Goal: Task Accomplishment & Management: Complete application form

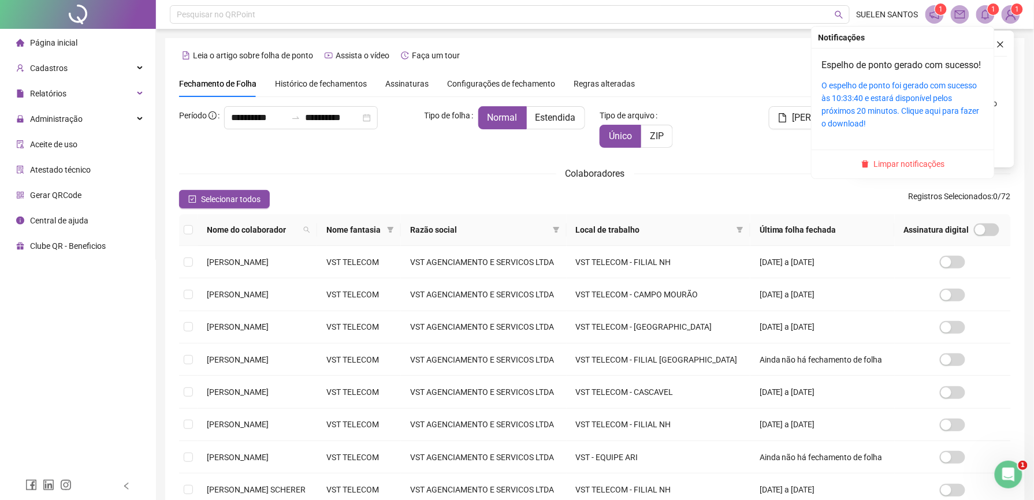
click at [990, 12] on sup "1" at bounding box center [994, 9] width 12 height 12
click at [884, 116] on link "O espelho de ponto foi gerado com sucesso às 10:33:40 e estará disponível pelos…" at bounding box center [901, 104] width 158 height 47
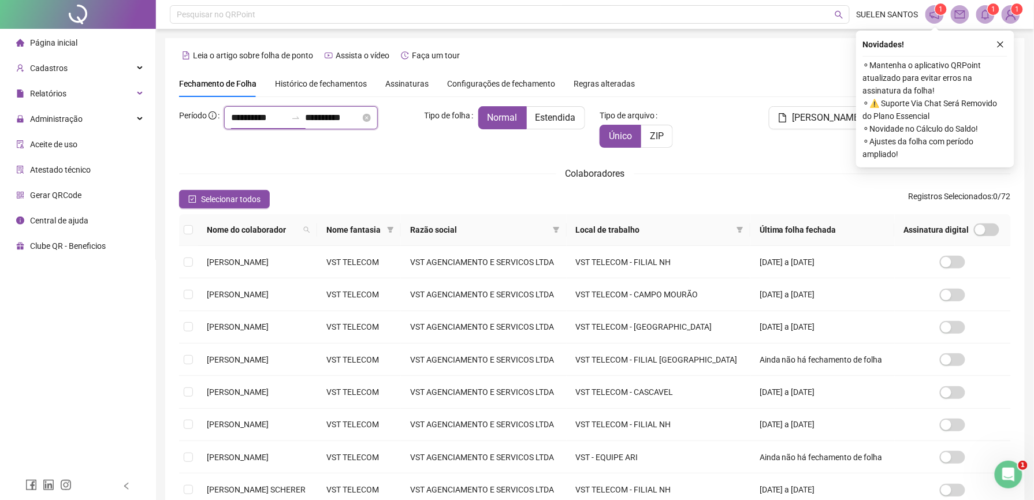
click at [233, 125] on input "**********" at bounding box center [258, 118] width 55 height 14
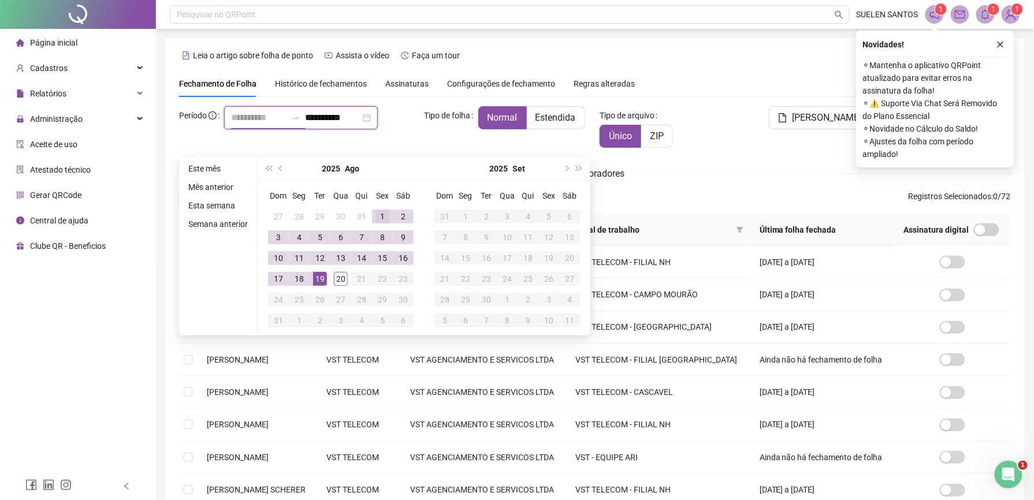
type input "**********"
click at [379, 214] on div "1" at bounding box center [383, 217] width 14 height 14
type input "**********"
click at [342, 282] on div "20" at bounding box center [341, 279] width 14 height 14
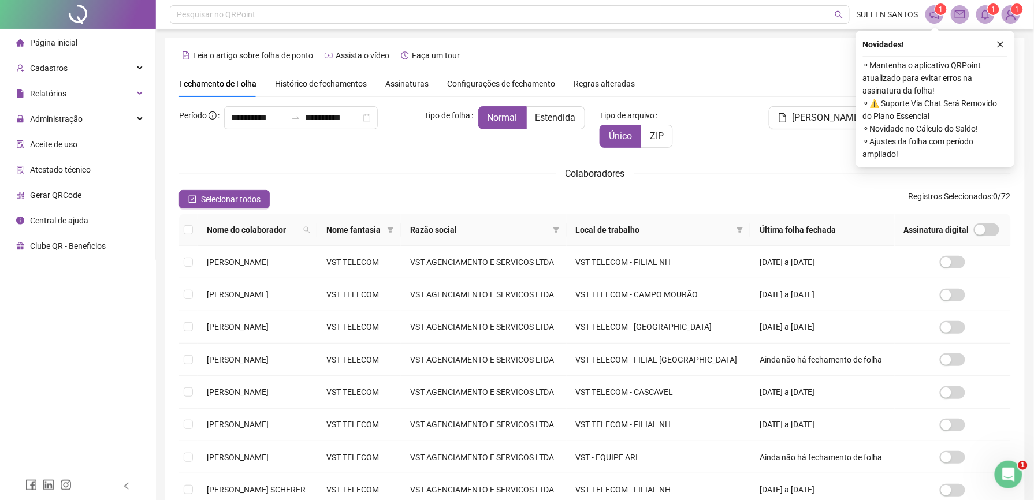
click at [731, 167] on div "Colaboradores" at bounding box center [595, 173] width 832 height 14
click at [1000, 42] on icon "close" at bounding box center [1001, 44] width 8 height 8
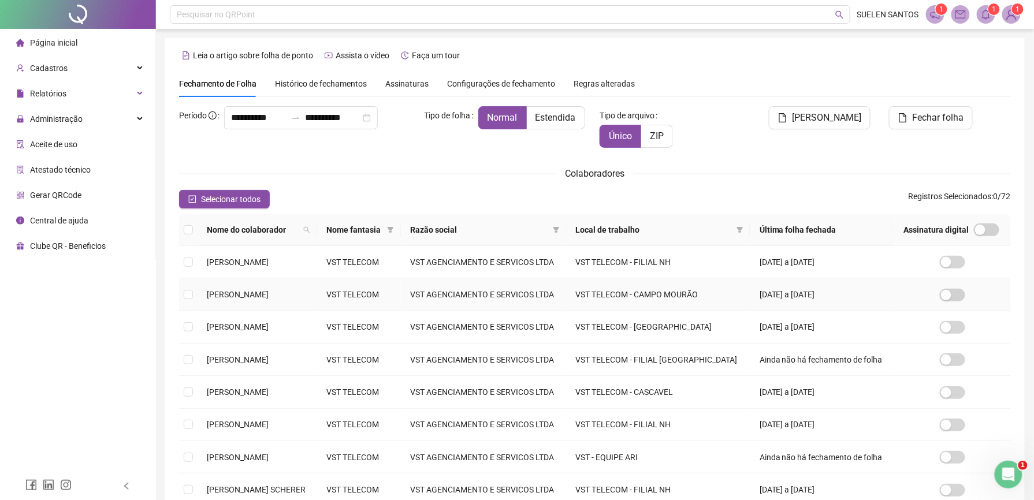
scroll to position [174, 0]
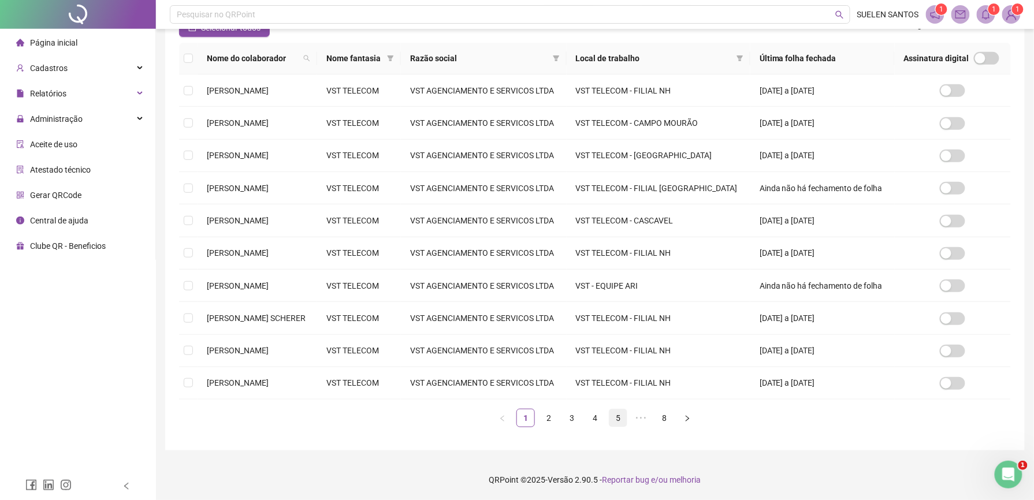
click at [615, 419] on link "5" at bounding box center [618, 418] width 17 height 17
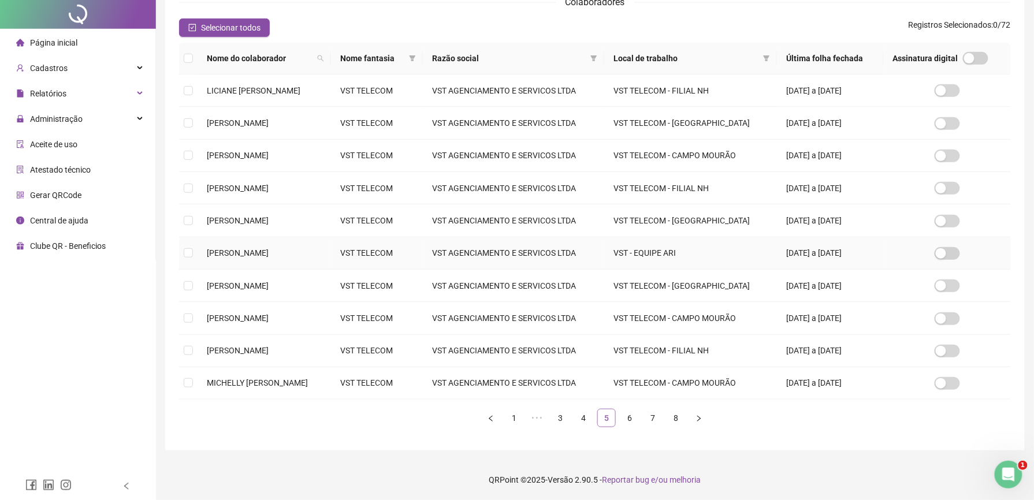
scroll to position [0, 0]
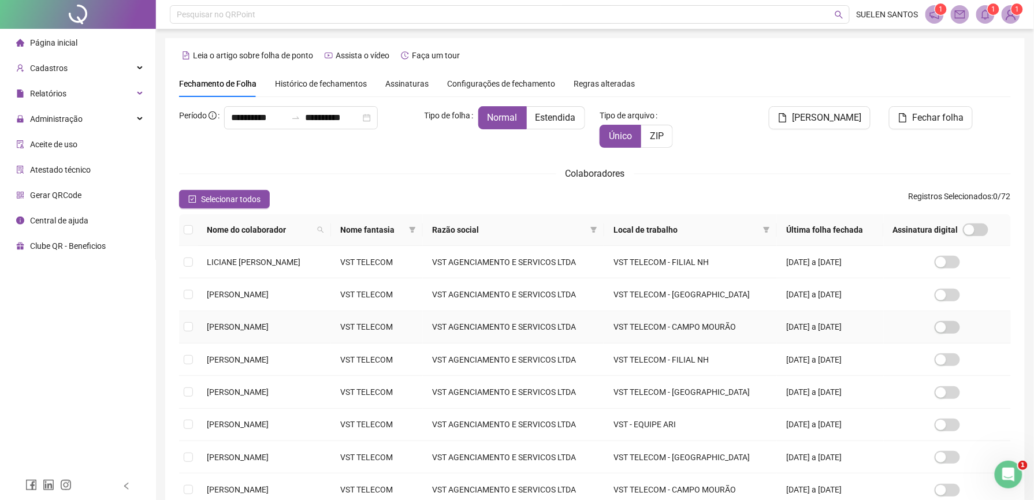
click at [236, 324] on span "[PERSON_NAME]" at bounding box center [238, 326] width 62 height 9
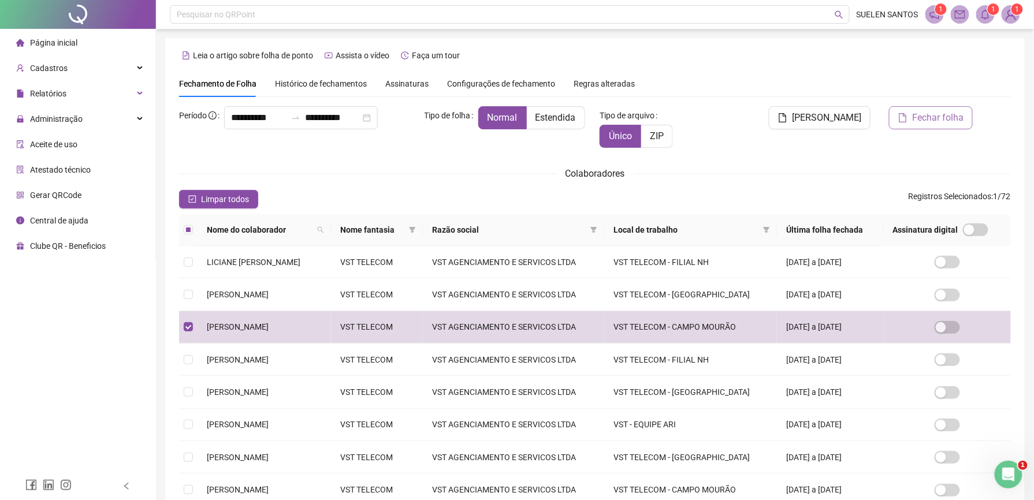
click at [938, 125] on button "Fechar folha" at bounding box center [931, 117] width 84 height 23
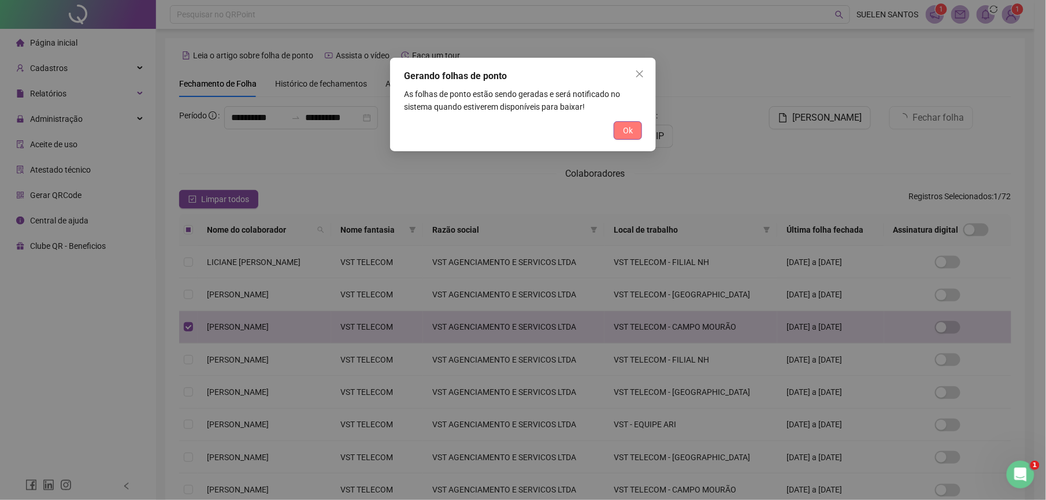
click at [630, 135] on span "Ok" at bounding box center [628, 130] width 10 height 13
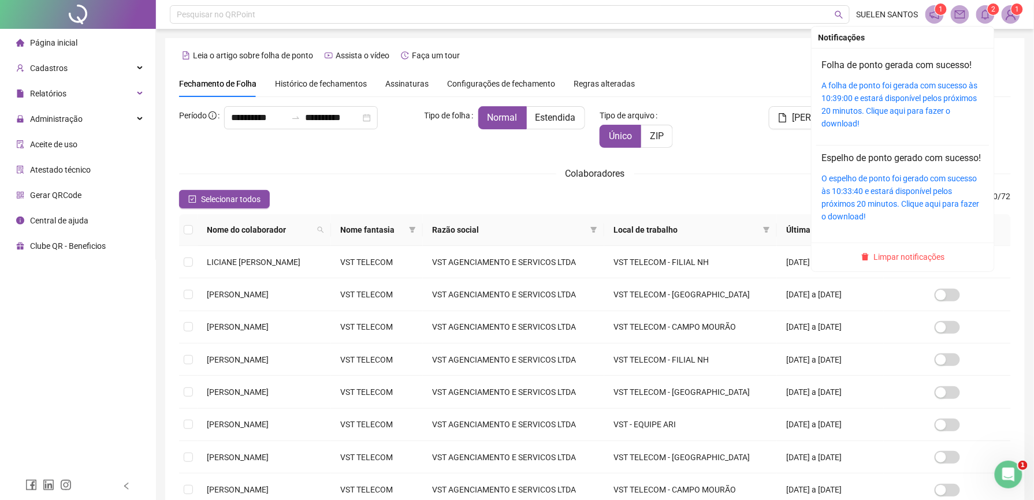
click at [994, 13] on span "2" at bounding box center [994, 9] width 4 height 8
click at [886, 94] on link "A folha de ponto foi gerada com sucesso às 10:39:00 e estará disponível pelos p…" at bounding box center [900, 104] width 156 height 47
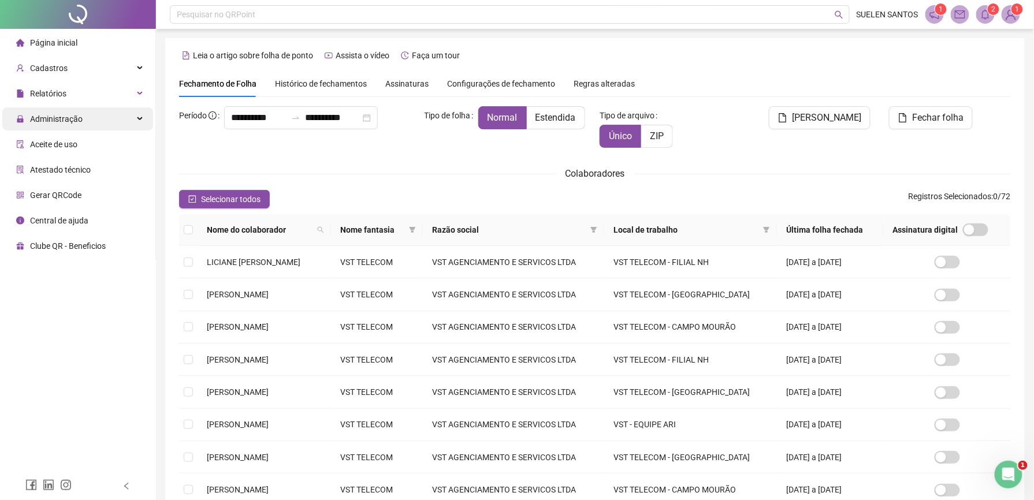
click at [56, 120] on span "Administração" at bounding box center [56, 118] width 53 height 9
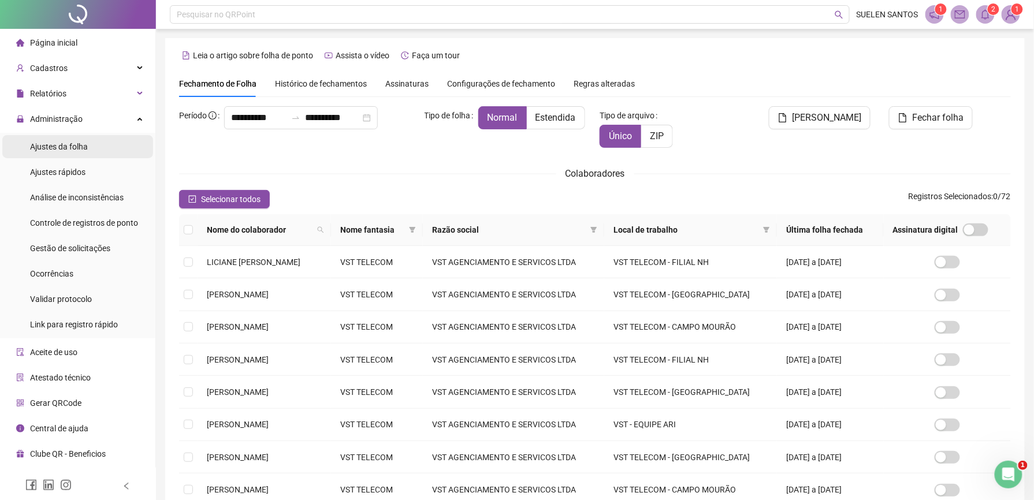
click at [68, 148] on span "Ajustes da folha" at bounding box center [59, 146] width 58 height 9
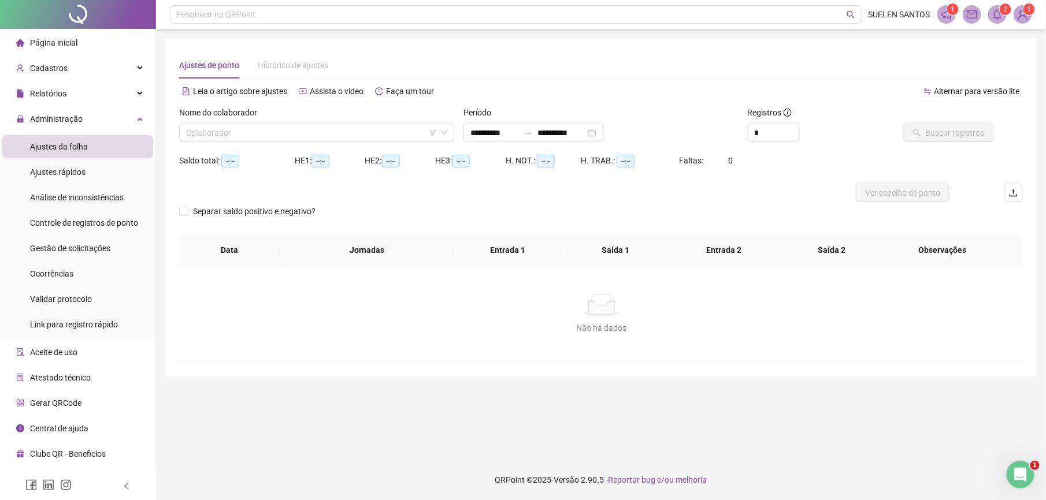
type input "**********"
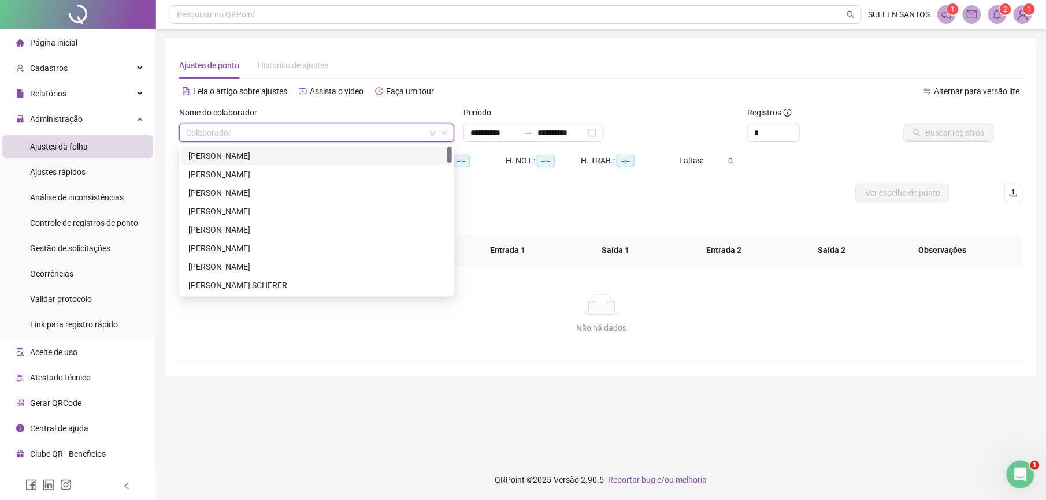
click at [237, 138] on input "search" at bounding box center [311, 132] width 251 height 17
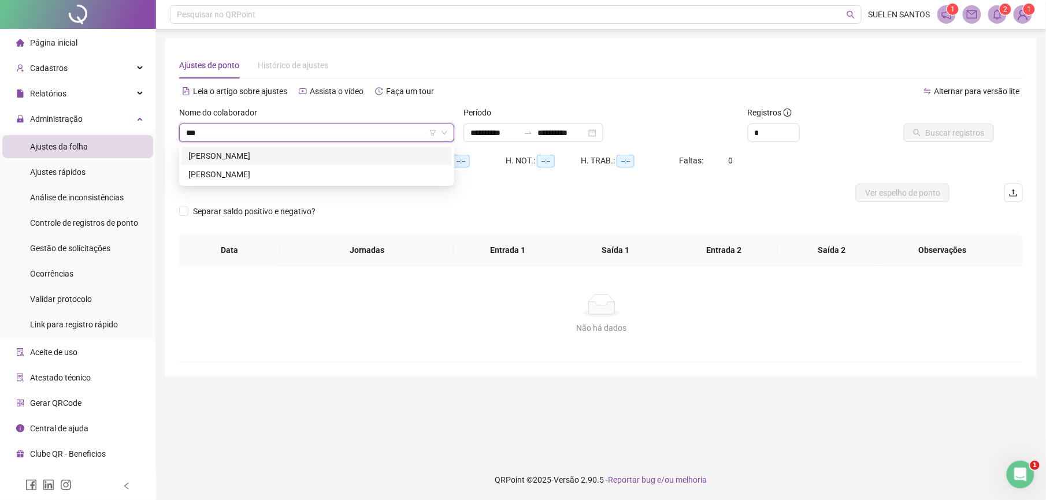
type input "****"
click at [250, 158] on div "[PERSON_NAME]" at bounding box center [316, 156] width 257 height 13
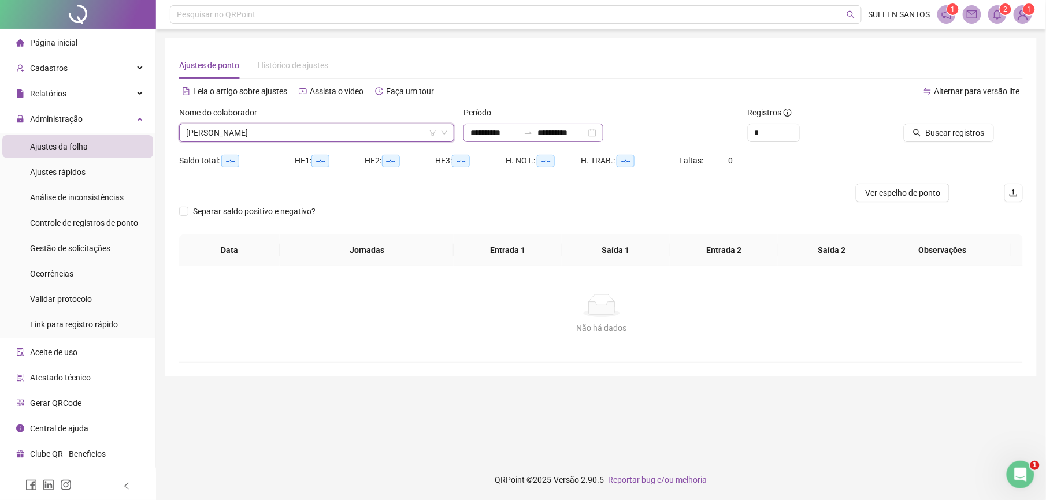
click at [518, 140] on div "**********" at bounding box center [533, 133] width 140 height 18
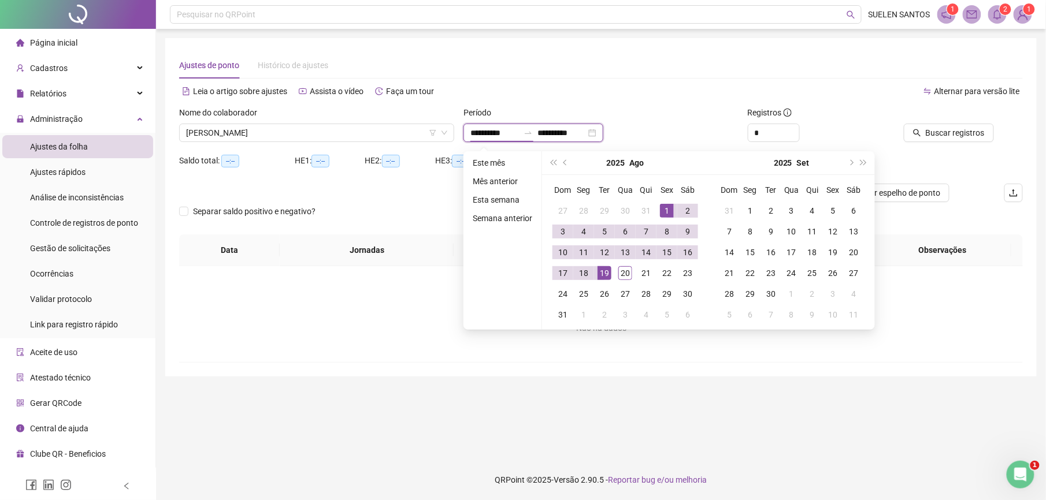
type input "**********"
click at [660, 210] on div "1" at bounding box center [667, 211] width 14 height 14
type input "**********"
click at [623, 270] on div "20" at bounding box center [625, 273] width 14 height 14
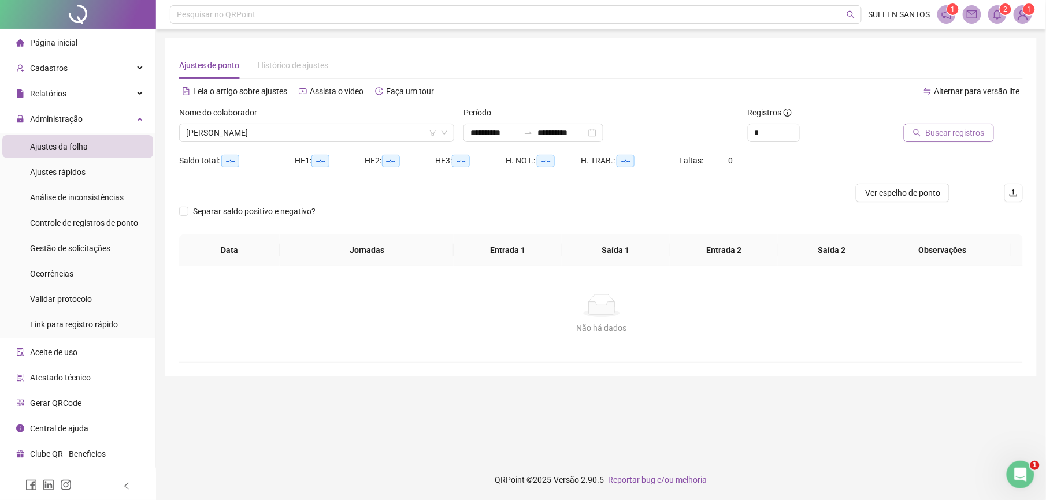
click at [966, 135] on span "Buscar registros" at bounding box center [955, 133] width 59 height 13
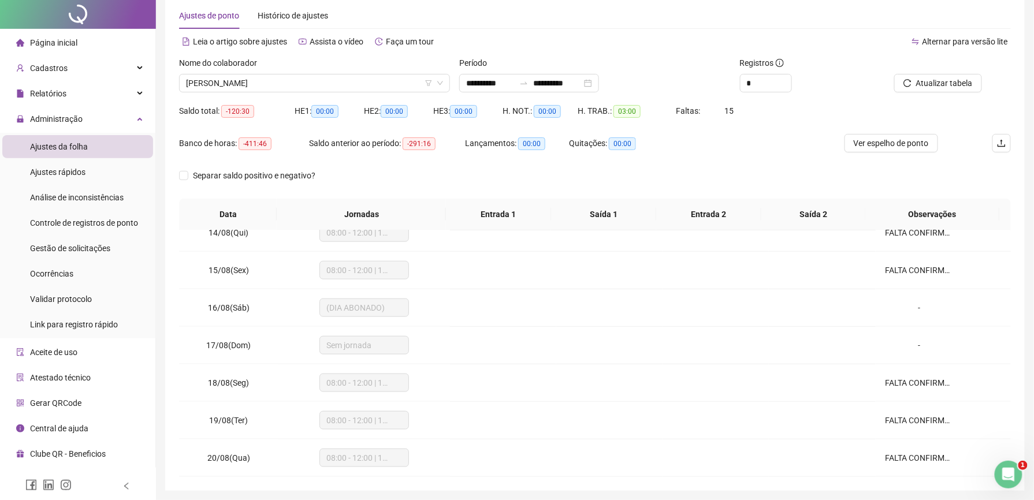
scroll to position [90, 0]
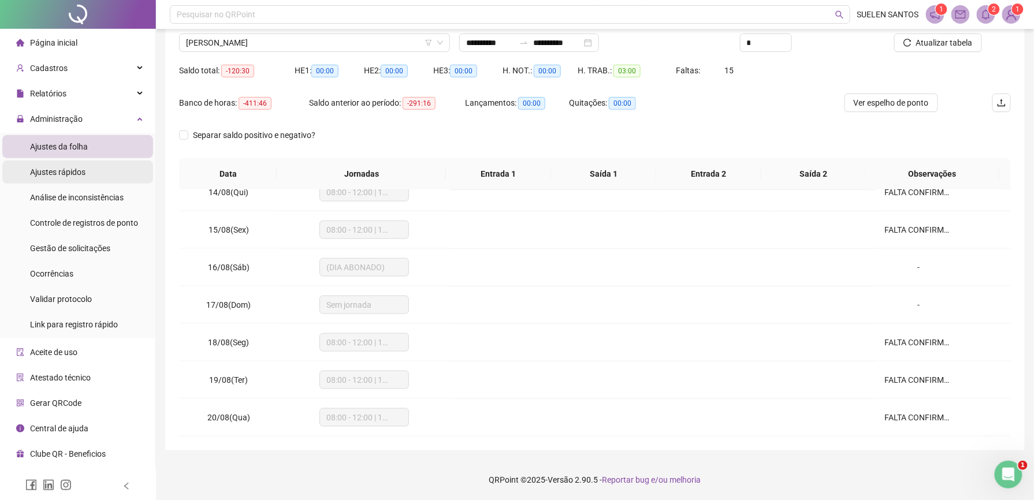
click at [59, 179] on div "Ajustes rápidos" at bounding box center [57, 172] width 55 height 23
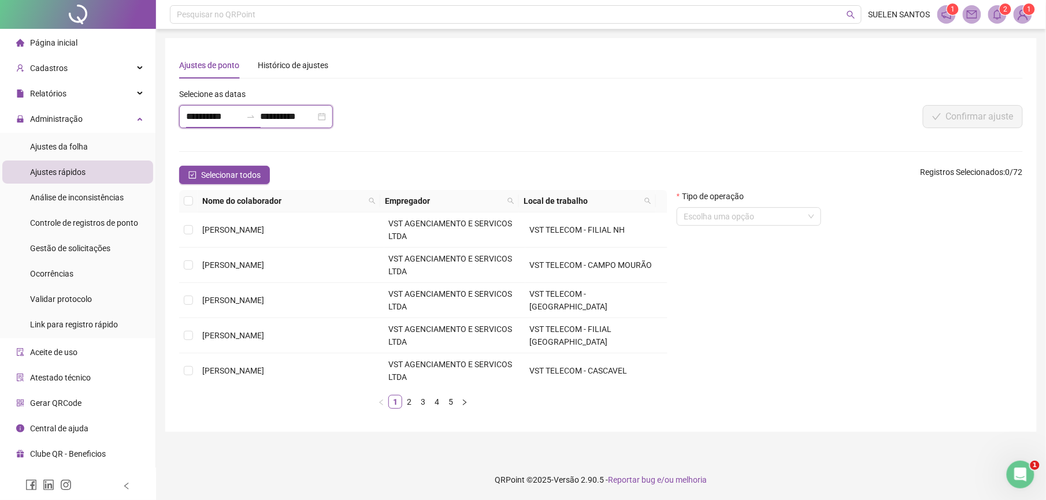
click at [242, 121] on input "**********" at bounding box center [213, 117] width 55 height 14
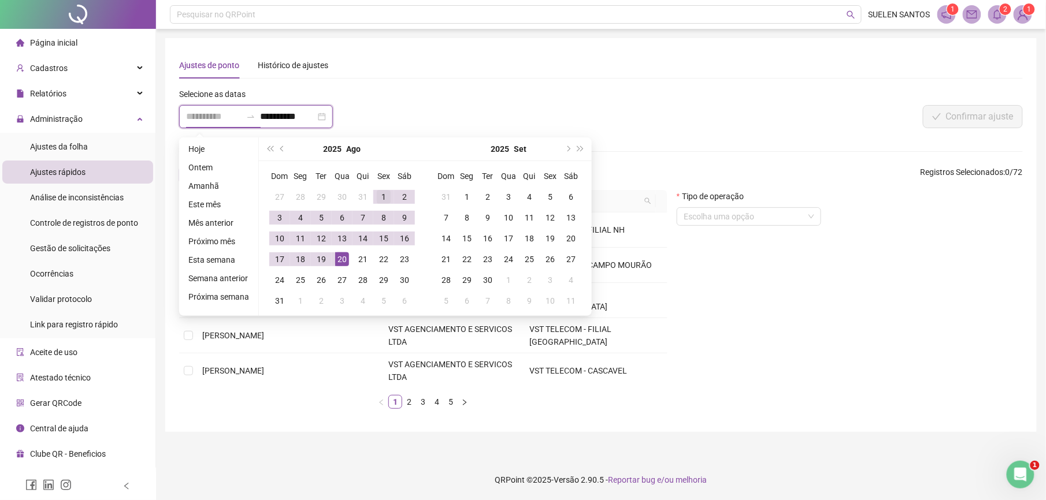
type input "**********"
click at [381, 197] on div "1" at bounding box center [384, 197] width 14 height 14
type input "**********"
click at [340, 263] on div "20" at bounding box center [342, 259] width 14 height 14
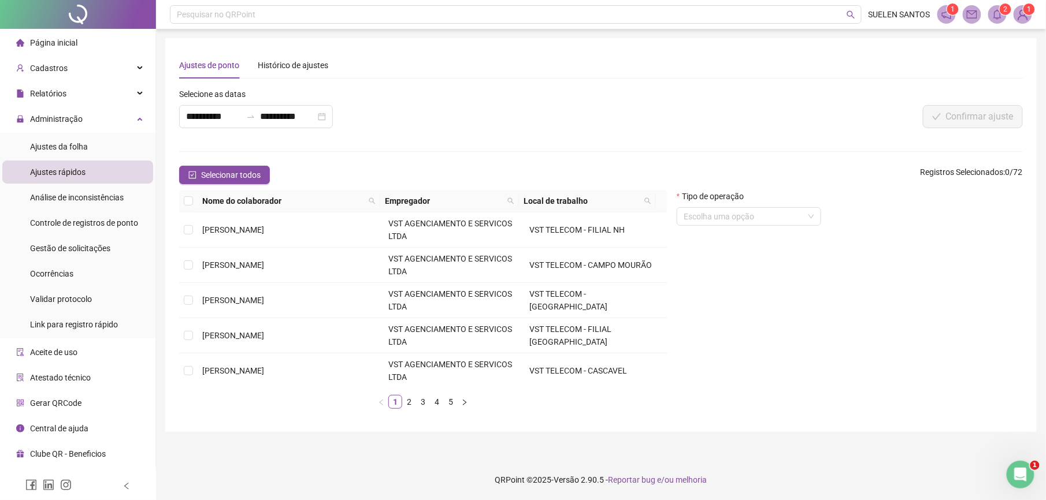
click at [611, 82] on div "**********" at bounding box center [601, 235] width 844 height 366
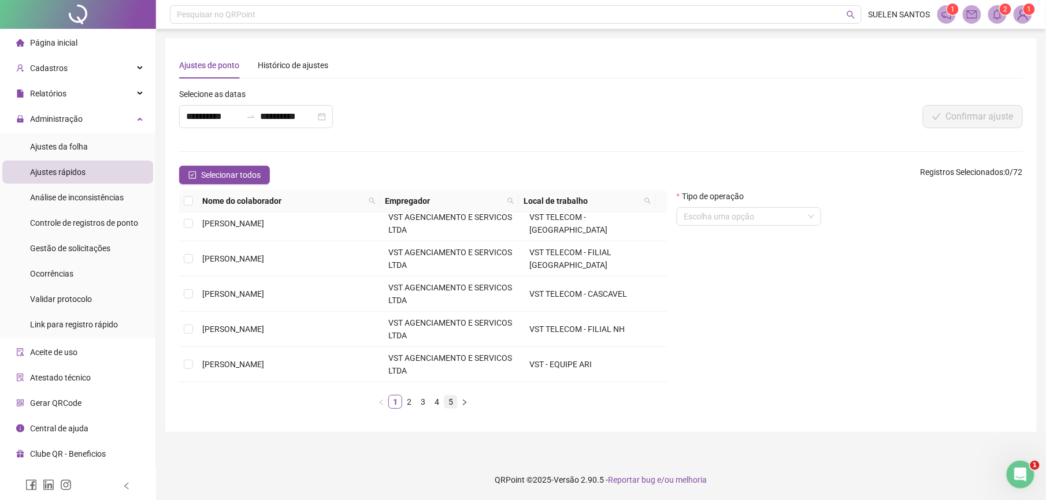
click at [451, 404] on link "5" at bounding box center [450, 402] width 13 height 13
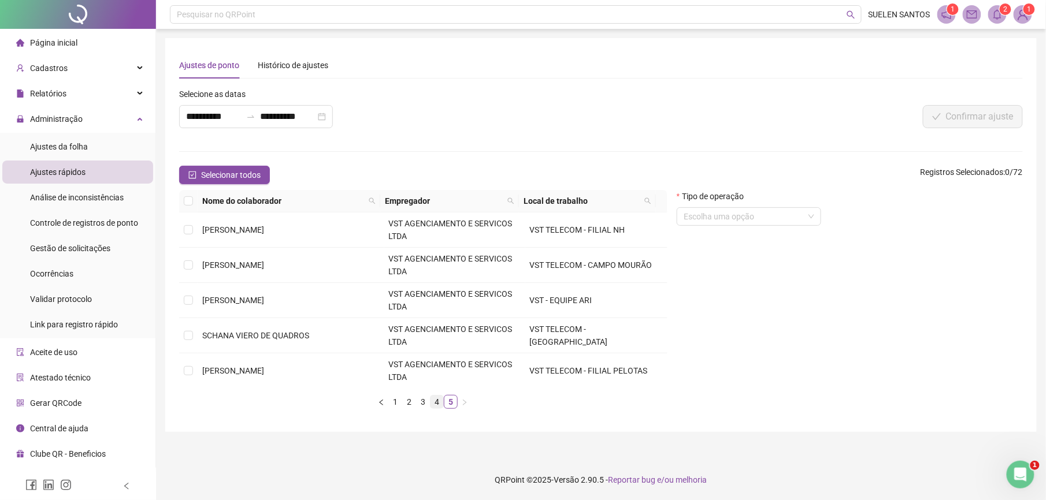
click at [433, 403] on link "4" at bounding box center [436, 402] width 13 height 13
click at [424, 401] on link "3" at bounding box center [423, 402] width 13 height 13
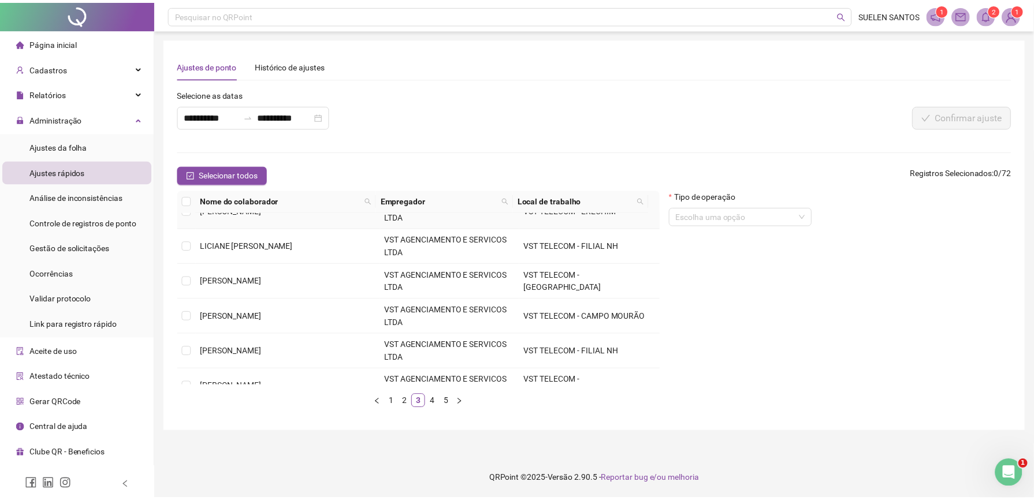
scroll to position [358, 0]
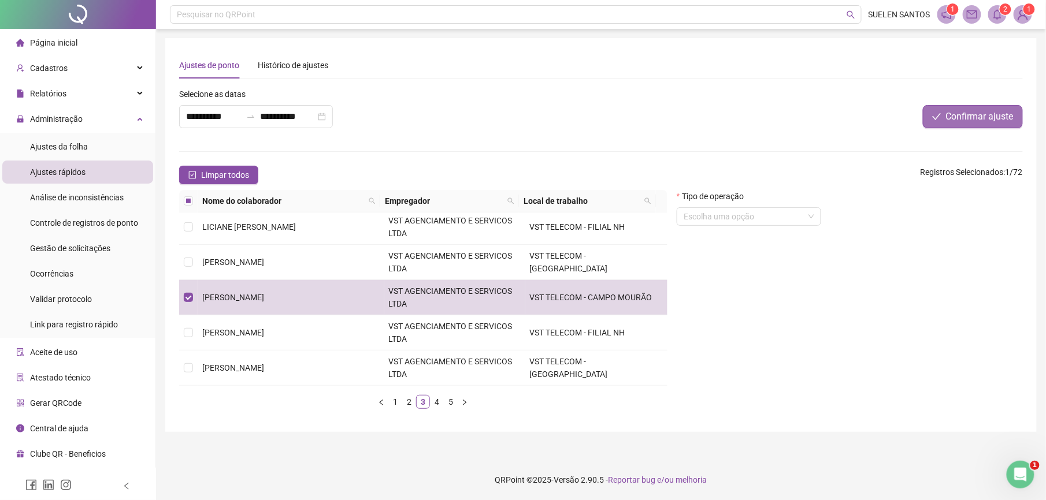
click at [980, 121] on span "Confirmar ajuste" at bounding box center [980, 117] width 68 height 14
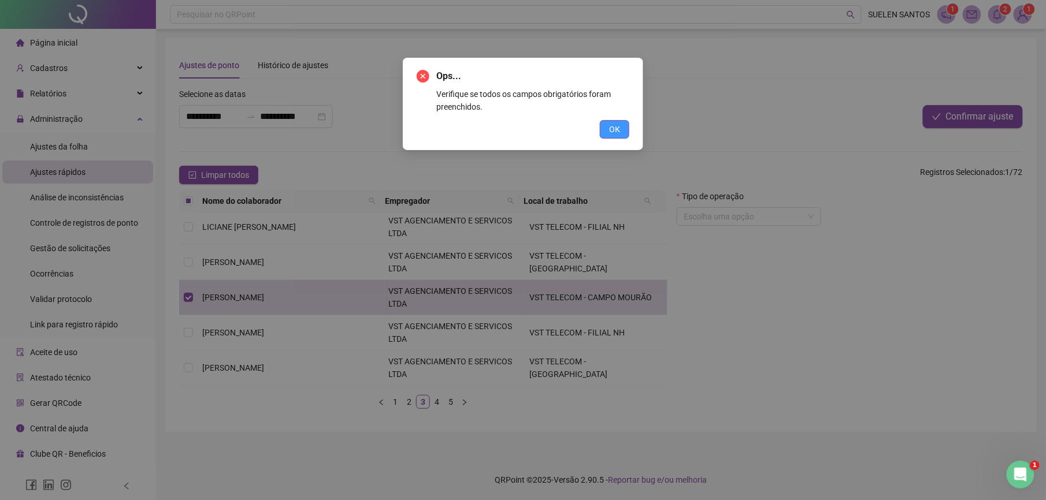
click at [619, 128] on span "OK" at bounding box center [614, 129] width 11 height 13
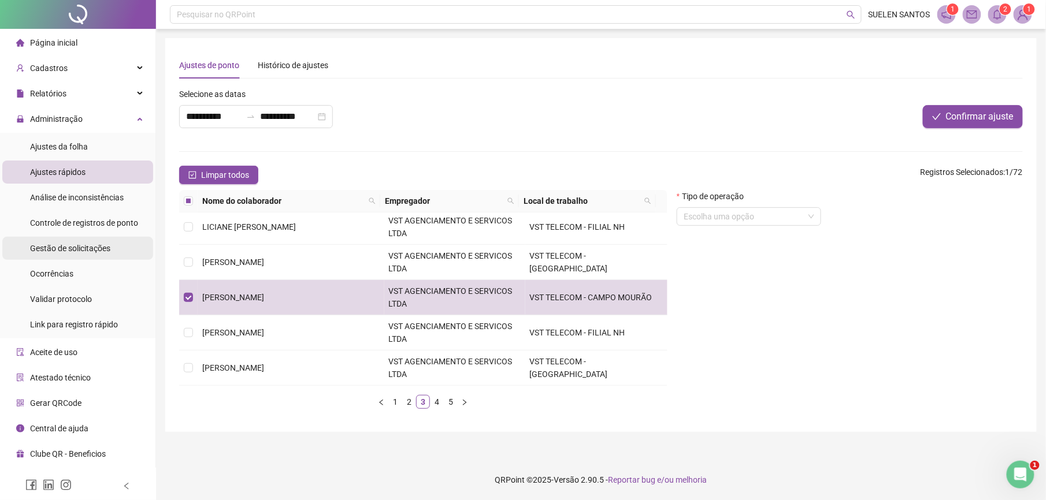
click at [105, 250] on span "Gestão de solicitações" at bounding box center [70, 248] width 80 height 9
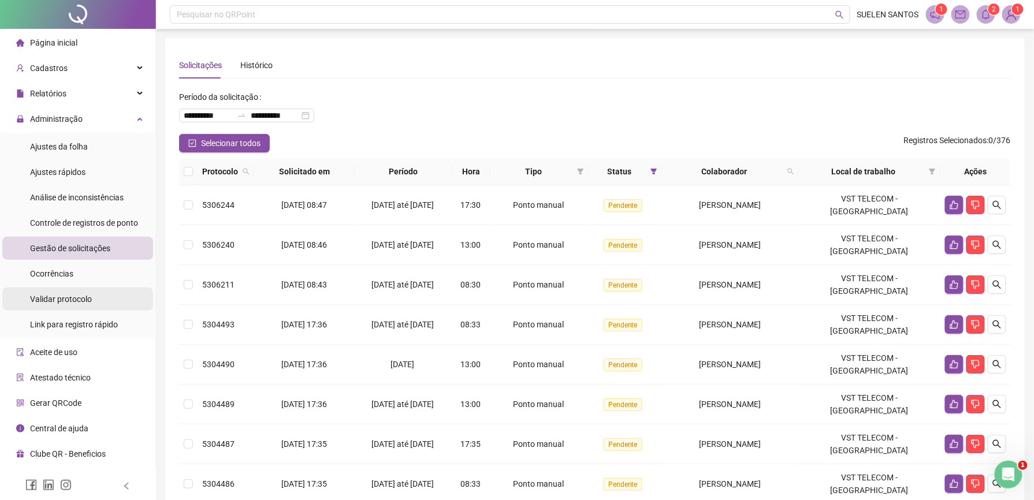
scroll to position [77, 0]
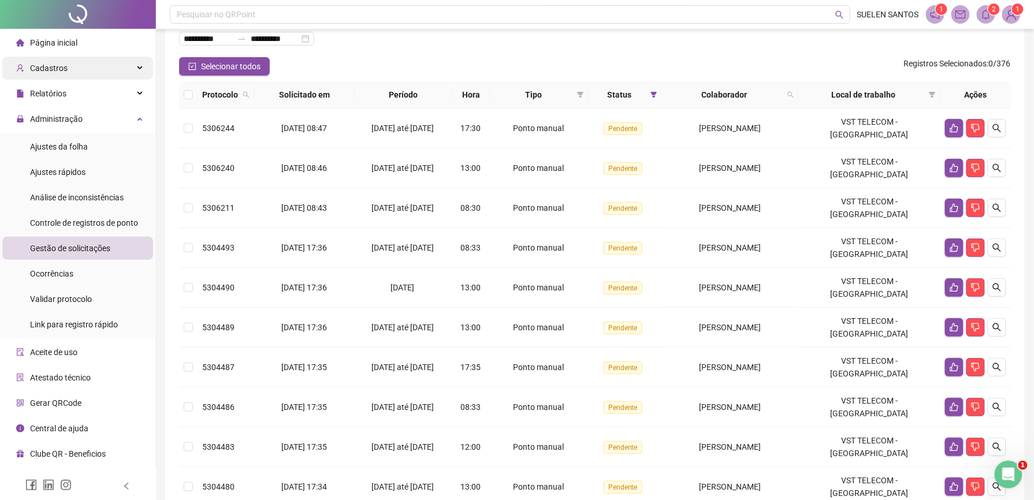
click at [58, 75] on span "Cadastros" at bounding box center [41, 68] width 51 height 23
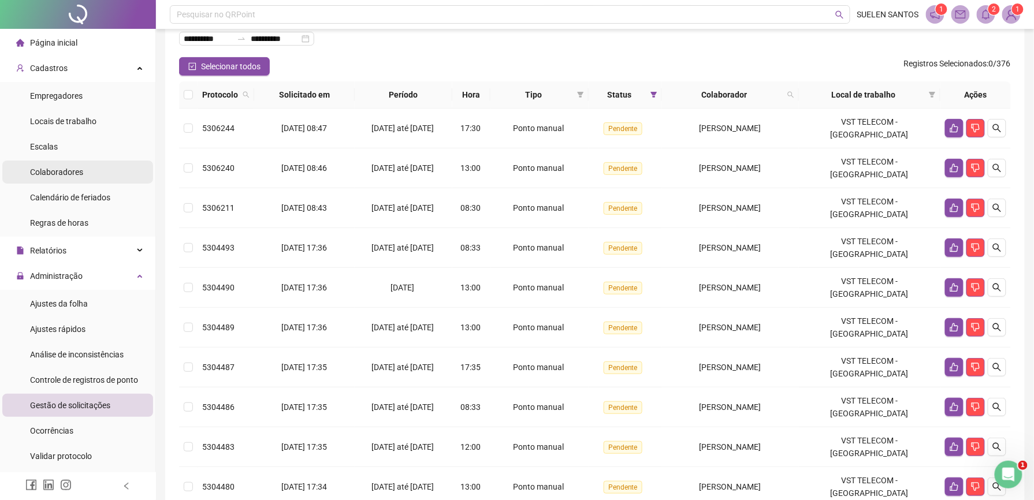
click at [58, 176] on span "Colaboradores" at bounding box center [56, 172] width 53 height 9
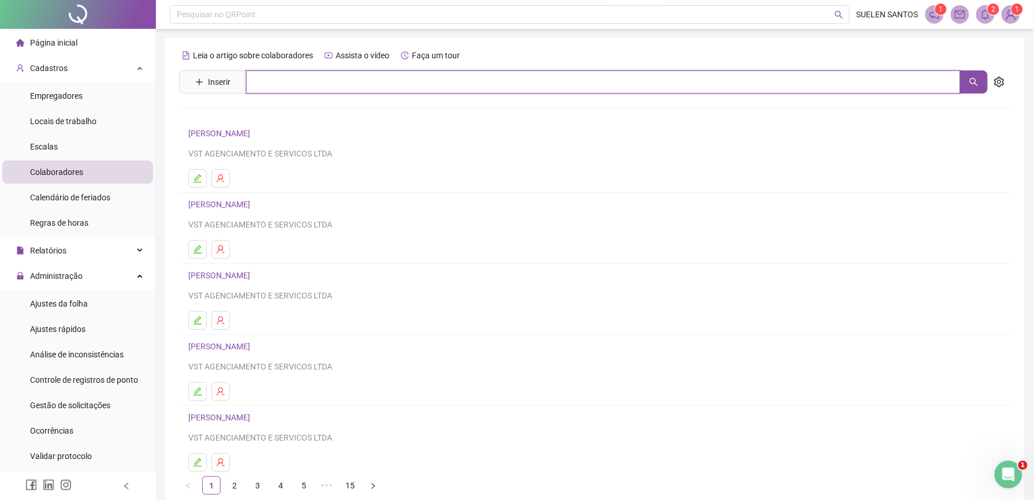
click at [264, 80] on input "text" at bounding box center [603, 81] width 715 height 23
type input "******"
click at [971, 82] on icon "search" at bounding box center [974, 82] width 8 height 8
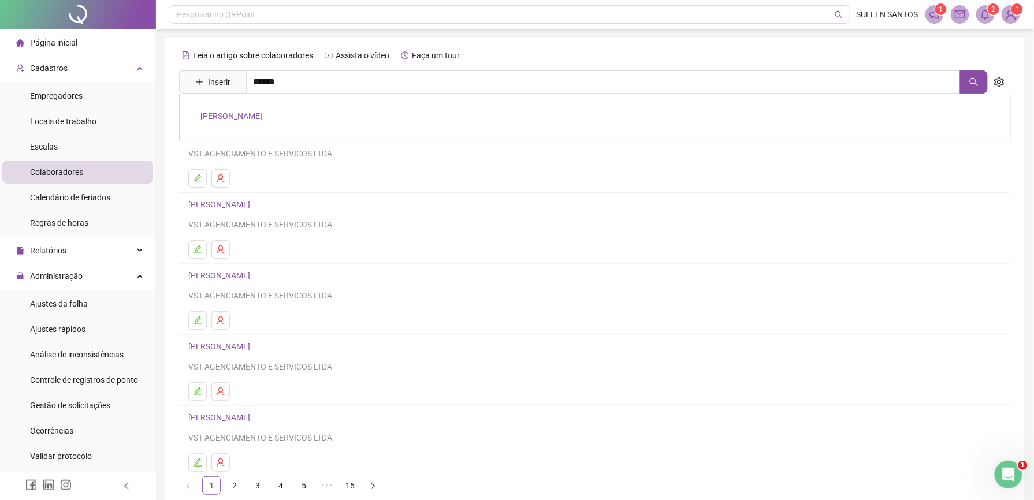
click at [252, 121] on link "[PERSON_NAME]" at bounding box center [231, 116] width 62 height 9
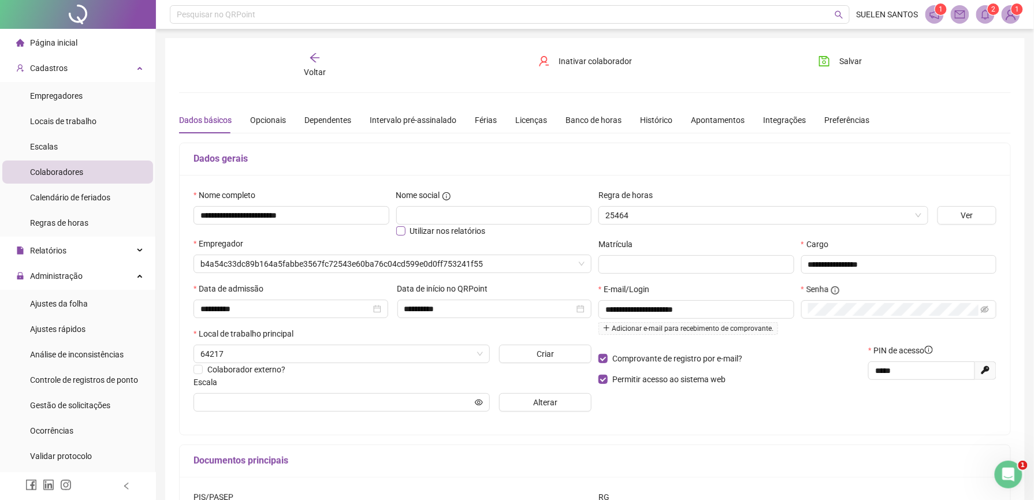
type input "**********"
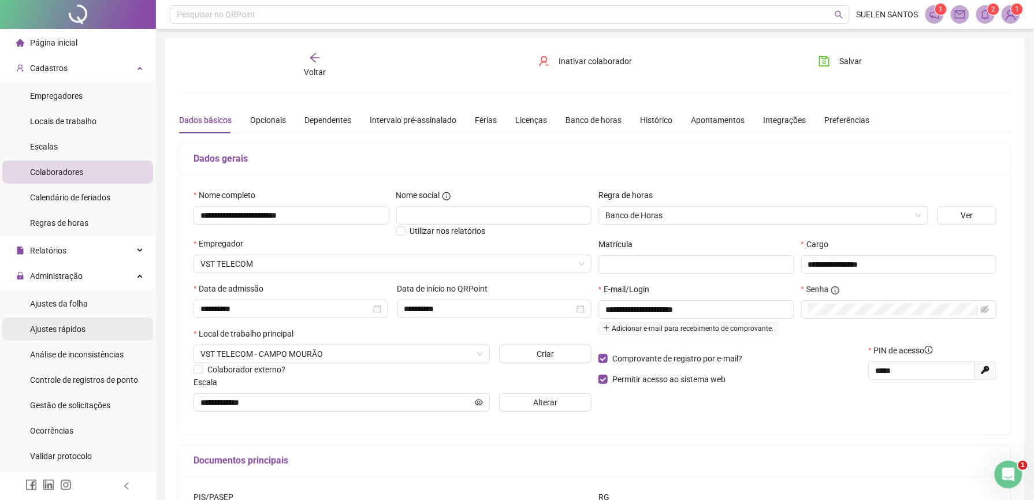
click at [63, 328] on span "Ajustes rápidos" at bounding box center [57, 329] width 55 height 9
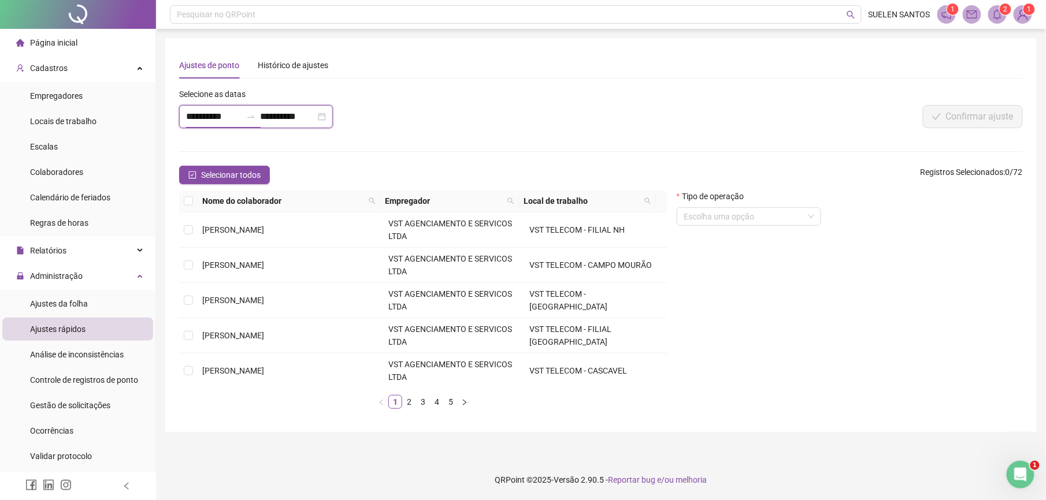
click at [242, 114] on input "**********" at bounding box center [213, 117] width 55 height 14
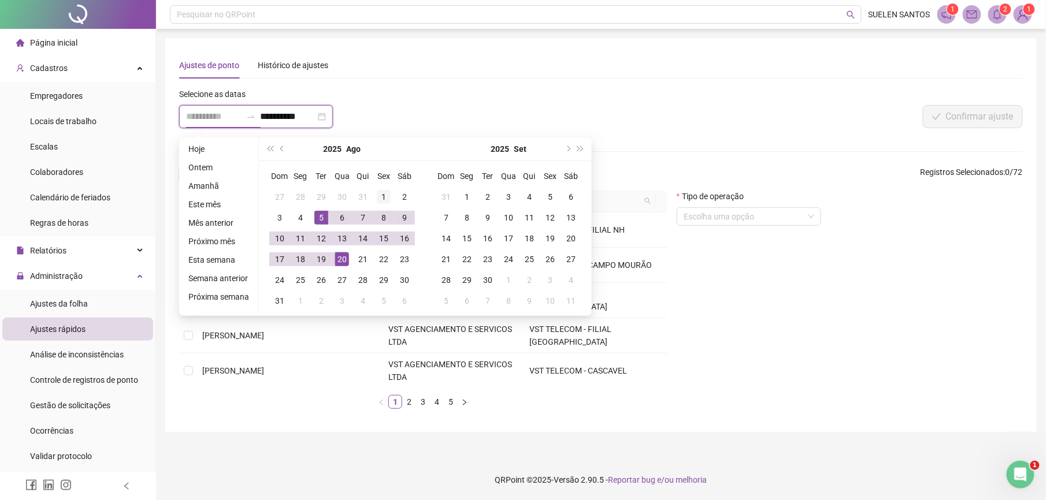
type input "**********"
click at [381, 195] on div "1" at bounding box center [384, 197] width 14 height 14
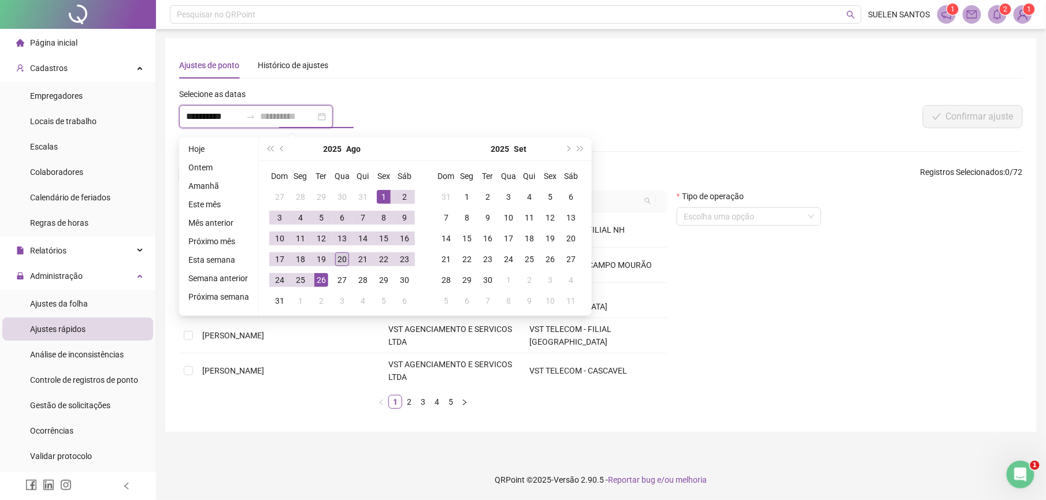
type input "**********"
click at [341, 257] on div "20" at bounding box center [342, 259] width 14 height 14
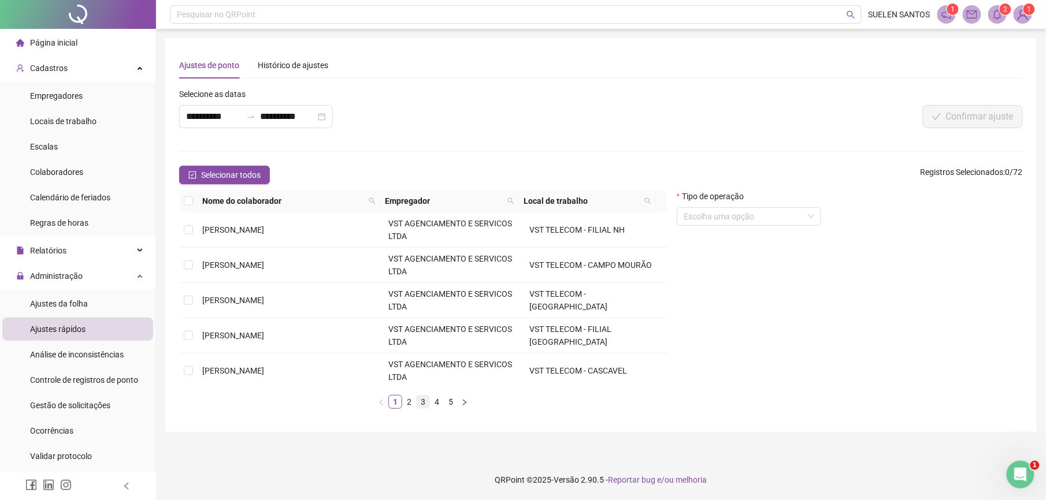
click at [424, 401] on link "3" at bounding box center [423, 402] width 13 height 13
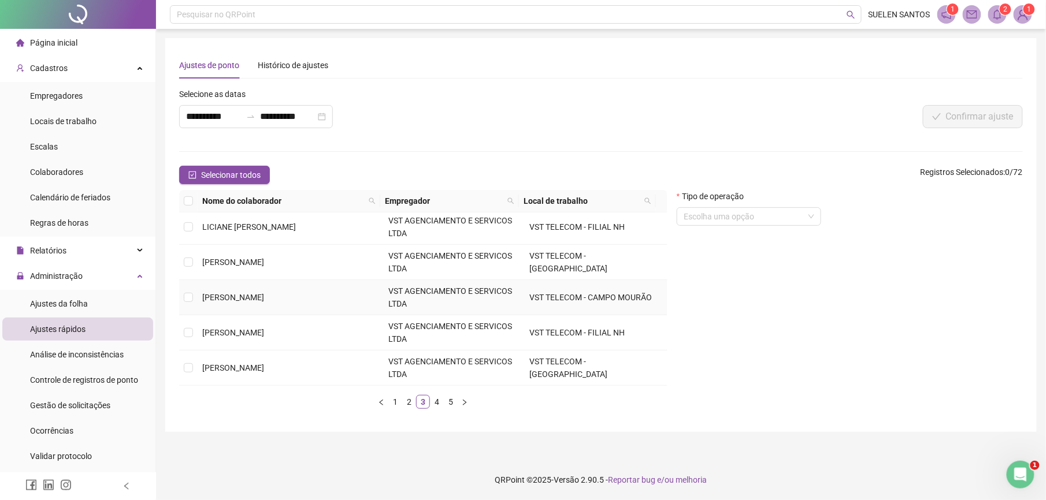
click at [240, 302] on span "[PERSON_NAME]" at bounding box center [233, 297] width 62 height 9
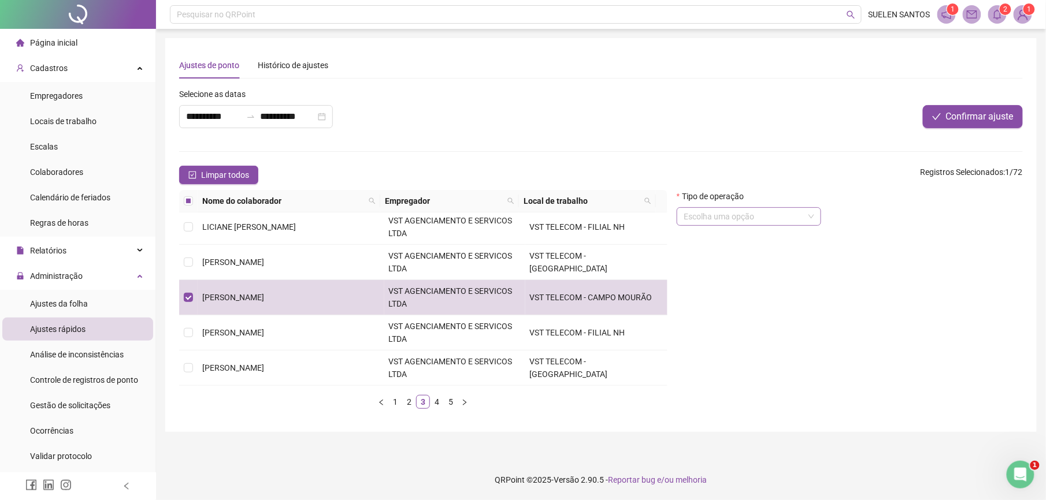
click at [720, 214] on input "search" at bounding box center [744, 216] width 120 height 17
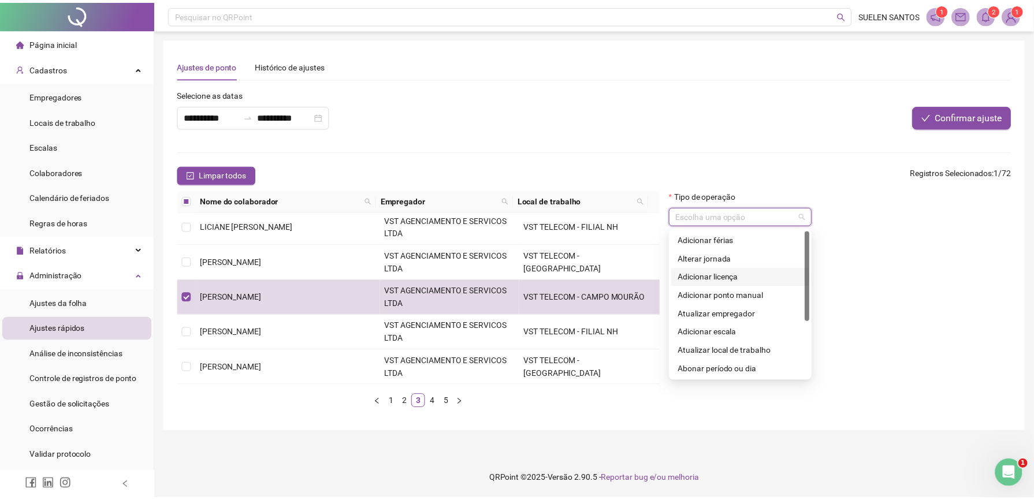
scroll to position [92, 0]
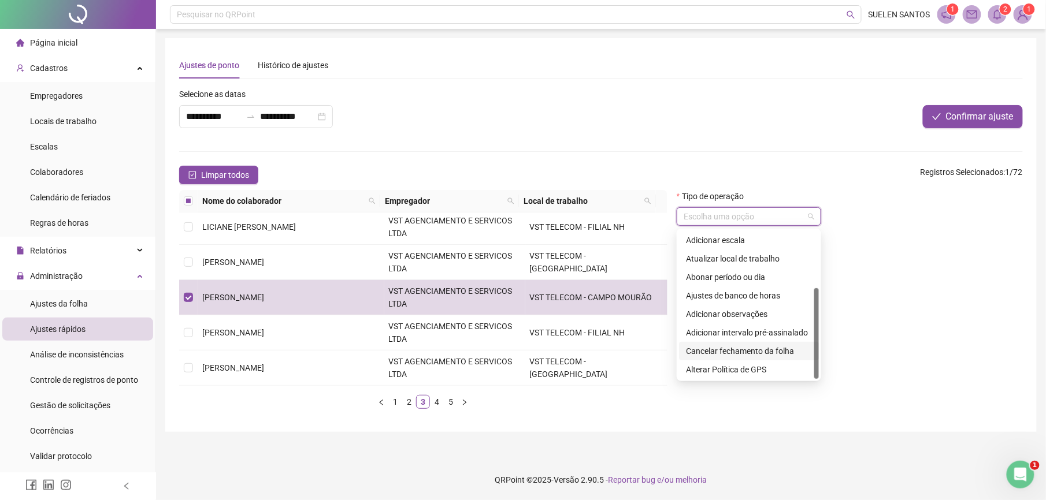
click at [712, 348] on div "Cancelar fechamento da folha" at bounding box center [749, 351] width 126 height 13
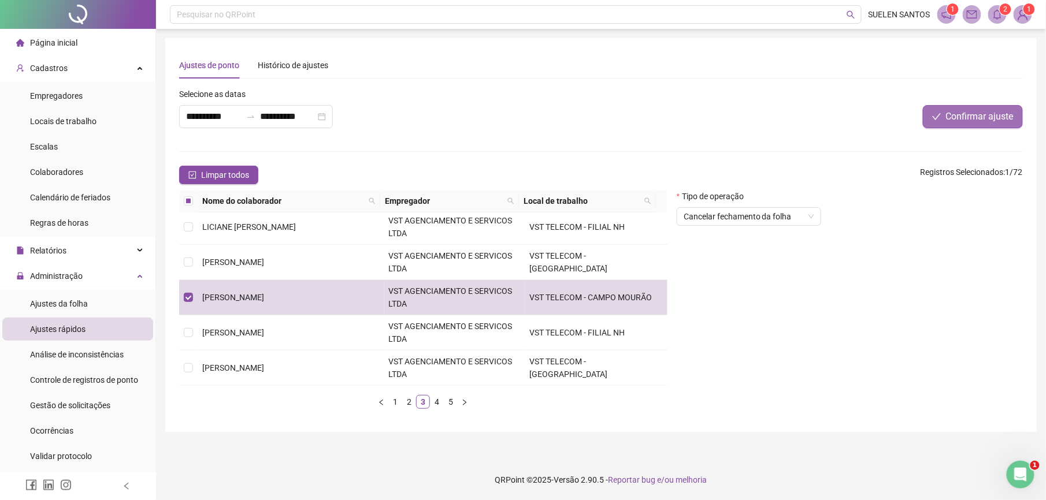
click at [975, 121] on span "Confirmar ajuste" at bounding box center [980, 117] width 68 height 14
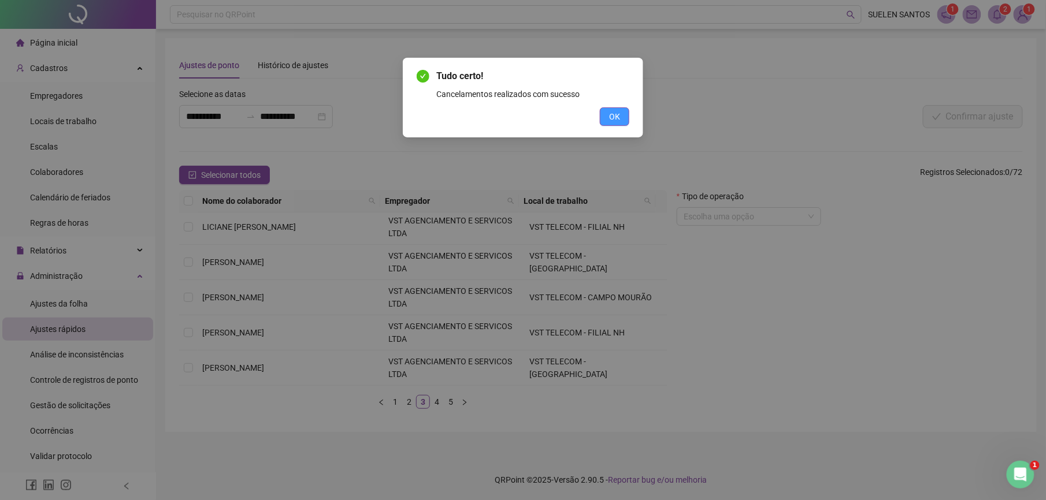
click at [625, 118] on button "OK" at bounding box center [614, 116] width 29 height 18
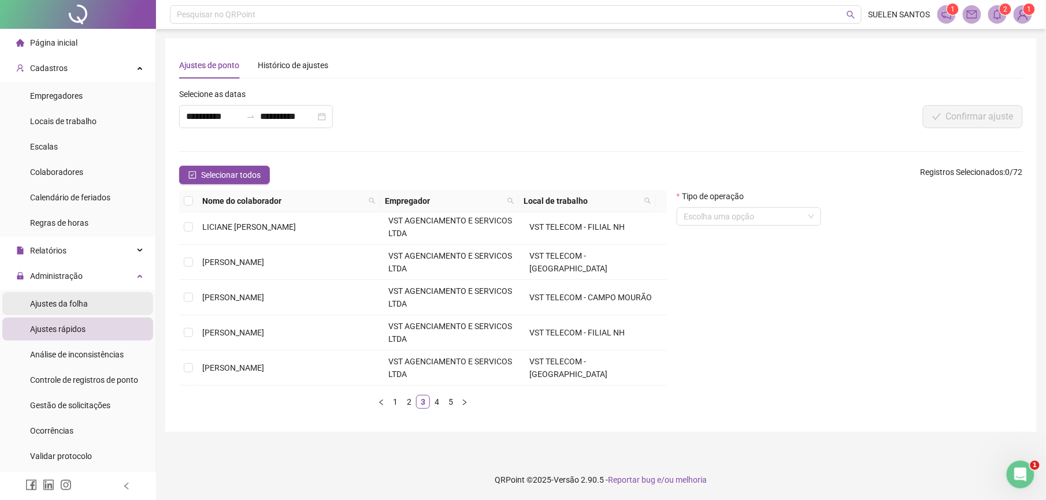
click at [82, 306] on span "Ajustes da folha" at bounding box center [59, 303] width 58 height 9
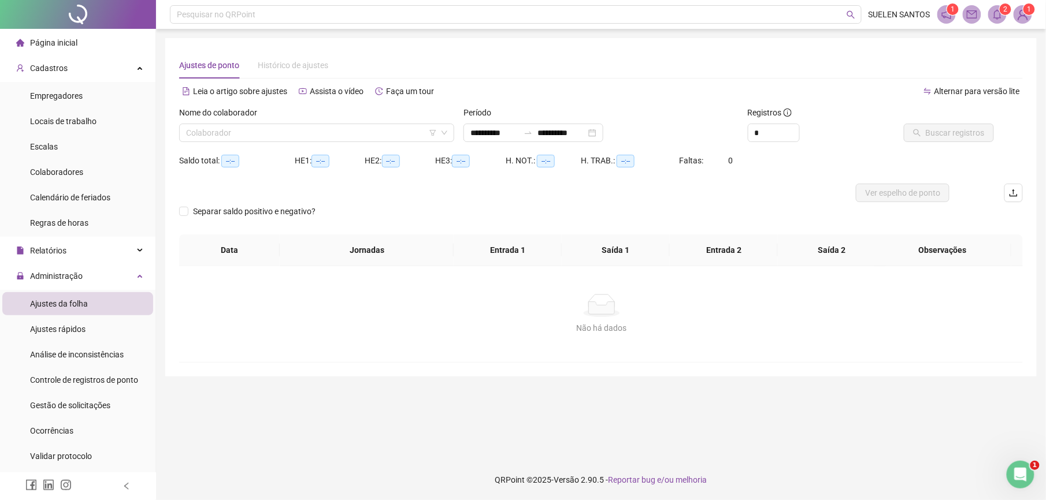
type input "**********"
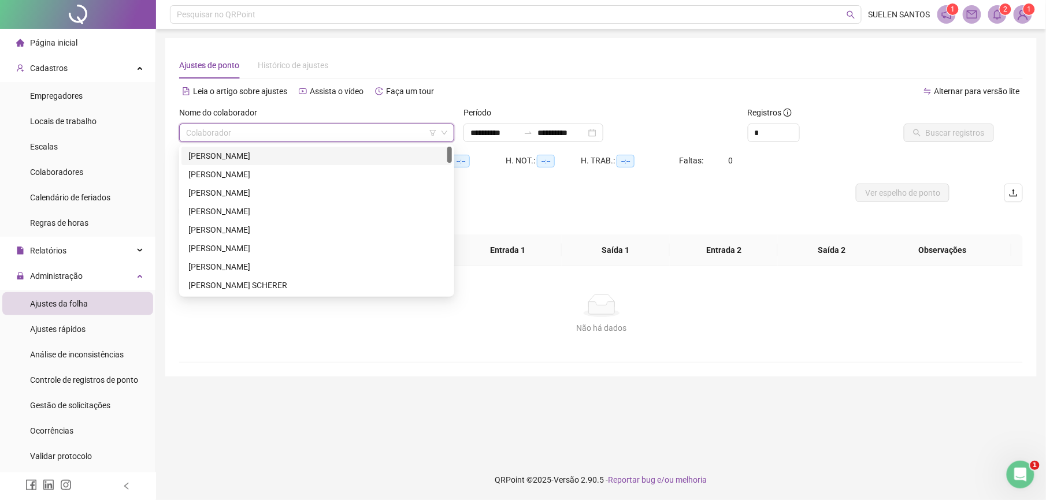
click at [214, 134] on input "search" at bounding box center [311, 132] width 251 height 17
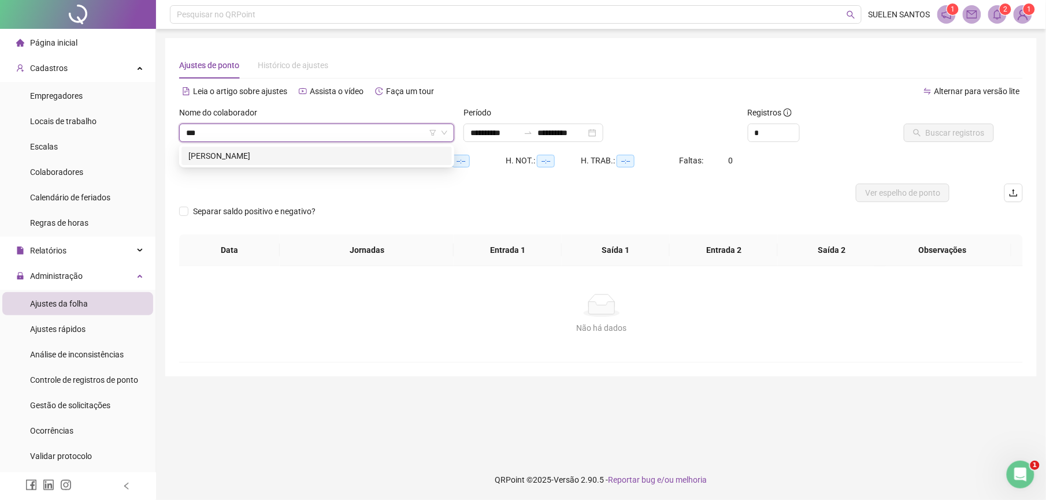
type input "****"
click at [261, 158] on div "[PERSON_NAME]" at bounding box center [316, 156] width 257 height 13
click at [588, 211] on div "Separar saldo positivo e negativo?" at bounding box center [601, 218] width 844 height 32
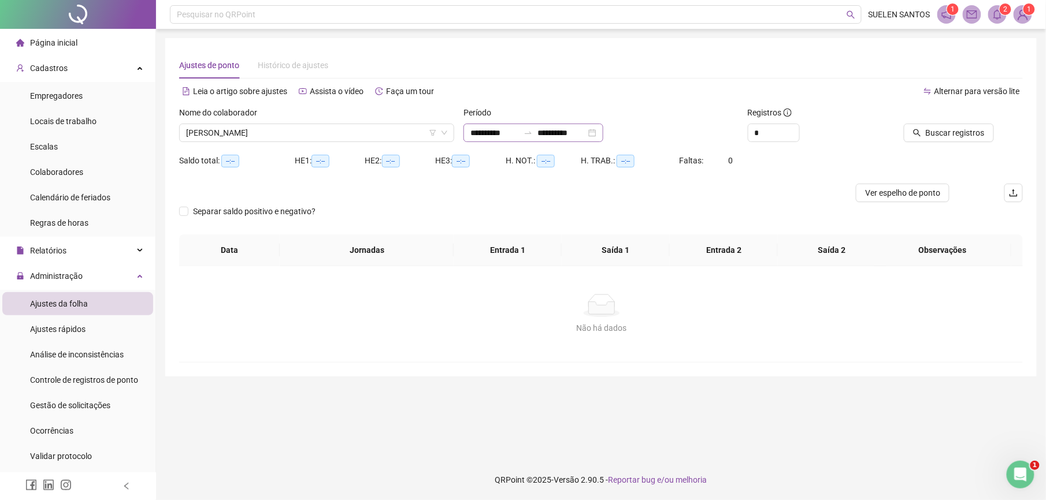
click at [530, 141] on div "**********" at bounding box center [533, 133] width 140 height 18
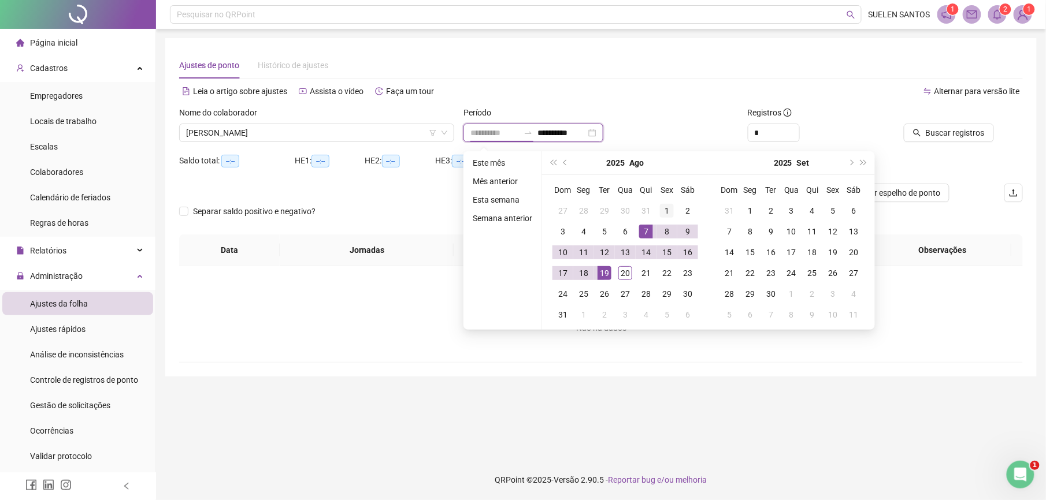
type input "**********"
click at [666, 211] on div "1" at bounding box center [667, 211] width 14 height 14
type input "**********"
click at [627, 269] on div "20" at bounding box center [625, 273] width 14 height 14
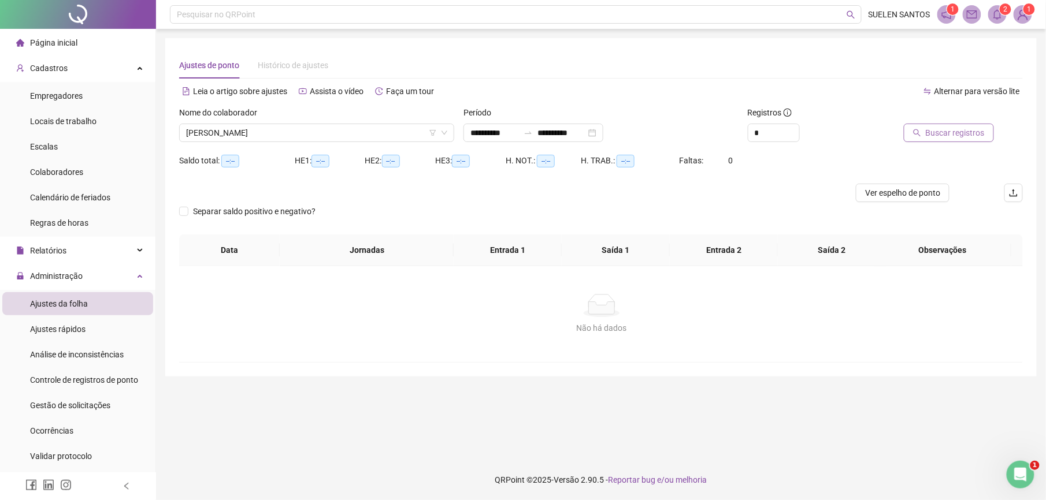
click at [973, 135] on span "Buscar registros" at bounding box center [955, 133] width 59 height 13
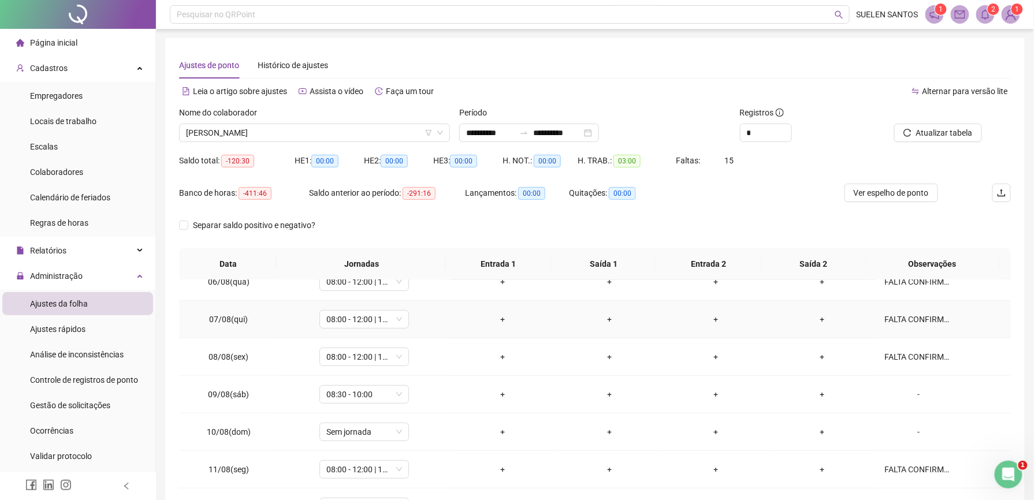
scroll to position [231, 0]
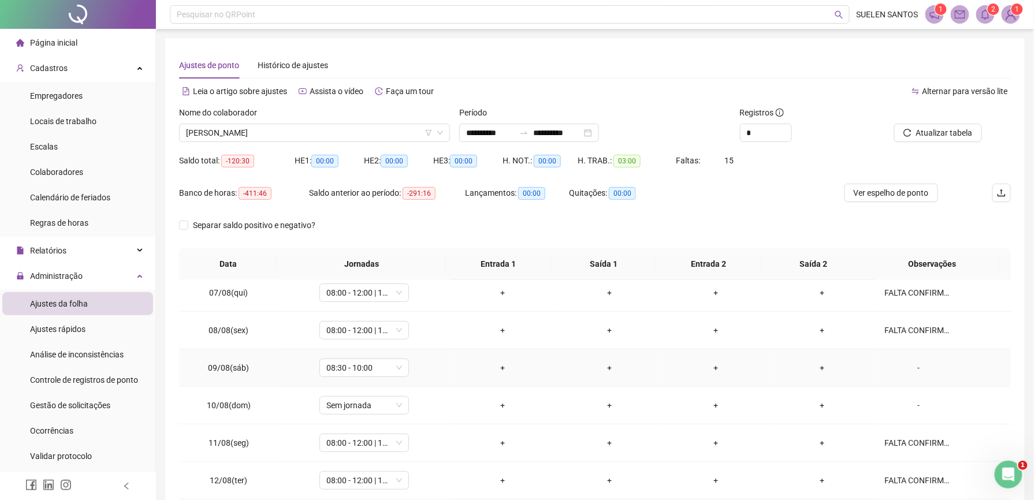
click at [907, 370] on div "-" at bounding box center [919, 368] width 68 height 13
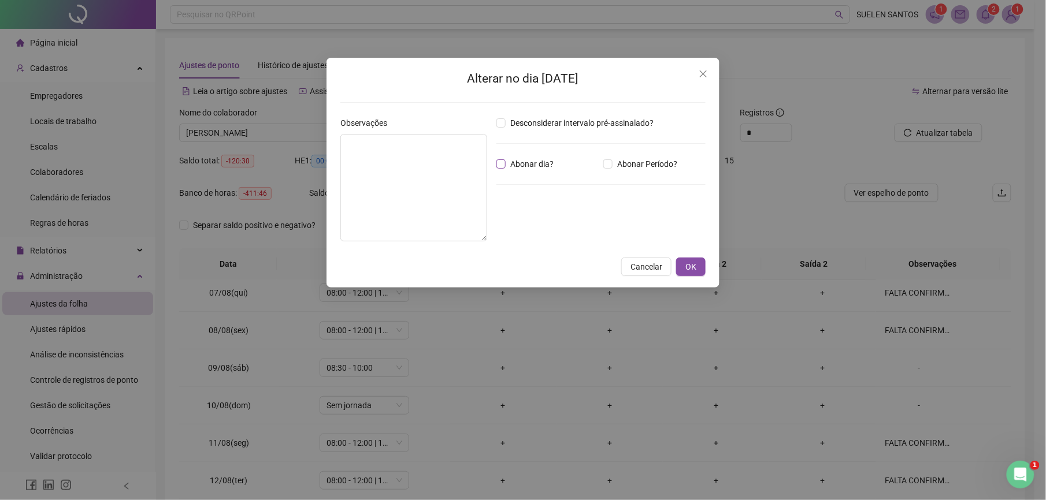
click at [533, 164] on span "Abonar dia?" at bounding box center [532, 164] width 53 height 13
click at [680, 267] on button "OK" at bounding box center [690, 267] width 29 height 18
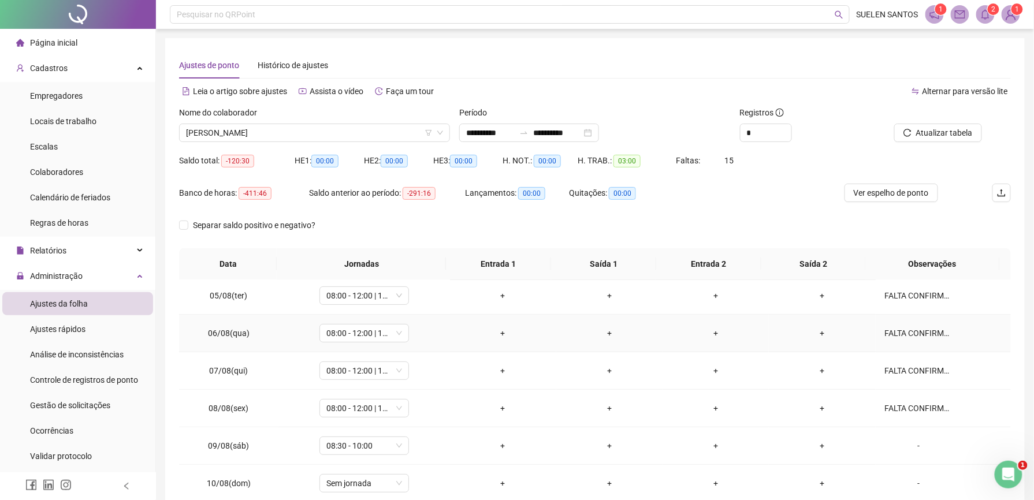
scroll to position [154, 0]
click at [946, 135] on span "Atualizar tabela" at bounding box center [944, 133] width 57 height 13
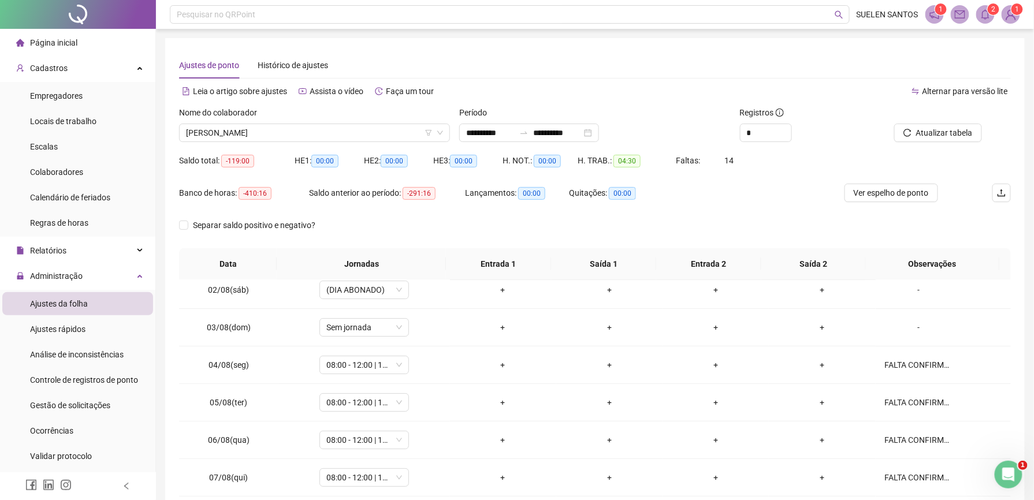
scroll to position [0, 0]
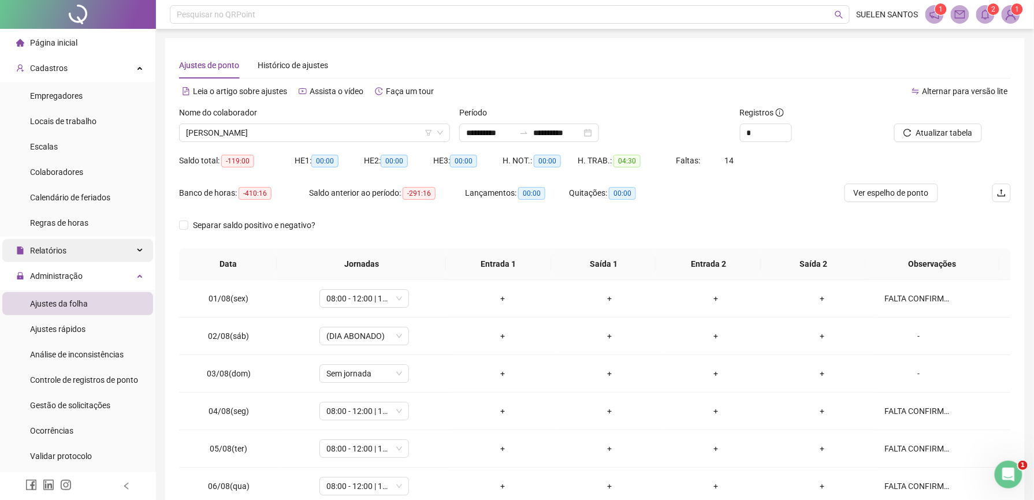
click at [65, 251] on div "Relatórios" at bounding box center [77, 250] width 151 height 23
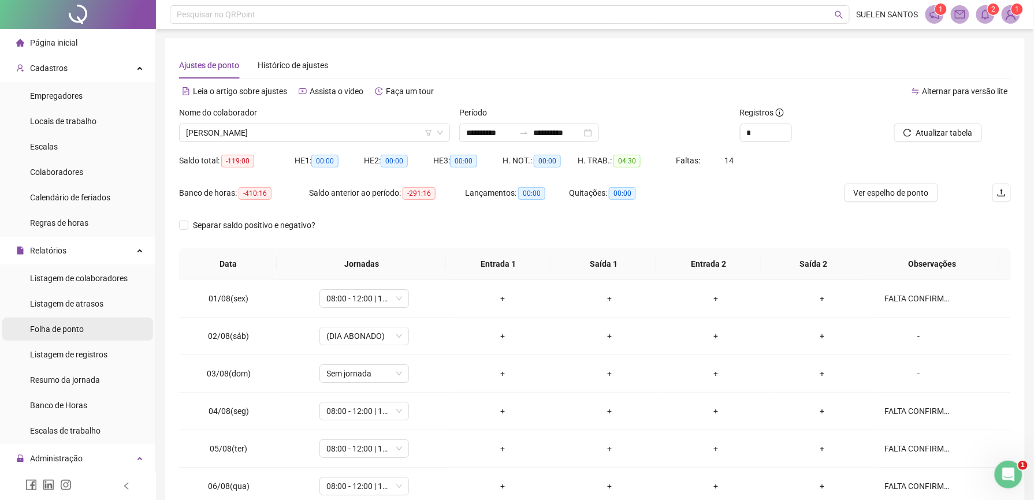
click at [75, 326] on span "Folha de ponto" at bounding box center [57, 329] width 54 height 9
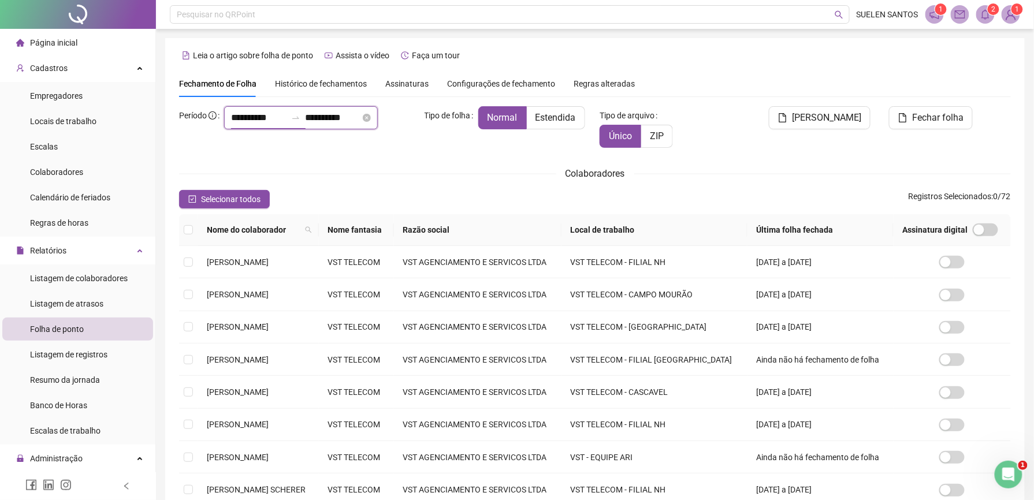
click at [238, 125] on input "**********" at bounding box center [258, 118] width 55 height 14
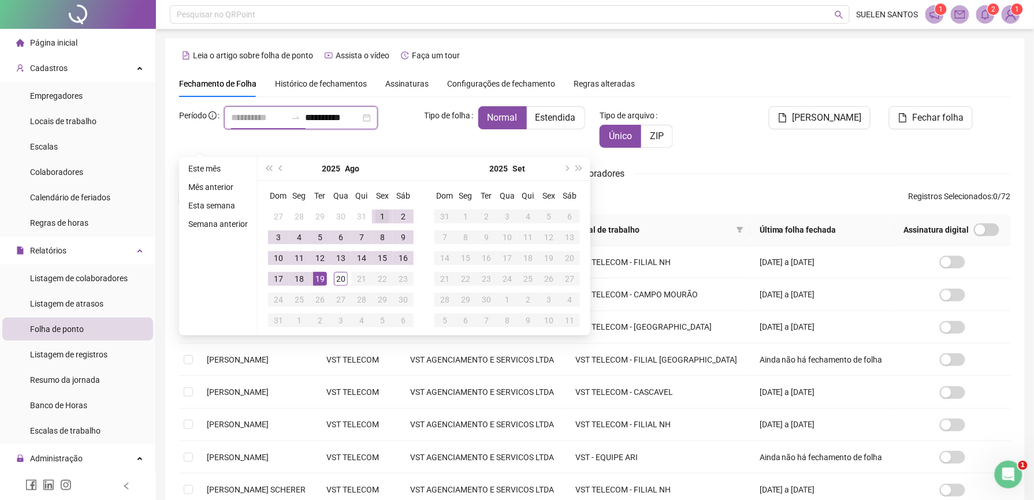
type input "**********"
click at [381, 220] on div "1" at bounding box center [383, 217] width 14 height 14
type input "**********"
click at [343, 283] on div "20" at bounding box center [341, 279] width 14 height 14
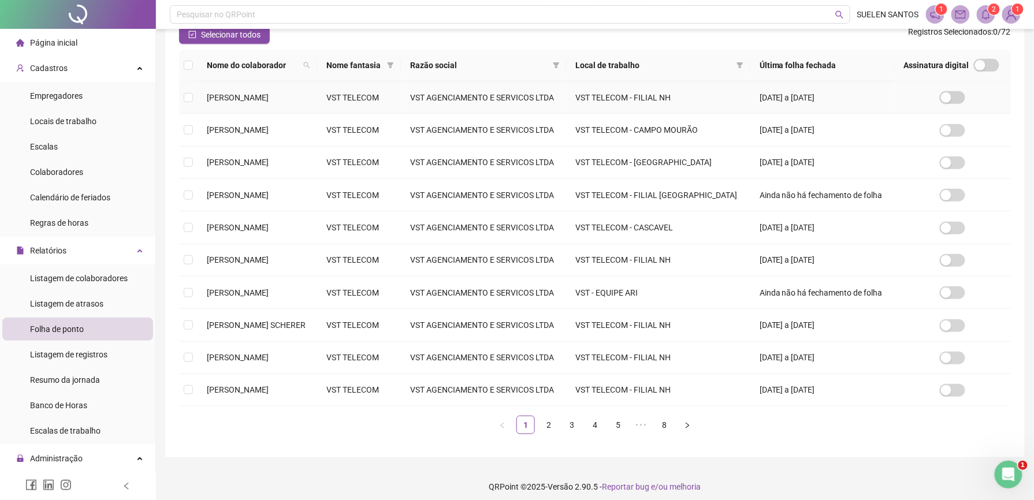
scroll to position [174, 0]
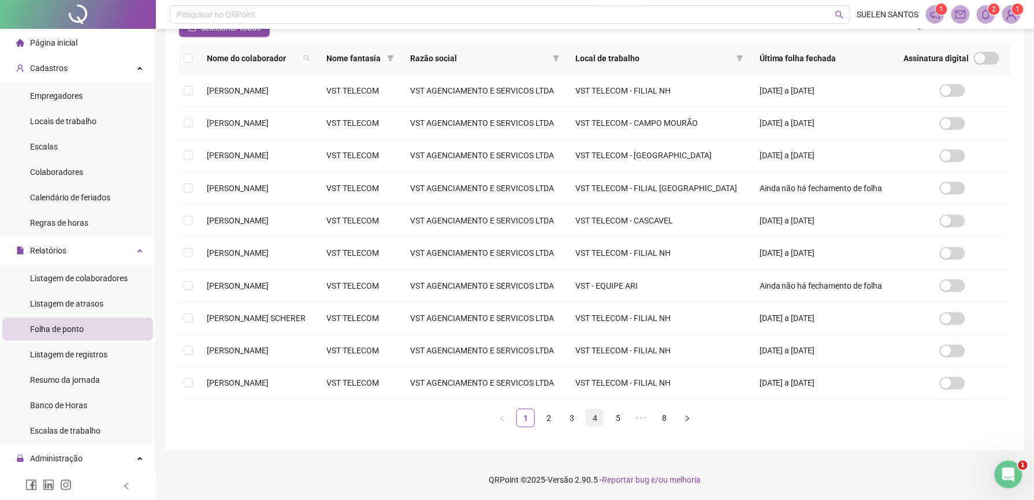
click at [596, 422] on link "4" at bounding box center [594, 418] width 17 height 17
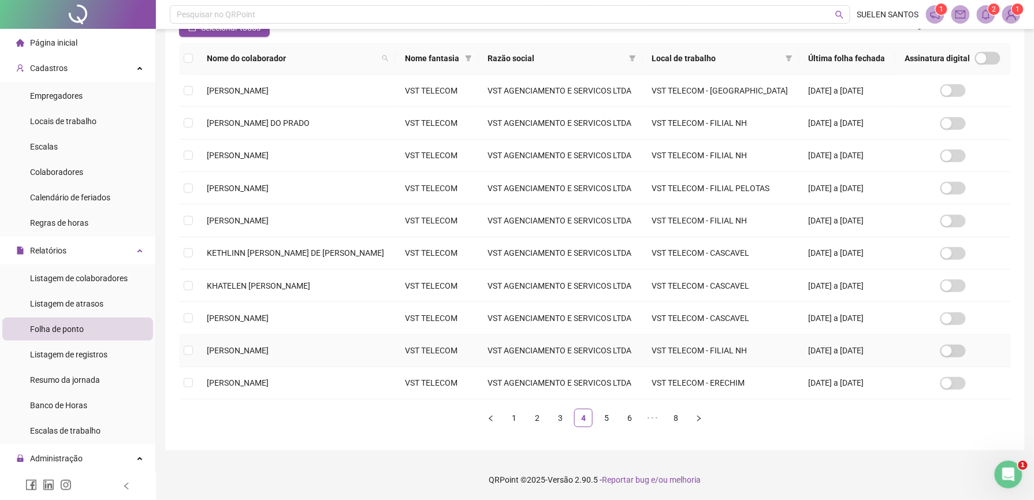
scroll to position [306, 0]
click at [604, 423] on link "5" at bounding box center [606, 418] width 17 height 17
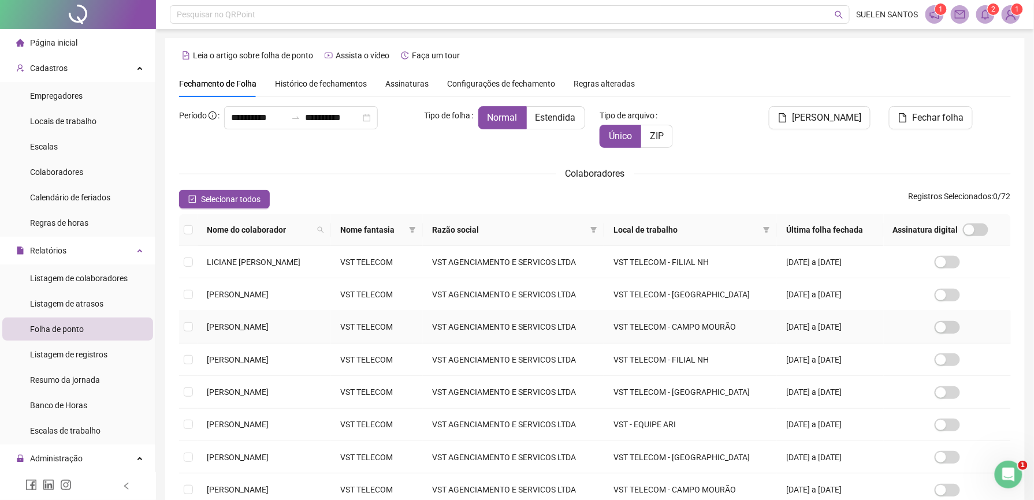
click at [239, 326] on span "[PERSON_NAME]" at bounding box center [238, 326] width 62 height 9
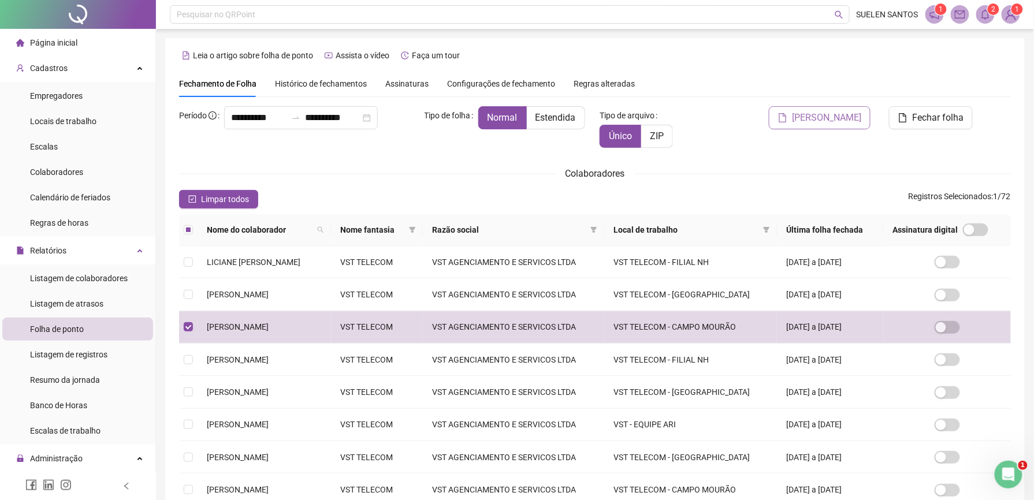
click at [830, 122] on span "[PERSON_NAME]" at bounding box center [826, 118] width 69 height 14
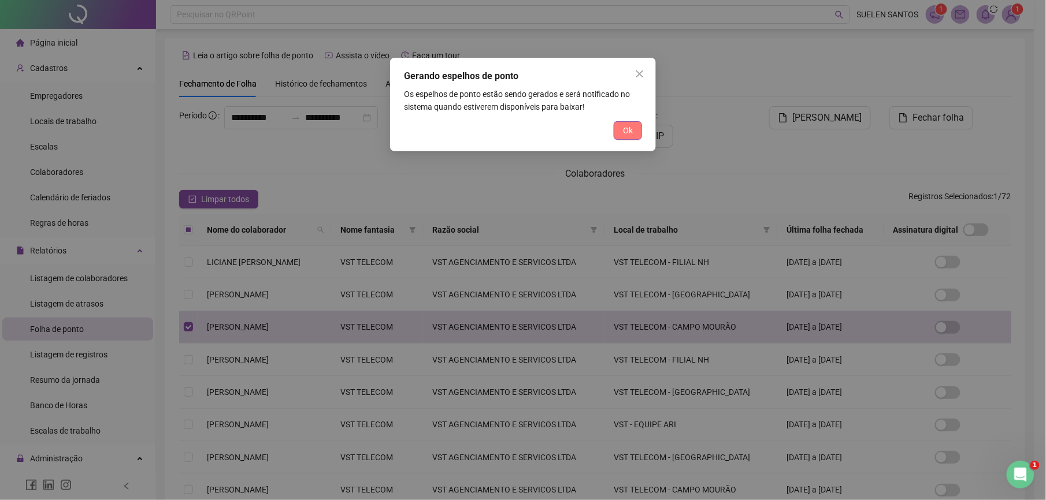
click at [626, 127] on span "Ok" at bounding box center [628, 130] width 10 height 13
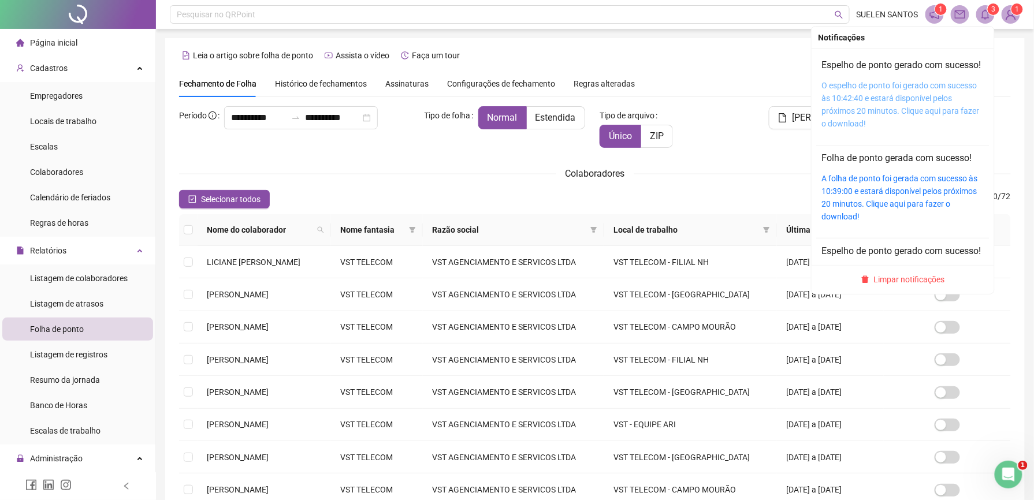
click at [875, 106] on link "O espelho de ponto foi gerado com sucesso às 10:42:40 e estará disponível pelos…" at bounding box center [901, 104] width 158 height 47
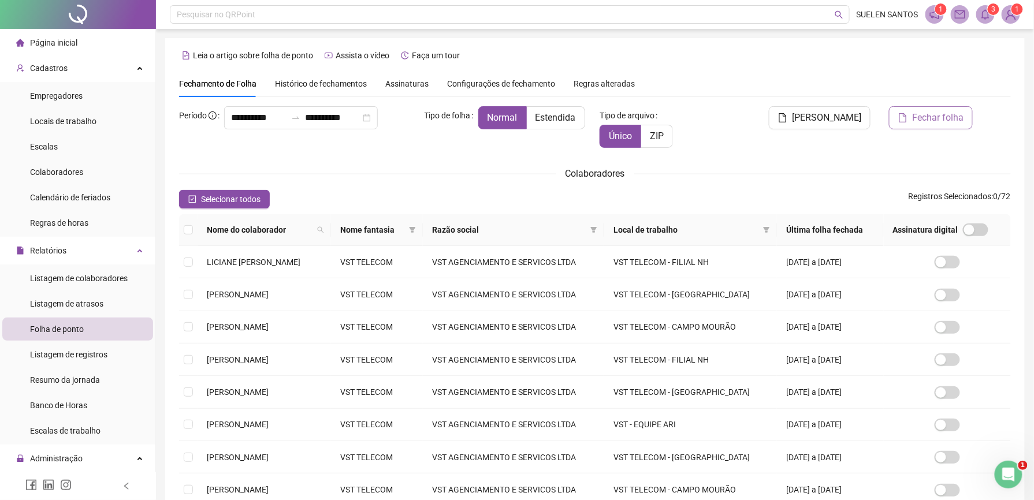
click at [941, 116] on span "Fechar folha" at bounding box center [937, 118] width 51 height 14
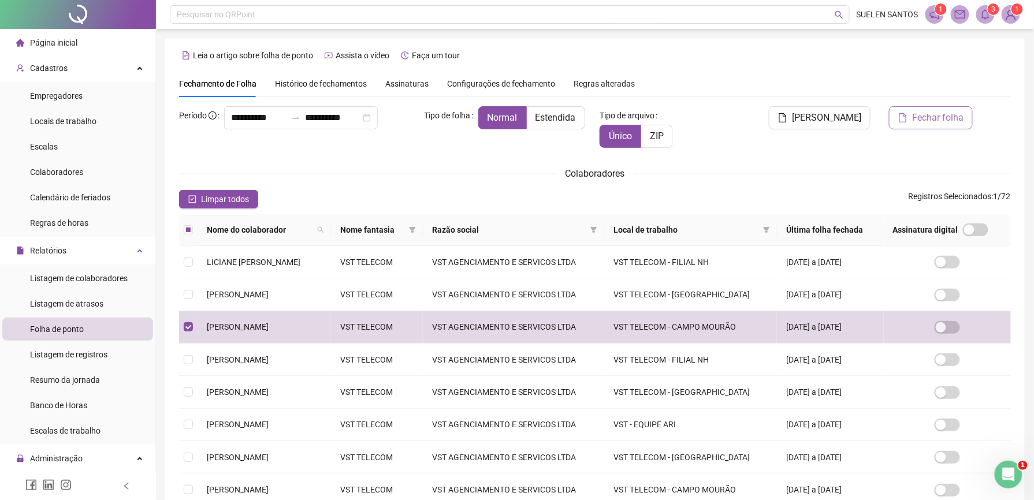
click at [943, 119] on span "Fechar folha" at bounding box center [937, 118] width 51 height 14
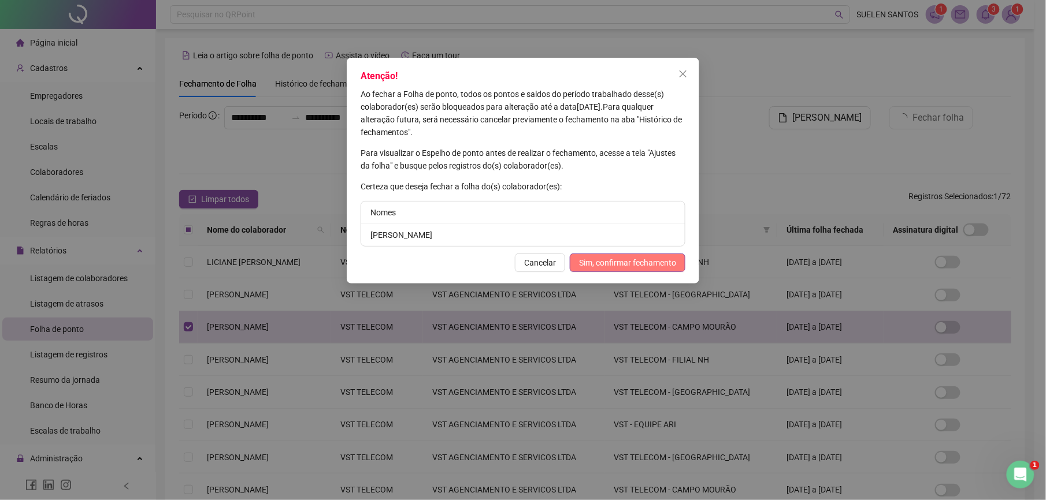
click at [638, 263] on span "Sim, confirmar fechamento" at bounding box center [627, 263] width 97 height 13
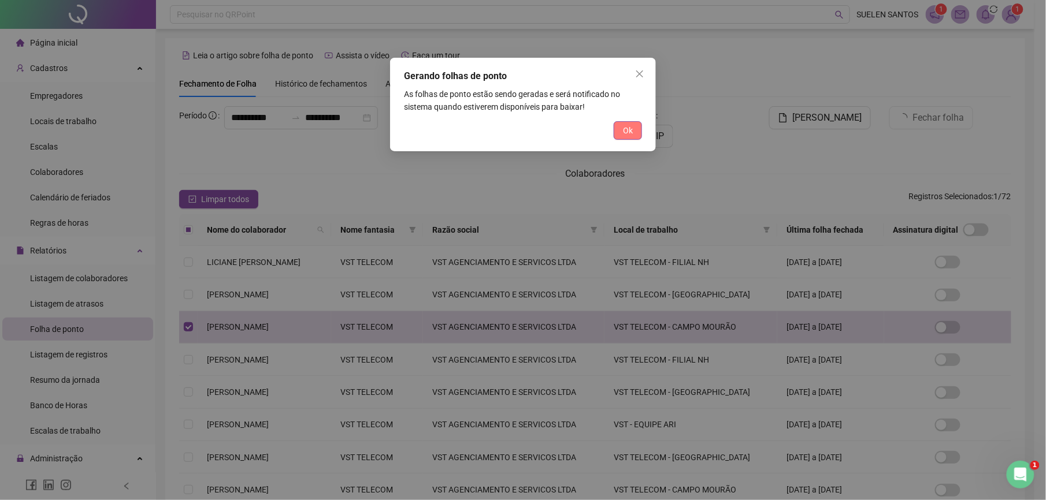
click at [627, 125] on span "Ok" at bounding box center [628, 130] width 10 height 13
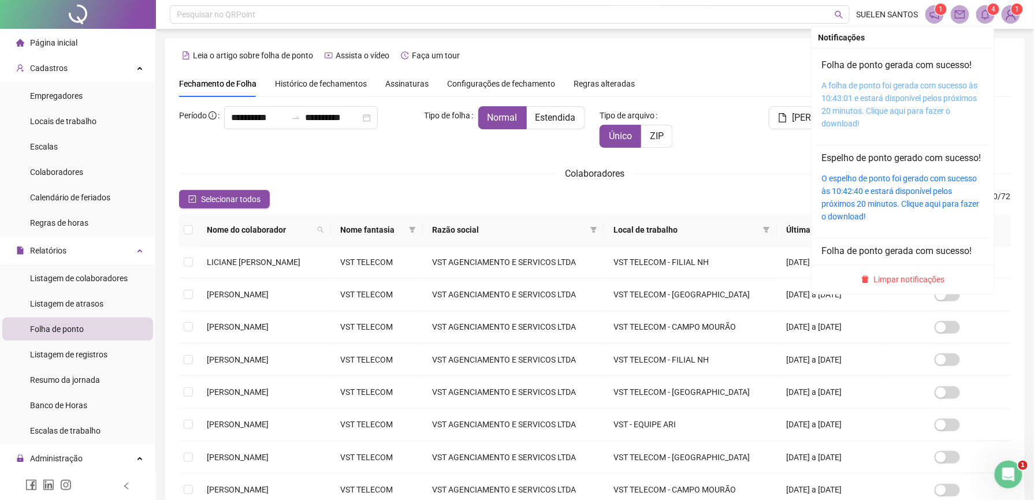
click at [872, 84] on link "A folha de ponto foi gerada com sucesso às 10:43:01 e estará disponível pelos p…" at bounding box center [900, 104] width 156 height 47
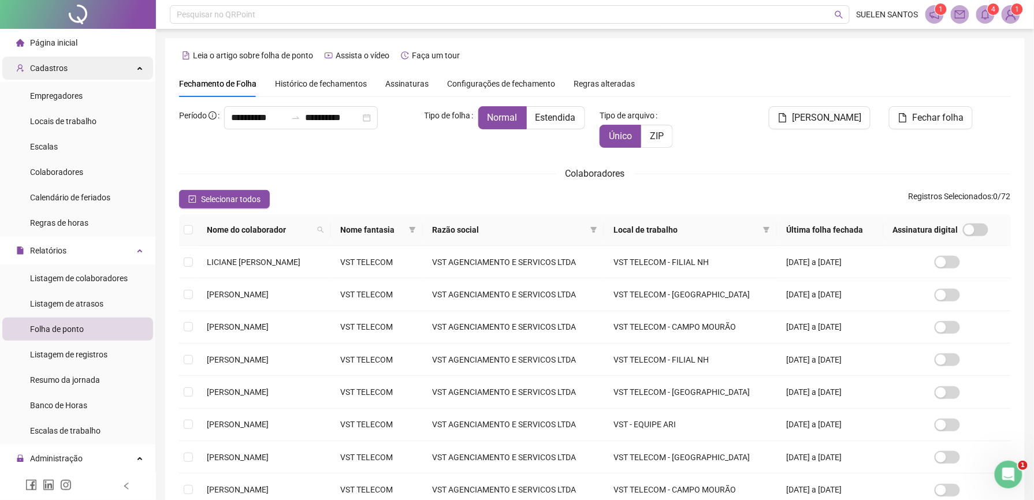
click at [51, 65] on span "Cadastros" at bounding box center [49, 68] width 38 height 9
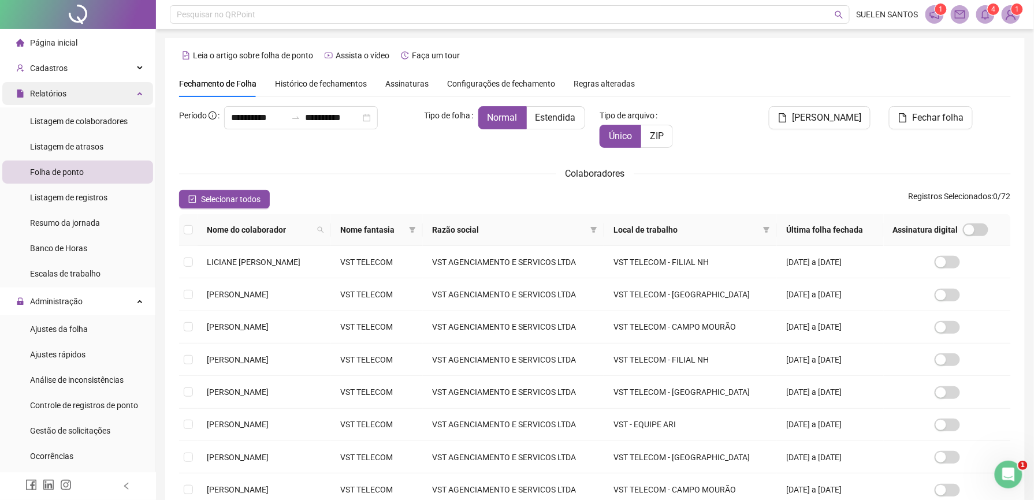
click at [58, 97] on span "Relatórios" at bounding box center [48, 93] width 36 height 9
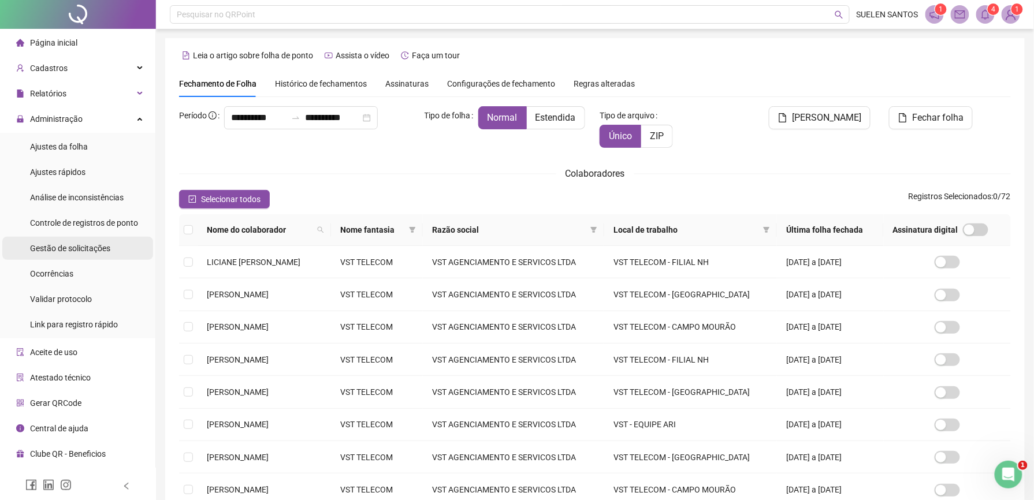
click at [72, 248] on span "Gestão de solicitações" at bounding box center [70, 248] width 80 height 9
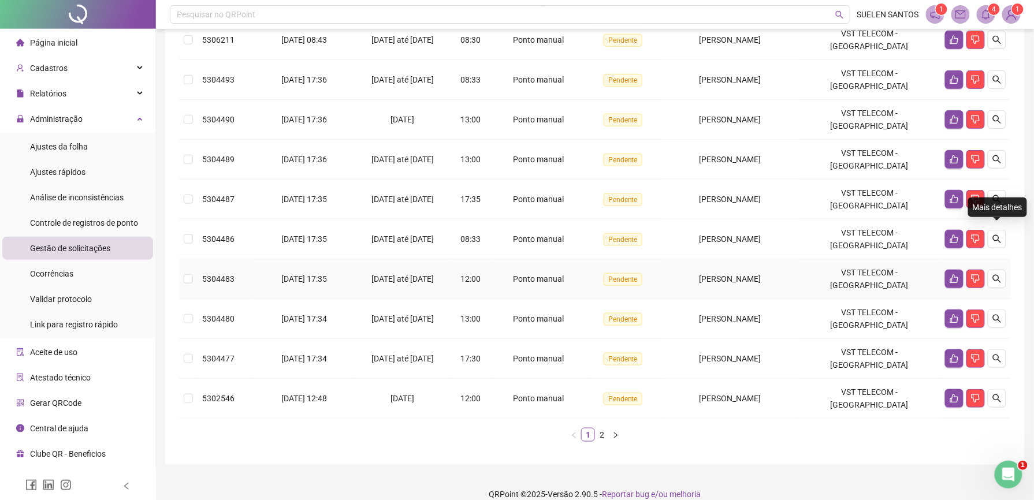
scroll to position [248, 0]
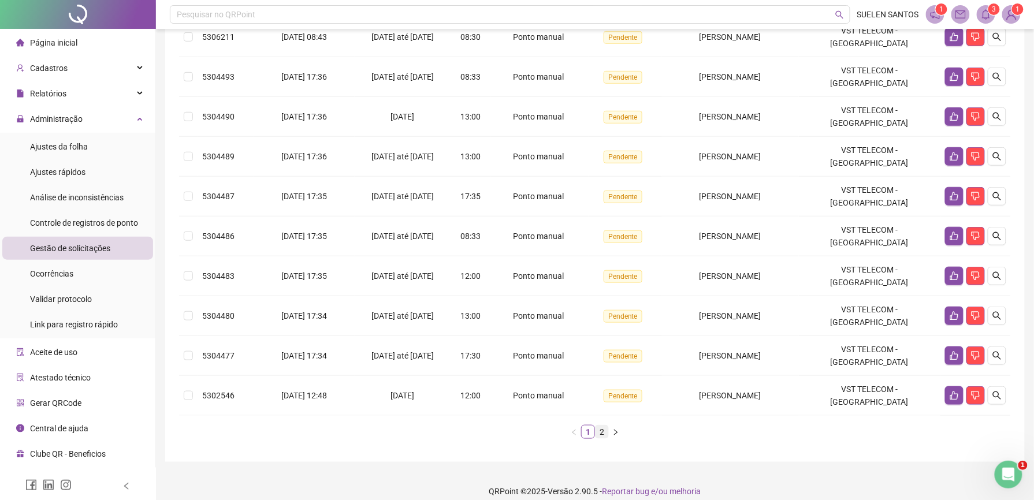
click at [604, 426] on link "2" at bounding box center [602, 432] width 13 height 13
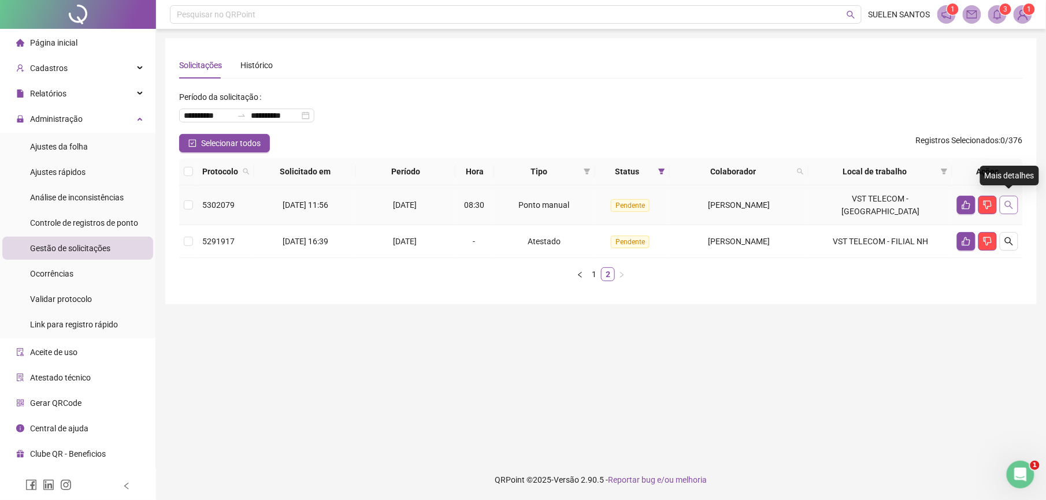
click at [1005, 200] on icon "search" at bounding box center [1008, 204] width 9 height 9
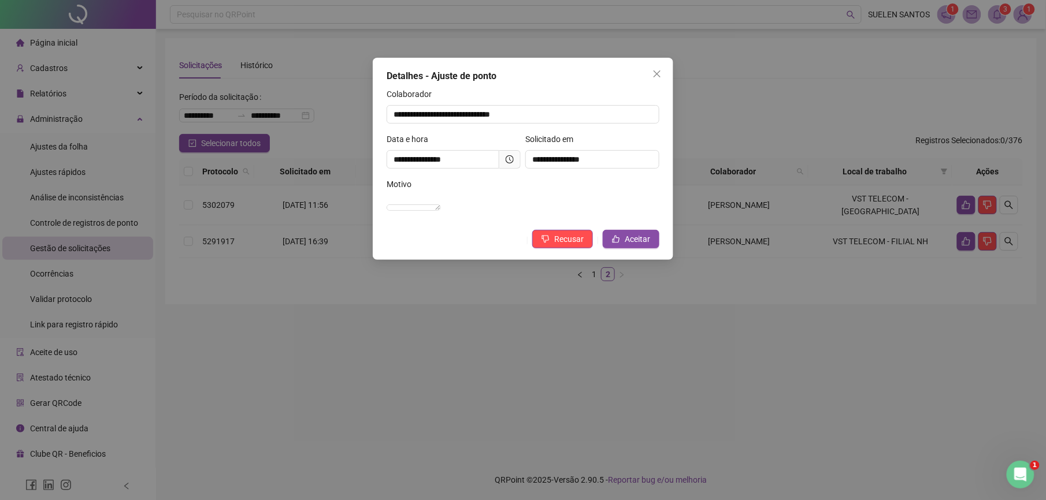
click at [625, 240] on div "**********" at bounding box center [523, 159] width 300 height 202
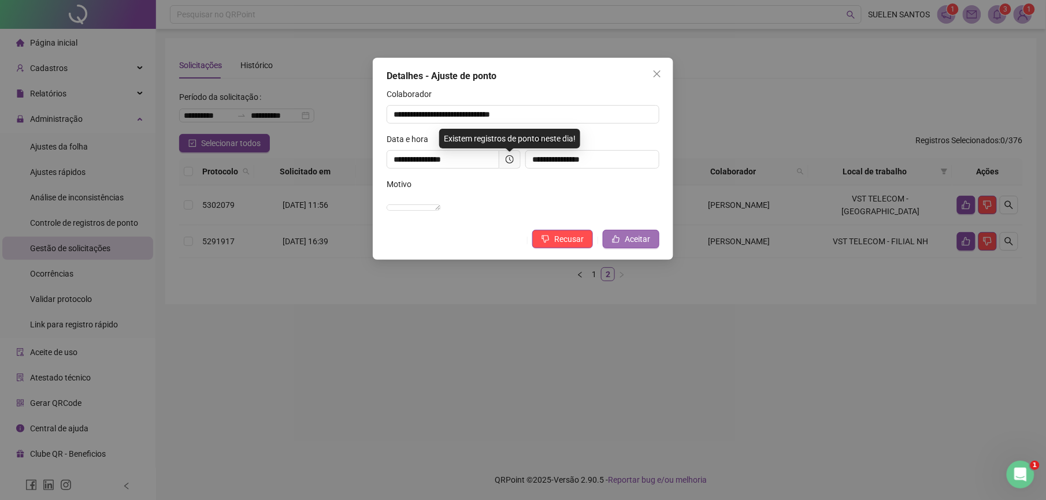
click at [630, 246] on span "Aceitar" at bounding box center [637, 239] width 25 height 13
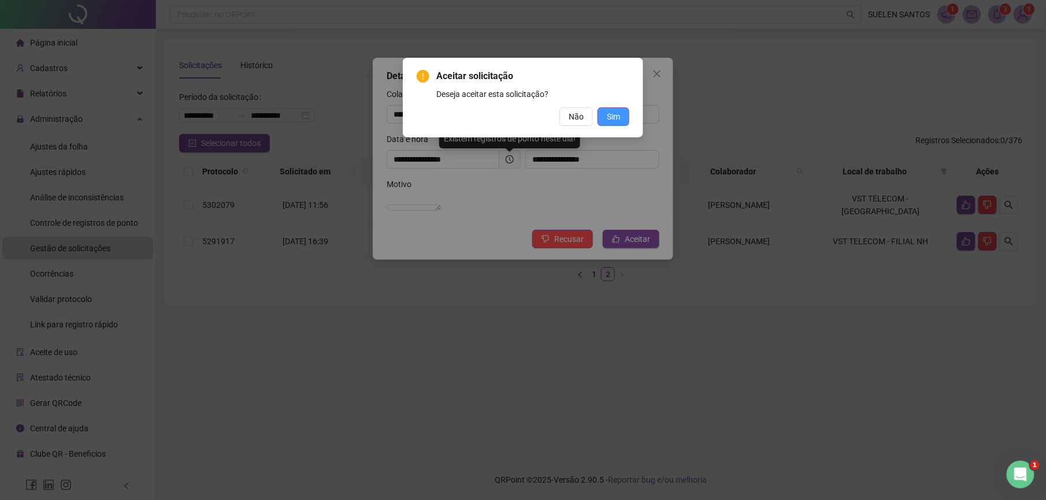
click at [608, 116] on span "Sim" at bounding box center [613, 116] width 13 height 13
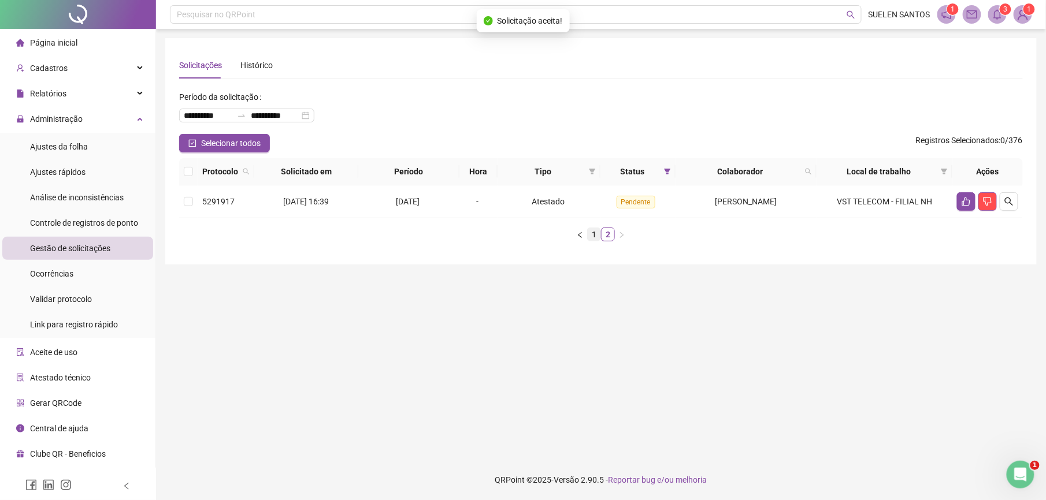
click at [593, 236] on link "1" at bounding box center [594, 234] width 13 height 13
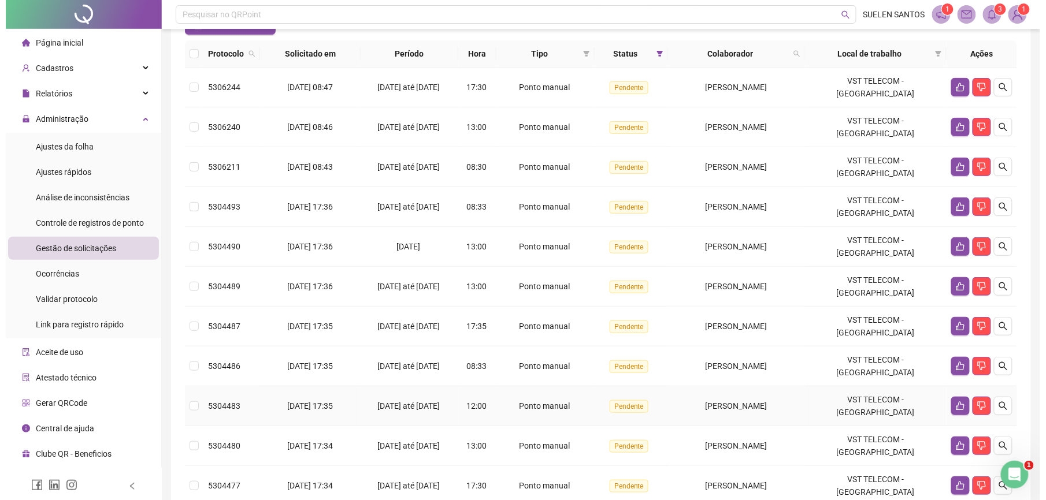
scroll to position [248, 0]
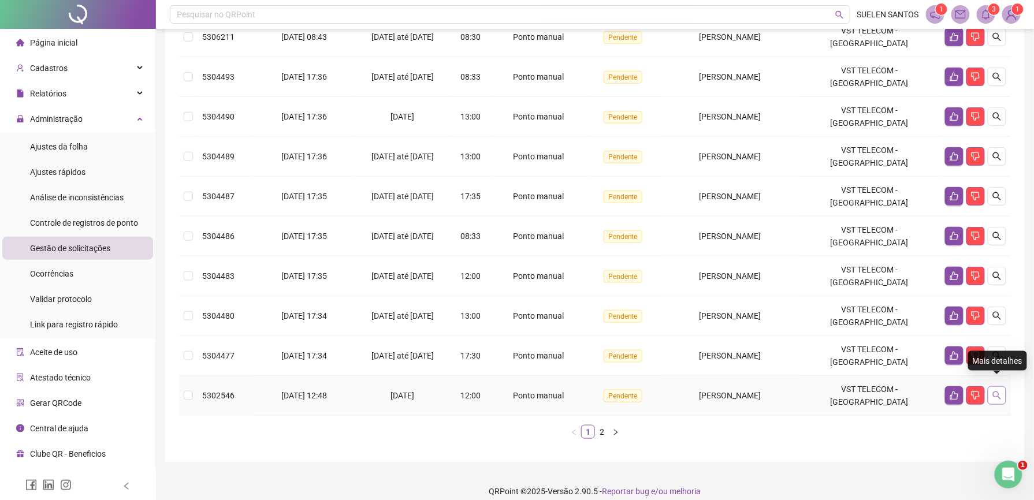
click at [994, 391] on icon "search" at bounding box center [997, 395] width 9 height 9
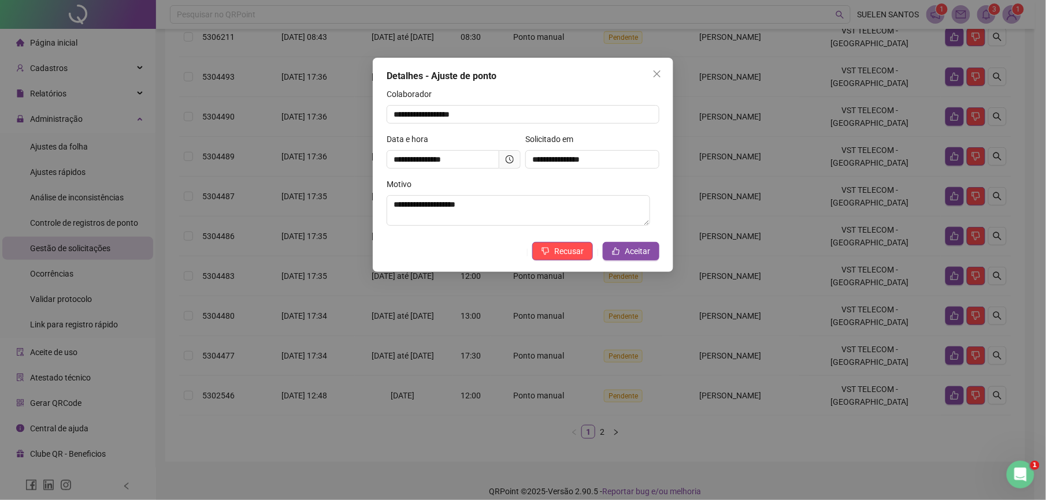
click at [626, 243] on div "**********" at bounding box center [523, 165] width 300 height 214
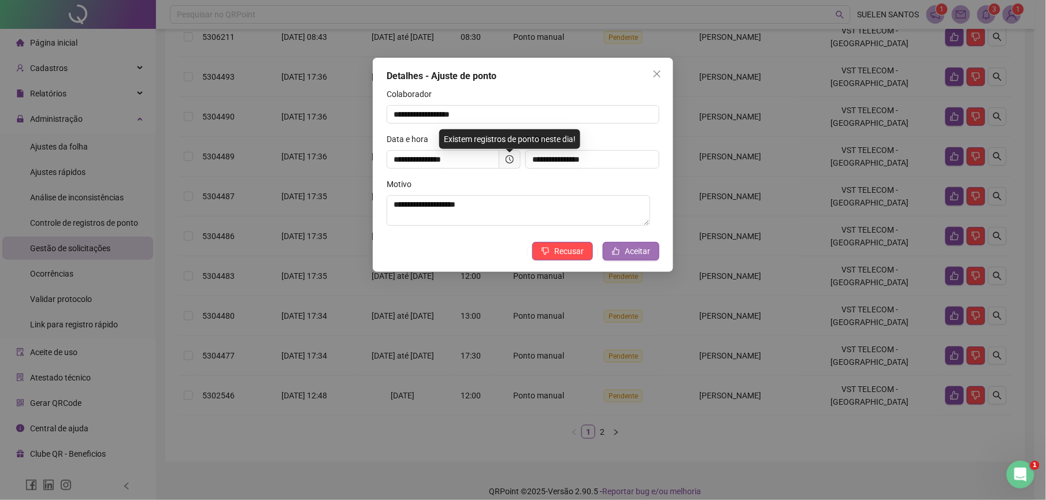
click at [629, 255] on span "Aceitar" at bounding box center [637, 251] width 25 height 13
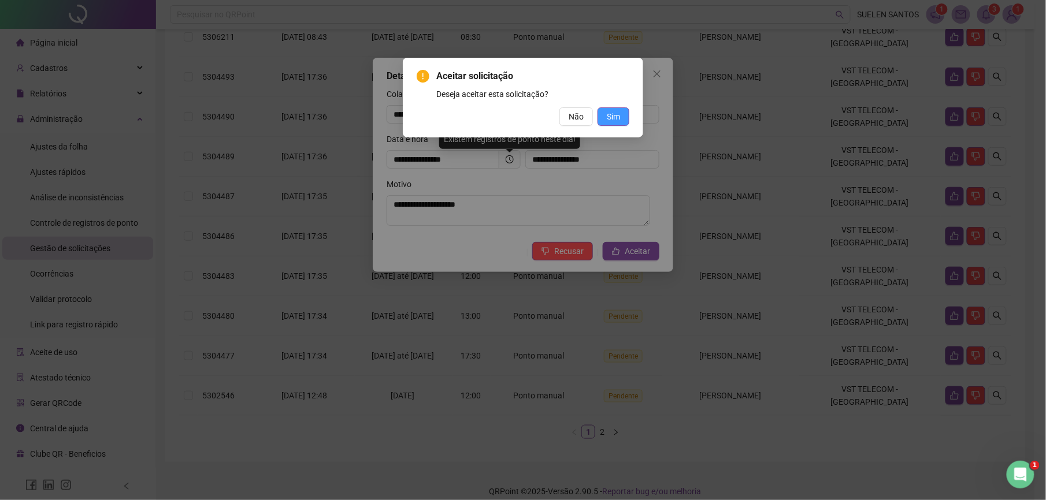
click at [616, 112] on span "Sim" at bounding box center [613, 116] width 13 height 13
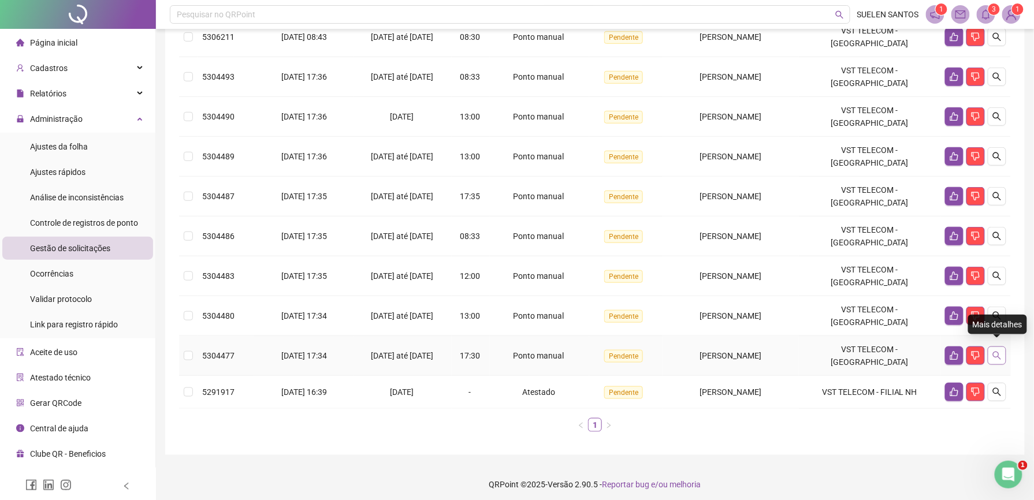
click at [996, 351] on icon "search" at bounding box center [997, 355] width 9 height 9
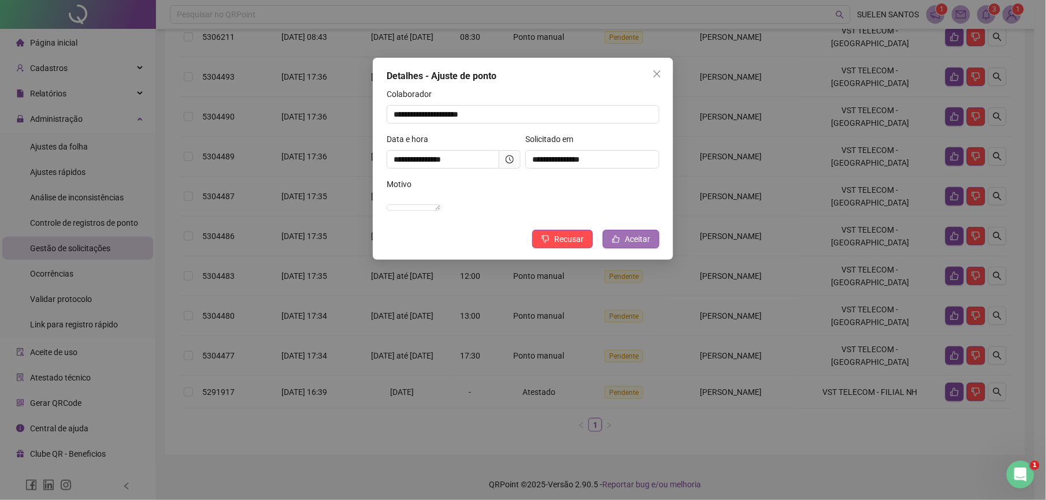
click at [634, 246] on span "Aceitar" at bounding box center [637, 239] width 25 height 13
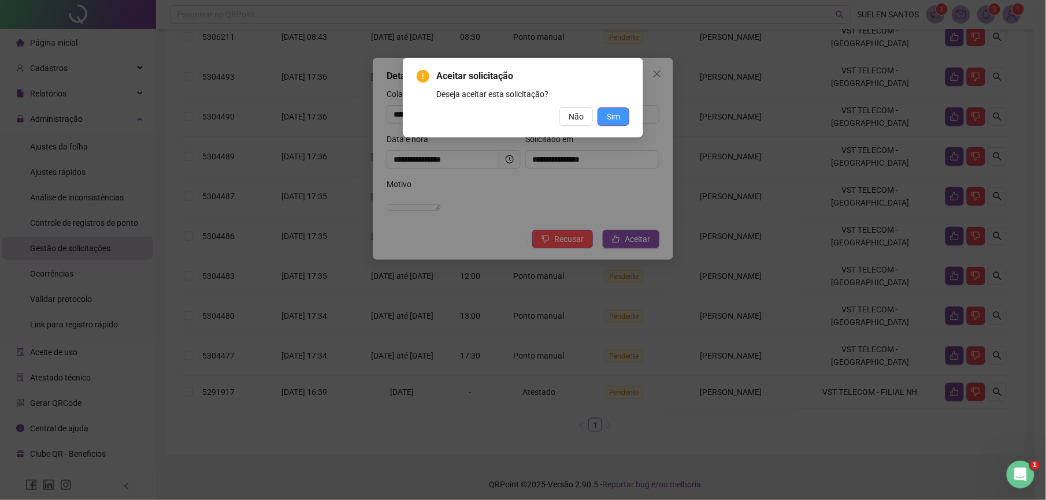
click at [615, 119] on span "Sim" at bounding box center [613, 116] width 13 height 13
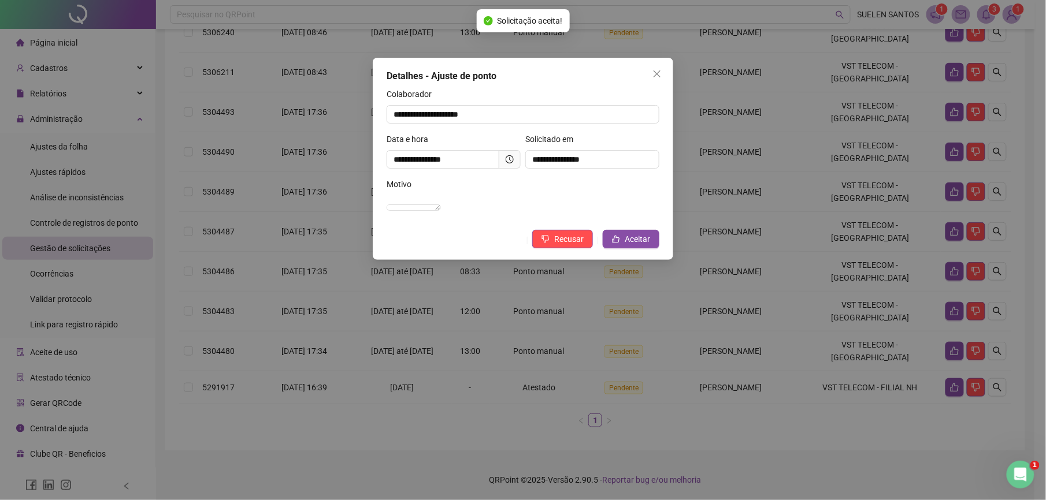
scroll to position [208, 0]
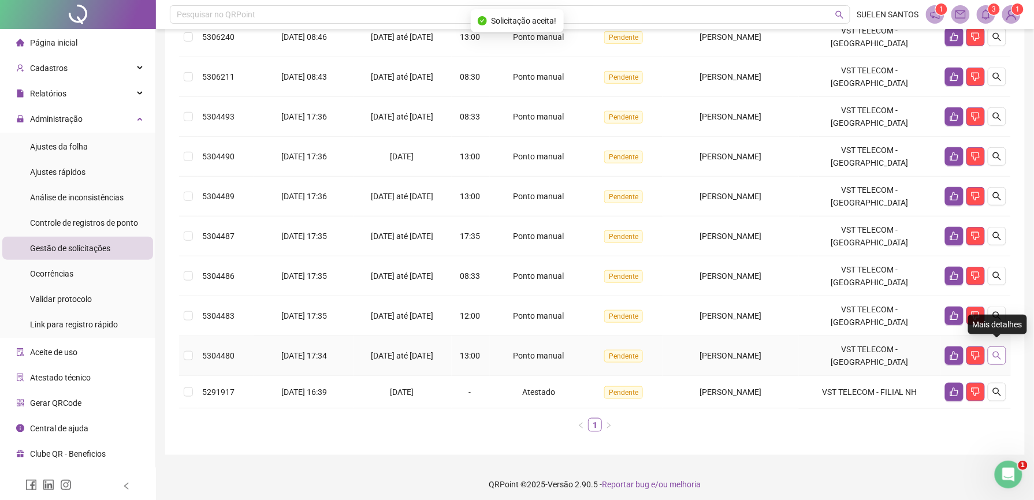
click at [995, 351] on icon "search" at bounding box center [997, 355] width 9 height 9
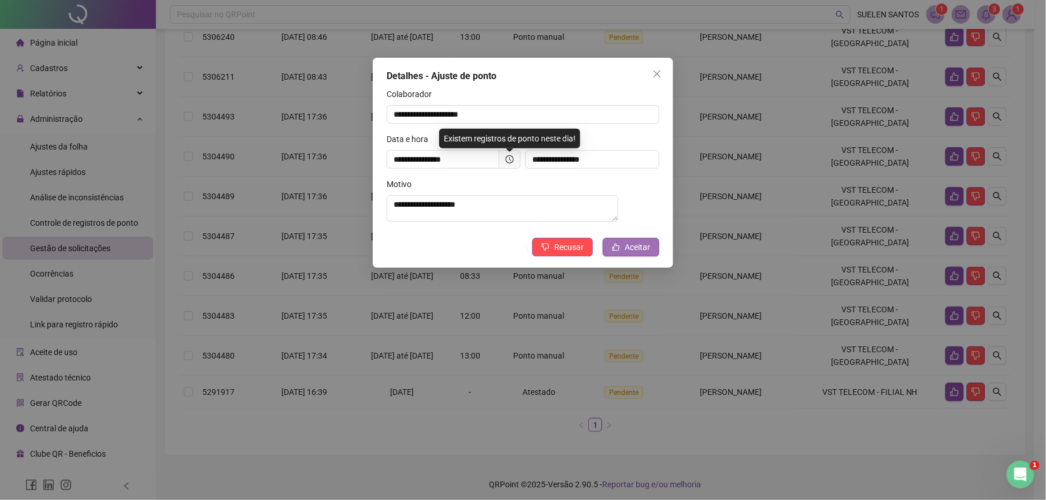
click at [651, 250] on button "Aceitar" at bounding box center [631, 247] width 57 height 18
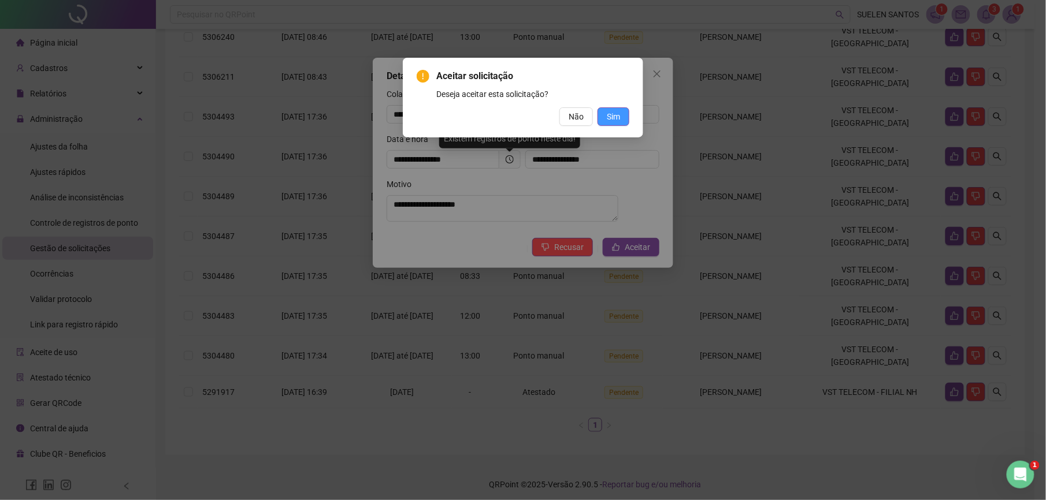
click at [621, 116] on button "Sim" at bounding box center [613, 116] width 32 height 18
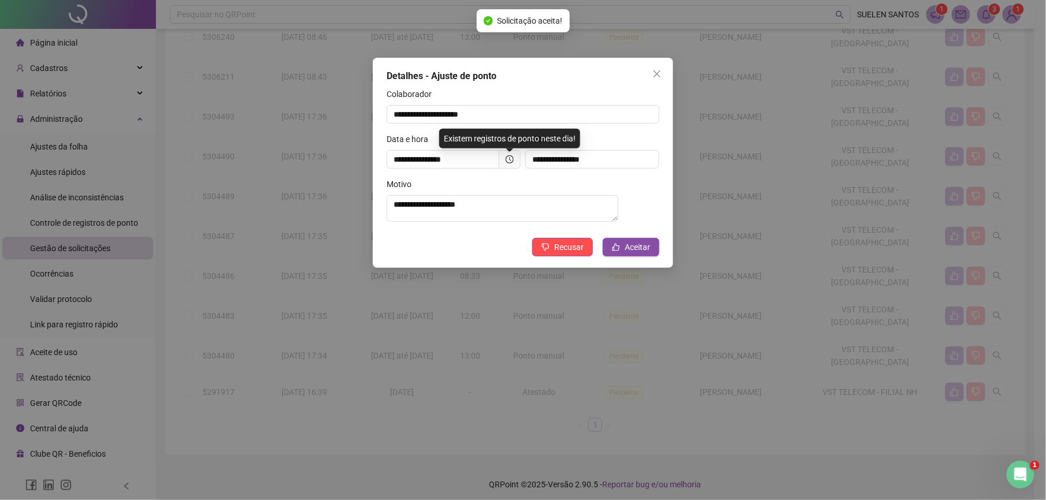
scroll to position [168, 0]
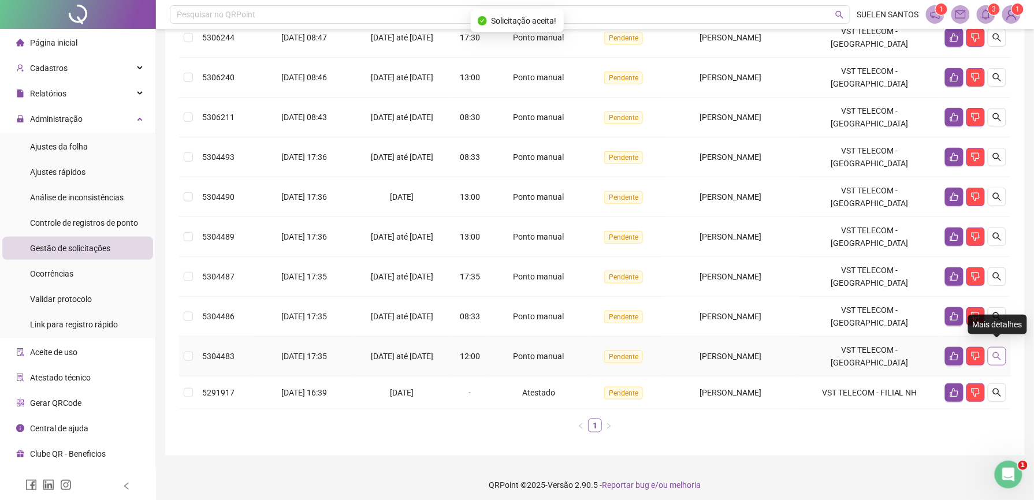
click at [999, 352] on icon "search" at bounding box center [997, 356] width 8 height 8
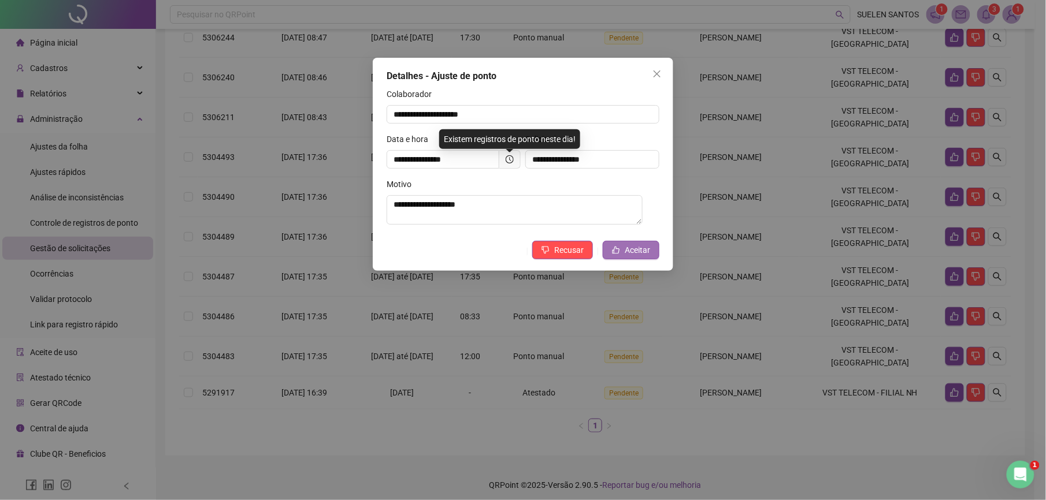
click at [625, 251] on span "Aceitar" at bounding box center [637, 250] width 25 height 13
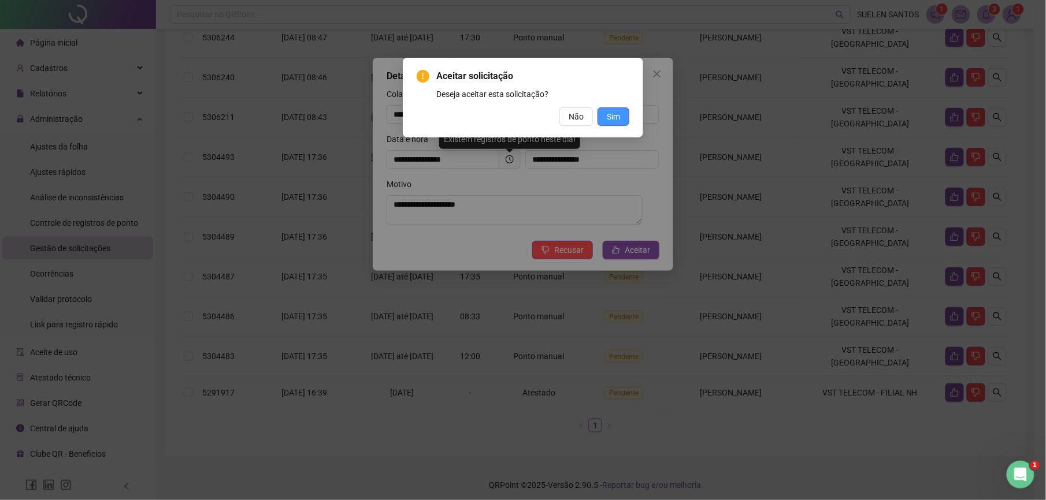
click at [611, 116] on span "Sim" at bounding box center [613, 116] width 13 height 13
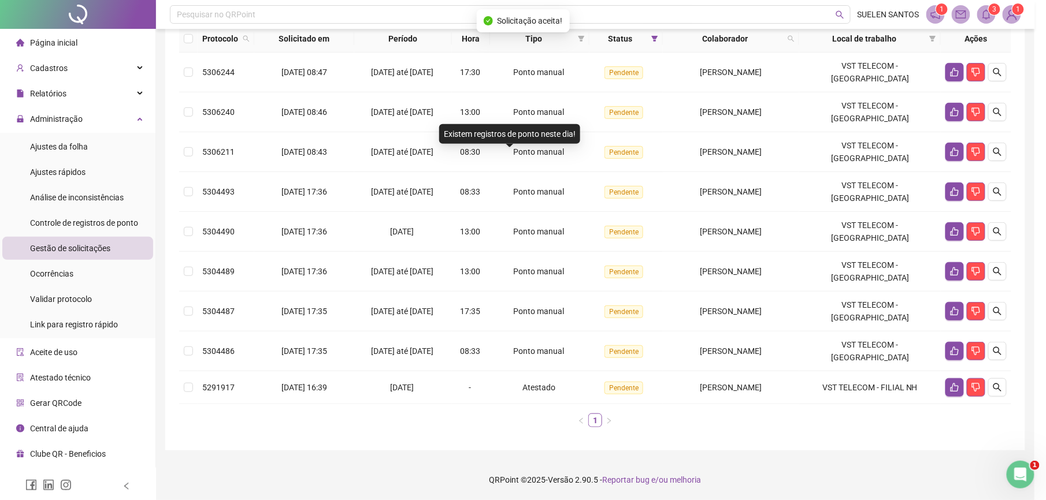
scroll to position [128, 0]
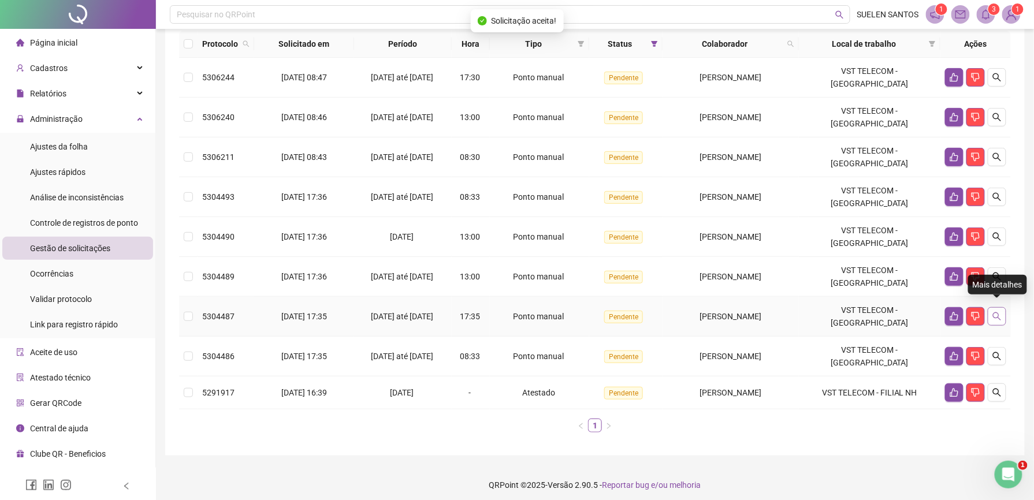
click at [997, 312] on icon "search" at bounding box center [997, 316] width 9 height 9
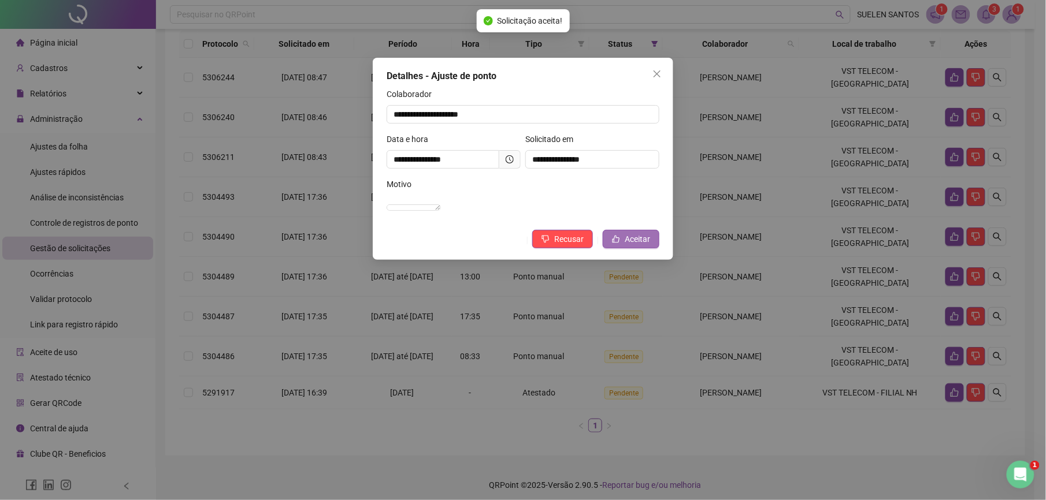
click at [644, 246] on span "Aceitar" at bounding box center [637, 239] width 25 height 13
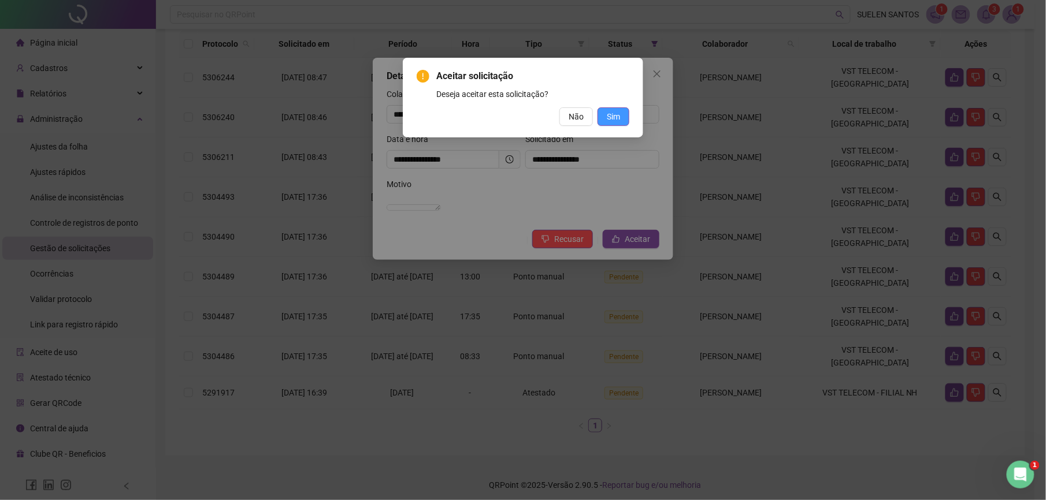
click at [619, 116] on span "Sim" at bounding box center [613, 116] width 13 height 13
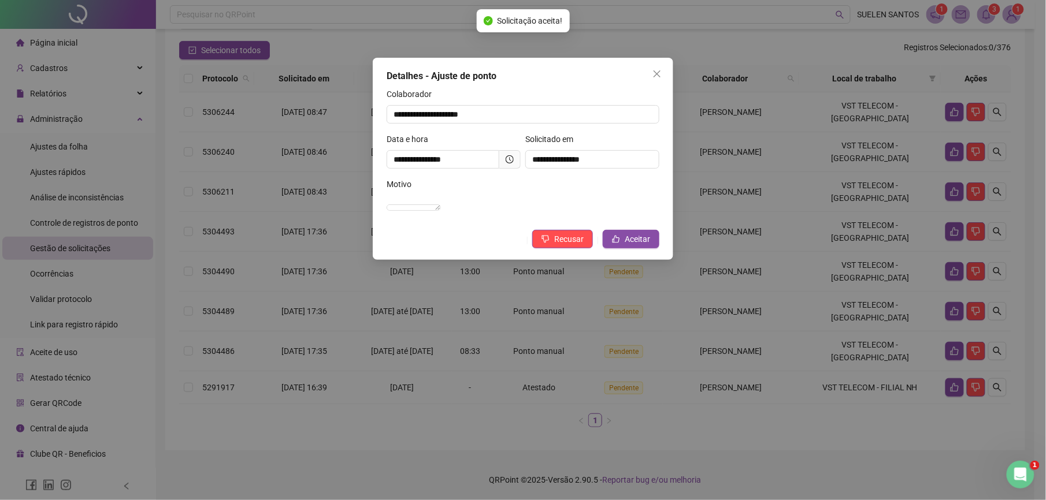
scroll to position [88, 0]
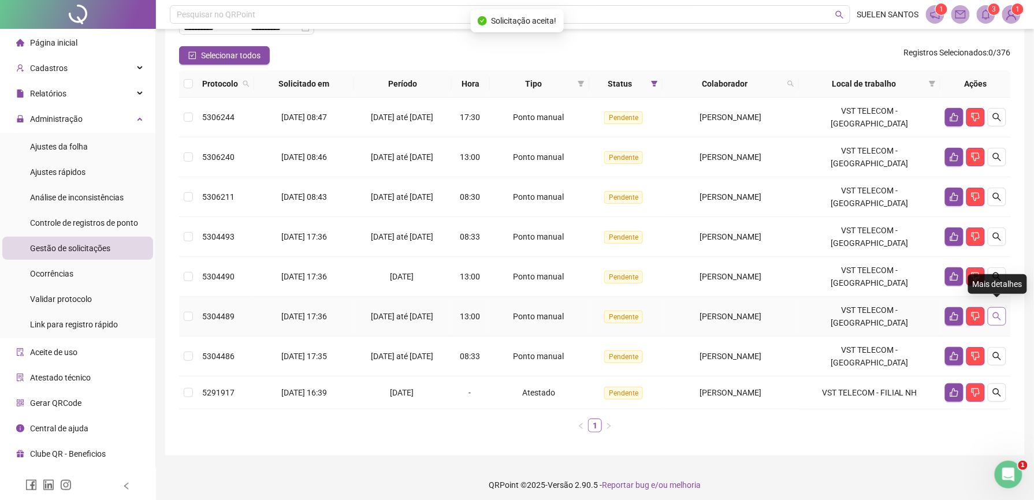
click at [997, 313] on icon "search" at bounding box center [997, 317] width 8 height 8
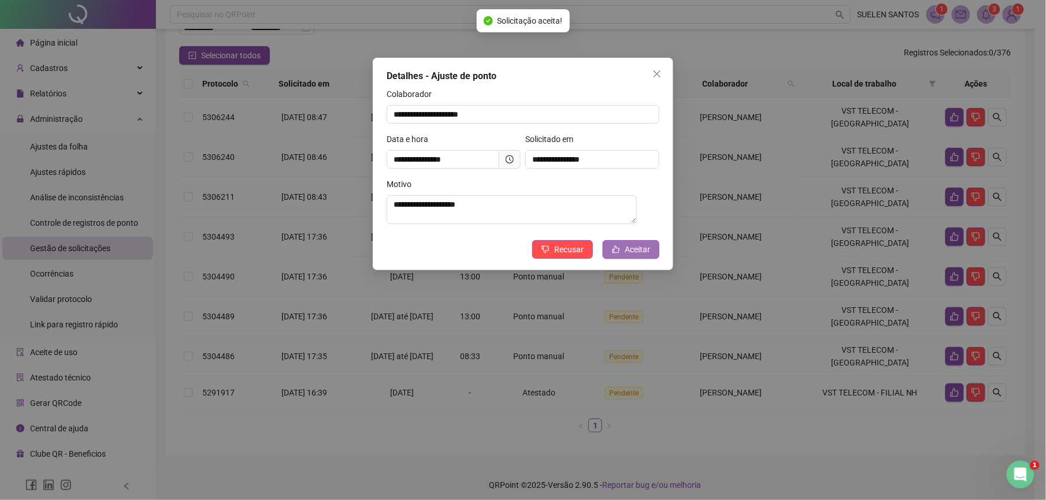
click at [625, 256] on span "Aceitar" at bounding box center [637, 249] width 25 height 13
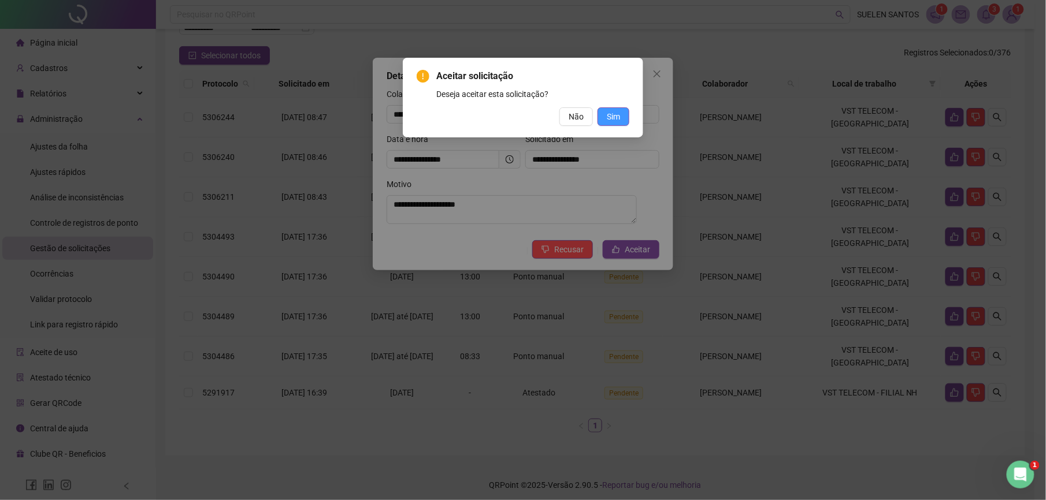
click at [611, 119] on span "Sim" at bounding box center [613, 116] width 13 height 13
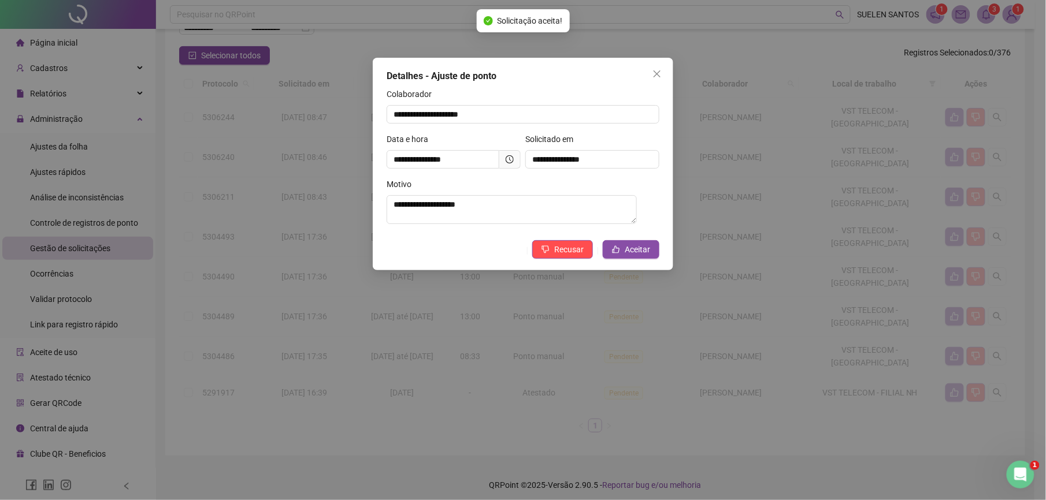
scroll to position [47, 0]
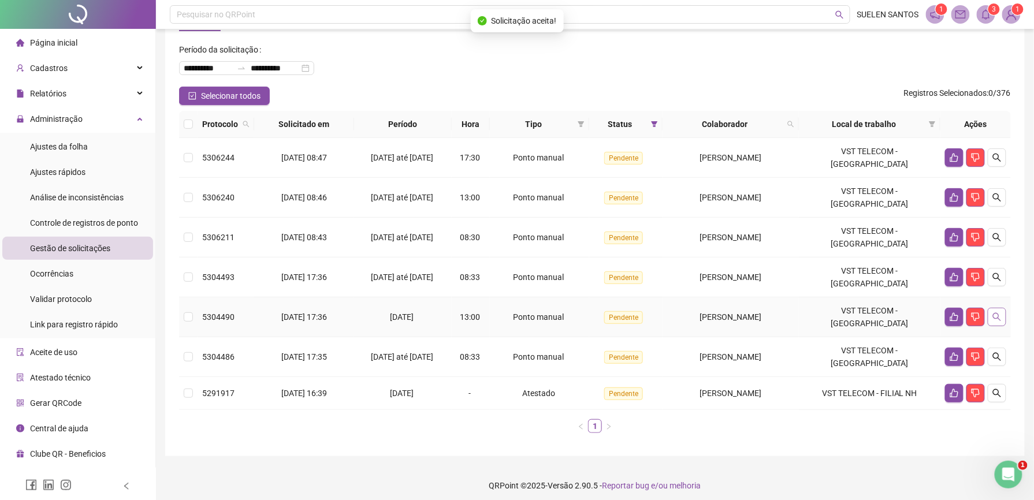
click at [997, 314] on icon "search" at bounding box center [997, 317] width 9 height 9
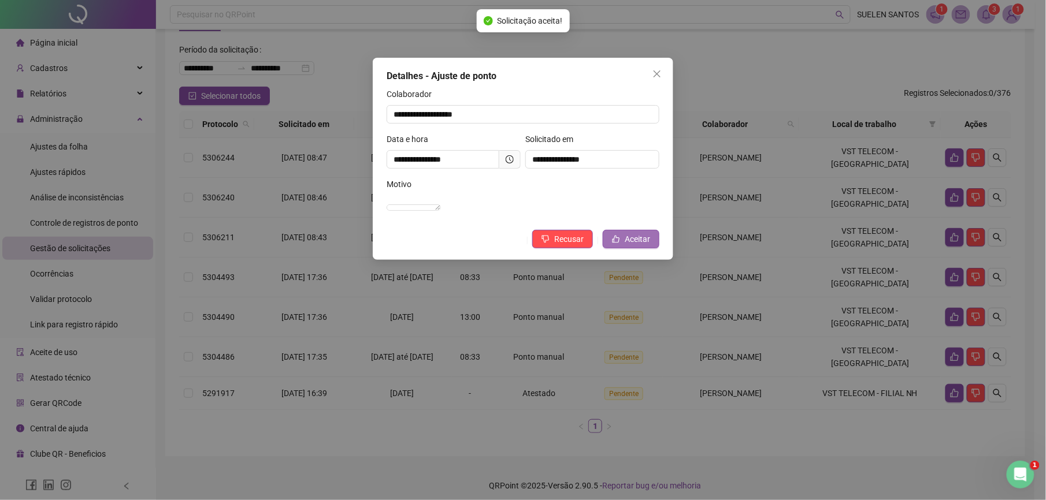
click at [634, 246] on span "Aceitar" at bounding box center [637, 239] width 25 height 13
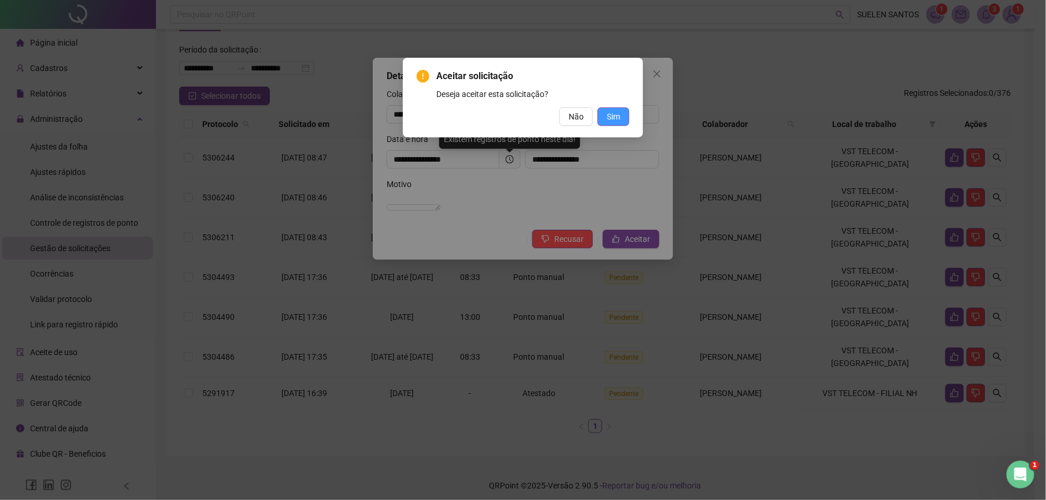
click at [616, 118] on span "Sim" at bounding box center [613, 116] width 13 height 13
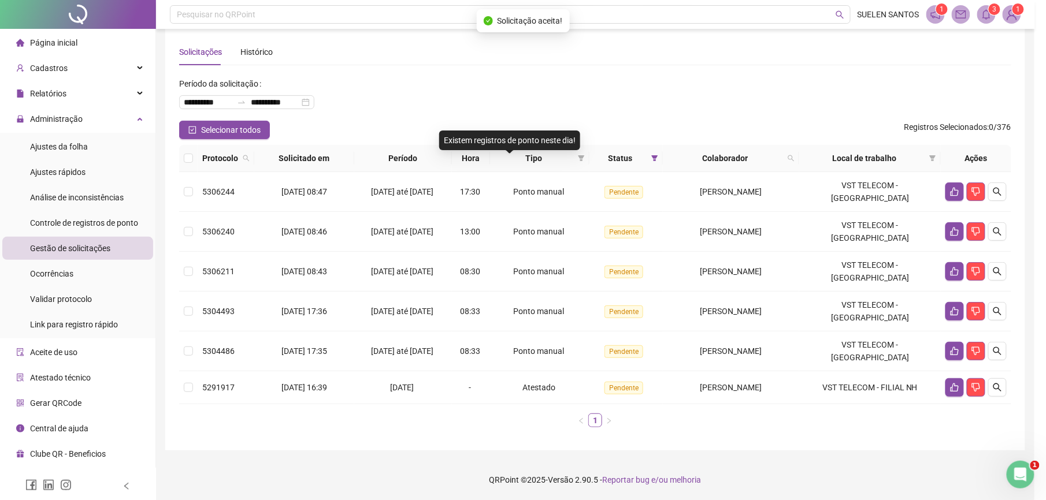
scroll to position [14, 0]
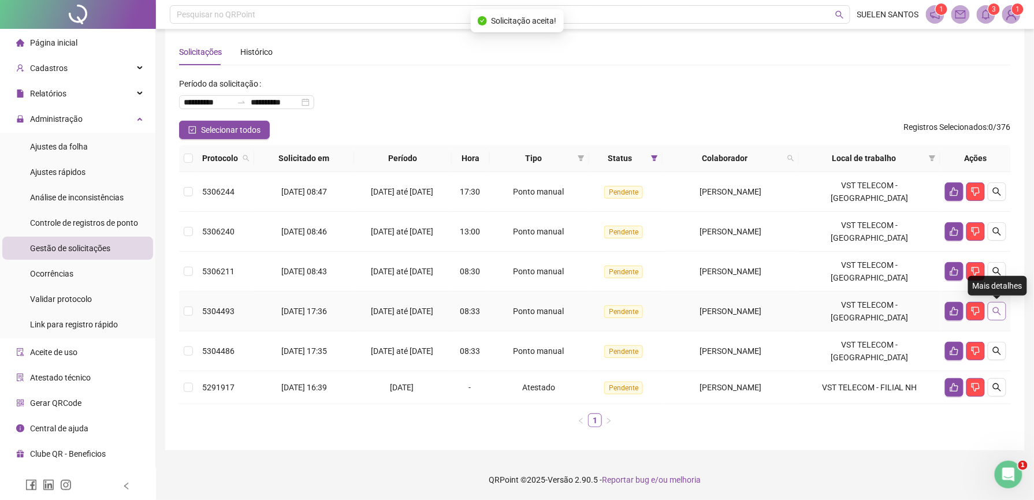
click at [999, 310] on icon "search" at bounding box center [997, 311] width 8 height 8
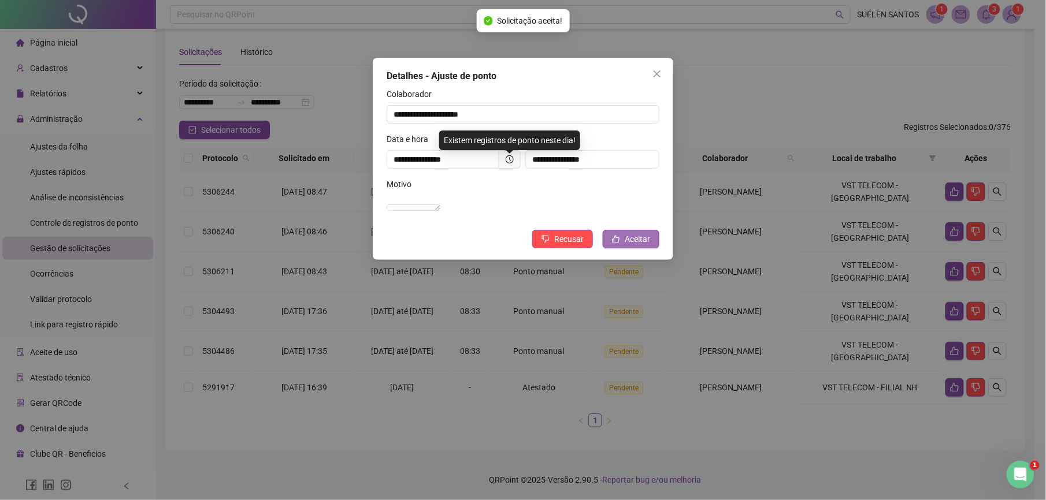
click at [643, 246] on span "Aceitar" at bounding box center [637, 239] width 25 height 13
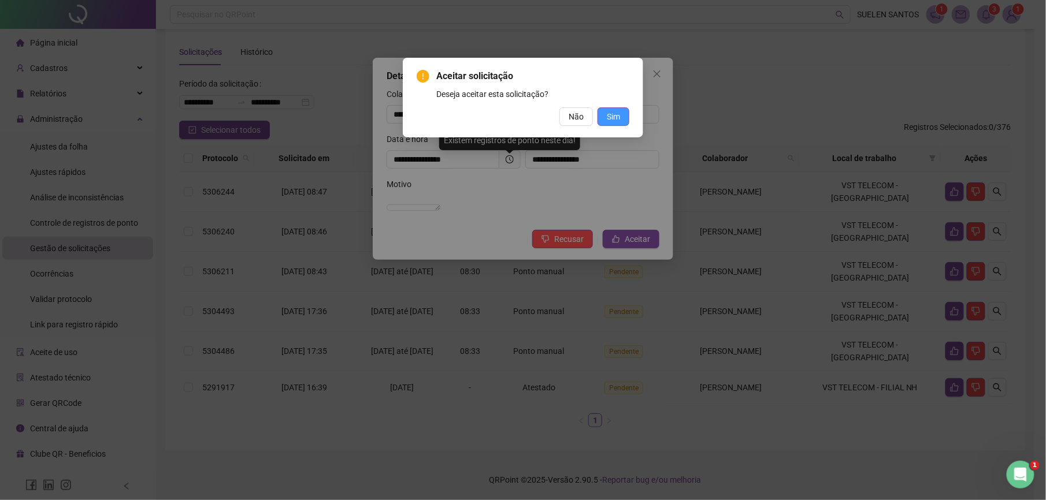
click at [615, 118] on span "Sim" at bounding box center [613, 116] width 13 height 13
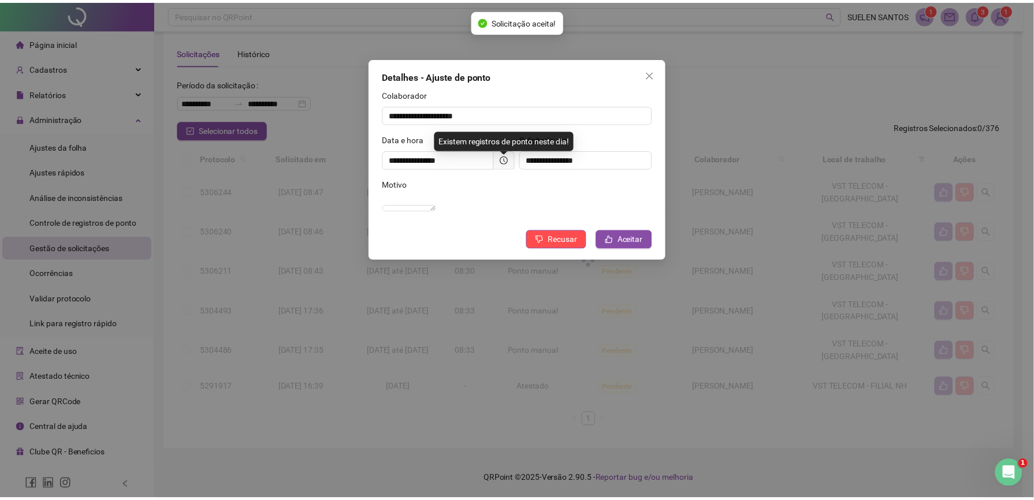
scroll to position [0, 0]
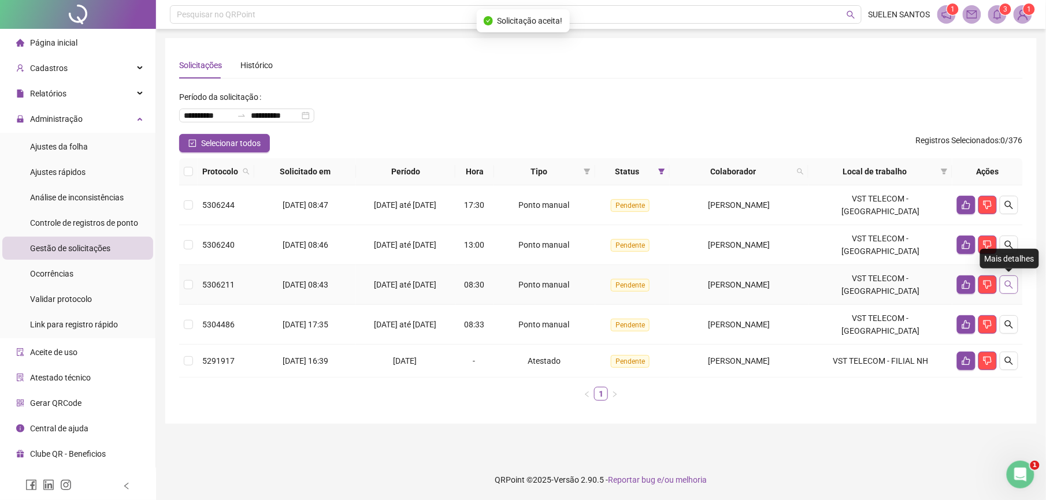
click at [1009, 287] on icon "search" at bounding box center [1009, 285] width 8 height 8
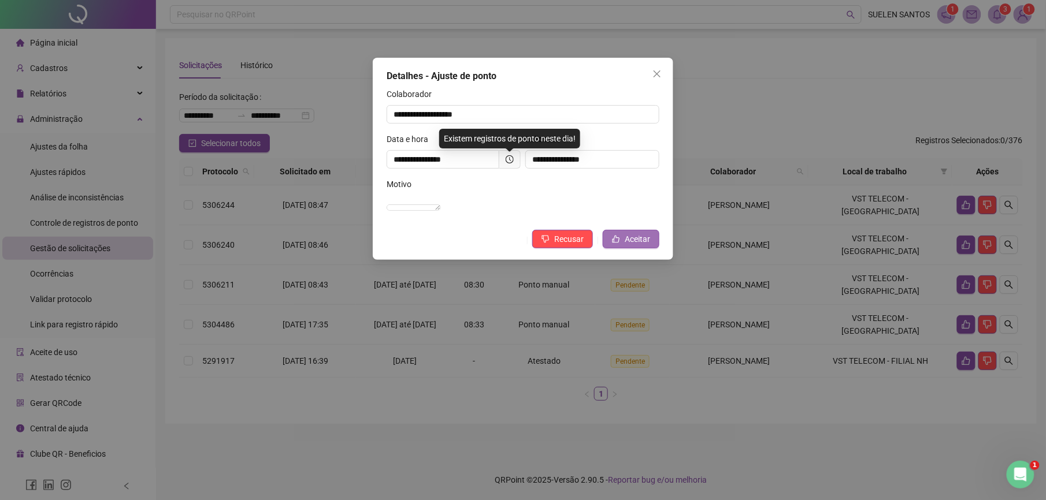
click at [642, 245] on button "Aceitar" at bounding box center [631, 239] width 57 height 18
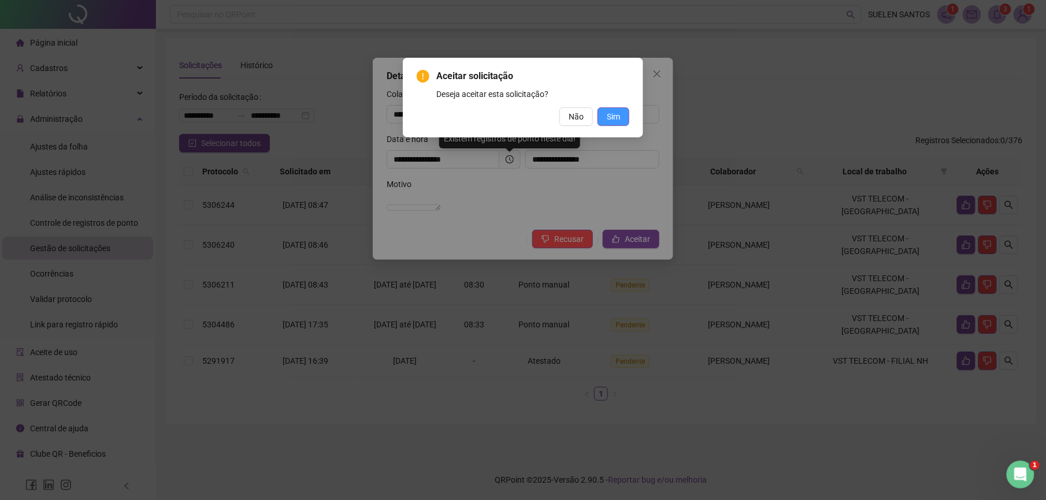
click at [604, 114] on button "Sim" at bounding box center [613, 116] width 32 height 18
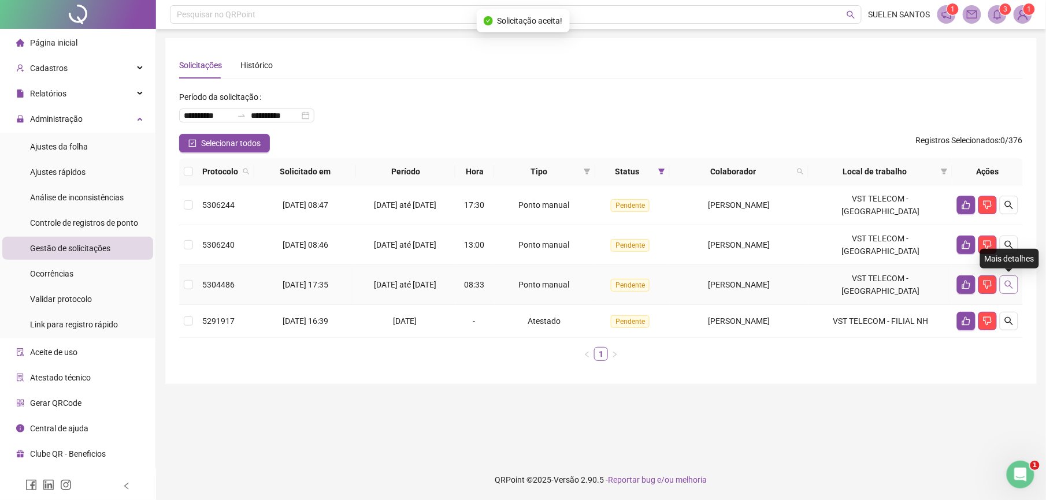
click at [1010, 288] on icon "search" at bounding box center [1008, 284] width 9 height 9
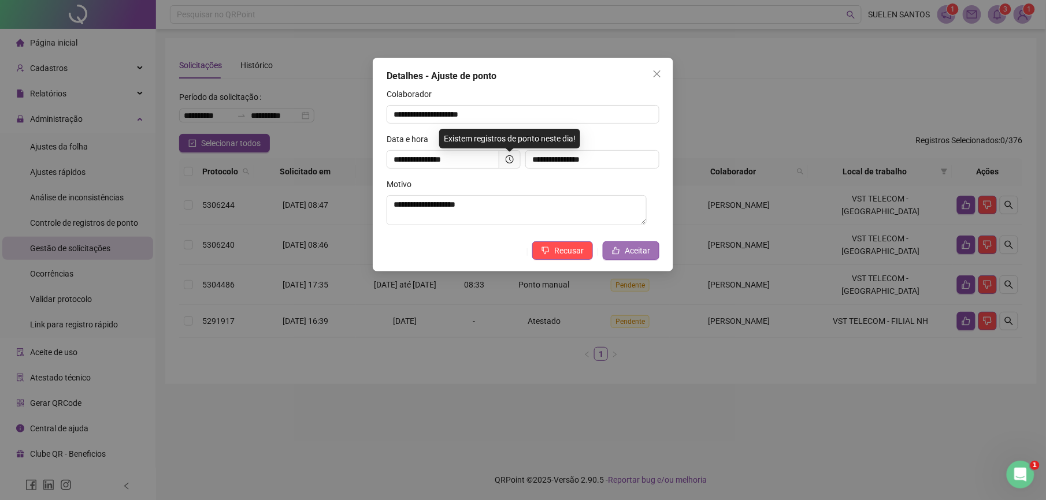
click at [657, 248] on button "Aceitar" at bounding box center [631, 251] width 57 height 18
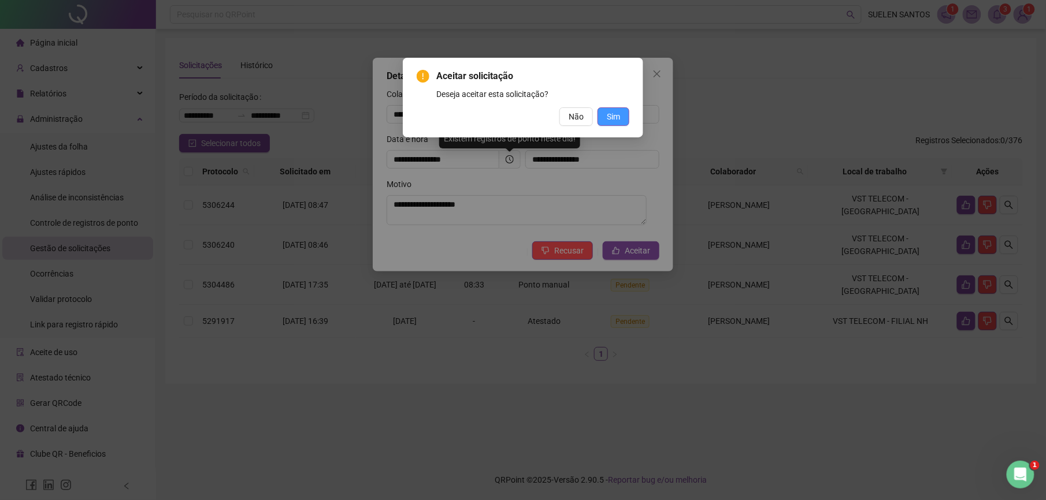
click at [618, 118] on span "Sim" at bounding box center [613, 116] width 13 height 13
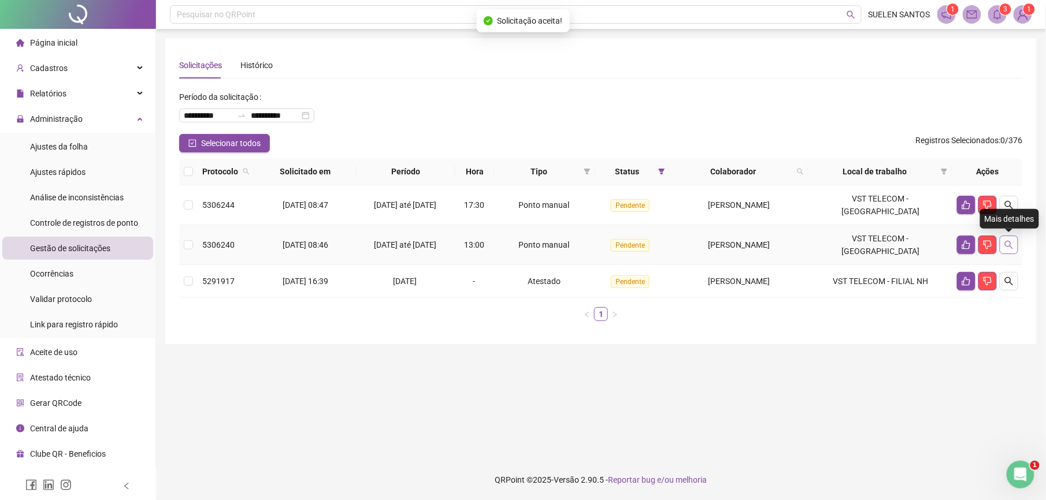
click at [1006, 246] on icon "search" at bounding box center [1009, 245] width 8 height 8
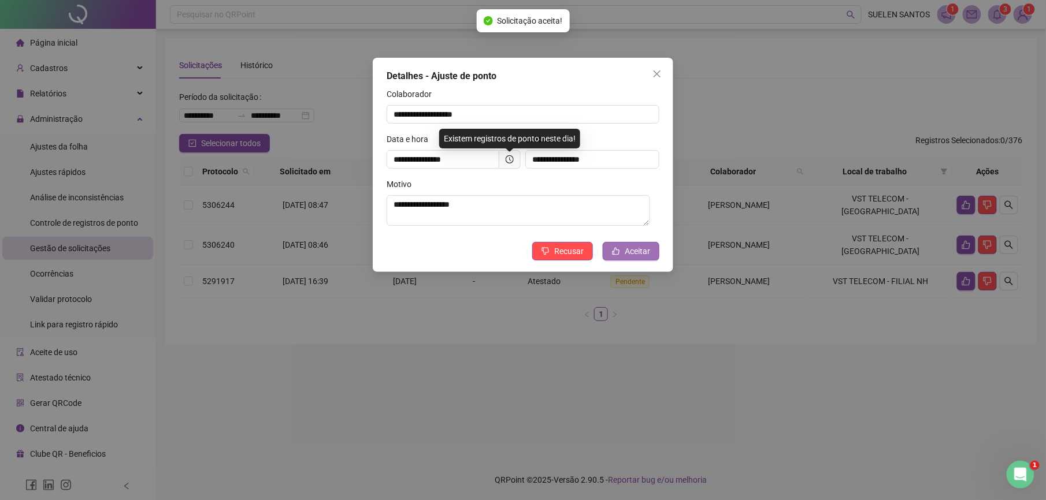
click at [640, 250] on span "Aceitar" at bounding box center [637, 251] width 25 height 13
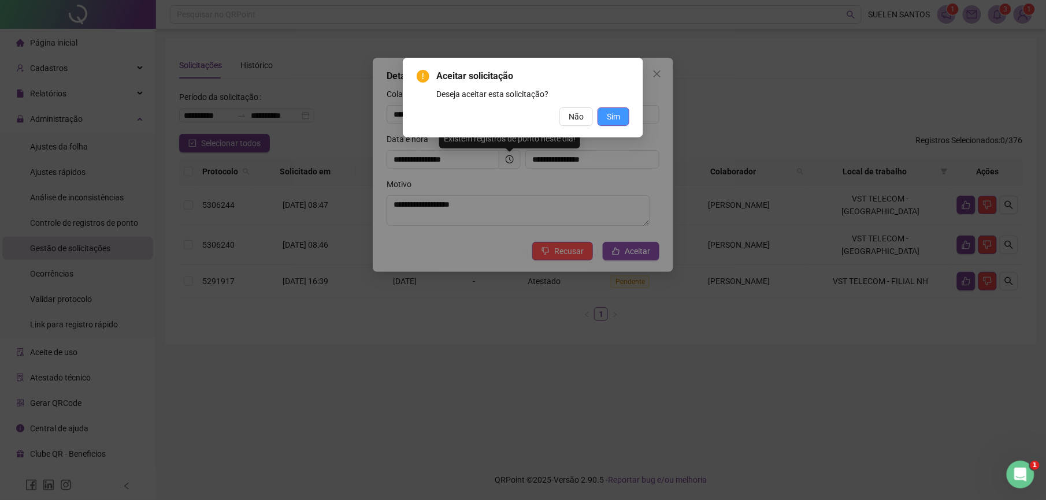
click at [610, 119] on span "Sim" at bounding box center [613, 116] width 13 height 13
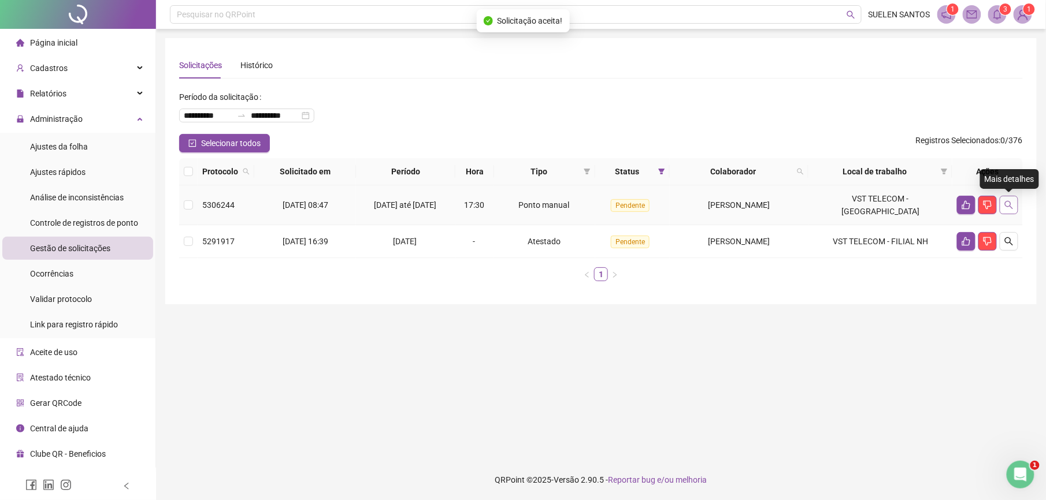
click at [1011, 205] on icon "search" at bounding box center [1008, 204] width 9 height 9
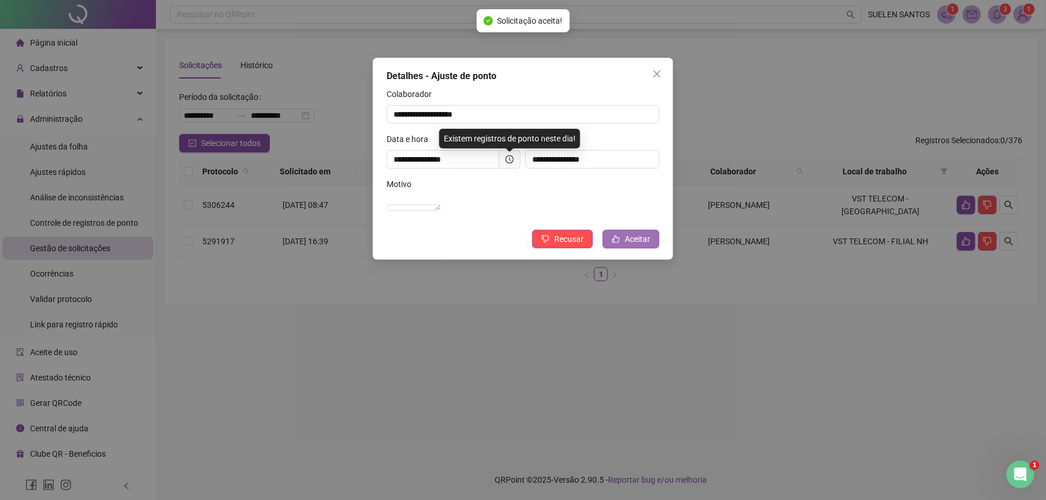
click at [639, 246] on span "Aceitar" at bounding box center [637, 239] width 25 height 13
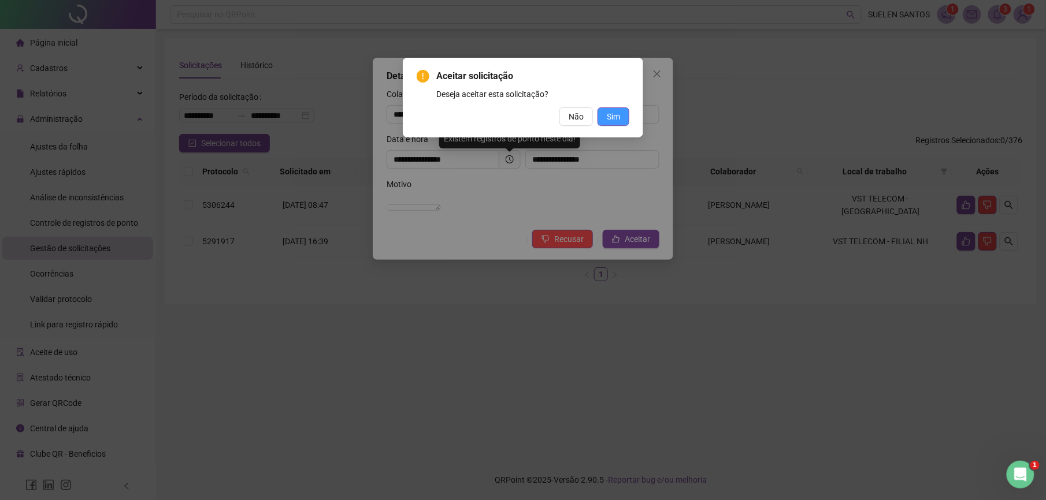
click at [618, 114] on span "Sim" at bounding box center [613, 116] width 13 height 13
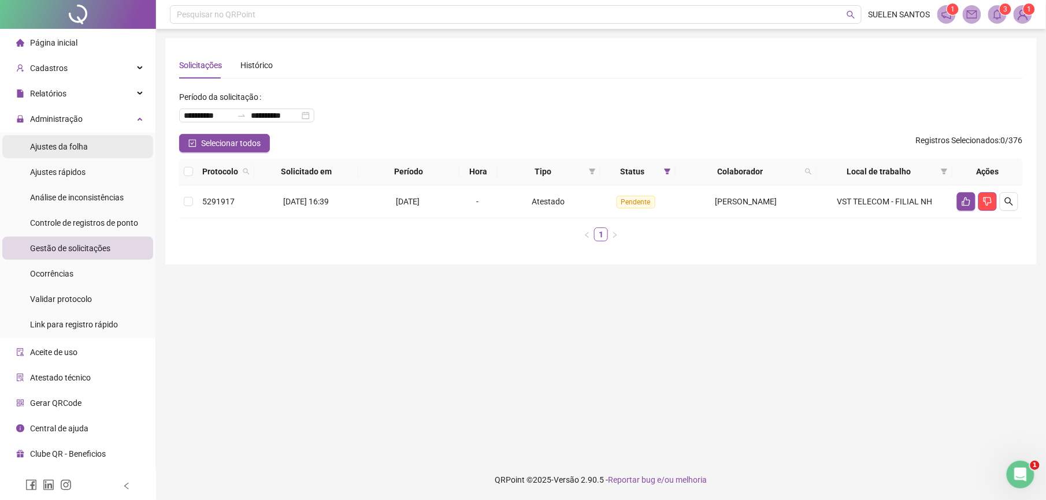
click at [74, 146] on span "Ajustes da folha" at bounding box center [59, 146] width 58 height 9
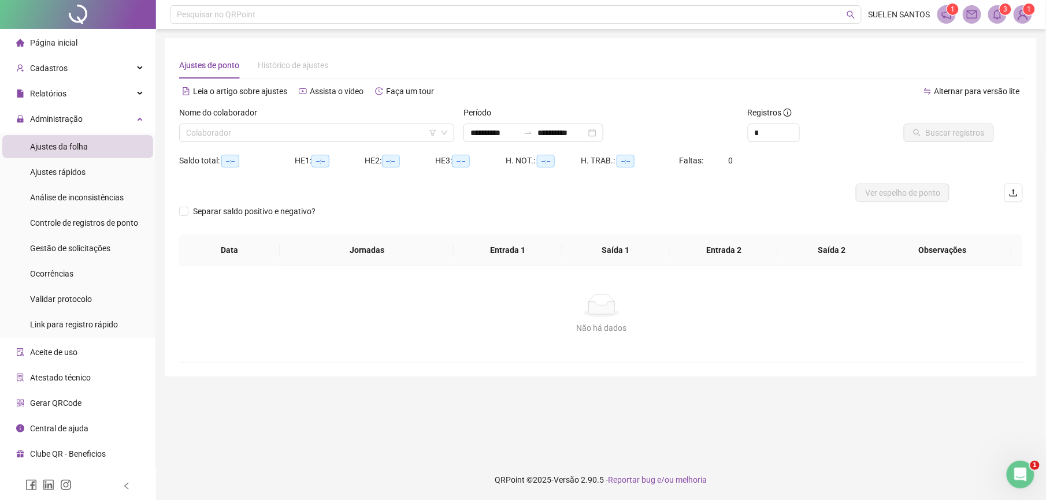
type input "**********"
click at [246, 135] on input "search" at bounding box center [311, 132] width 251 height 17
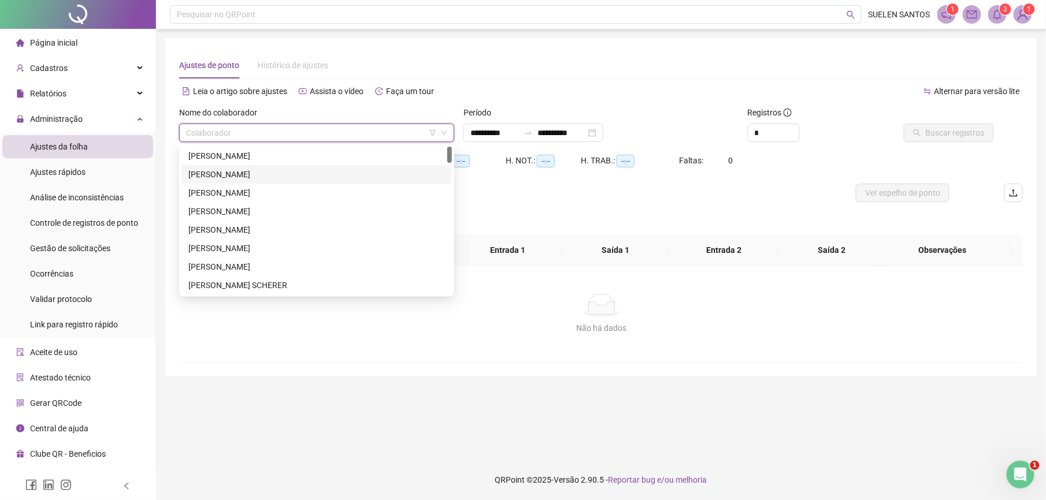
click at [264, 174] on div "[PERSON_NAME]" at bounding box center [316, 174] width 257 height 13
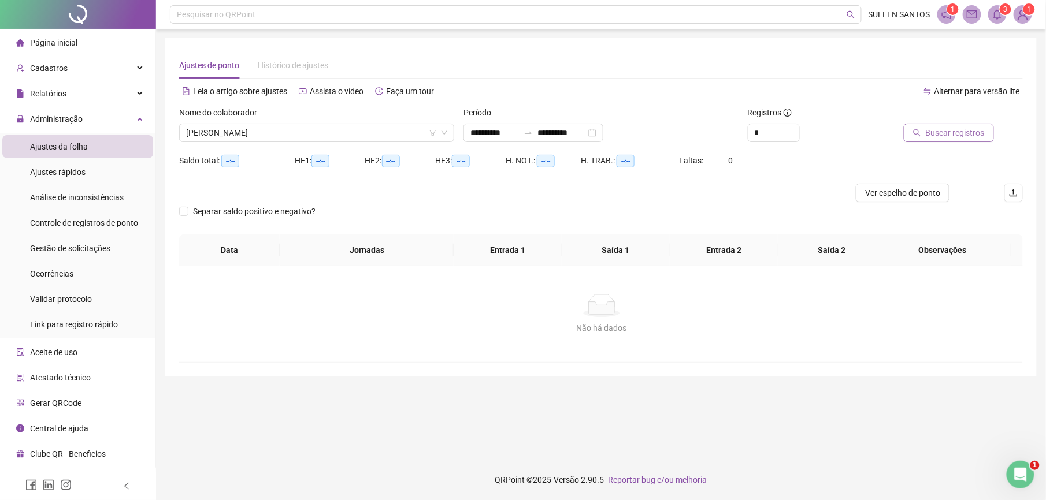
click at [960, 134] on span "Buscar registros" at bounding box center [955, 133] width 59 height 13
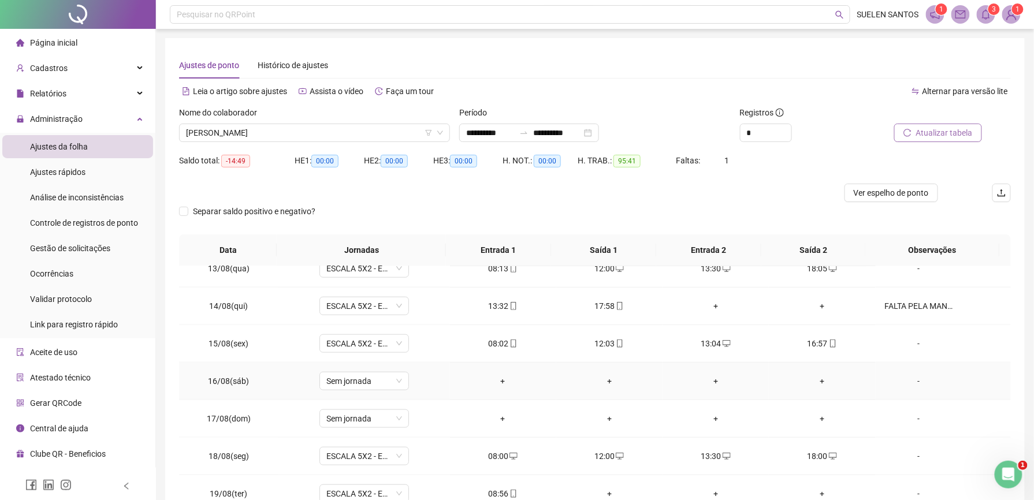
scroll to position [76, 0]
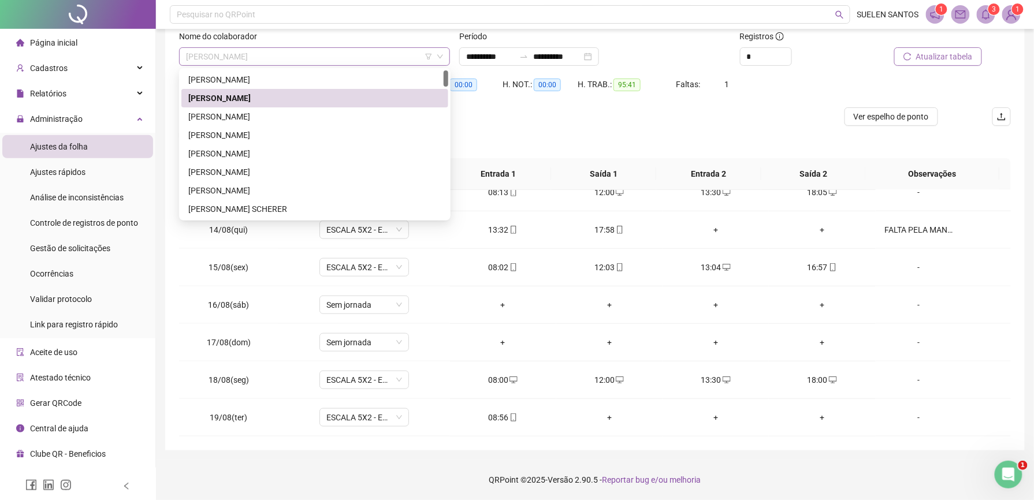
click at [333, 59] on span "[PERSON_NAME]" at bounding box center [314, 56] width 257 height 17
click at [280, 114] on div "[PERSON_NAME]" at bounding box center [314, 116] width 253 height 13
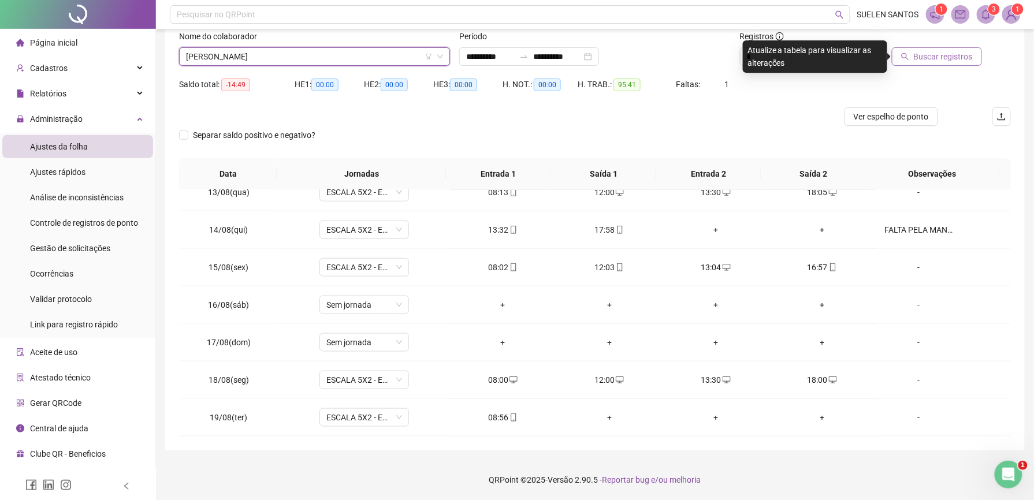
click at [932, 59] on span "Buscar registros" at bounding box center [943, 56] width 59 height 13
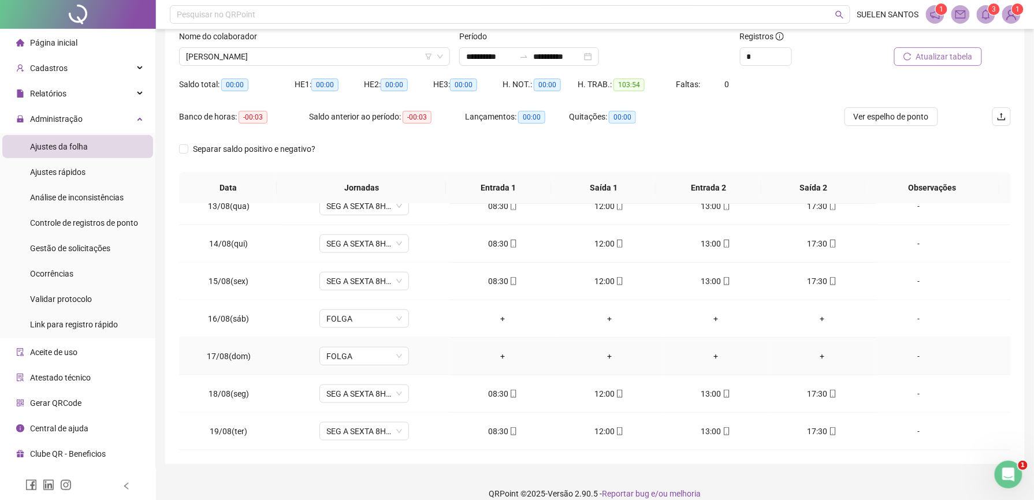
scroll to position [90, 0]
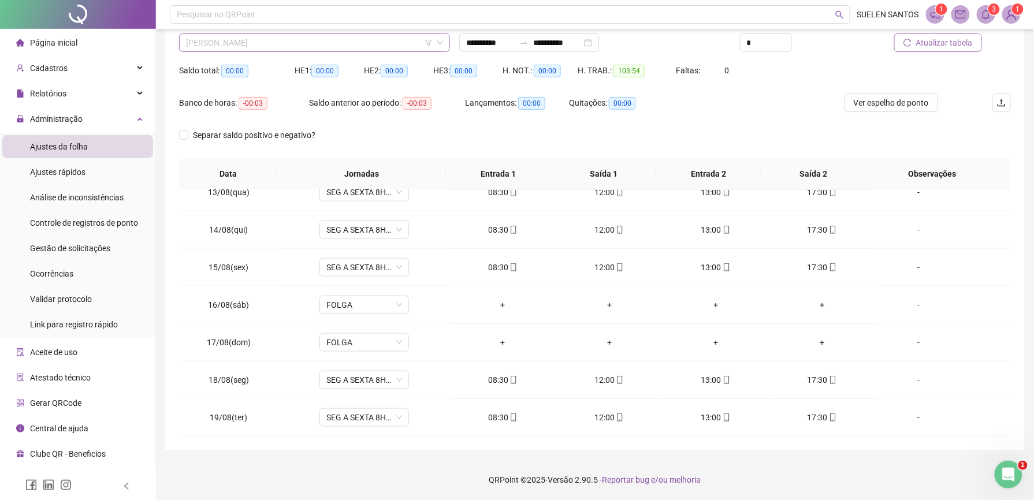
click at [326, 43] on span "[PERSON_NAME]" at bounding box center [314, 42] width 257 height 17
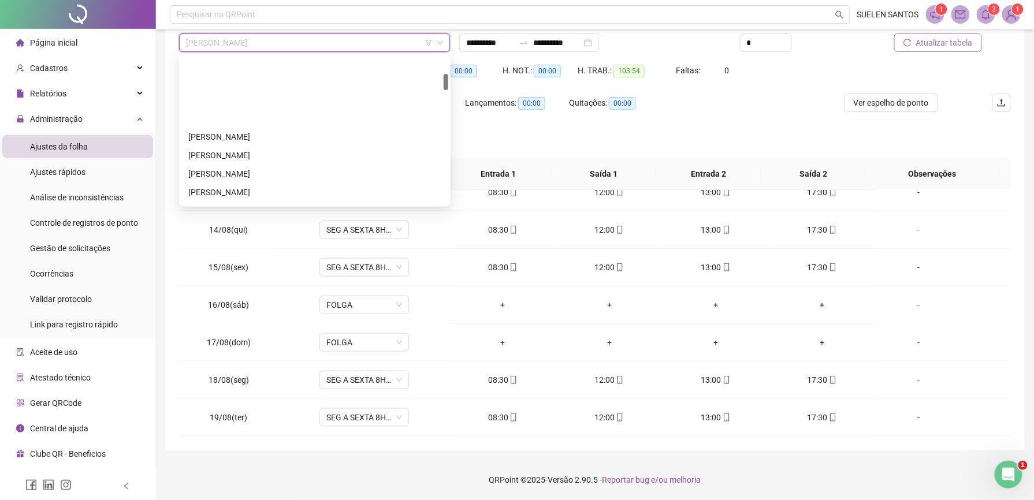
scroll to position [154, 0]
click at [251, 151] on div "[PERSON_NAME]" at bounding box center [314, 152] width 253 height 13
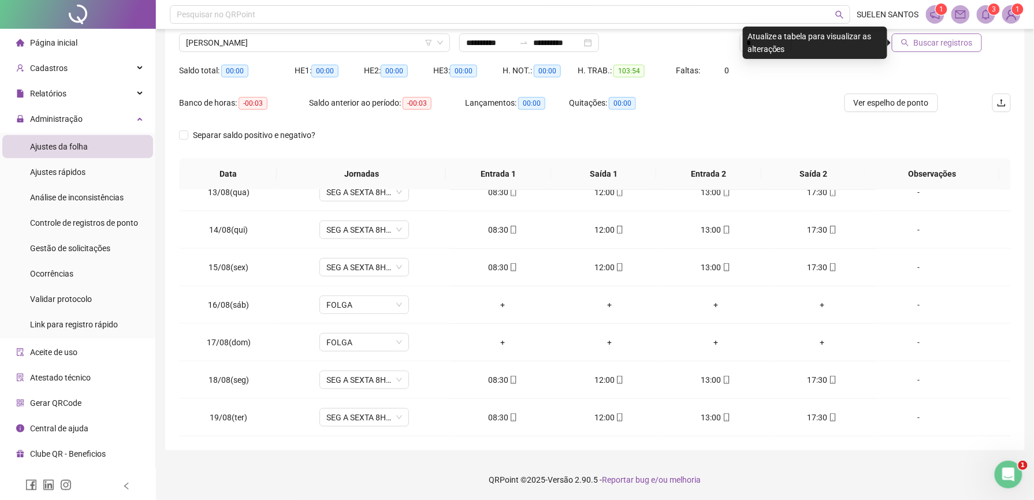
click at [929, 47] on span "Buscar registros" at bounding box center [943, 42] width 59 height 13
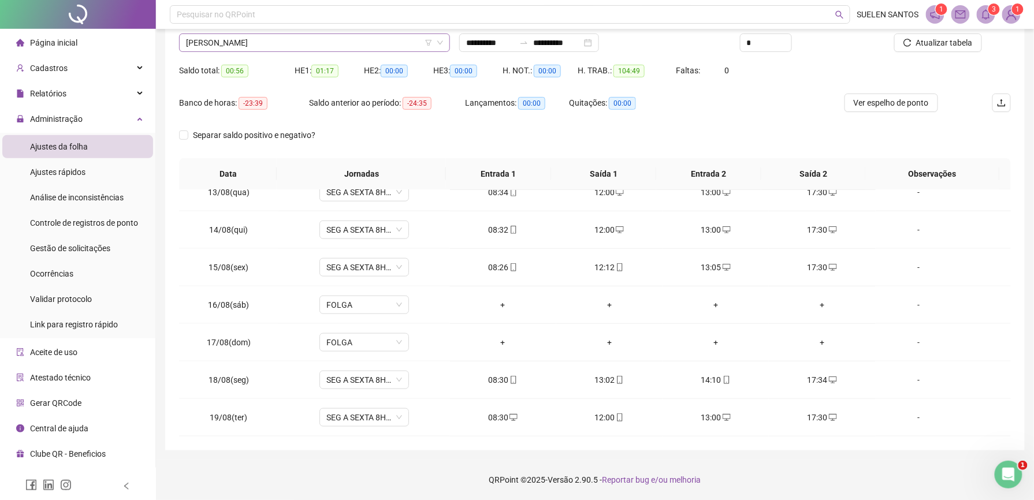
click at [309, 38] on span "[PERSON_NAME]" at bounding box center [314, 42] width 257 height 17
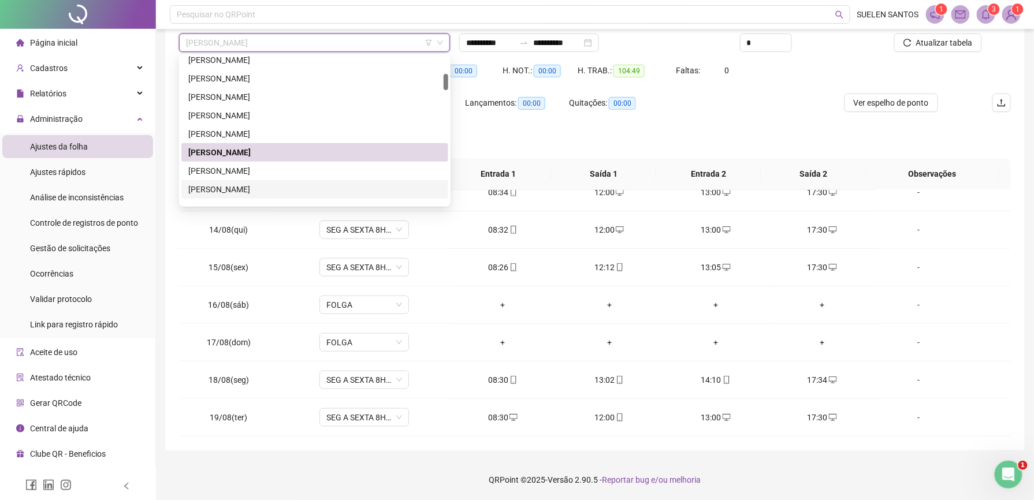
click at [280, 190] on div "[PERSON_NAME]" at bounding box center [314, 189] width 253 height 13
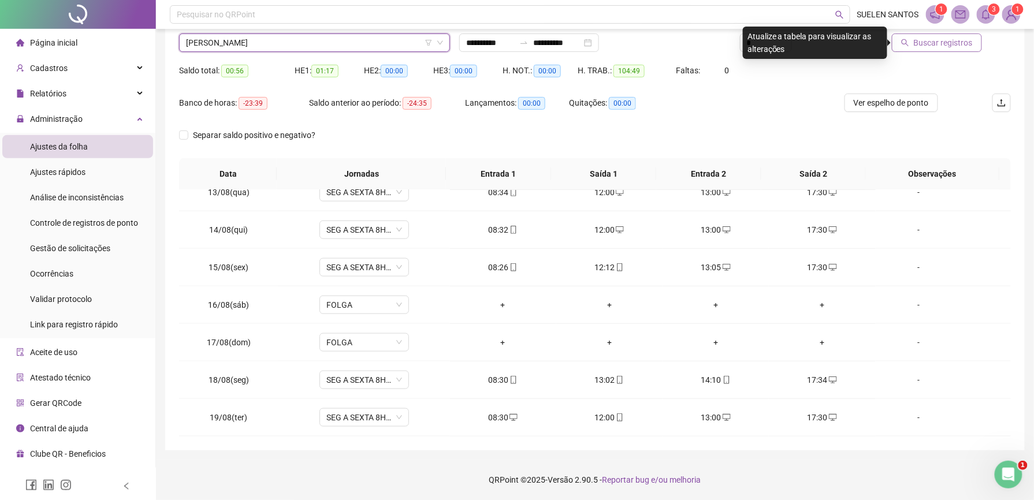
click at [939, 44] on span "Buscar registros" at bounding box center [943, 42] width 59 height 13
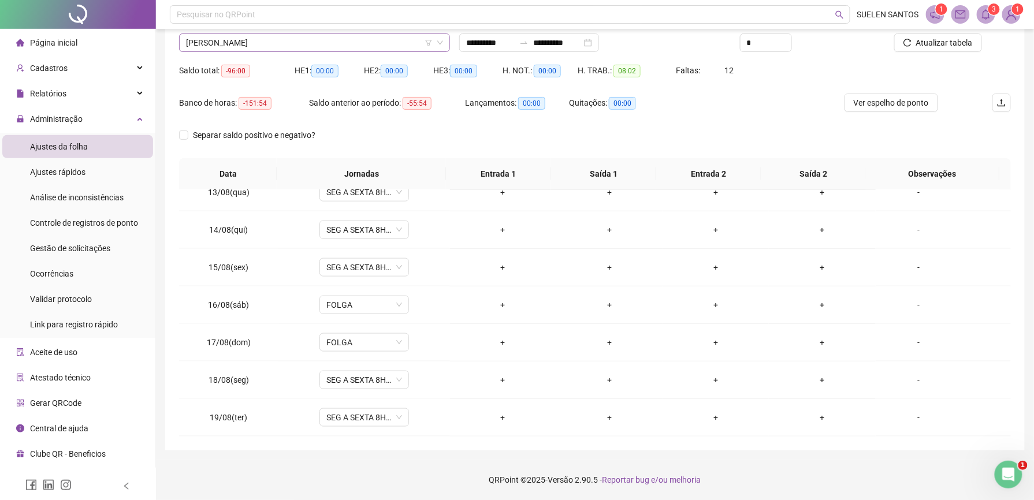
click at [307, 44] on span "[PERSON_NAME]" at bounding box center [314, 42] width 257 height 17
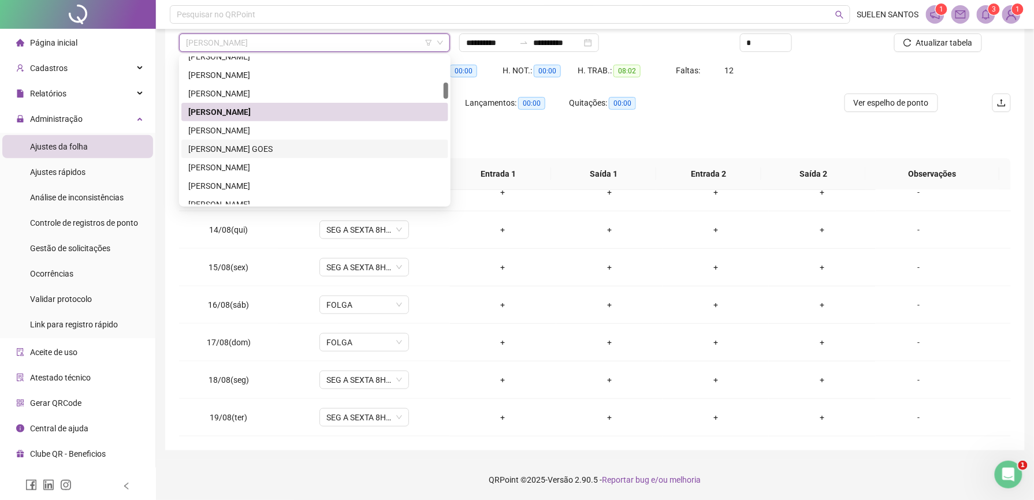
scroll to position [308, 0]
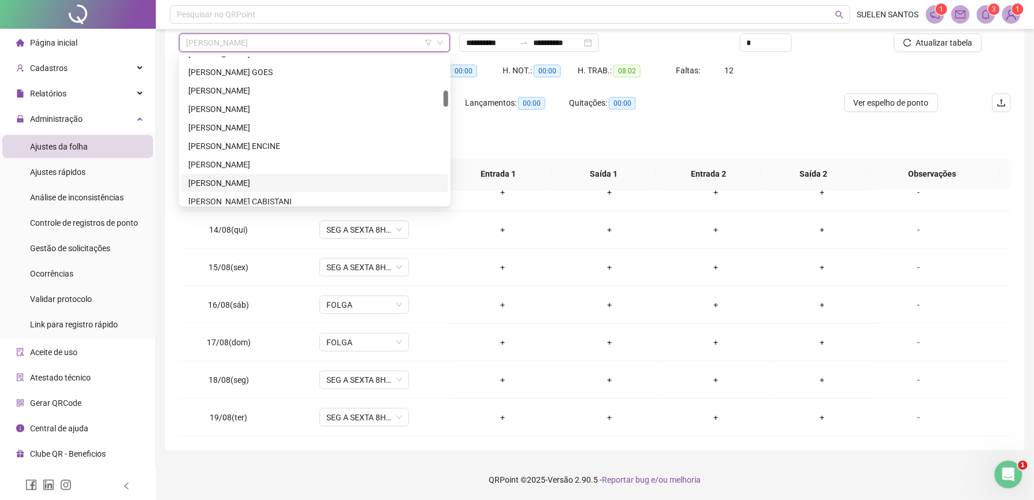
click at [253, 181] on div "[PERSON_NAME]" at bounding box center [314, 183] width 253 height 13
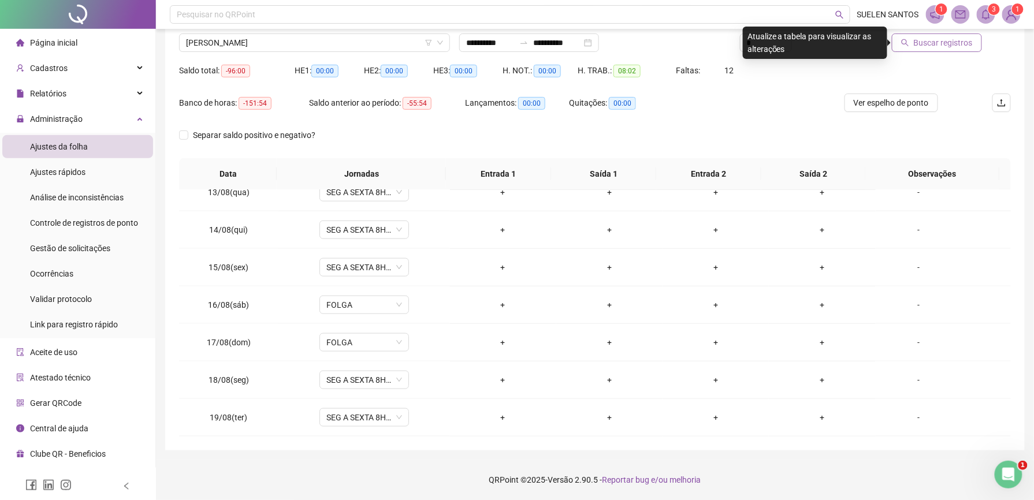
click at [955, 44] on span "Buscar registros" at bounding box center [943, 42] width 59 height 13
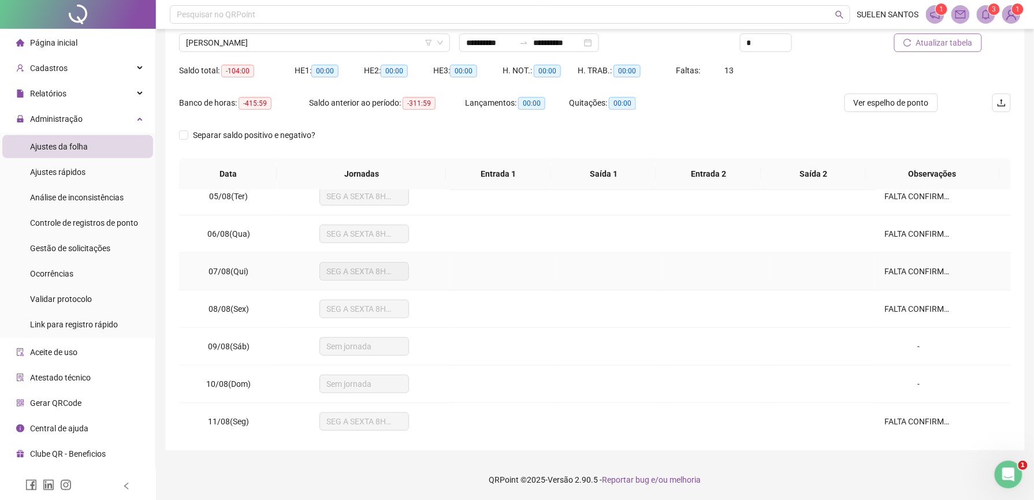
scroll to position [470, 0]
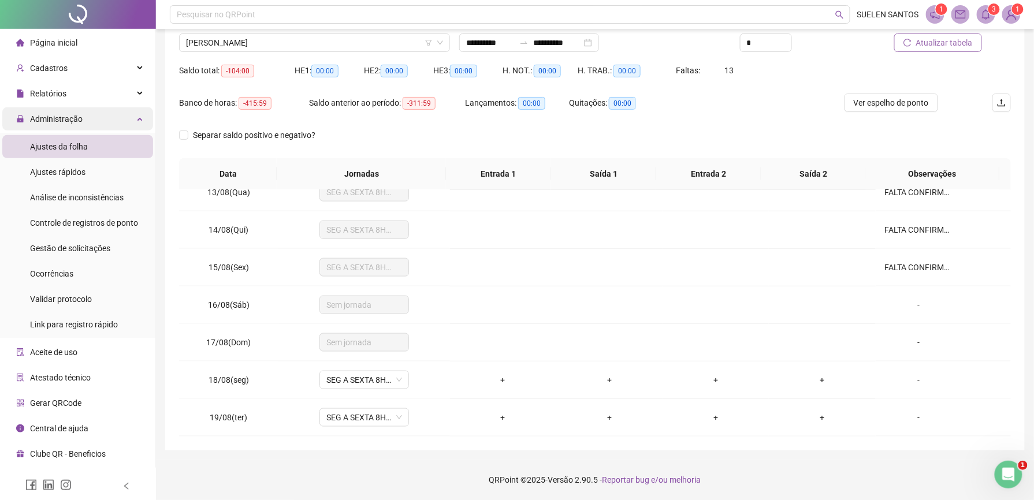
click at [56, 116] on span "Administração" at bounding box center [56, 118] width 53 height 9
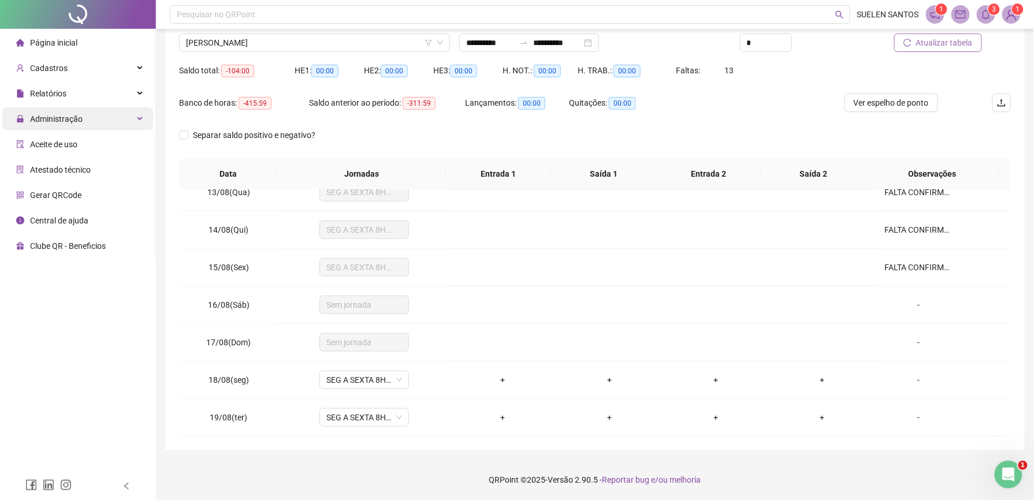
click at [56, 116] on span "Administração" at bounding box center [56, 118] width 53 height 9
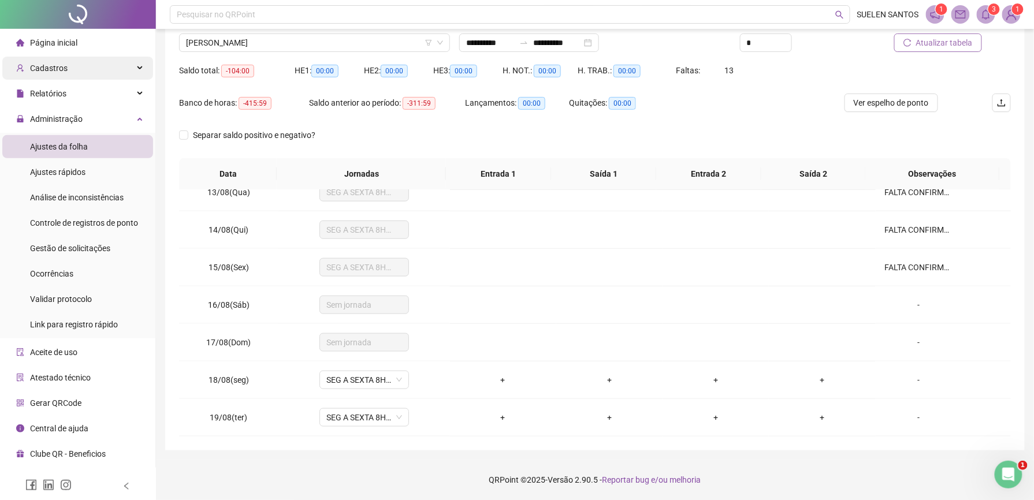
click at [54, 68] on span "Cadastros" at bounding box center [49, 68] width 38 height 9
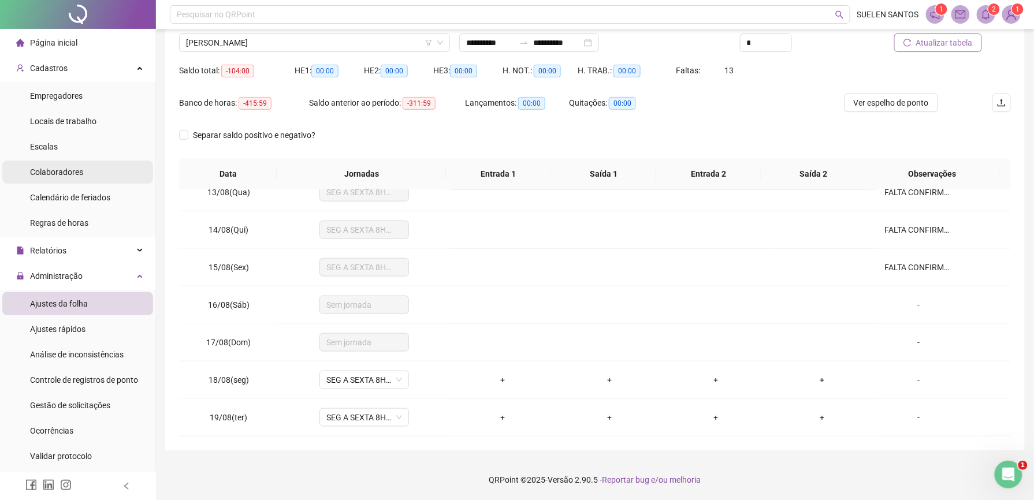
click at [58, 177] on span "Colaboradores" at bounding box center [56, 172] width 53 height 9
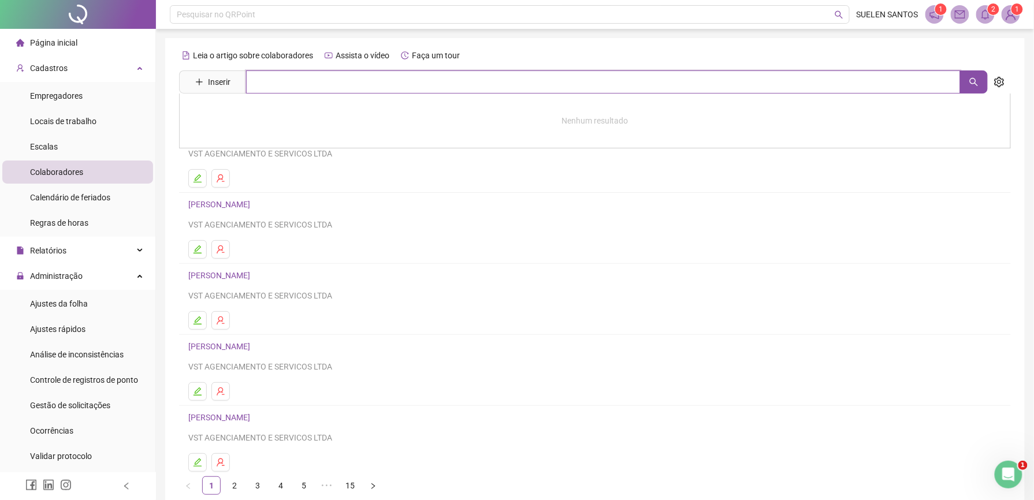
click at [278, 84] on input "text" at bounding box center [603, 81] width 715 height 23
type input "*******"
click at [970, 82] on icon "search" at bounding box center [974, 81] width 9 height 9
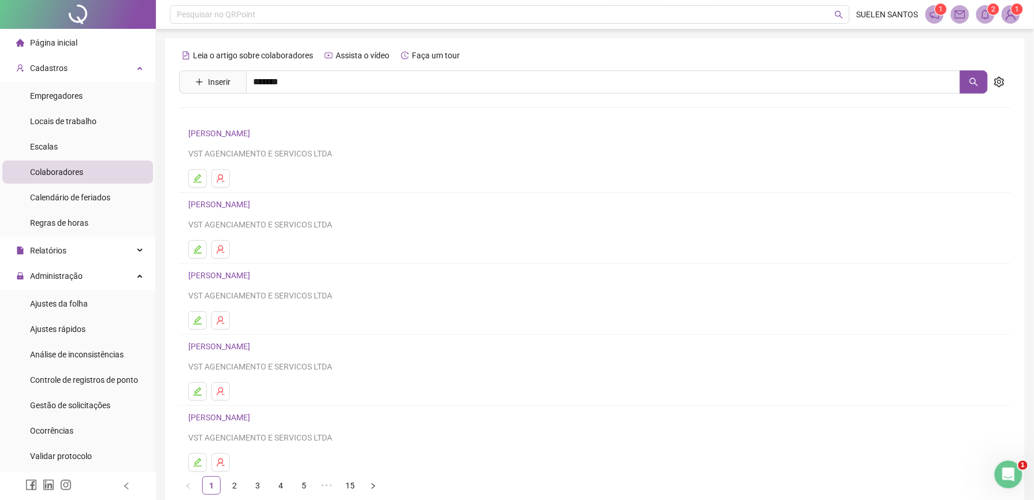
click at [234, 116] on link "[PERSON_NAME]" at bounding box center [231, 116] width 62 height 9
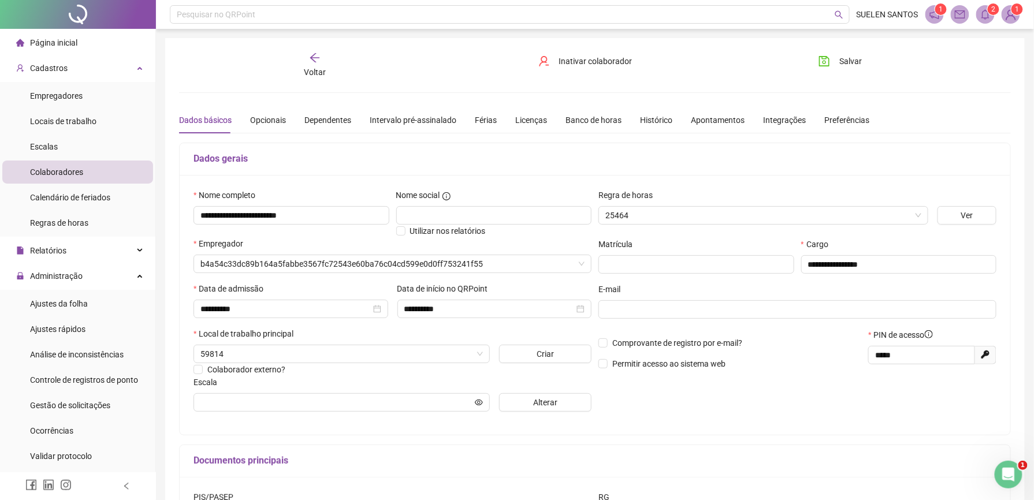
type input "**********"
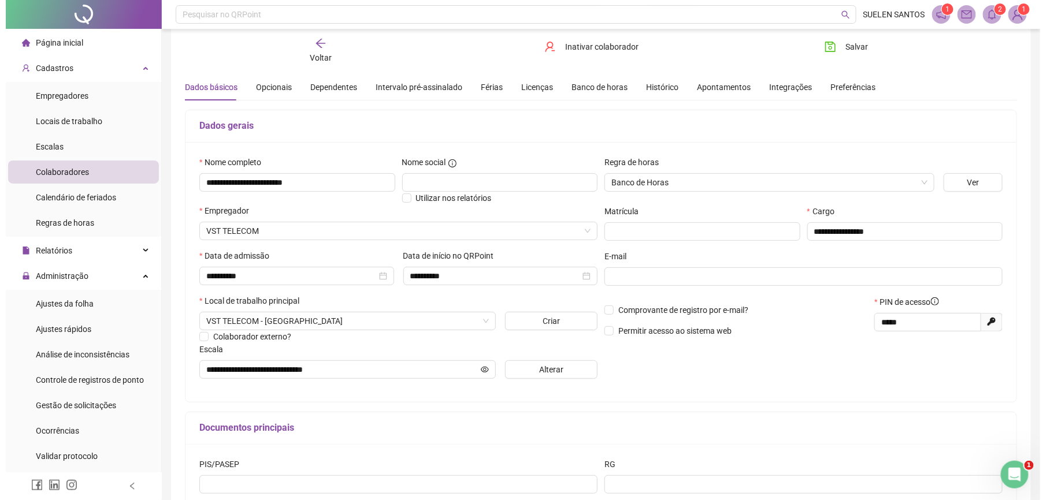
scroll to position [7, 0]
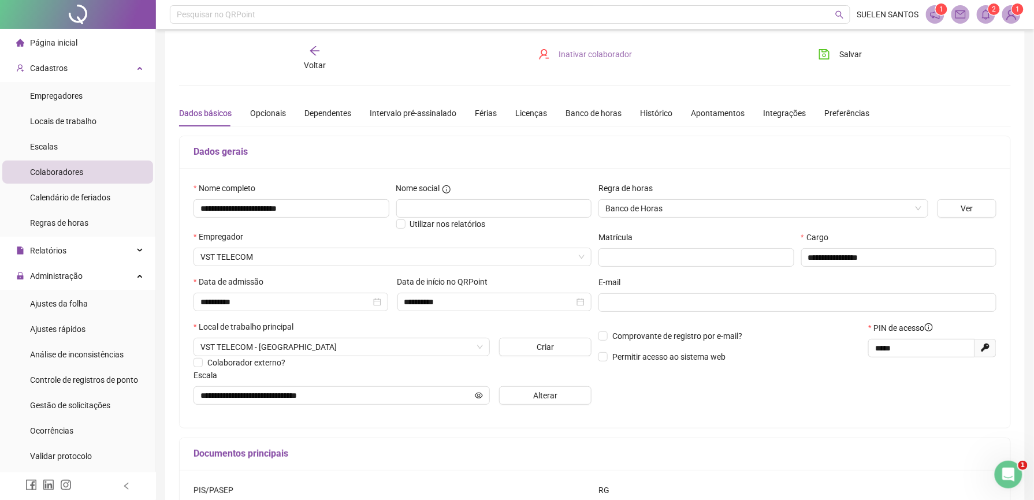
click at [588, 55] on span "Inativar colaborador" at bounding box center [595, 54] width 73 height 13
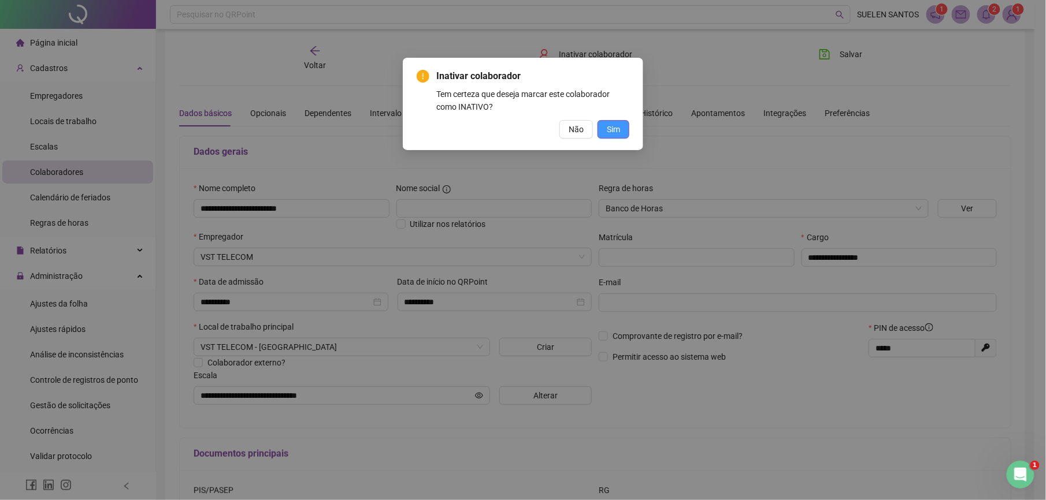
click at [611, 136] on button "Sim" at bounding box center [613, 129] width 32 height 18
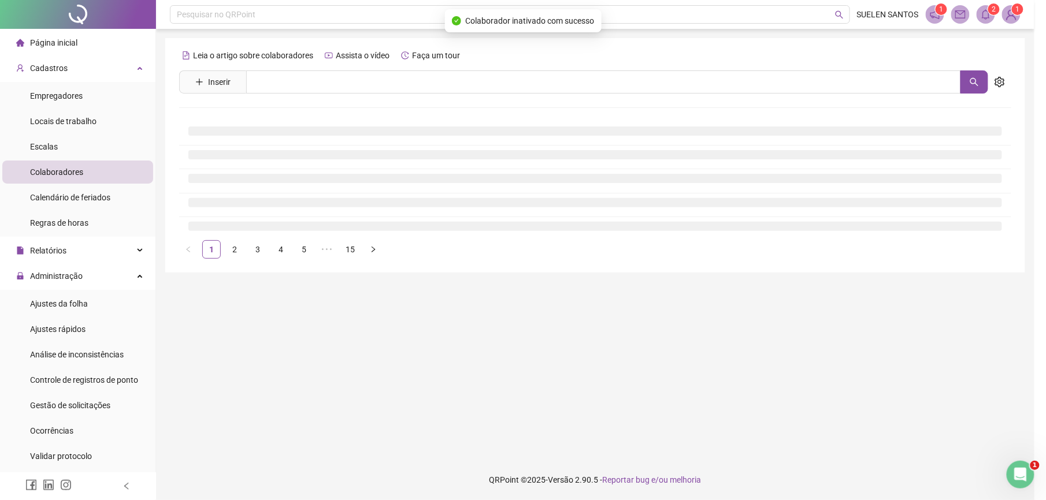
scroll to position [0, 0]
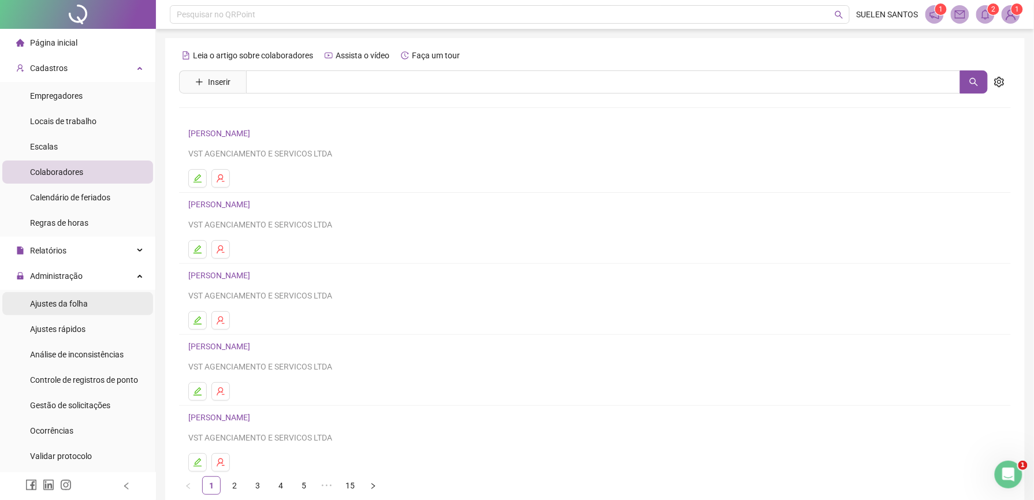
click at [79, 309] on span "Ajustes da folha" at bounding box center [59, 303] width 58 height 9
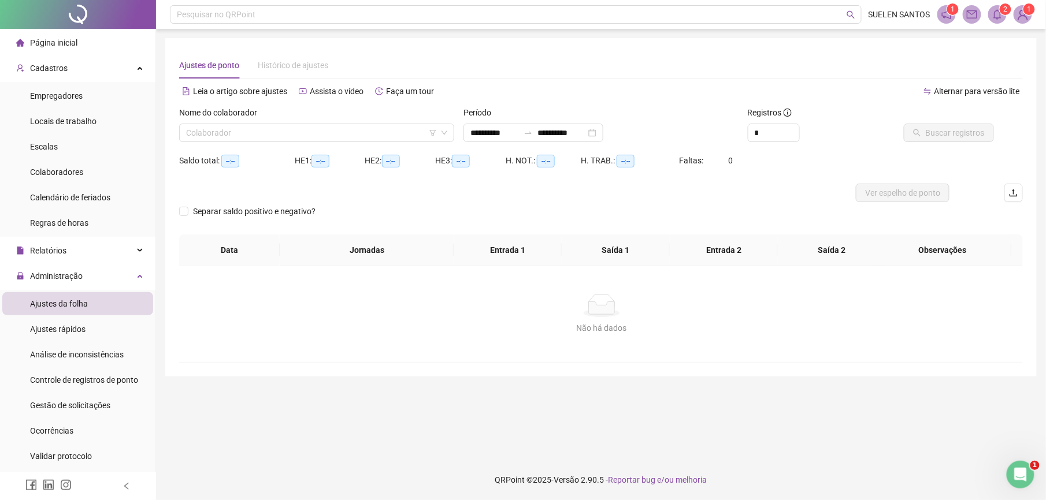
type input "**********"
click at [238, 129] on input "search" at bounding box center [311, 132] width 251 height 17
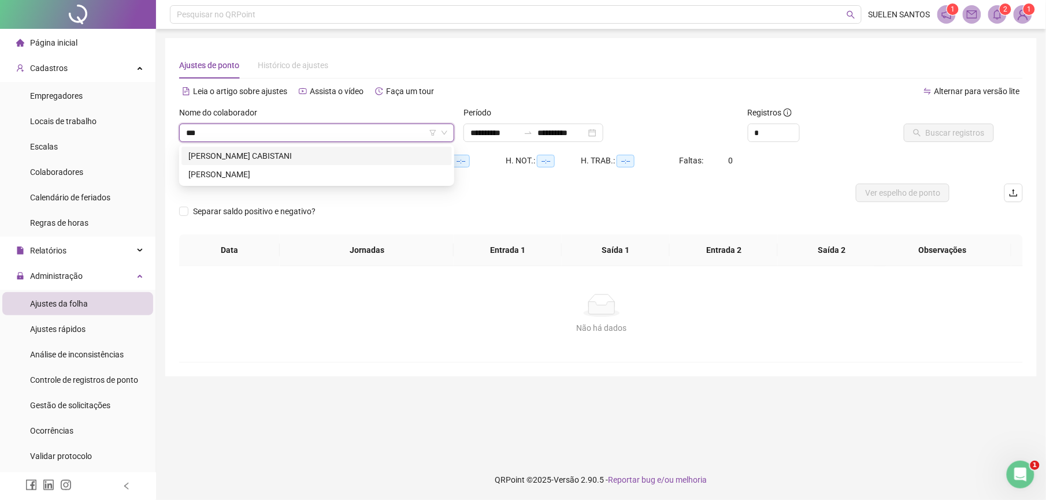
click at [238, 129] on input "***" at bounding box center [311, 132] width 251 height 17
type input "*"
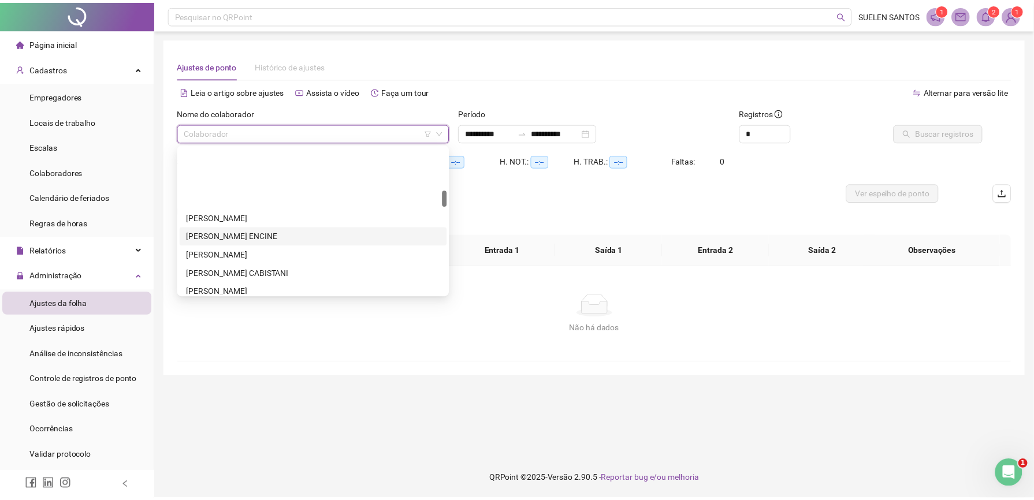
scroll to position [308, 0]
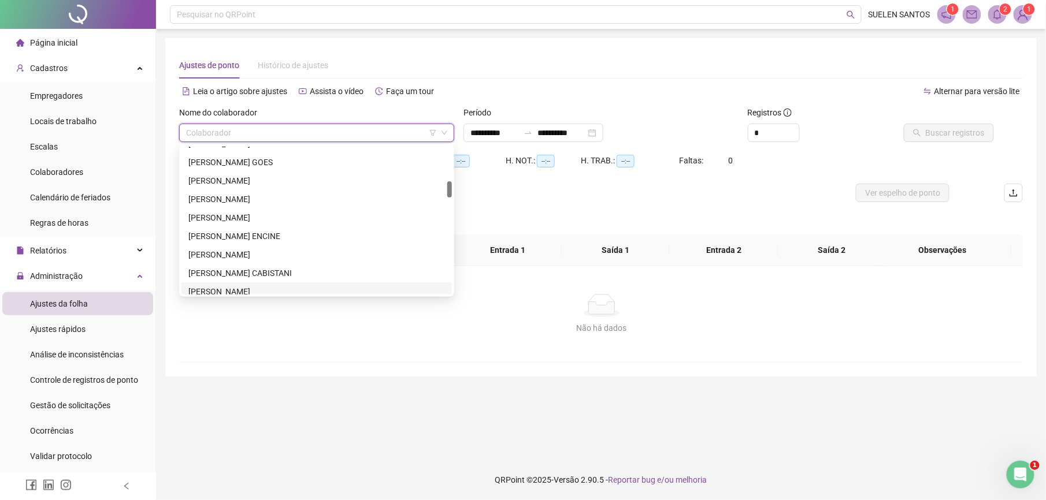
drag, startPoint x: 226, startPoint y: 289, endPoint x: 406, endPoint y: 292, distance: 179.1
click at [227, 289] on div "[PERSON_NAME]" at bounding box center [316, 291] width 257 height 13
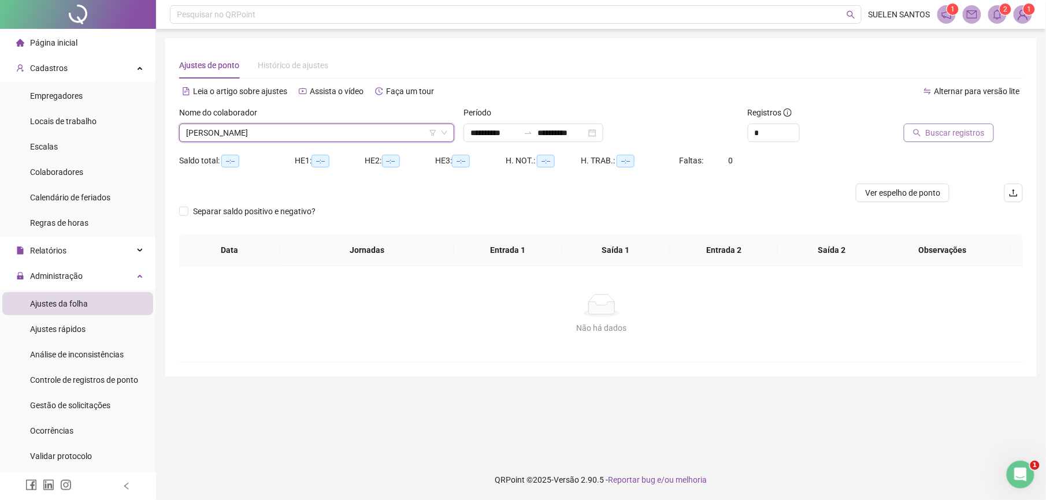
click at [937, 138] on span "Buscar registros" at bounding box center [955, 133] width 59 height 13
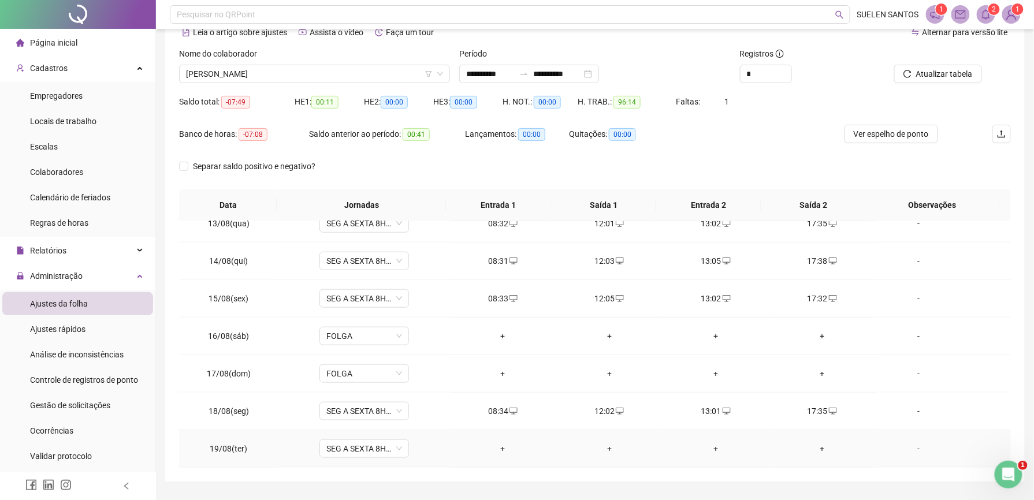
scroll to position [90, 0]
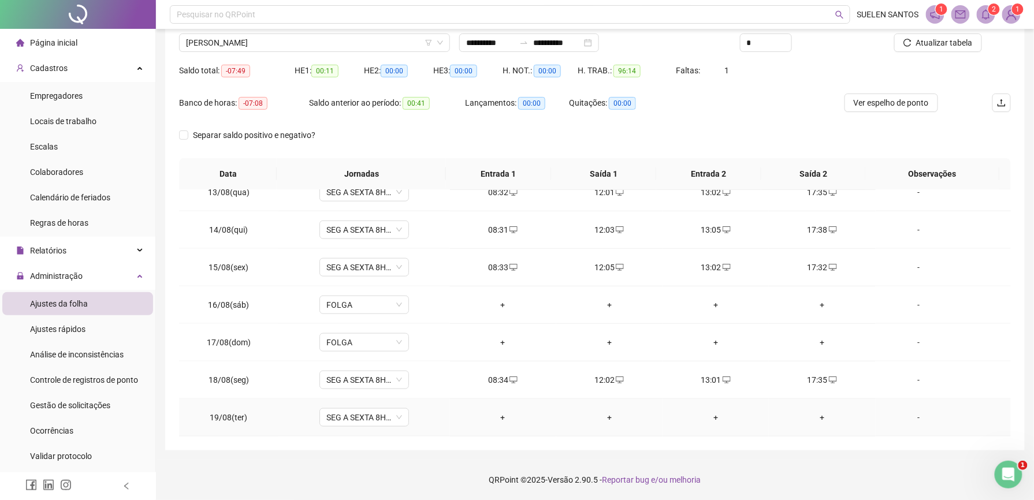
click at [500, 416] on div "+" at bounding box center [503, 417] width 88 height 13
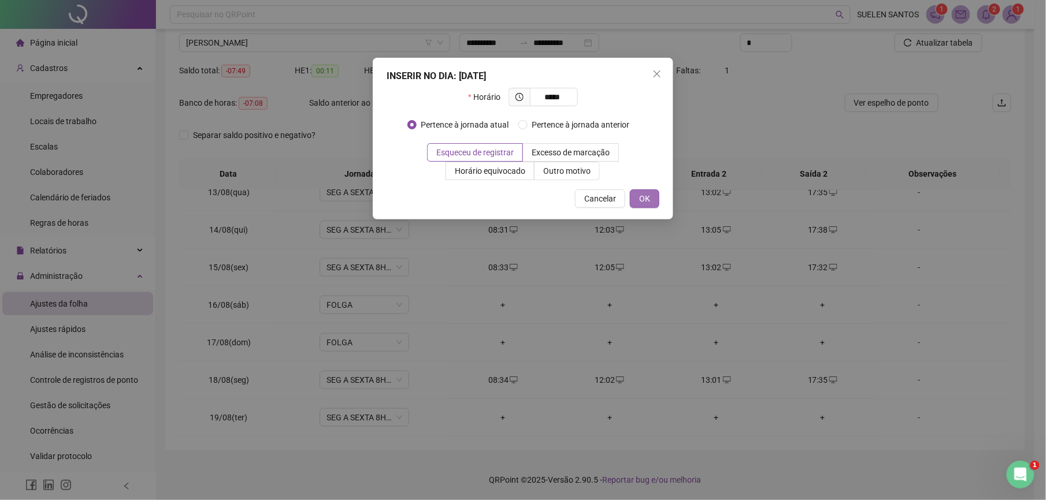
type input "*****"
click at [644, 194] on span "OK" at bounding box center [644, 198] width 11 height 13
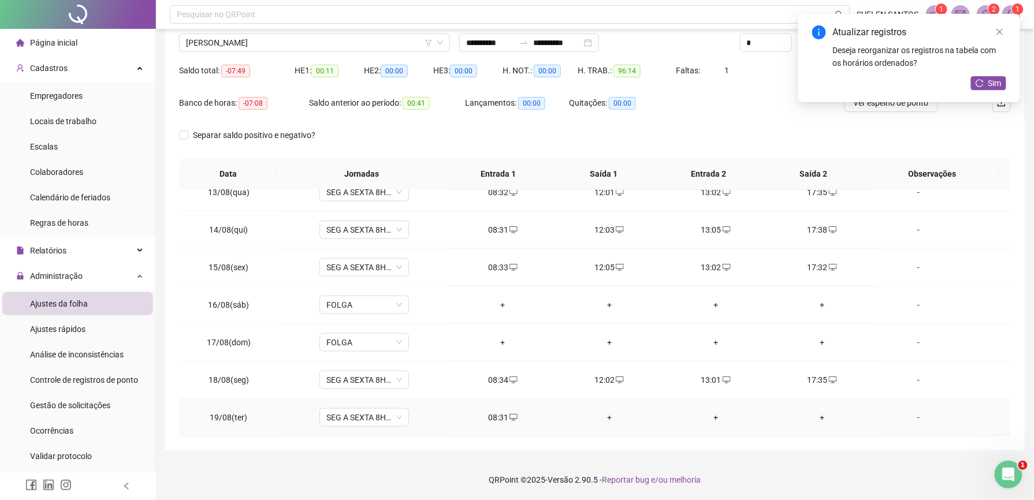
click at [604, 415] on div "+" at bounding box center [610, 417] width 88 height 13
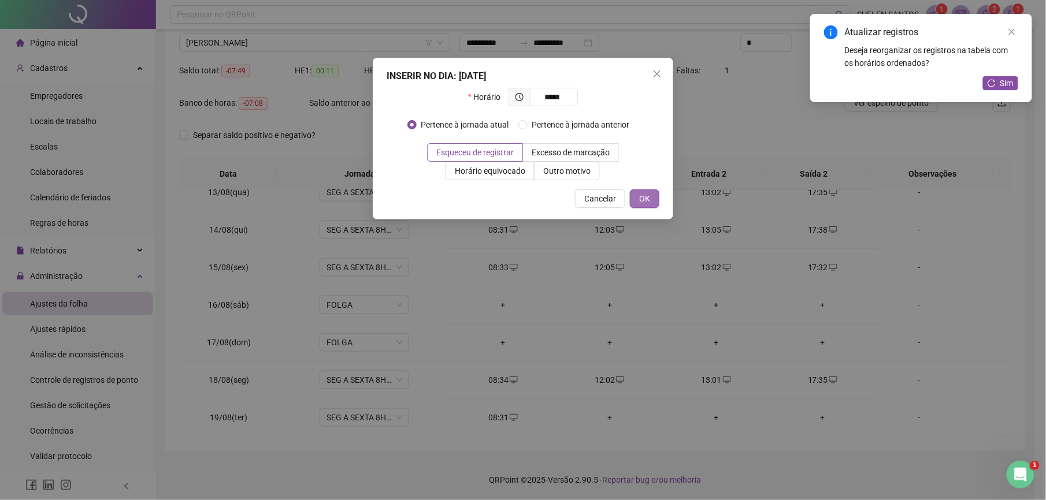
type input "*****"
click at [646, 195] on span "OK" at bounding box center [644, 198] width 11 height 13
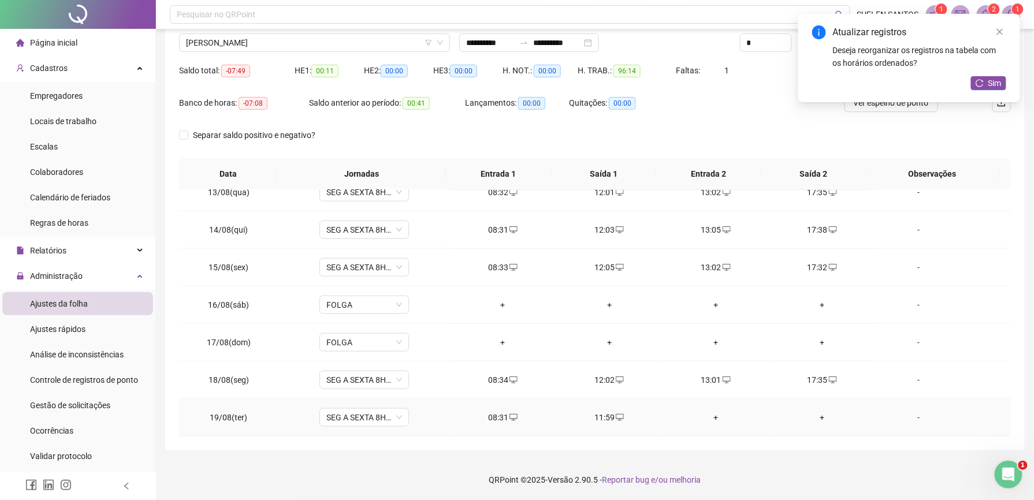
click at [711, 418] on div "+" at bounding box center [716, 417] width 88 height 13
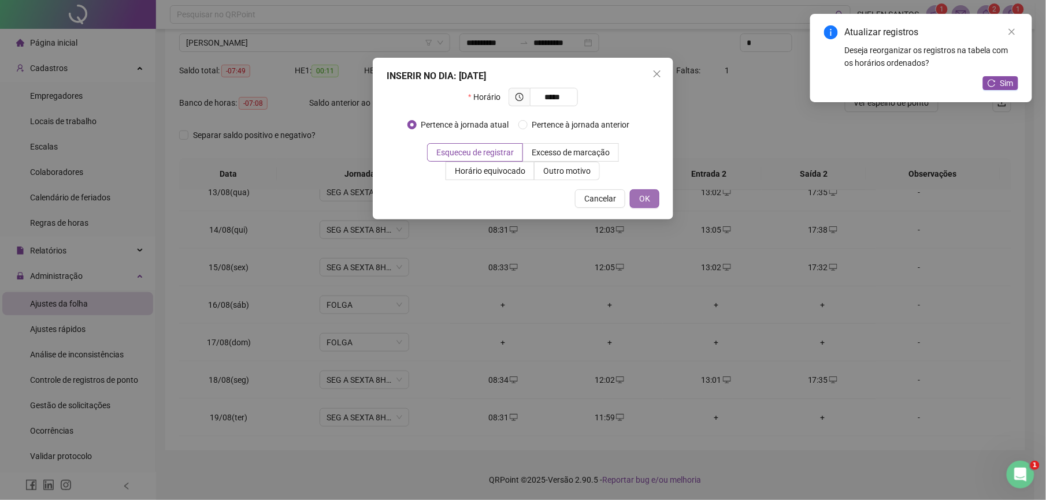
type input "*****"
click at [647, 193] on span "OK" at bounding box center [644, 198] width 11 height 13
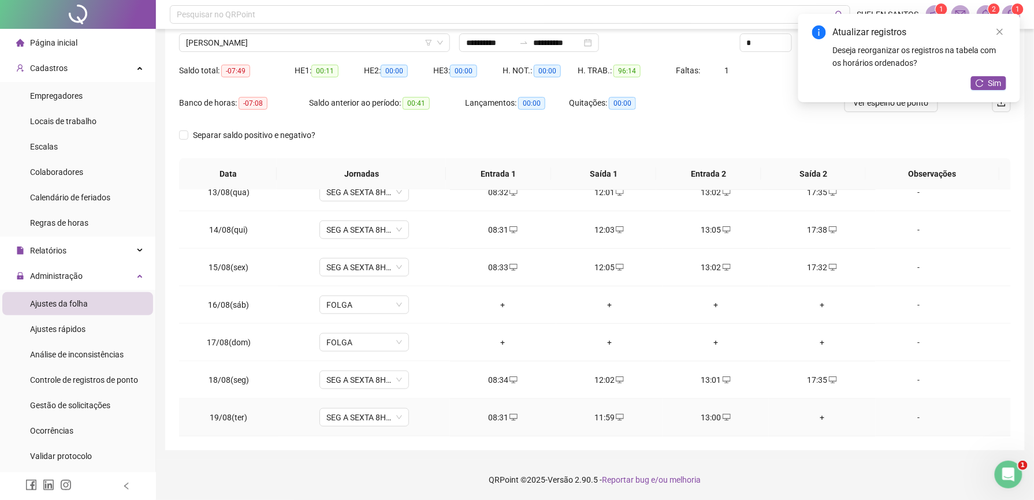
click at [811, 417] on div "+" at bounding box center [822, 417] width 88 height 13
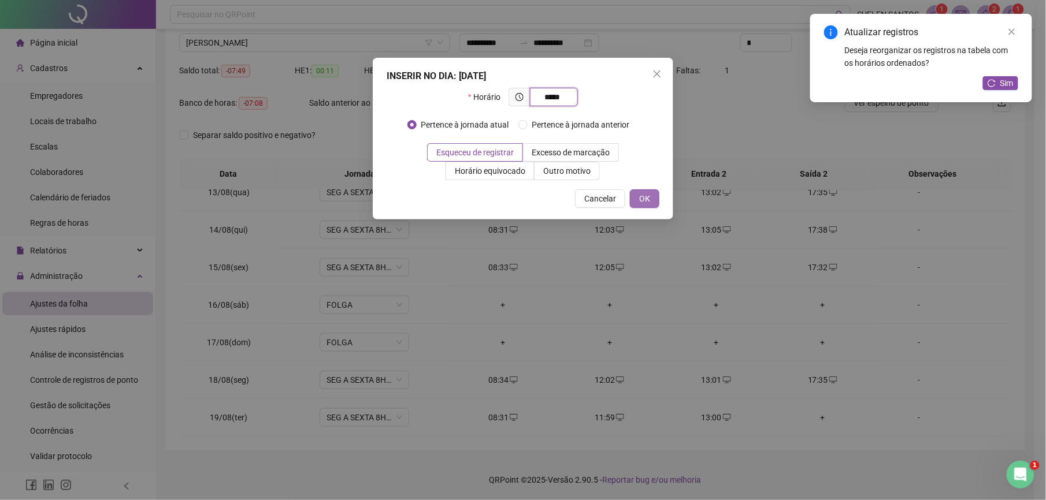
type input "*****"
click at [641, 197] on span "OK" at bounding box center [644, 198] width 11 height 13
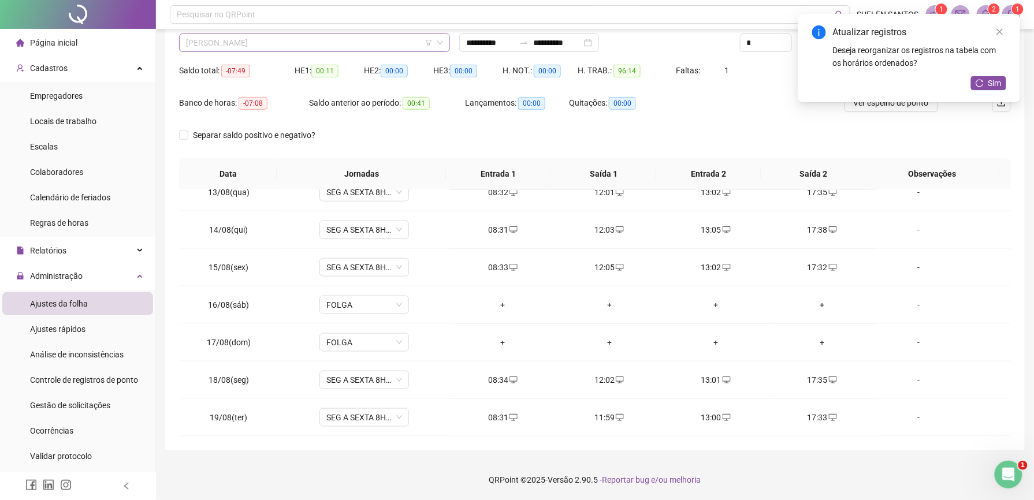
click at [303, 49] on span "[PERSON_NAME]" at bounding box center [314, 42] width 257 height 17
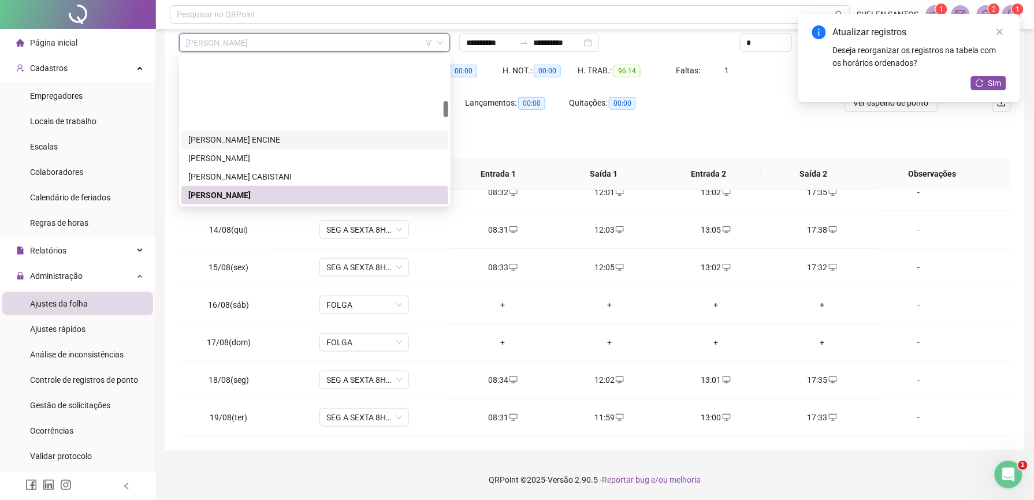
scroll to position [391, 0]
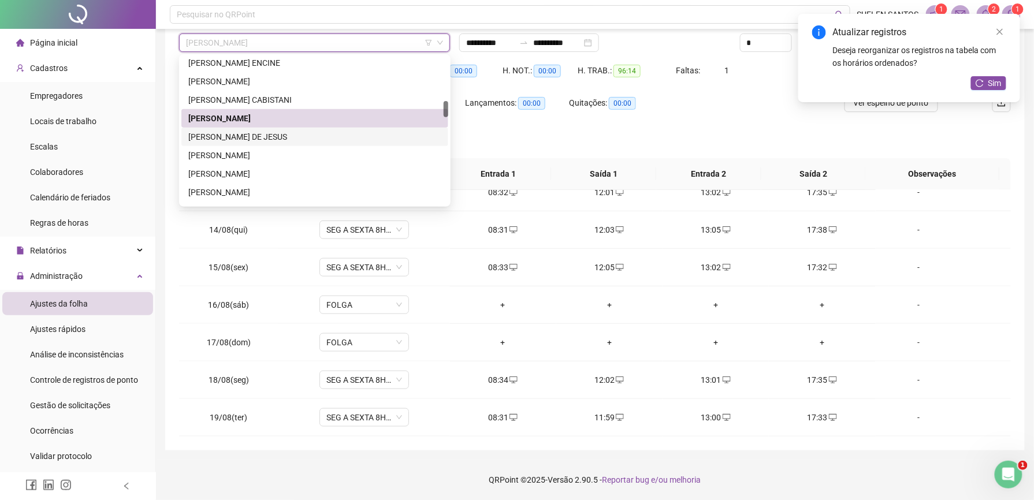
click at [248, 138] on div "[PERSON_NAME] DE JESUS" at bounding box center [314, 137] width 253 height 13
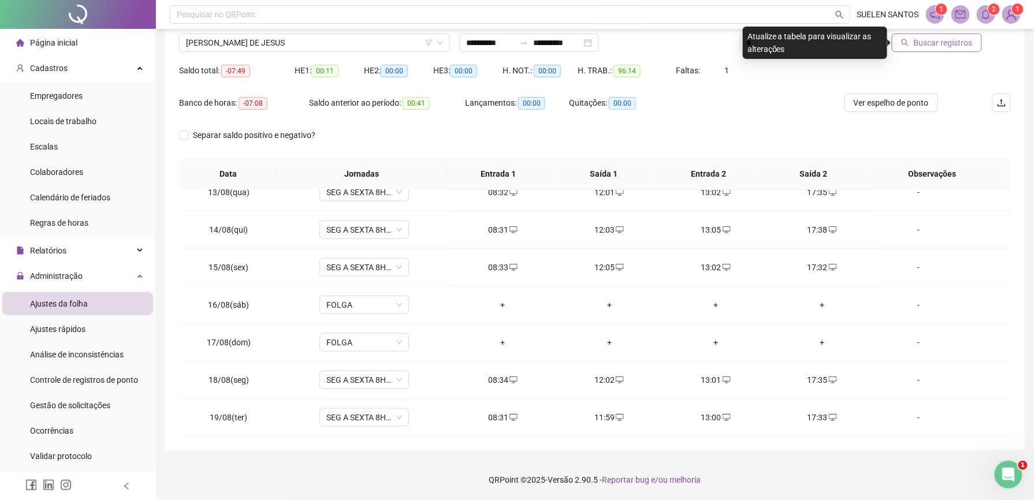
click at [920, 44] on span "Buscar registros" at bounding box center [943, 42] width 59 height 13
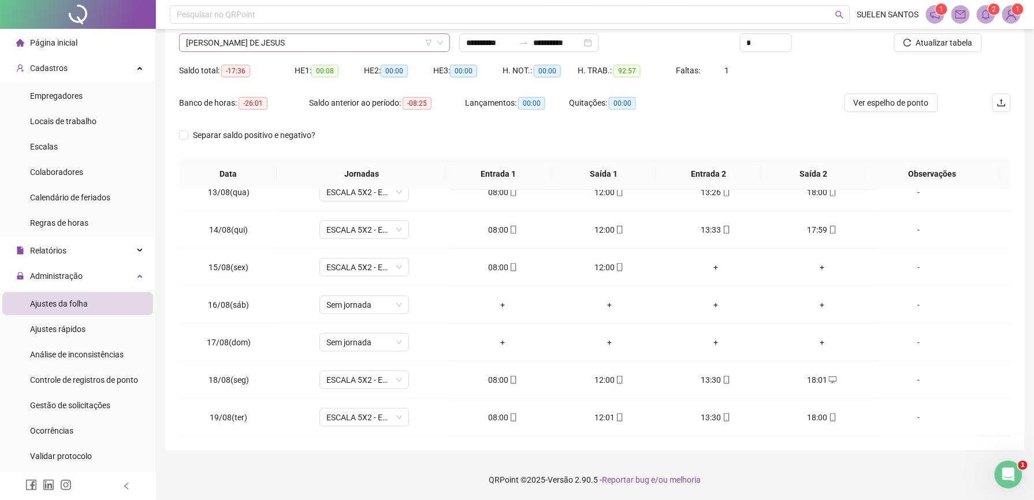
click at [334, 45] on span "[PERSON_NAME] DE JESUS" at bounding box center [314, 42] width 257 height 17
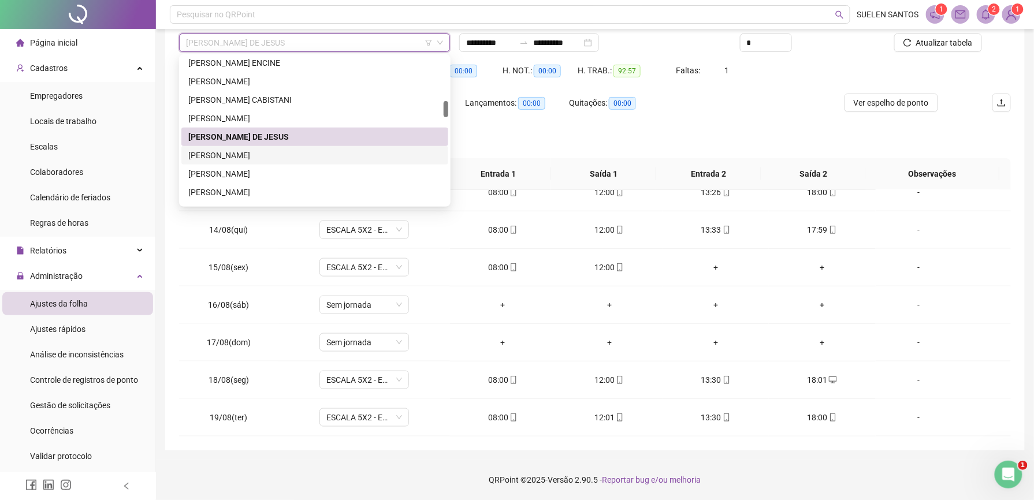
click at [266, 153] on div "[PERSON_NAME]" at bounding box center [314, 155] width 253 height 13
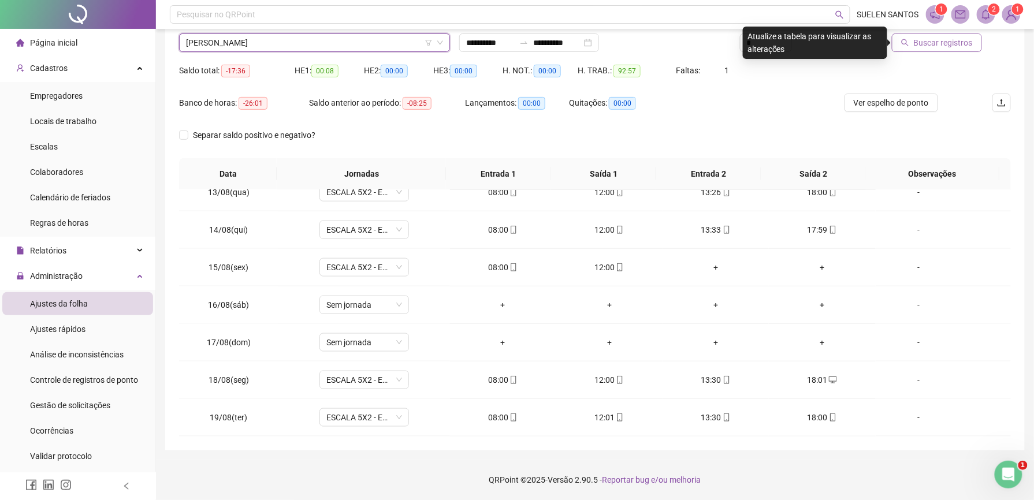
click at [923, 46] on span "Buscar registros" at bounding box center [943, 42] width 59 height 13
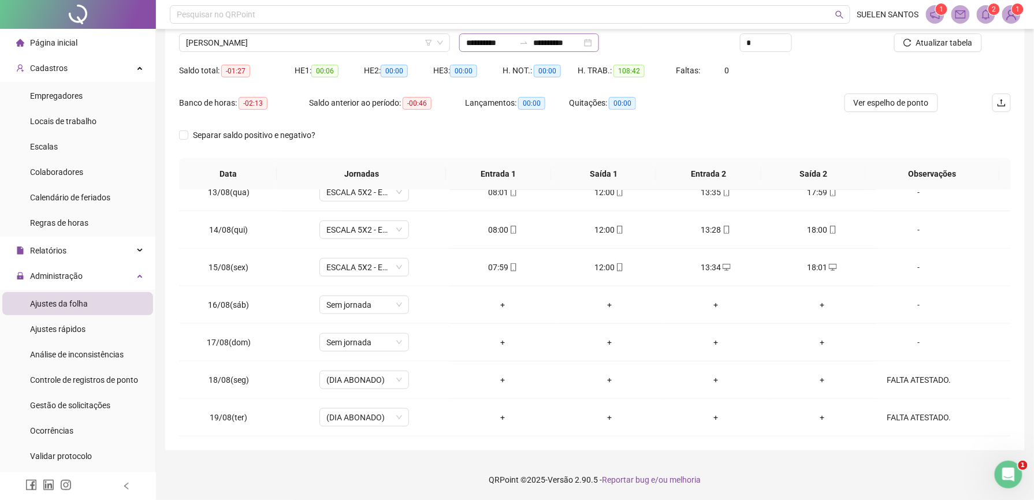
click at [599, 44] on div "**********" at bounding box center [529, 43] width 140 height 18
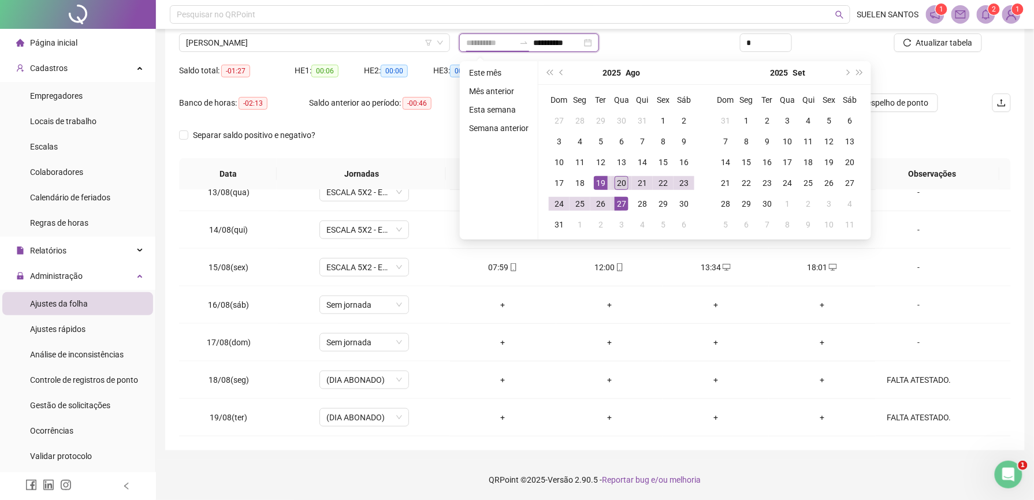
type input "**********"
click at [621, 181] on div "20" at bounding box center [622, 183] width 14 height 14
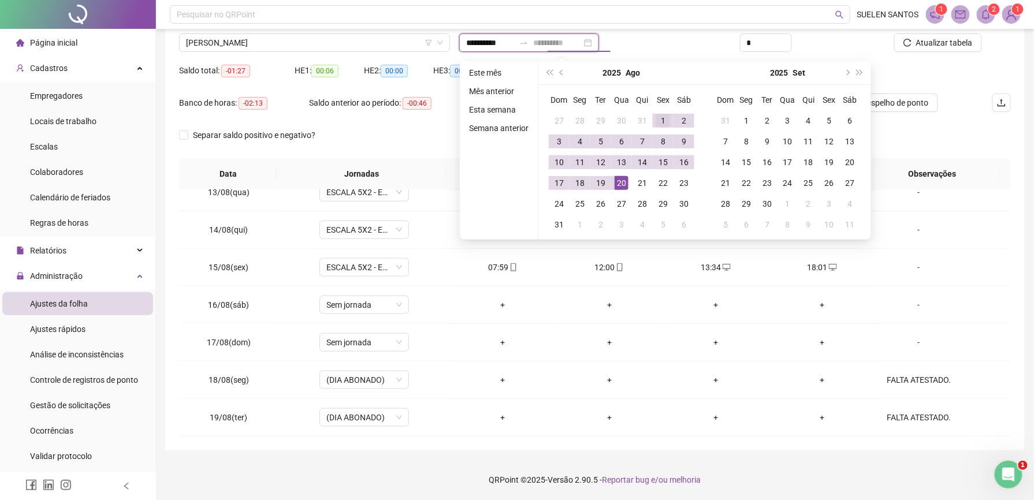
type input "**********"
click at [654, 120] on td "1" at bounding box center [663, 120] width 21 height 21
type input "**********"
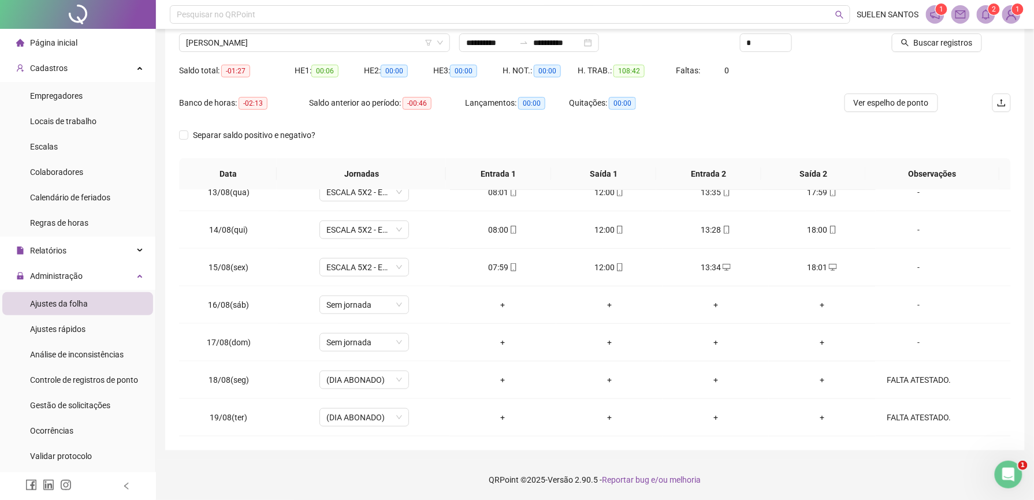
click at [772, 75] on div "Saldo total: -01:27 HE 1: 00:06 HE 2: 00:00 HE 3: 00:00 H. NOT.: 00:00 H. TRAB.…" at bounding box center [595, 77] width 832 height 32
click at [932, 43] on span "Buscar registros" at bounding box center [943, 42] width 59 height 13
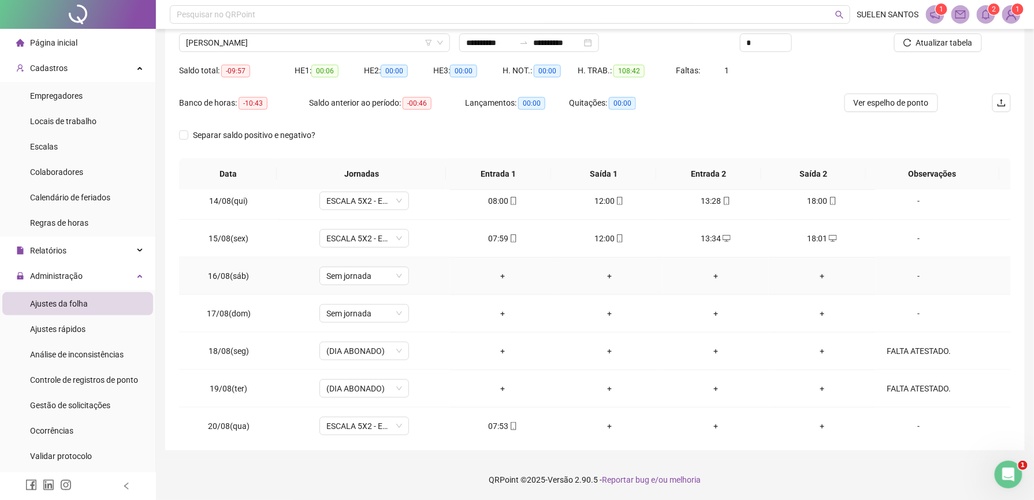
scroll to position [508, 0]
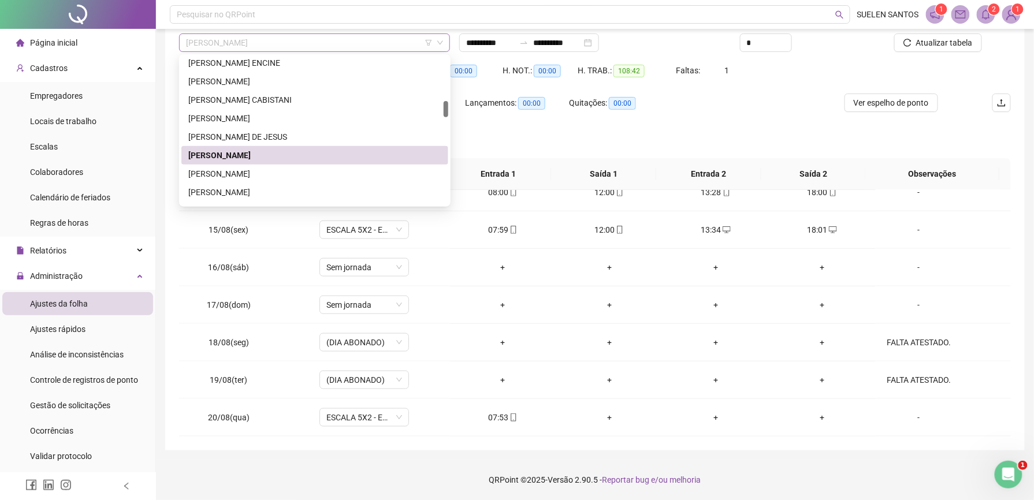
click at [301, 42] on span "[PERSON_NAME]" at bounding box center [314, 42] width 257 height 17
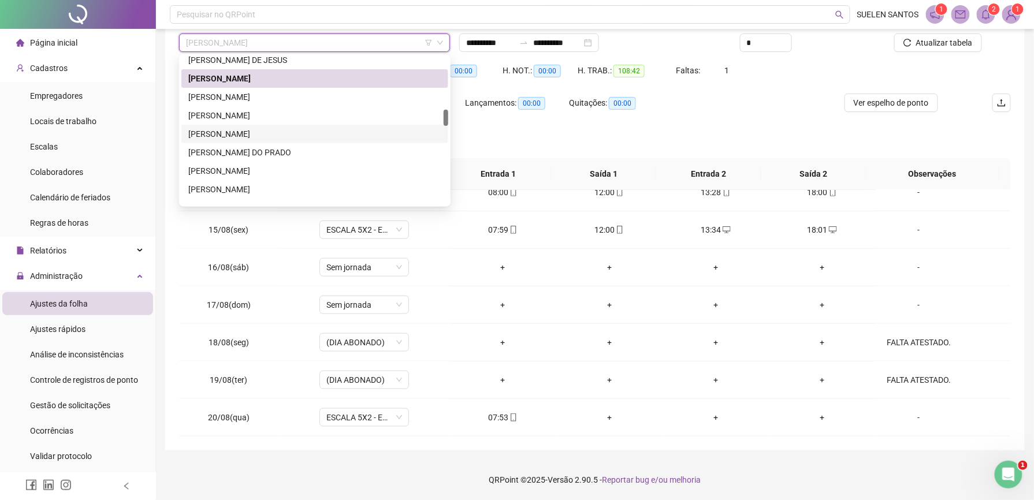
click at [278, 134] on div "[PERSON_NAME]" at bounding box center [314, 134] width 253 height 13
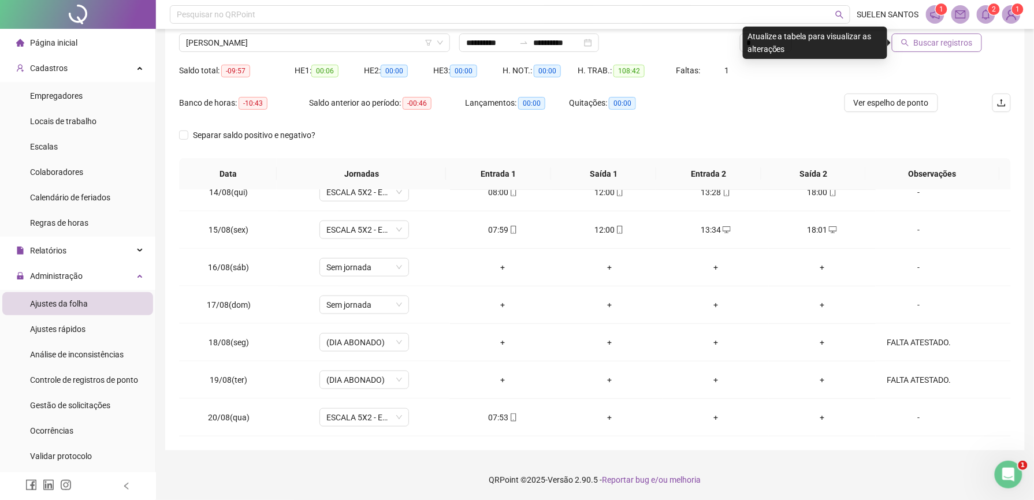
click at [948, 46] on span "Buscar registros" at bounding box center [943, 42] width 59 height 13
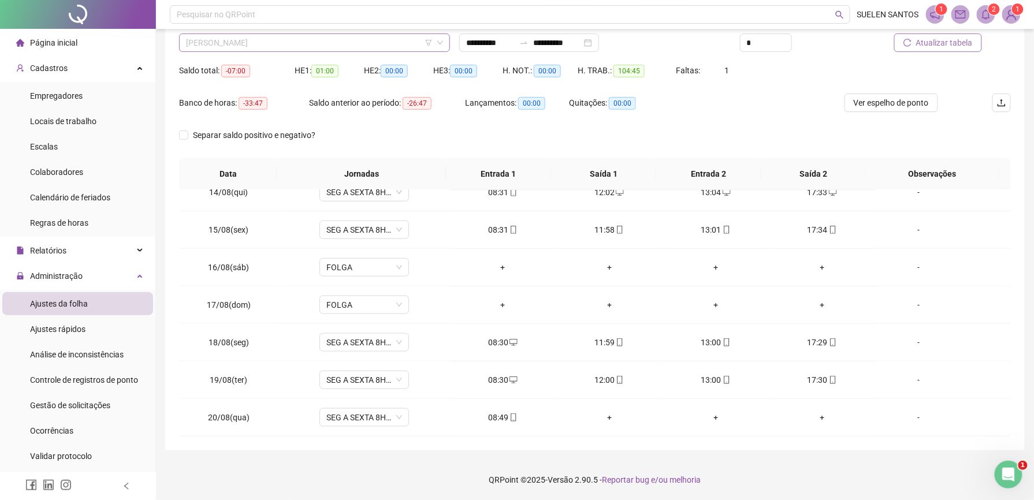
click at [358, 42] on span "[PERSON_NAME]" at bounding box center [314, 42] width 257 height 17
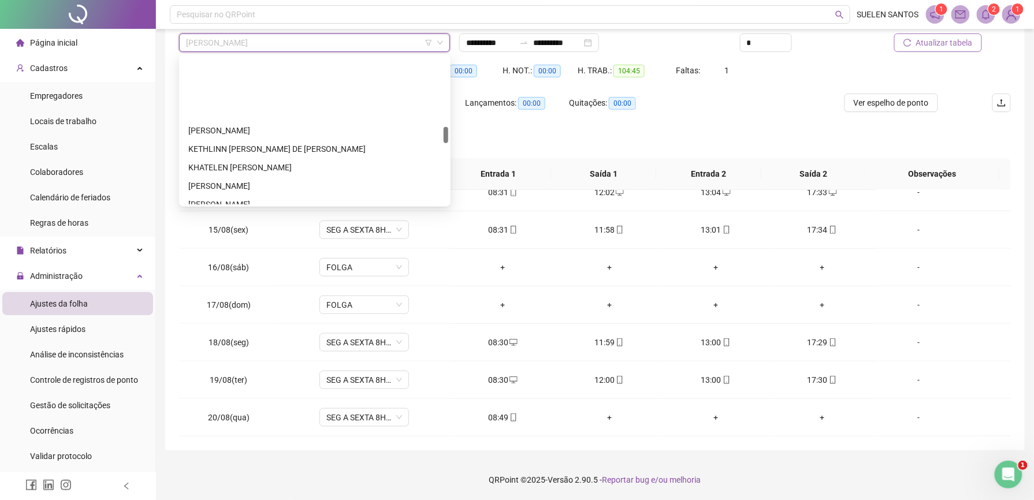
scroll to position [622, 0]
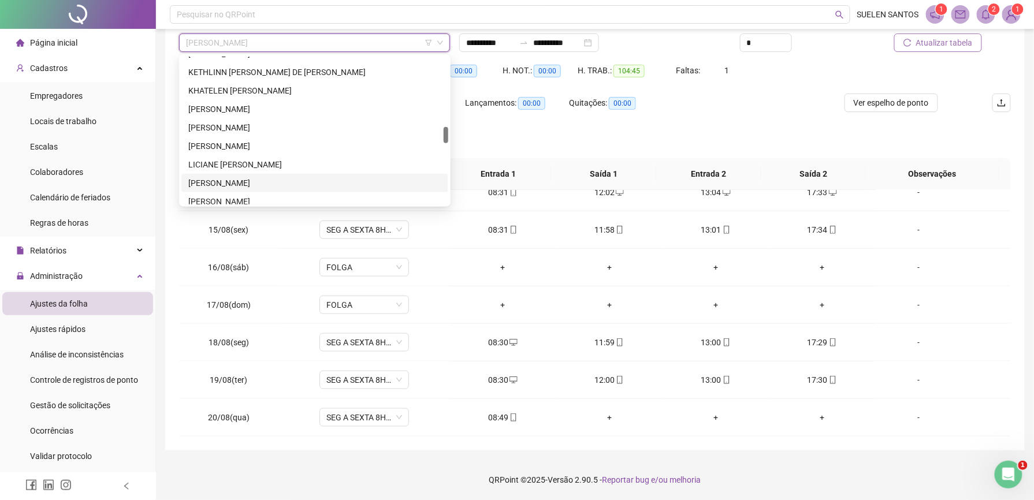
click at [240, 178] on div "[PERSON_NAME]" at bounding box center [314, 183] width 253 height 13
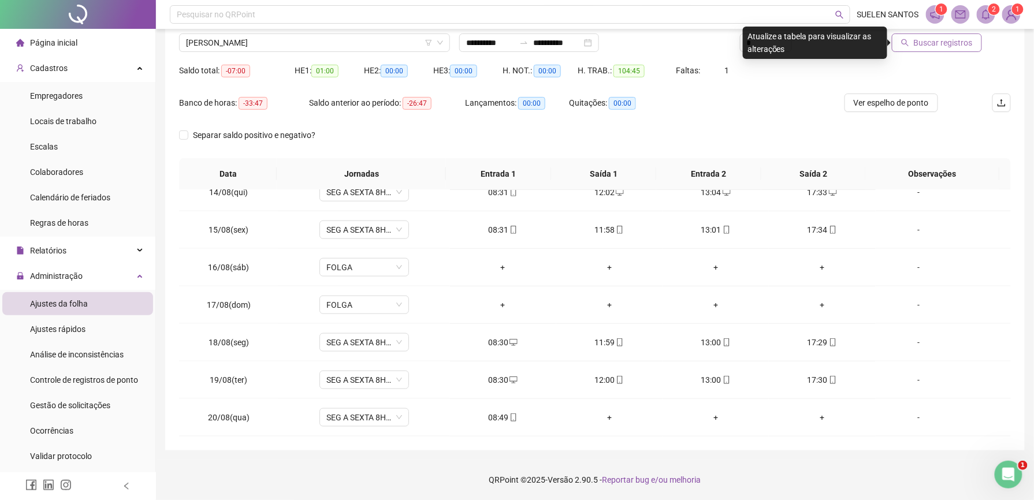
click at [939, 44] on span "Buscar registros" at bounding box center [943, 42] width 59 height 13
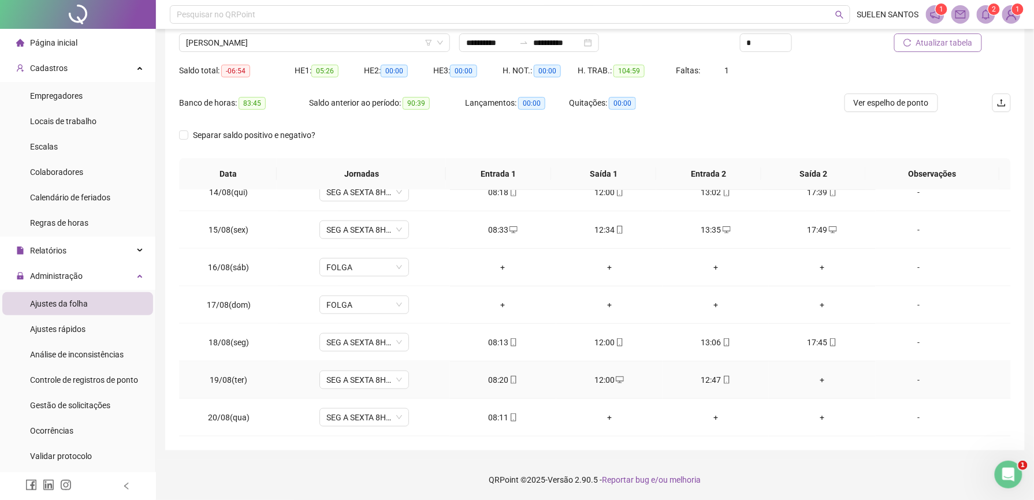
click at [812, 378] on div "+" at bounding box center [822, 380] width 88 height 13
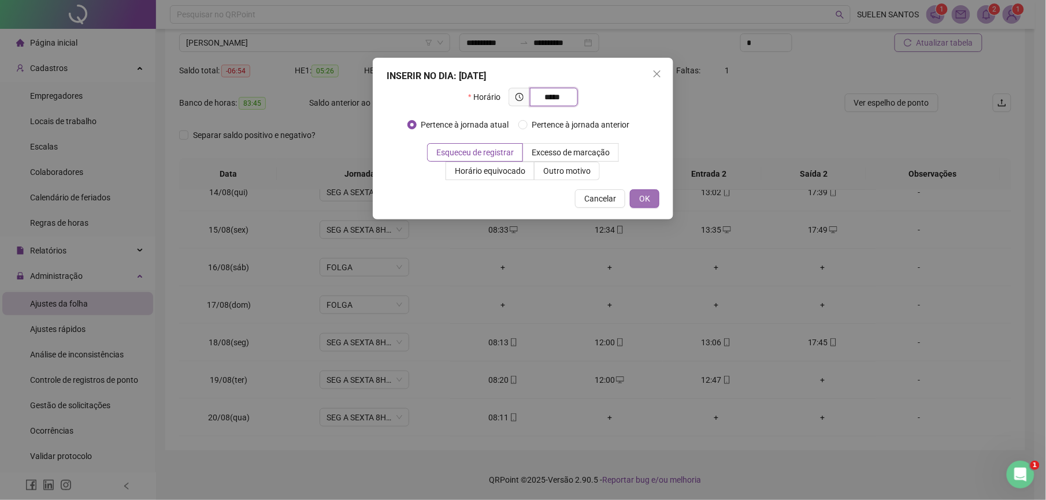
type input "*****"
click at [634, 205] on button "OK" at bounding box center [644, 199] width 29 height 18
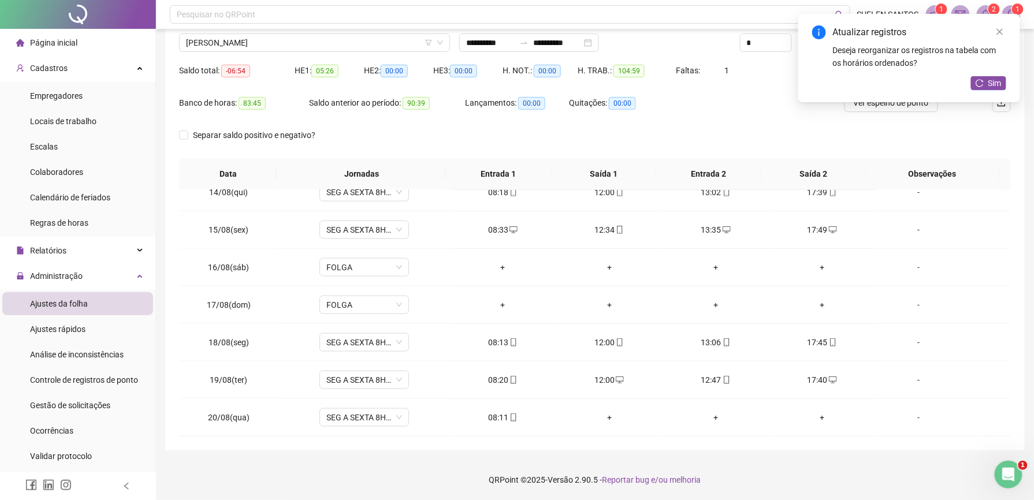
drag, startPoint x: 998, startPoint y: 84, endPoint x: 892, endPoint y: 84, distance: 106.3
click at [998, 84] on span "Sim" at bounding box center [995, 83] width 13 height 13
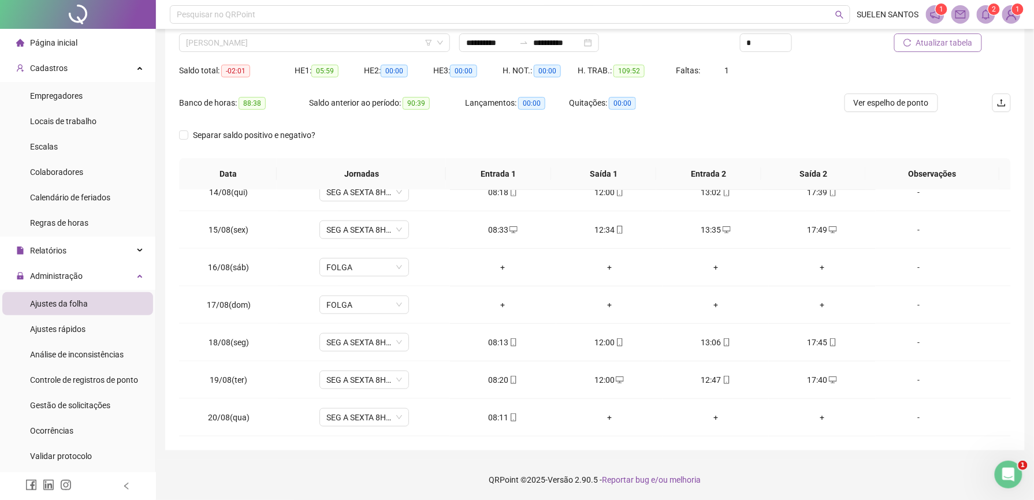
click at [280, 42] on span "[PERSON_NAME]" at bounding box center [314, 42] width 257 height 17
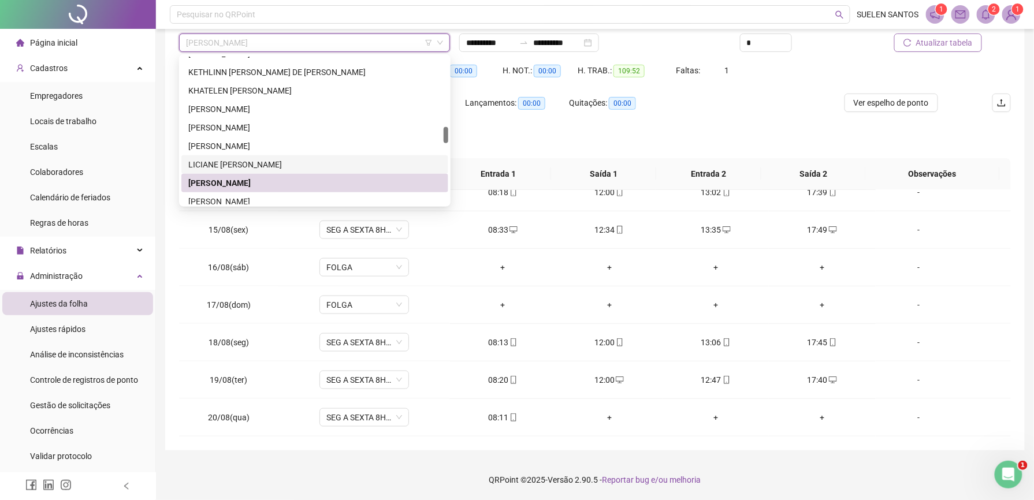
scroll to position [699, 0]
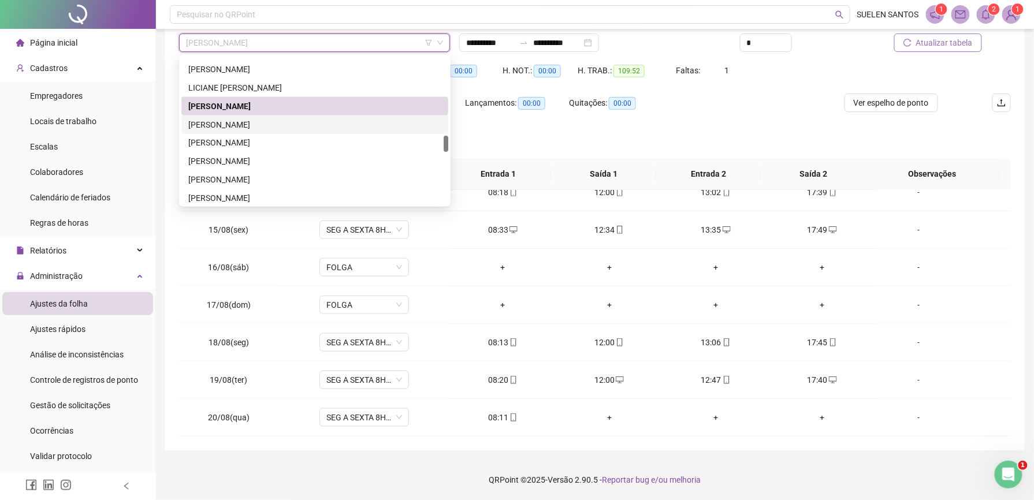
click at [261, 121] on div "[PERSON_NAME]" at bounding box center [314, 124] width 253 height 13
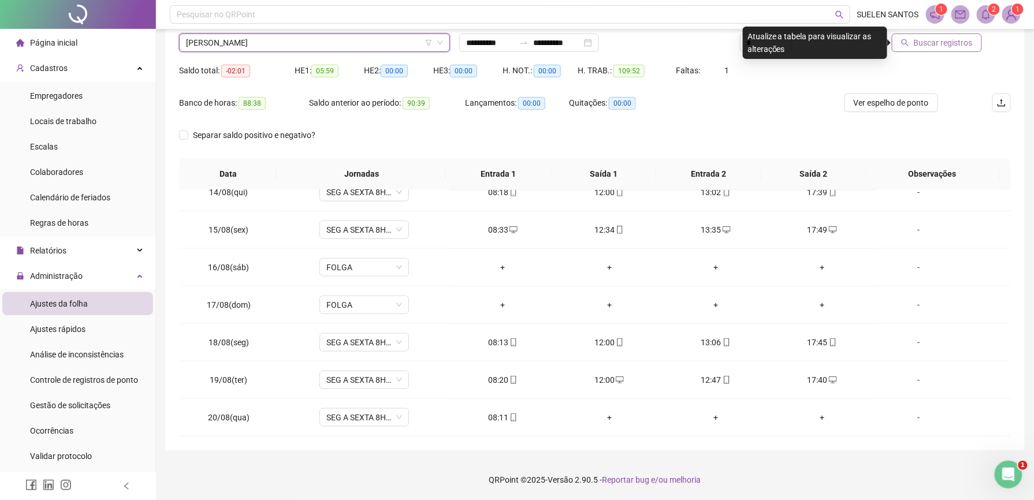
click at [933, 46] on span "Buscar registros" at bounding box center [943, 42] width 59 height 13
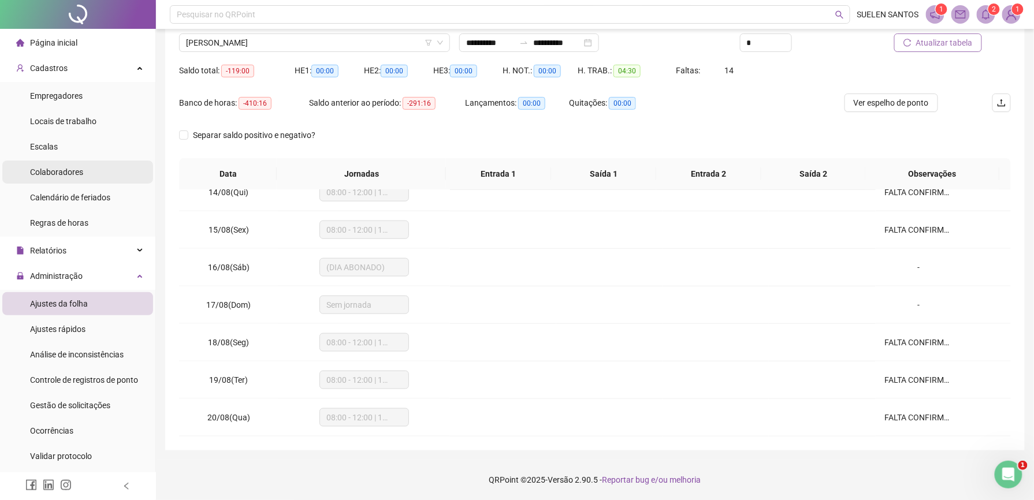
click at [74, 174] on span "Colaboradores" at bounding box center [56, 172] width 53 height 9
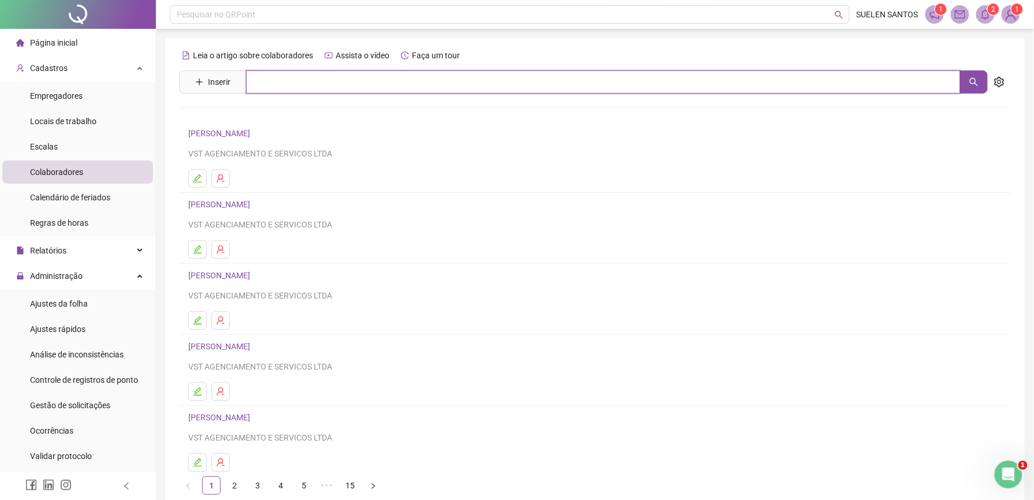
click at [292, 81] on input "text" at bounding box center [603, 81] width 715 height 23
type input "******"
click at [968, 80] on button "button" at bounding box center [974, 81] width 28 height 23
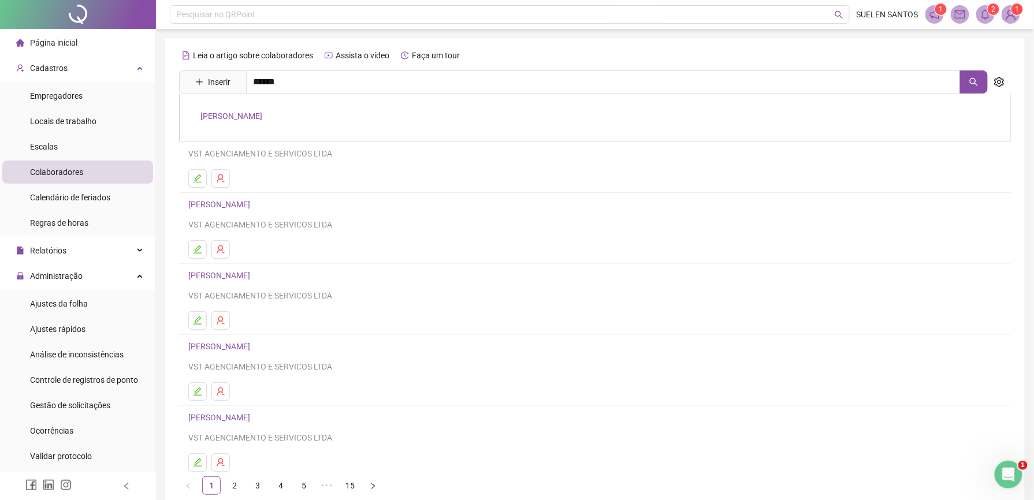
click at [262, 112] on link "[PERSON_NAME]" at bounding box center [231, 116] width 62 height 9
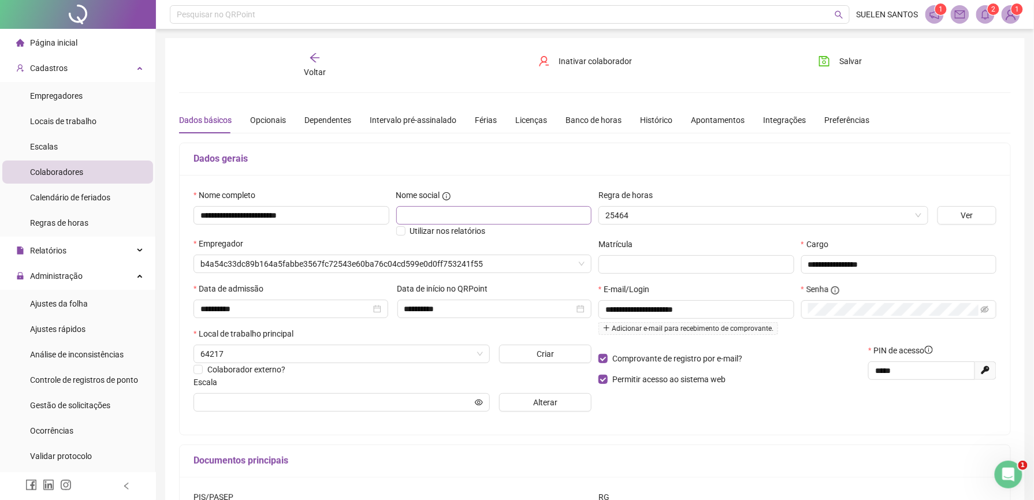
type input "**********"
click at [585, 61] on span "Inativar colaborador" at bounding box center [595, 61] width 73 height 13
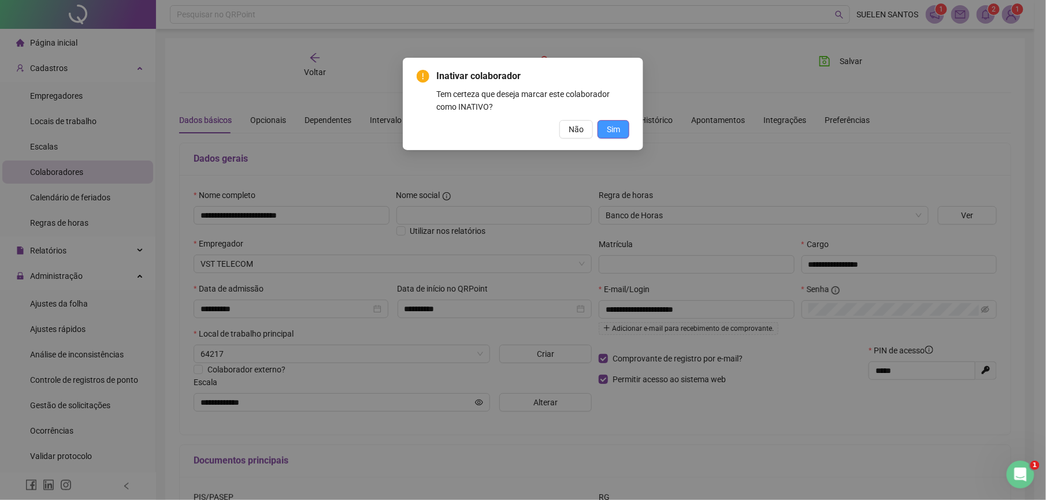
click at [620, 131] on button "Sim" at bounding box center [613, 129] width 32 height 18
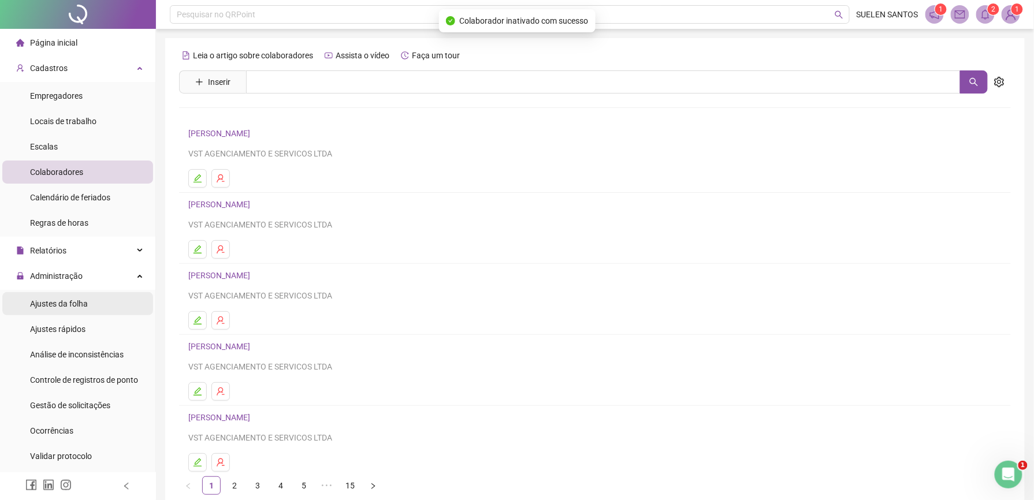
click at [66, 305] on span "Ajustes da folha" at bounding box center [59, 303] width 58 height 9
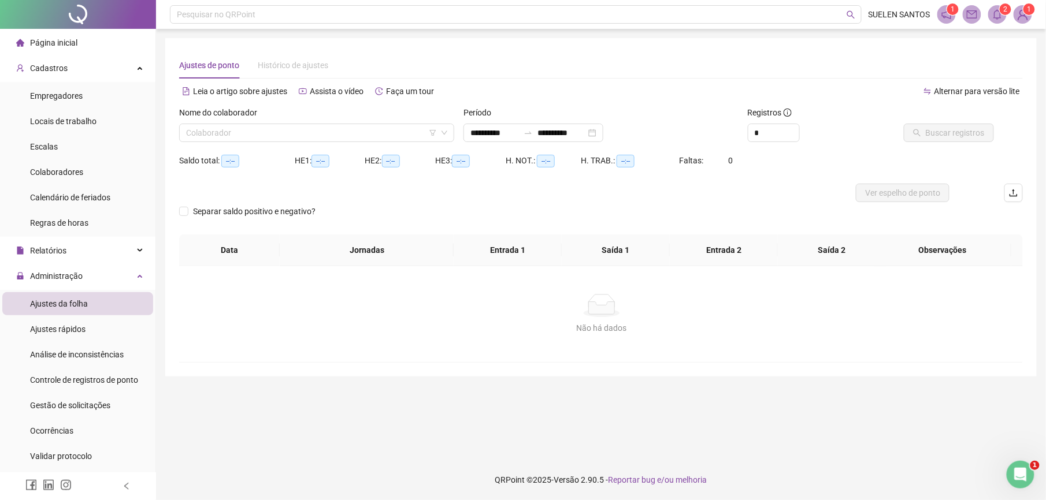
type input "**********"
click at [269, 135] on input "search" at bounding box center [311, 132] width 251 height 17
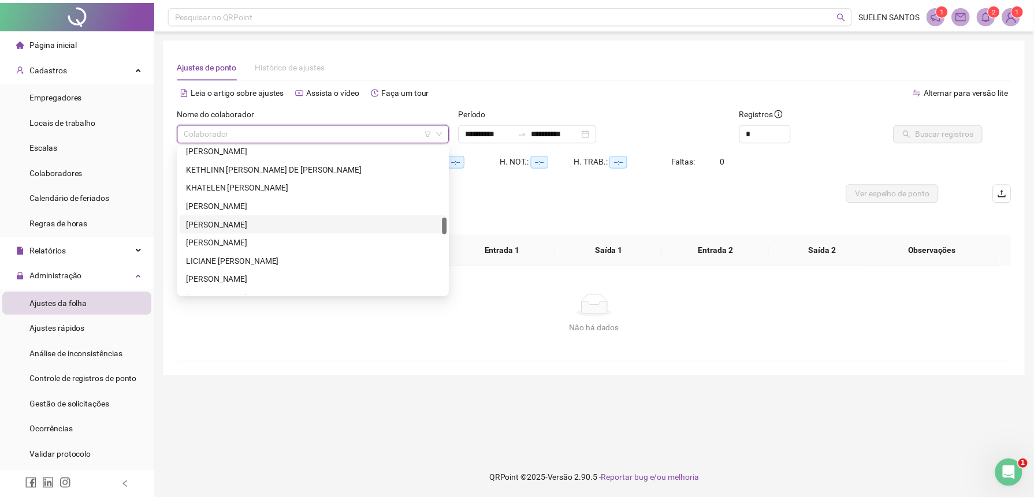
scroll to position [693, 0]
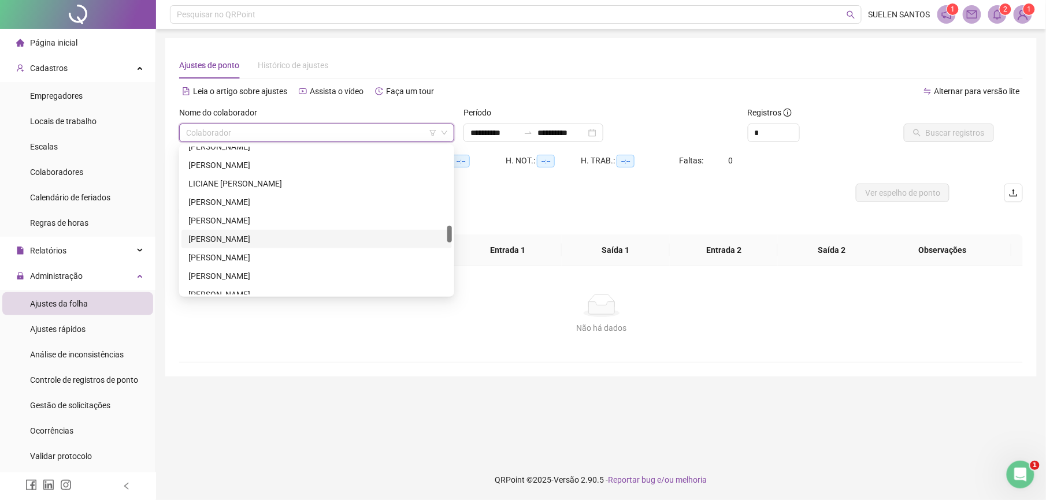
click at [264, 242] on div "[PERSON_NAME]" at bounding box center [316, 239] width 257 height 13
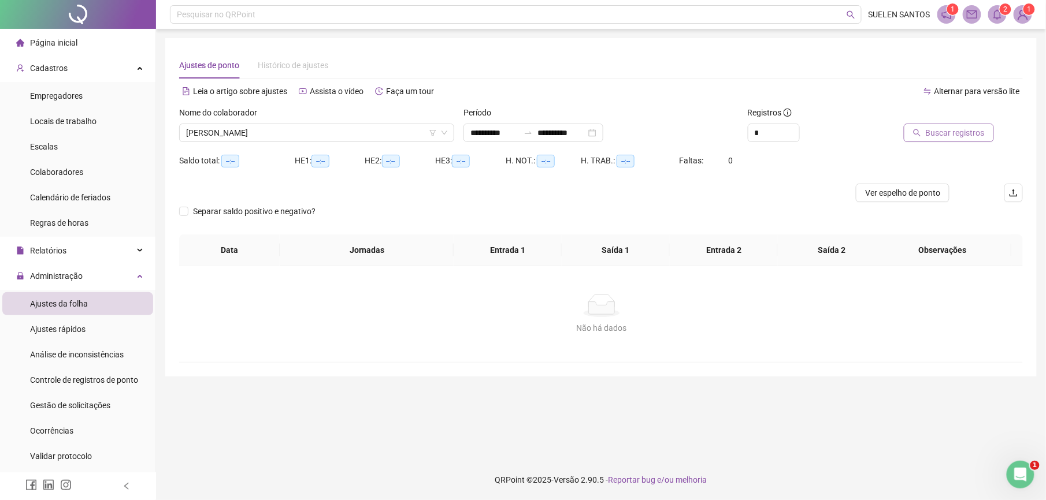
click at [962, 139] on span "Buscar registros" at bounding box center [955, 133] width 59 height 13
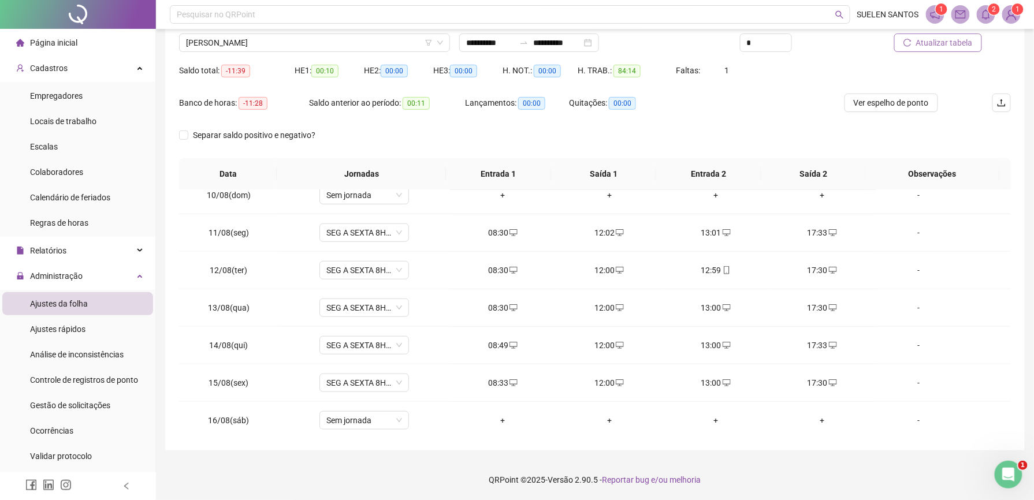
scroll to position [470, 0]
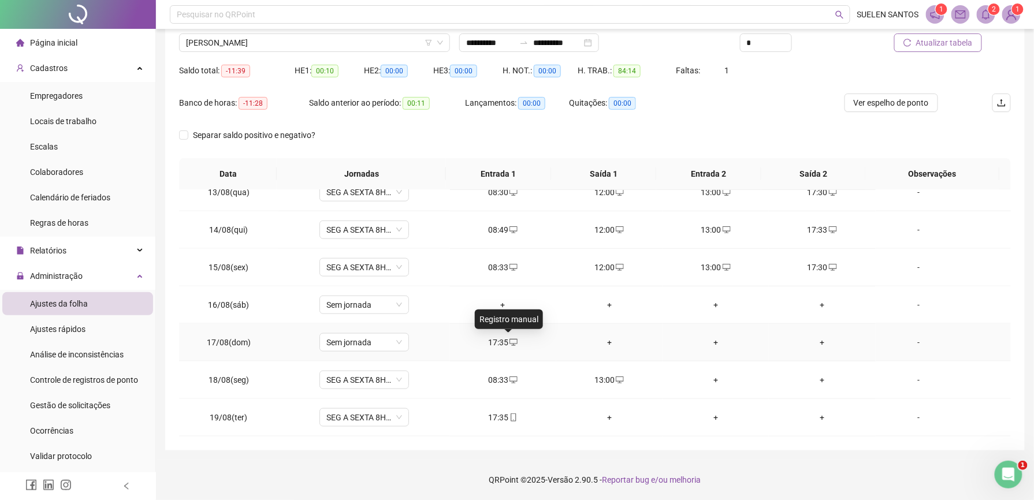
click at [510, 344] on icon "desktop" at bounding box center [514, 343] width 8 height 8
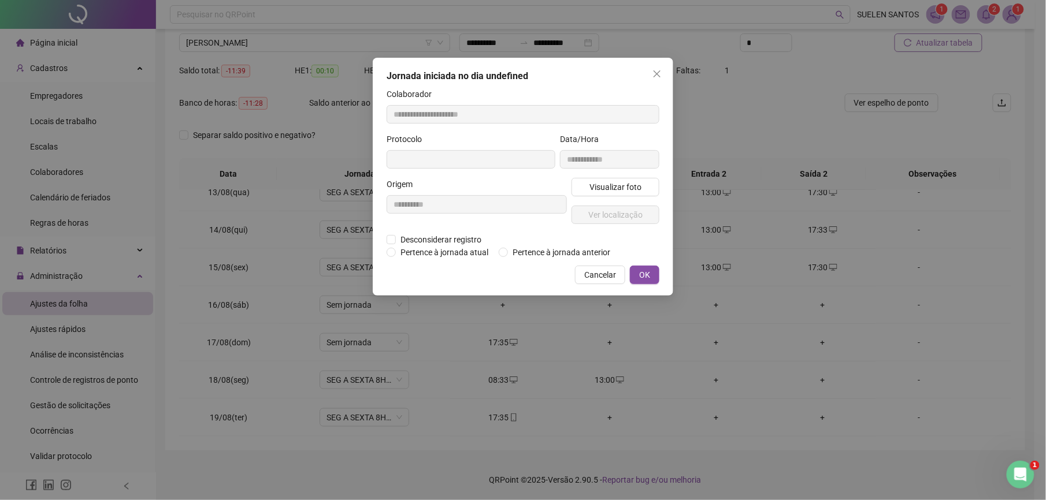
type input "**********"
click at [421, 242] on span "Desconsiderar registro" at bounding box center [441, 241] width 90 height 13
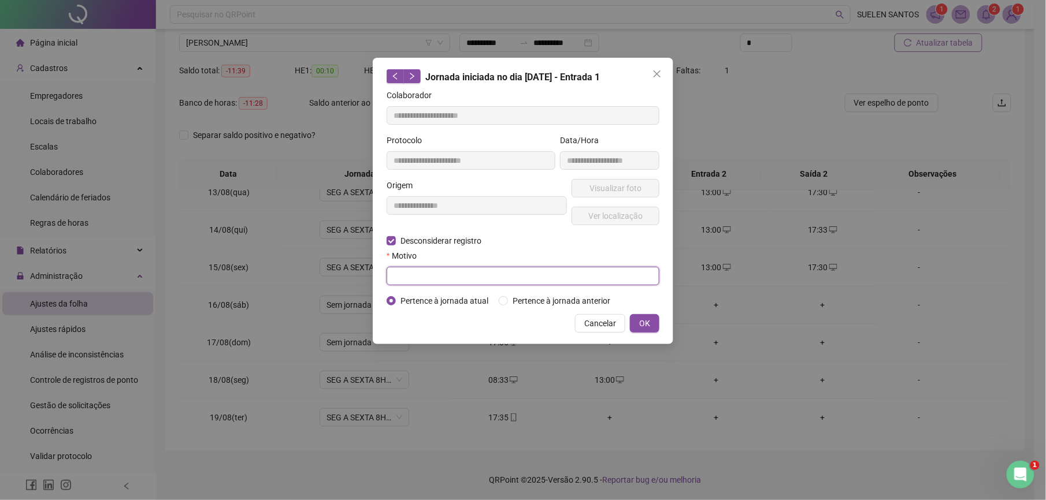
click at [430, 283] on input "text" at bounding box center [523, 276] width 273 height 18
type input "****"
click at [632, 324] on button "OK" at bounding box center [644, 323] width 29 height 18
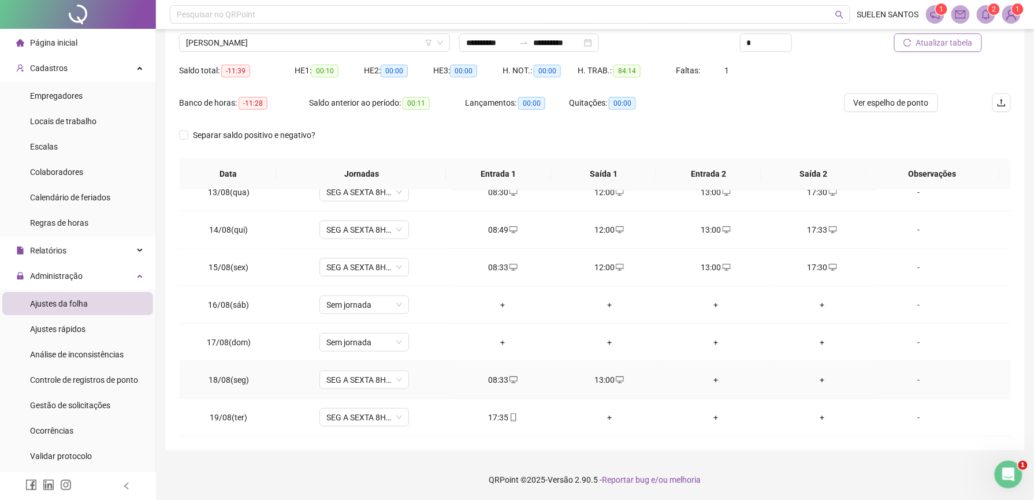
click at [711, 380] on div "+" at bounding box center [716, 380] width 88 height 13
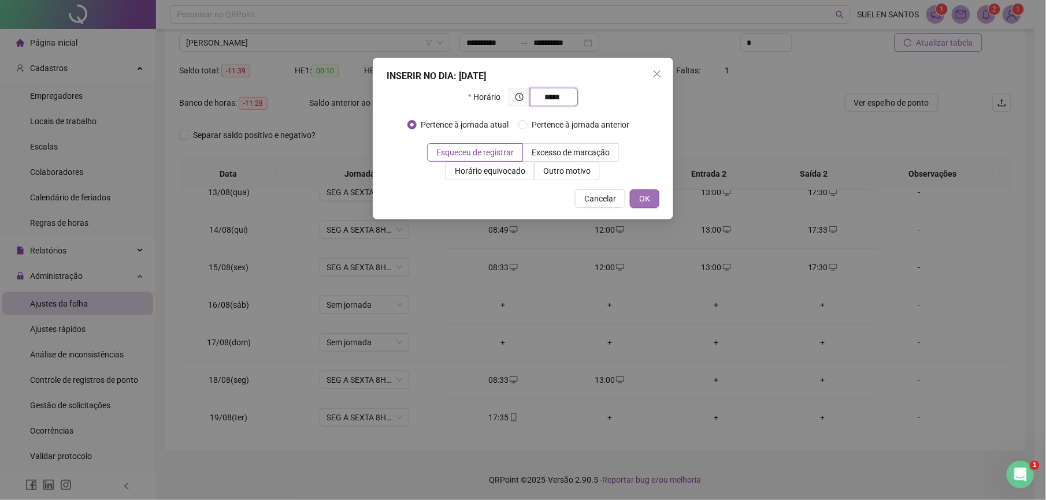
type input "*****"
click at [648, 200] on span "OK" at bounding box center [644, 198] width 11 height 13
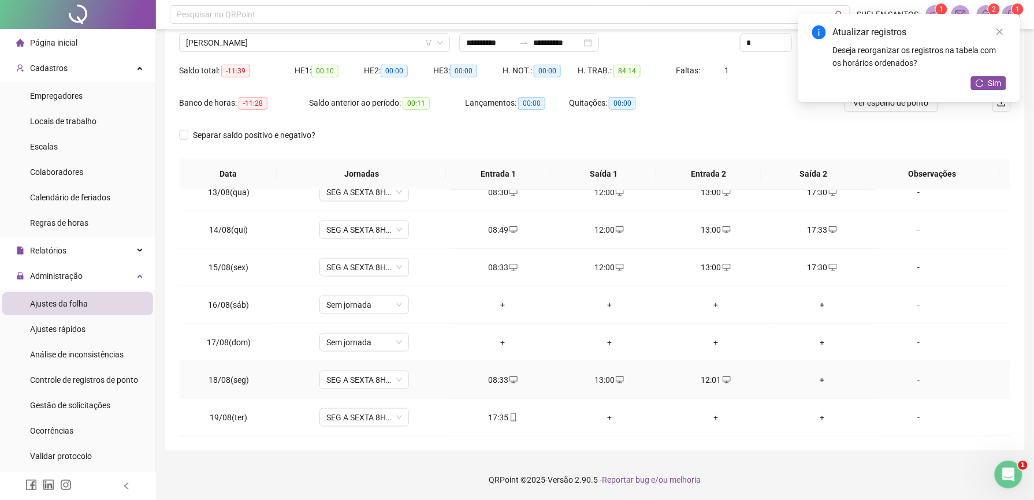
click at [816, 380] on div "+" at bounding box center [822, 380] width 88 height 13
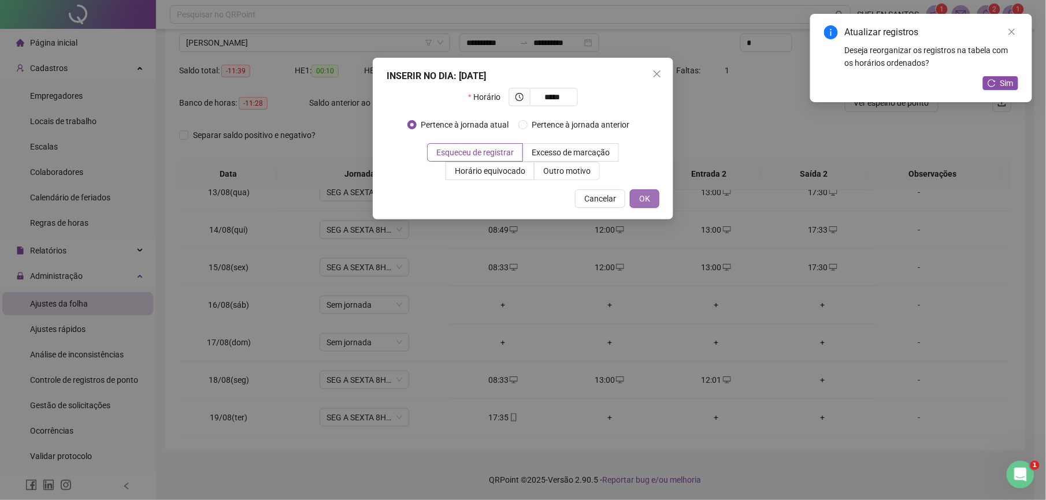
type input "*****"
click at [639, 196] on span "OK" at bounding box center [644, 198] width 11 height 13
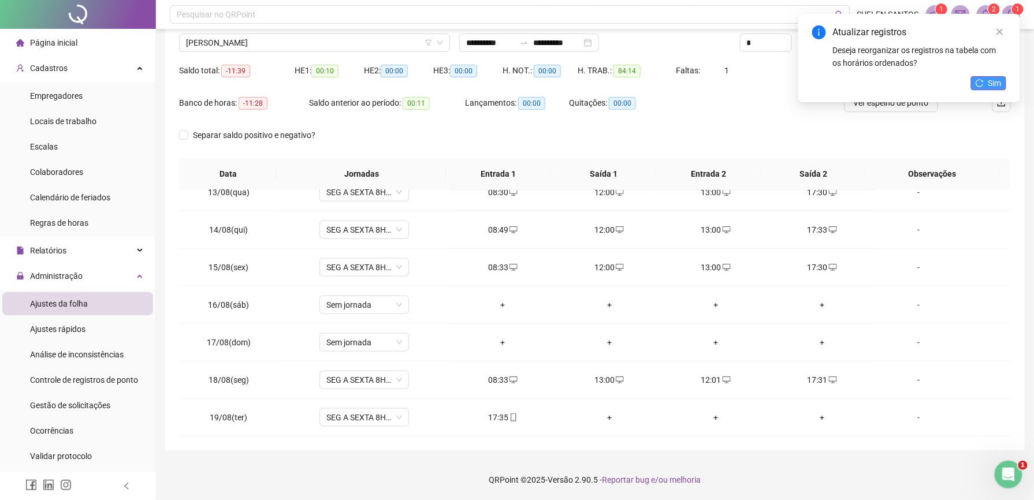
click at [990, 83] on span "Sim" at bounding box center [995, 83] width 13 height 13
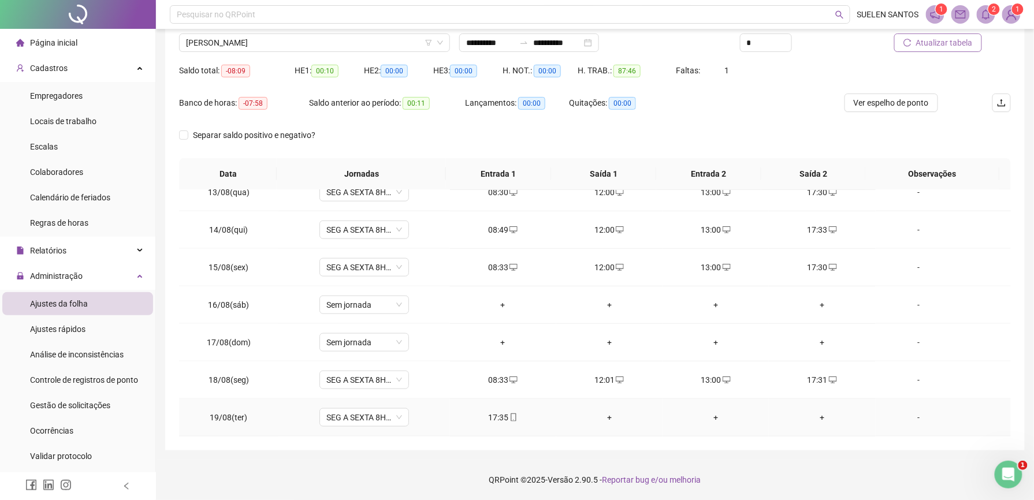
click at [603, 417] on div "+" at bounding box center [610, 417] width 88 height 13
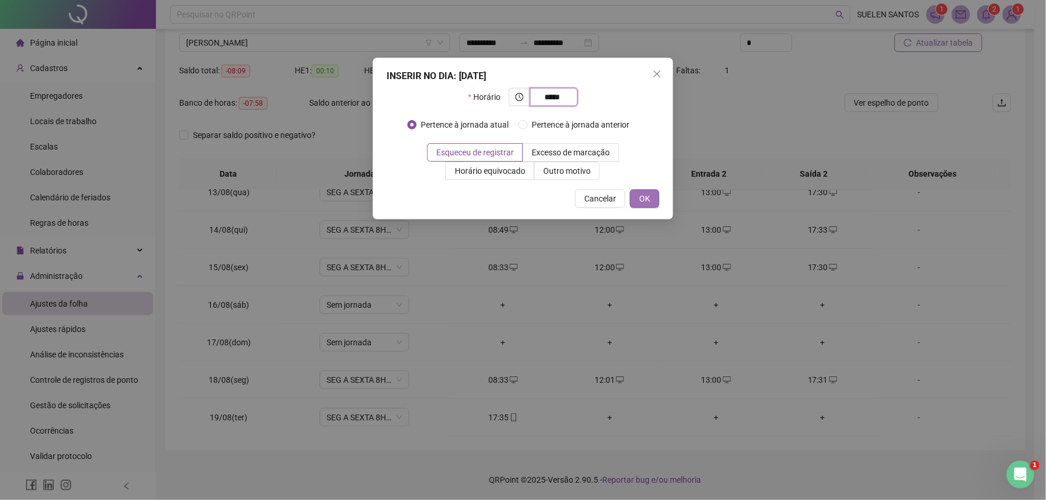
type input "*****"
click at [639, 198] on span "OK" at bounding box center [644, 198] width 11 height 13
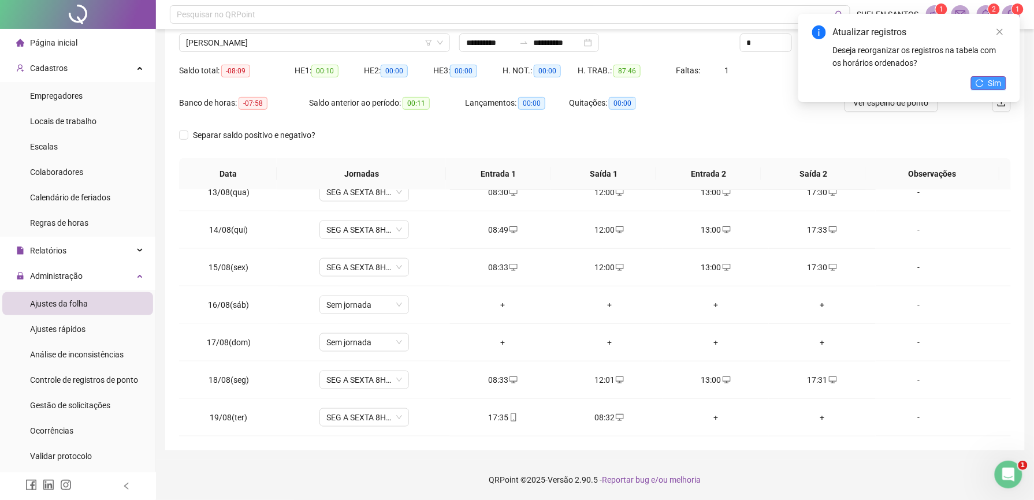
click at [996, 82] on span "Sim" at bounding box center [995, 83] width 13 height 13
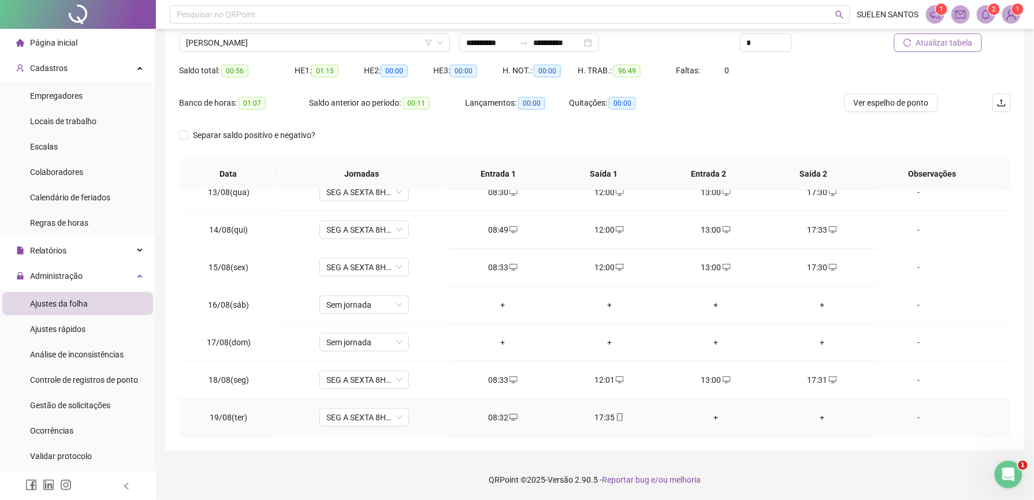
click at [711, 422] on div "+" at bounding box center [716, 417] width 88 height 13
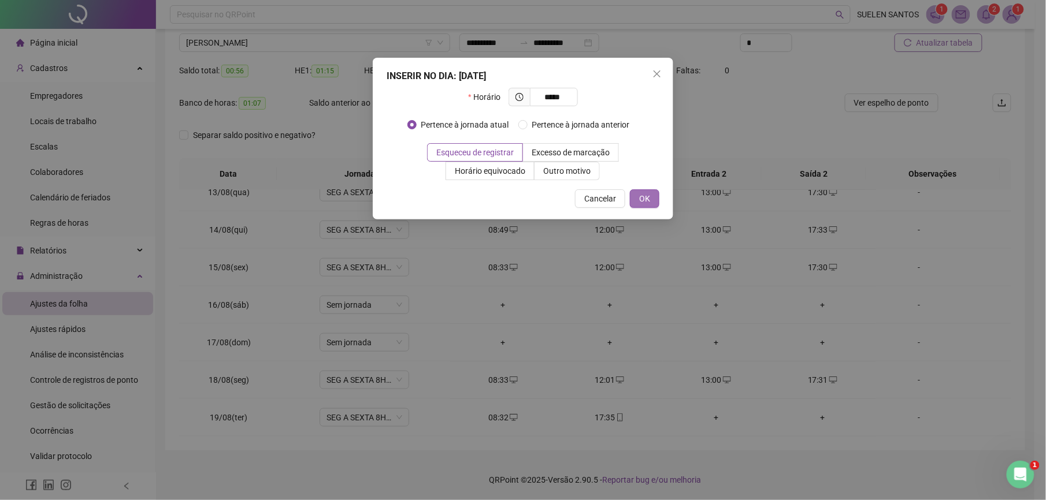
type input "*****"
click at [645, 200] on span "OK" at bounding box center [644, 198] width 11 height 13
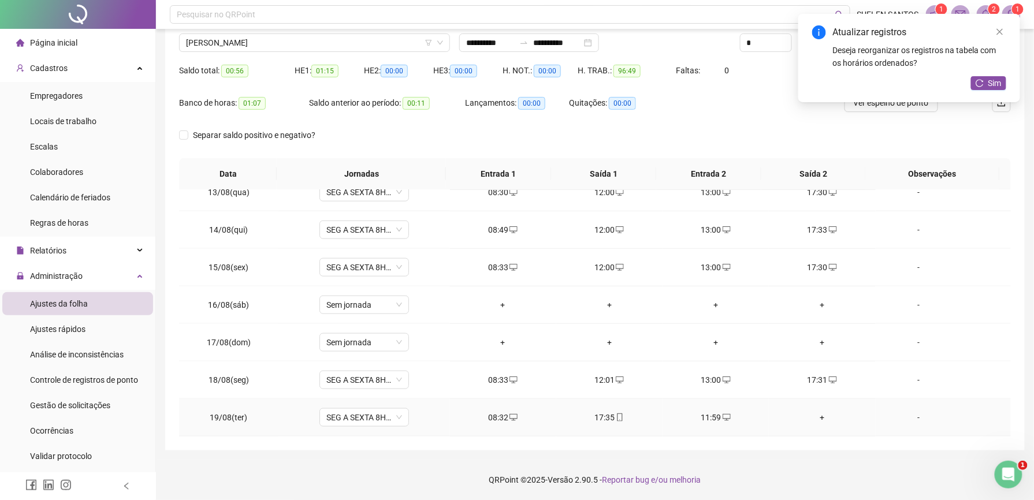
click at [812, 417] on div "+" at bounding box center [822, 417] width 88 height 13
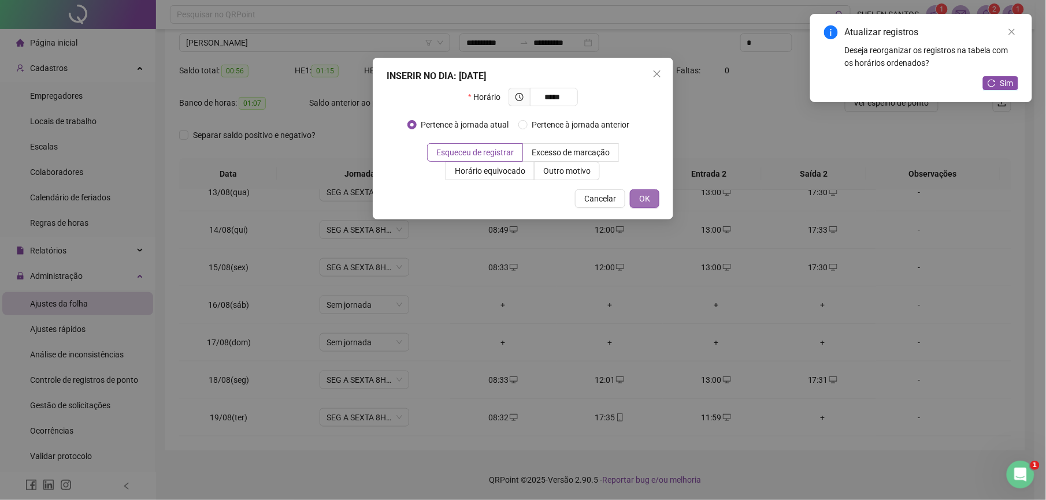
type input "*****"
click at [643, 198] on span "OK" at bounding box center [644, 198] width 11 height 13
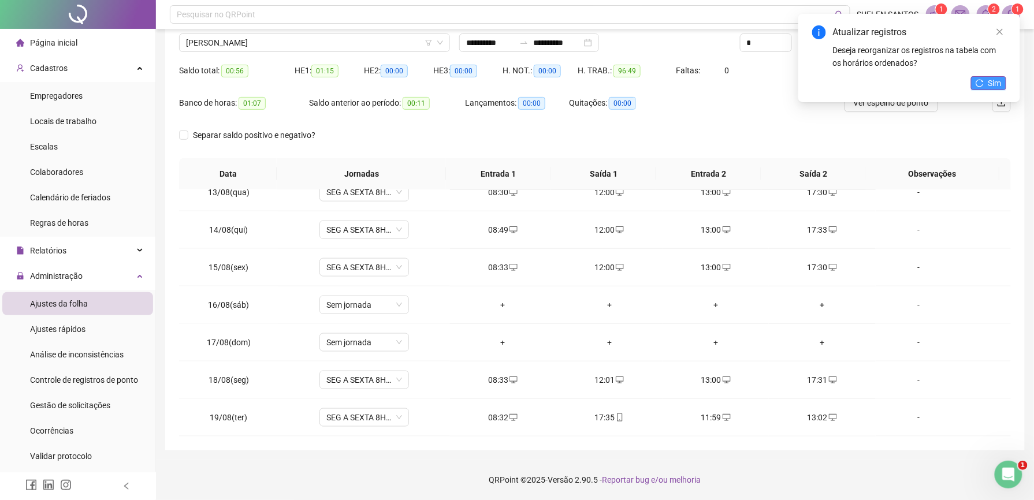
click at [989, 84] on span "Sim" at bounding box center [995, 83] width 13 height 13
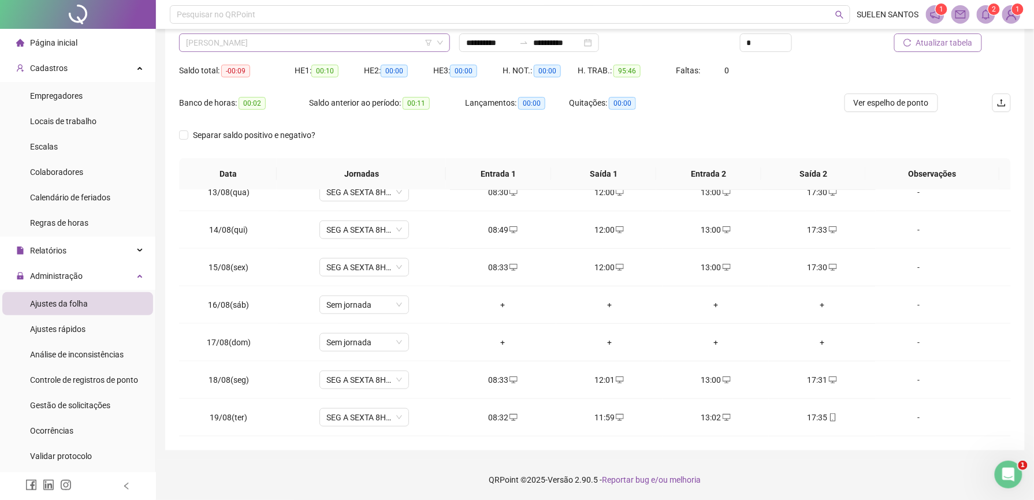
click at [307, 44] on span "[PERSON_NAME]" at bounding box center [314, 42] width 257 height 17
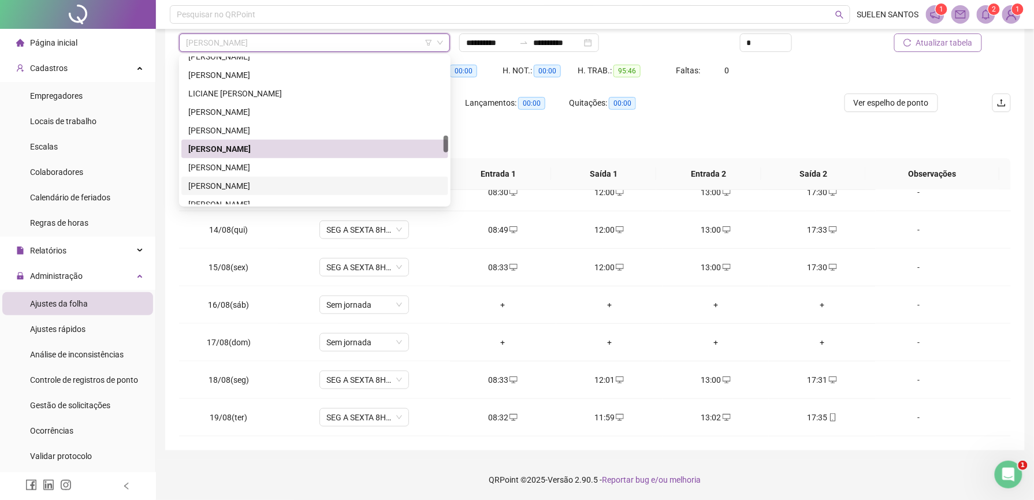
click at [297, 184] on div "[PERSON_NAME]" at bounding box center [314, 186] width 253 height 13
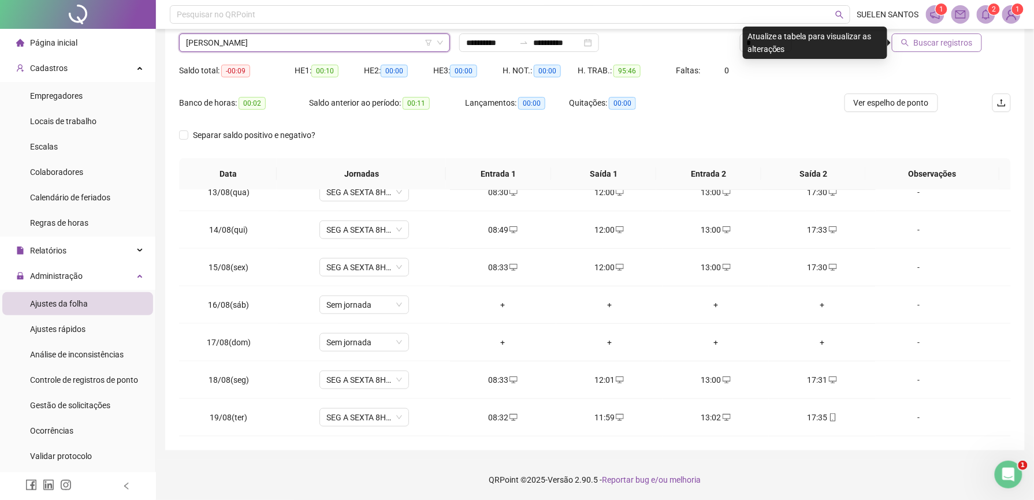
click at [958, 39] on span "Buscar registros" at bounding box center [943, 42] width 59 height 13
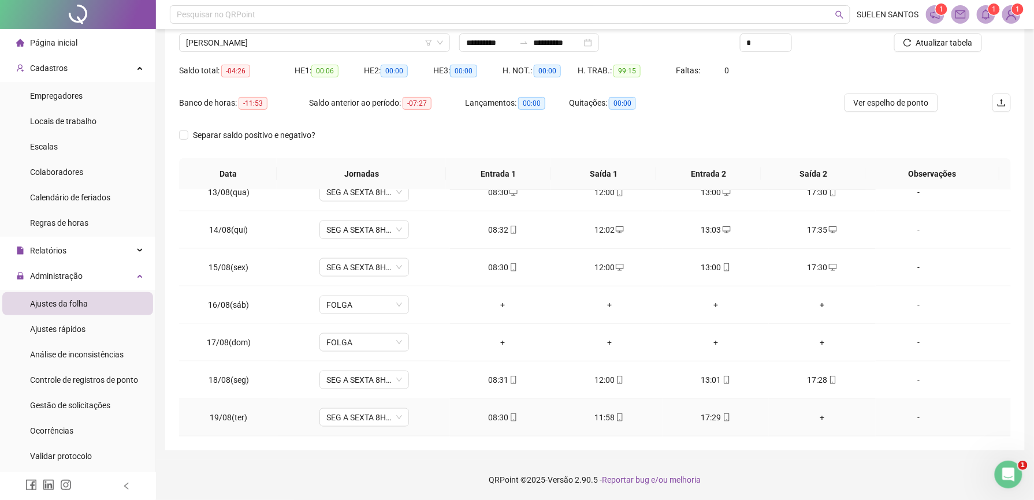
click at [815, 419] on div "+" at bounding box center [822, 417] width 88 height 13
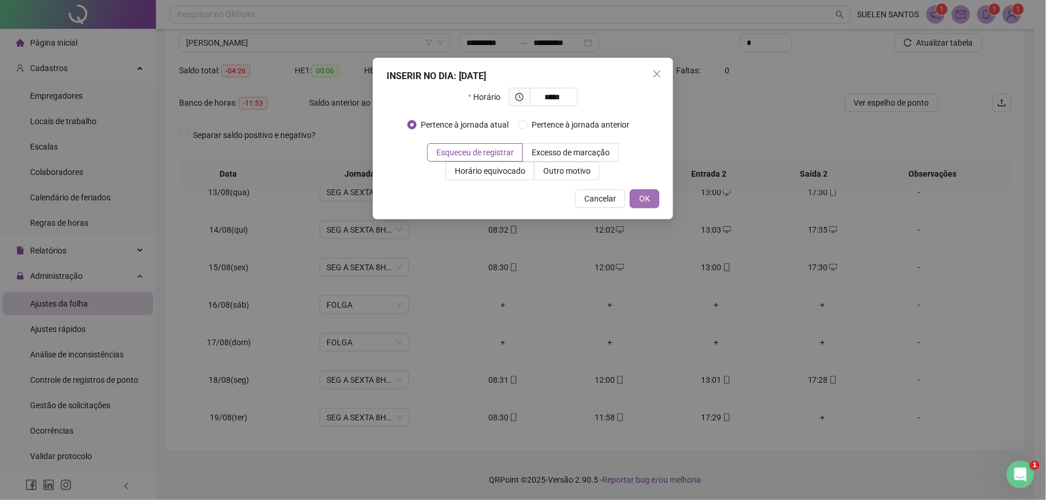
type input "*****"
click at [639, 198] on span "OK" at bounding box center [644, 198] width 11 height 13
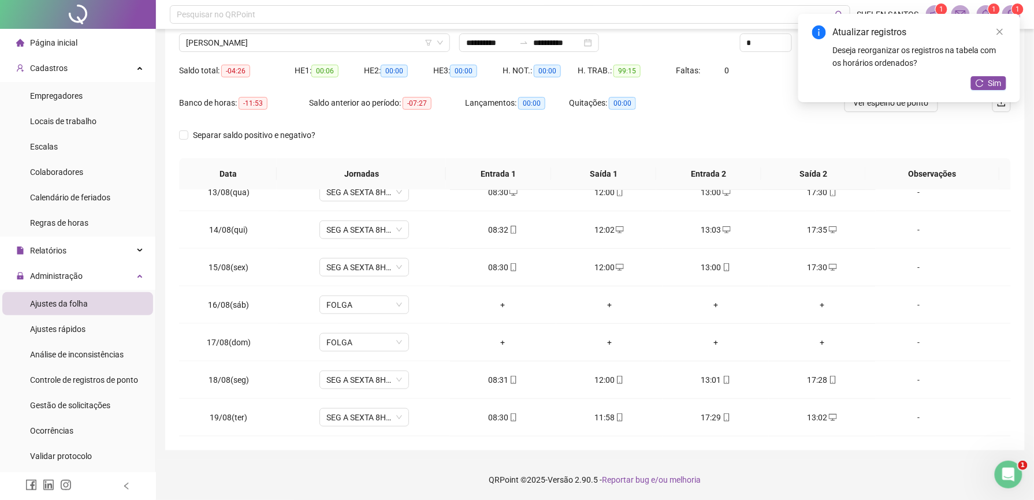
drag, startPoint x: 990, startPoint y: 84, endPoint x: 823, endPoint y: 105, distance: 168.3
click at [990, 84] on span "Sim" at bounding box center [995, 83] width 13 height 13
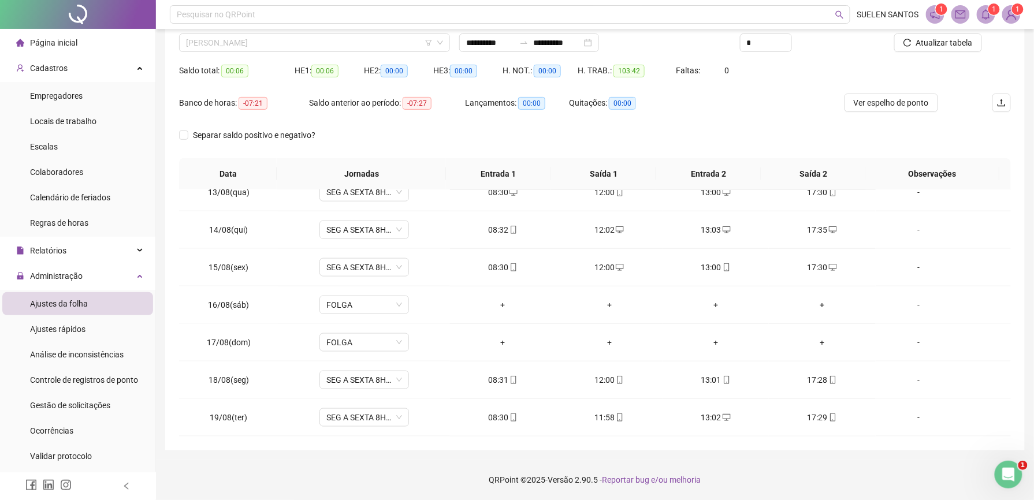
click at [319, 40] on span "[PERSON_NAME]" at bounding box center [314, 42] width 257 height 17
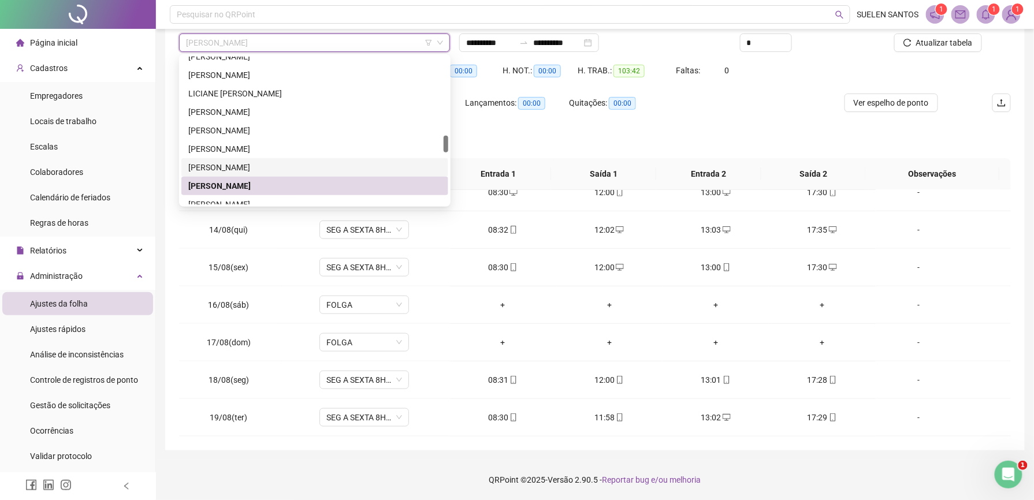
scroll to position [770, 0]
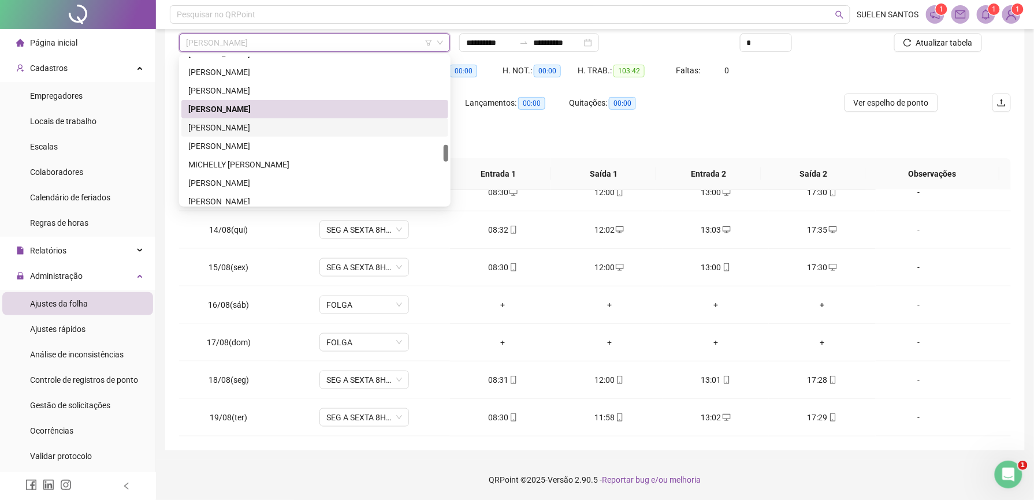
click at [250, 120] on div "[PERSON_NAME]" at bounding box center [314, 127] width 267 height 18
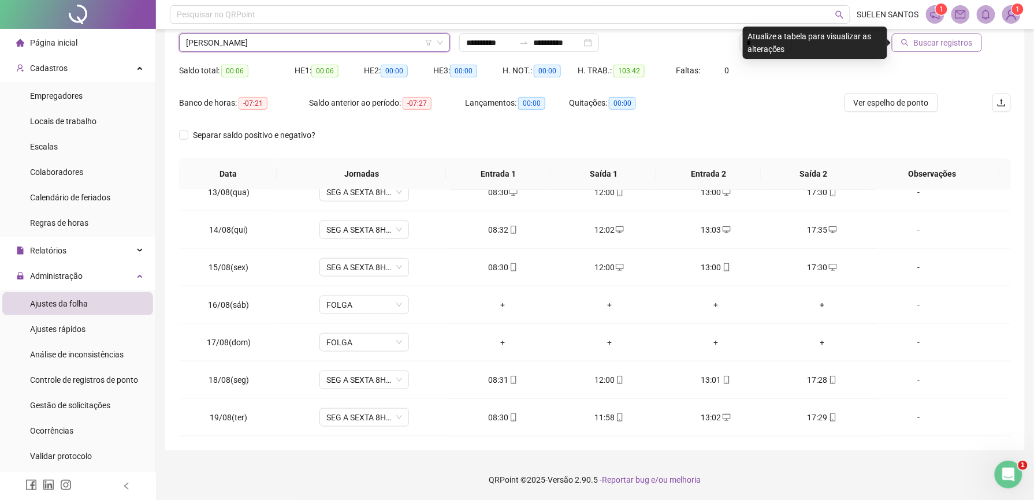
click at [948, 47] on span "Buscar registros" at bounding box center [943, 42] width 59 height 13
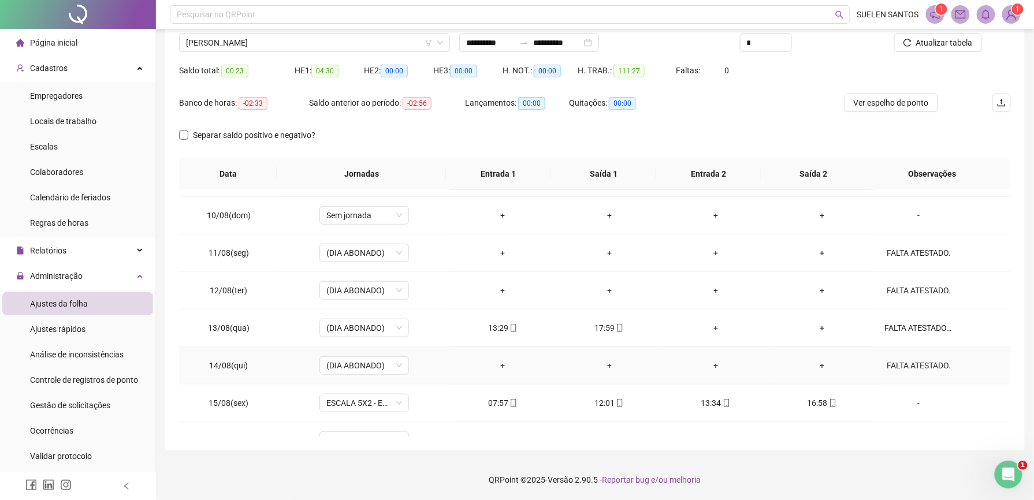
scroll to position [317, 0]
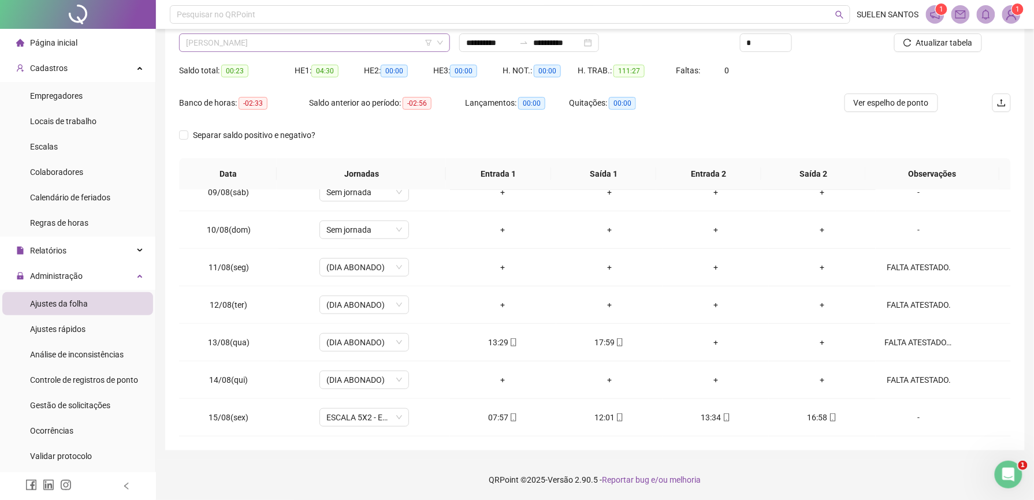
click at [310, 44] on span "[PERSON_NAME]" at bounding box center [314, 42] width 257 height 17
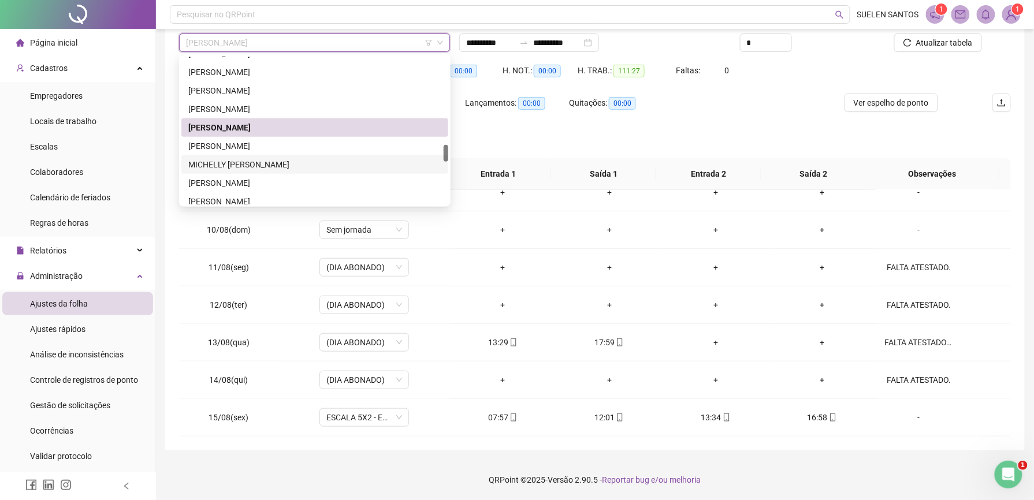
click at [261, 163] on div "MICHELLY [PERSON_NAME]" at bounding box center [314, 164] width 253 height 13
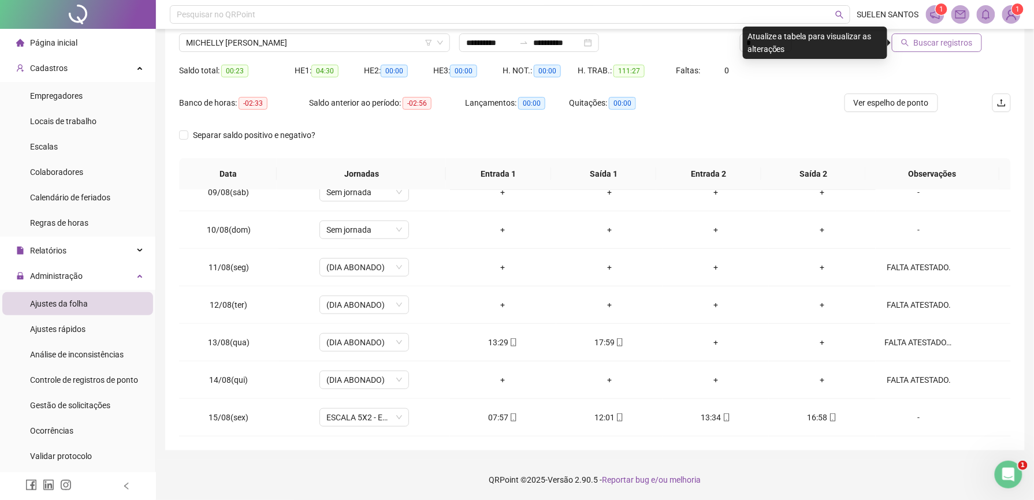
click at [958, 44] on span "Buscar registros" at bounding box center [943, 42] width 59 height 13
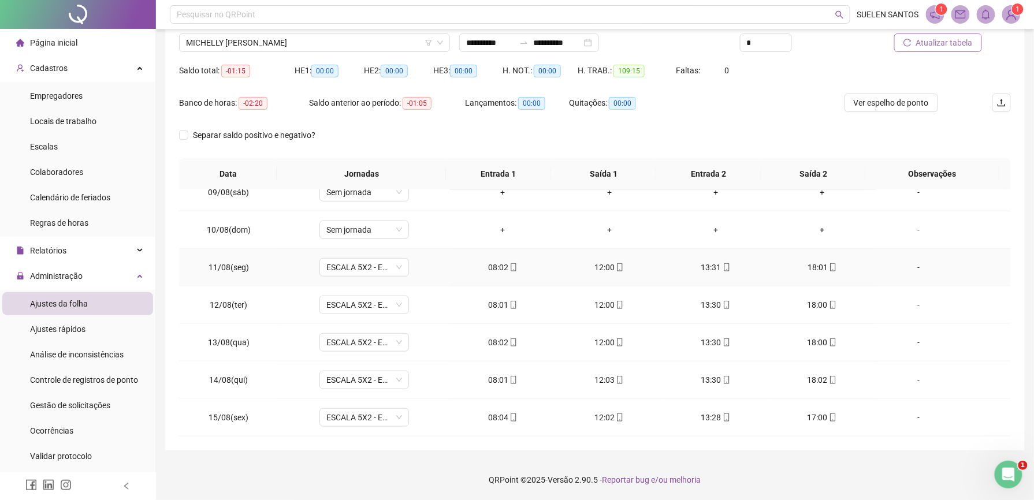
scroll to position [470, 0]
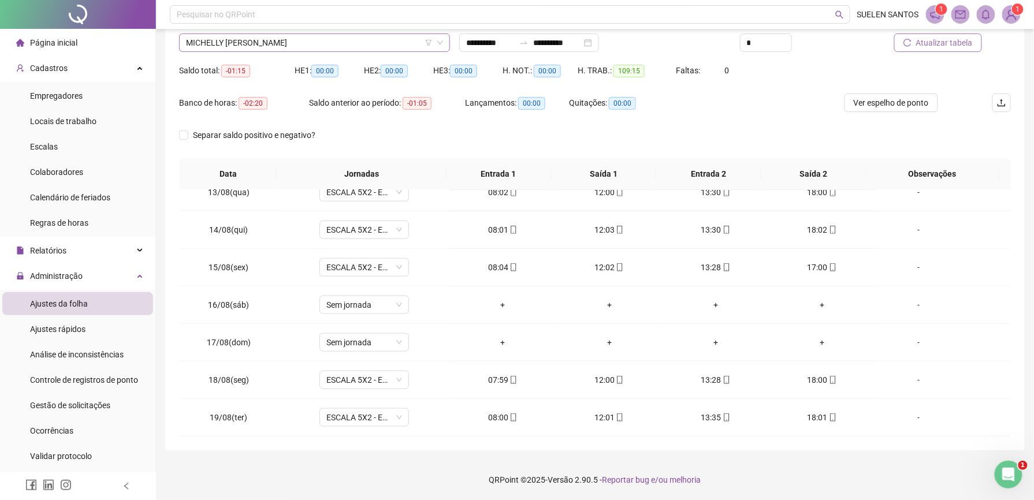
click at [377, 34] on div "MICHELLY [PERSON_NAME]" at bounding box center [314, 43] width 271 height 18
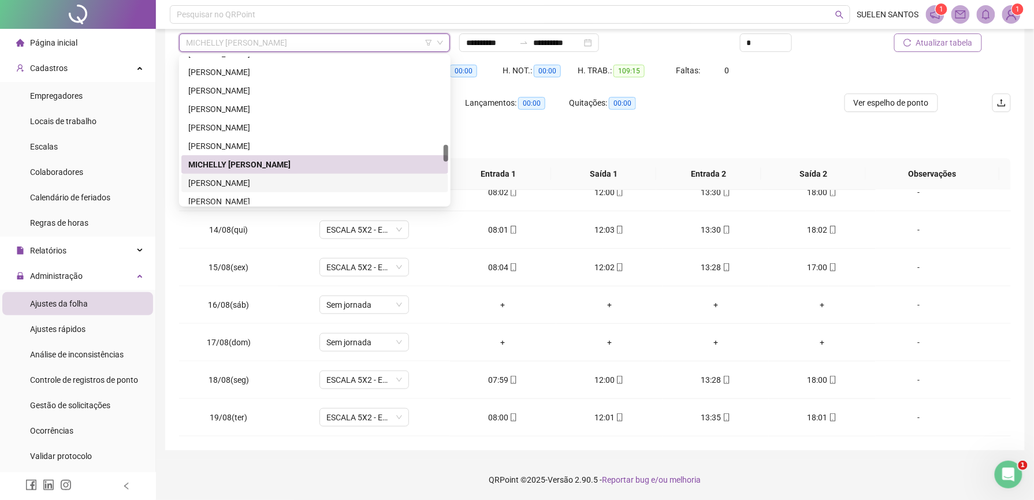
scroll to position [847, 0]
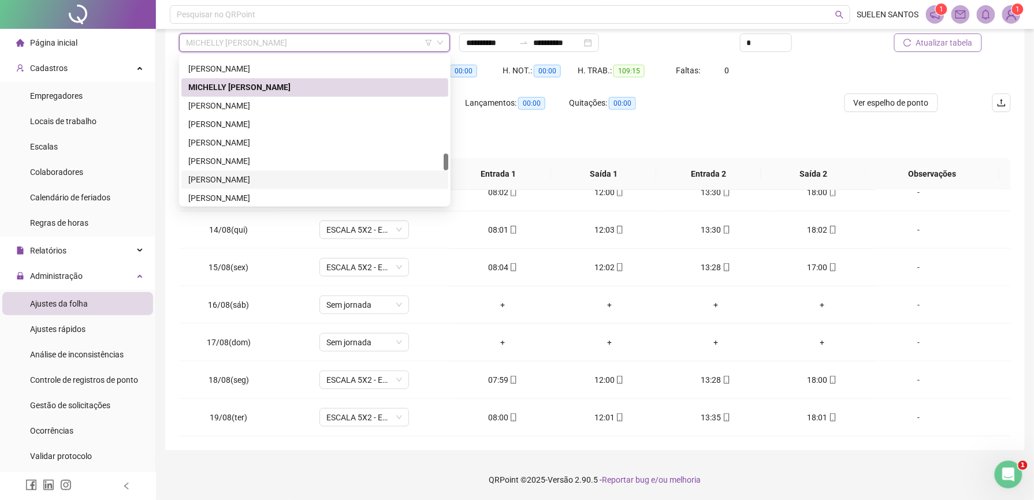
click at [260, 178] on div "[PERSON_NAME]" at bounding box center [314, 180] width 253 height 13
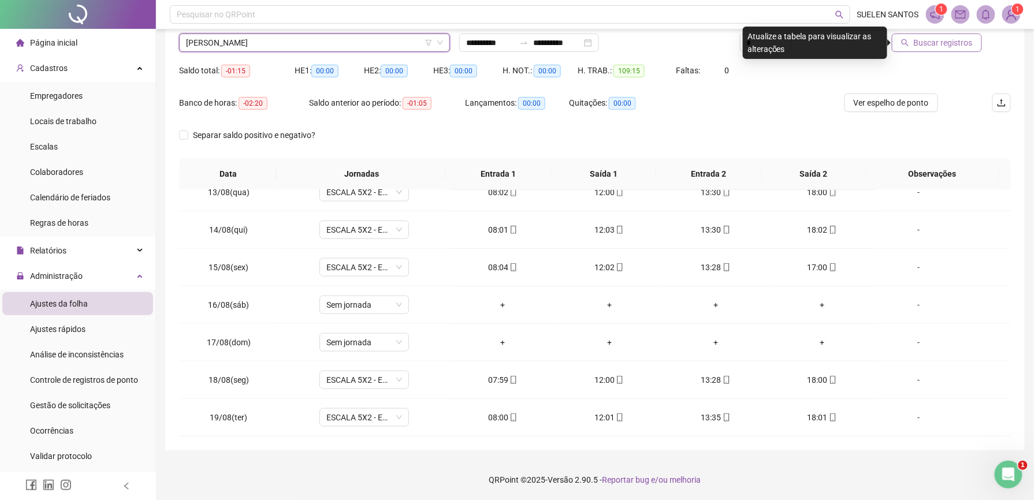
click at [930, 44] on span "Buscar registros" at bounding box center [943, 42] width 59 height 13
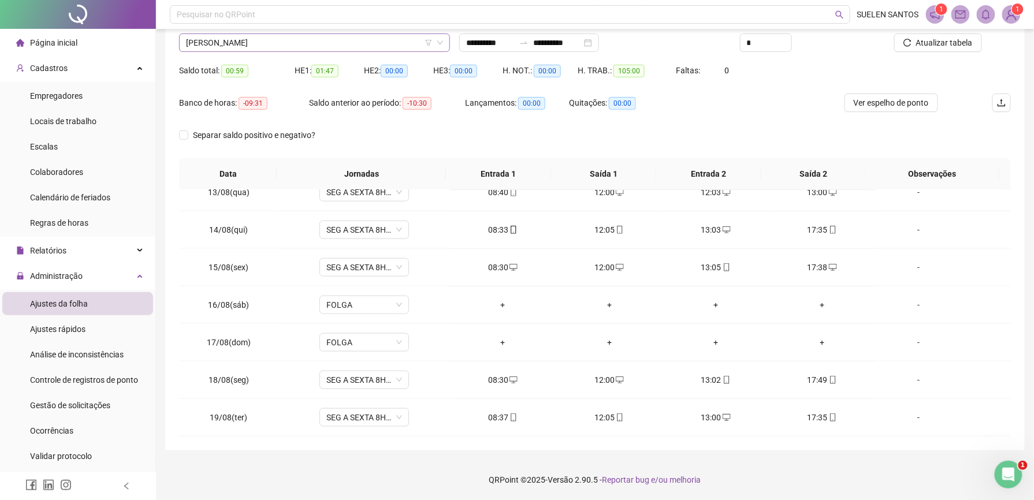
click at [322, 45] on span "[PERSON_NAME]" at bounding box center [314, 42] width 257 height 17
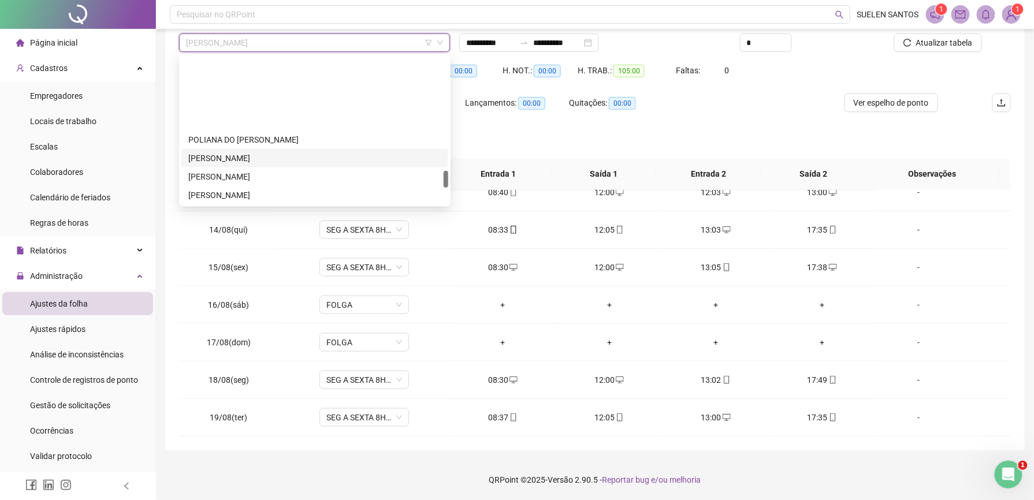
scroll to position [1001, 0]
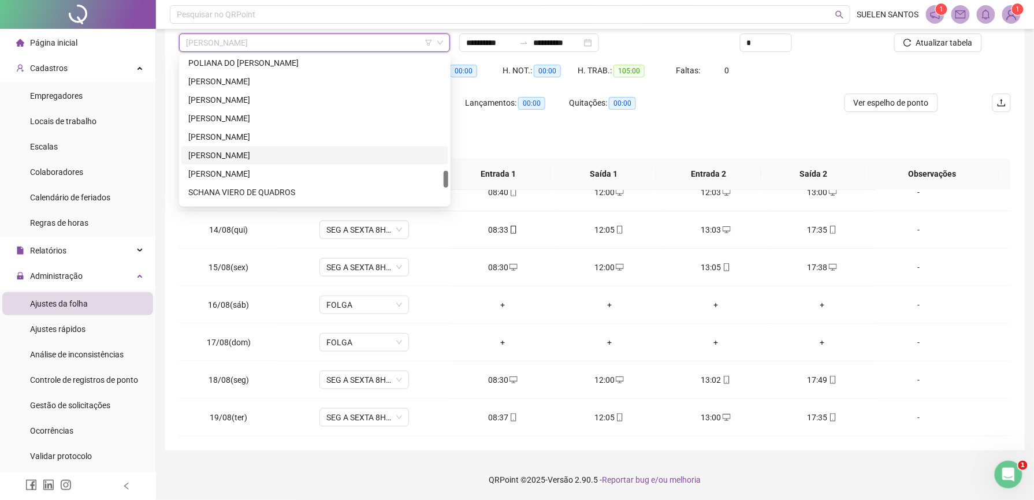
click at [272, 148] on div "[PERSON_NAME]" at bounding box center [314, 155] width 267 height 18
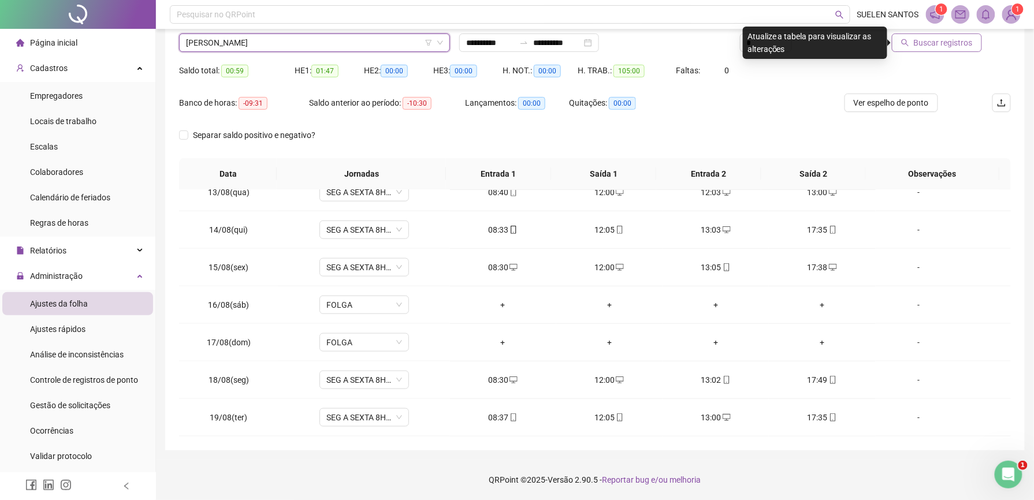
click at [942, 36] on span "Buscar registros" at bounding box center [943, 42] width 59 height 13
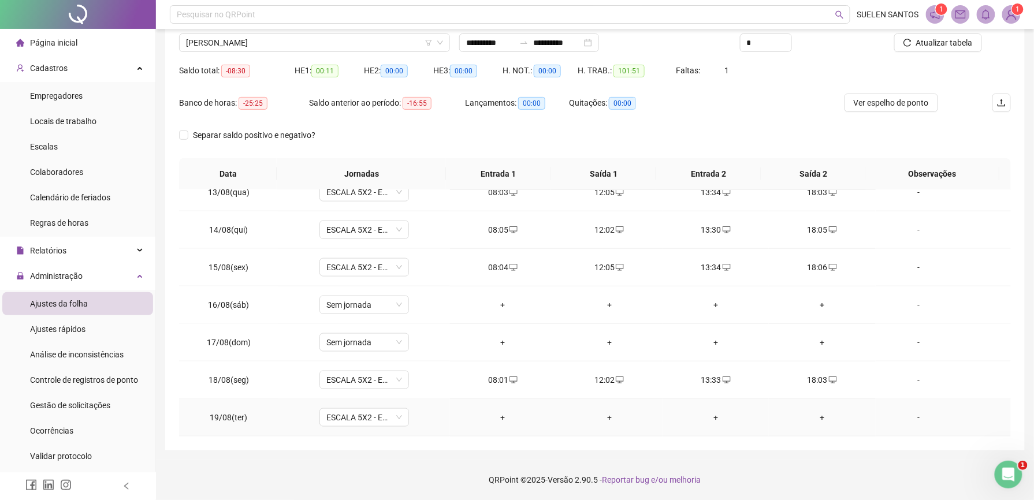
click at [497, 412] on div "+" at bounding box center [503, 417] width 88 height 13
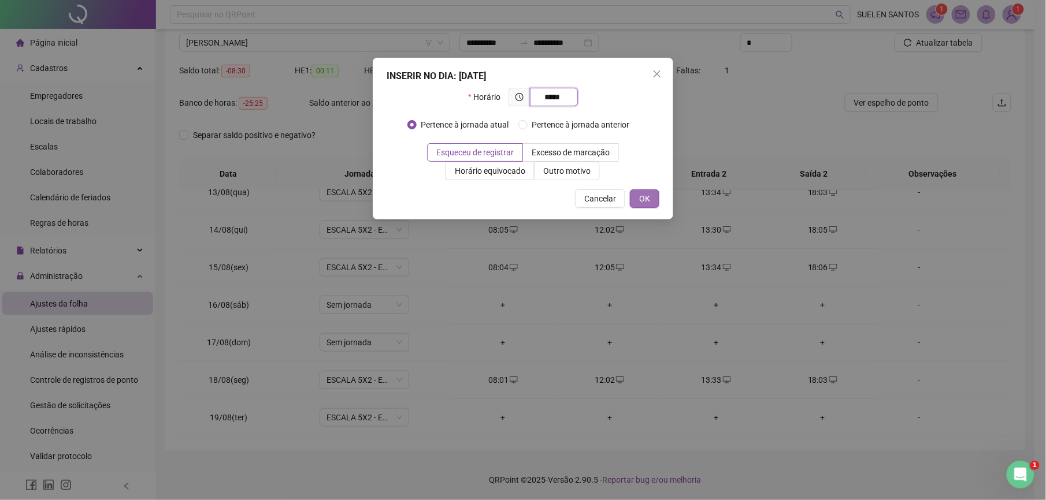
type input "*****"
click at [647, 200] on span "OK" at bounding box center [644, 198] width 11 height 13
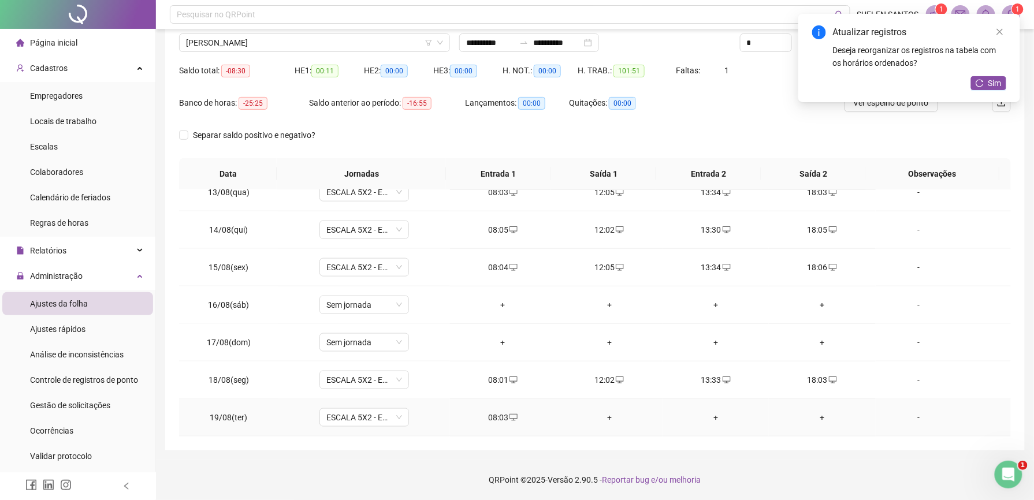
click at [601, 418] on div "+" at bounding box center [610, 417] width 88 height 13
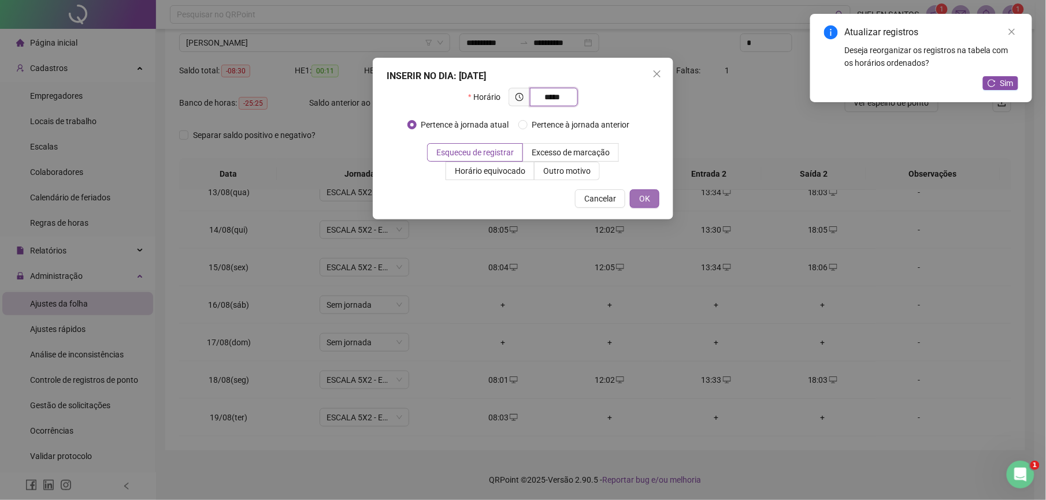
type input "*****"
click at [645, 196] on span "OK" at bounding box center [644, 198] width 11 height 13
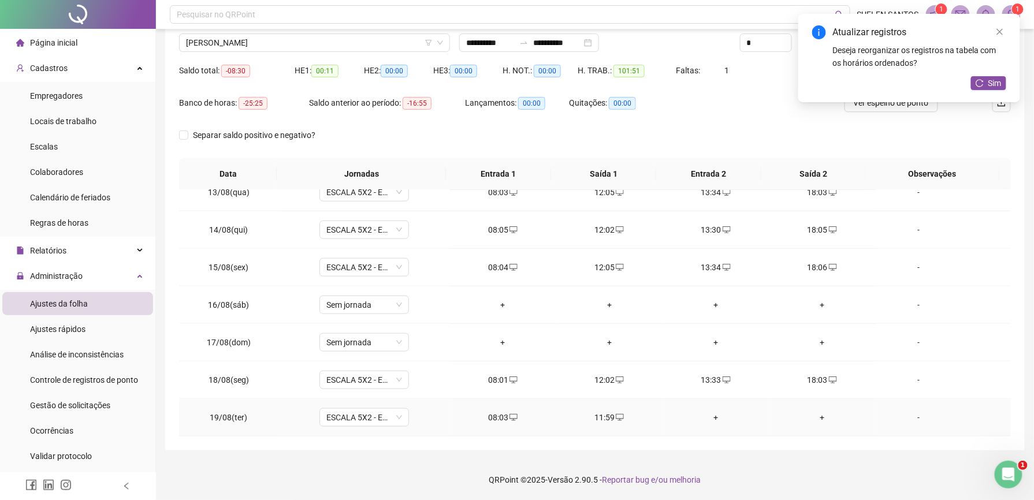
click at [708, 417] on div "+" at bounding box center [716, 417] width 88 height 13
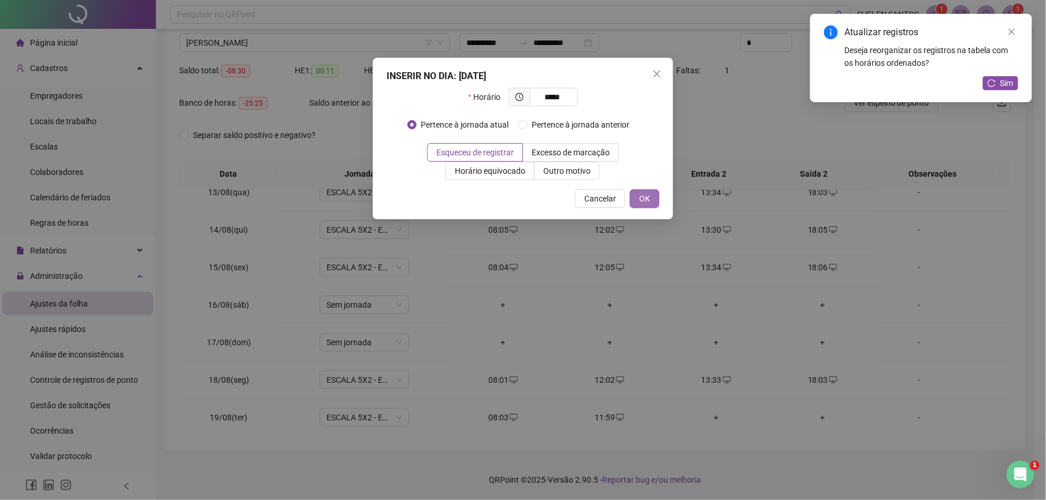
type input "*****"
click at [644, 195] on span "OK" at bounding box center [644, 198] width 11 height 13
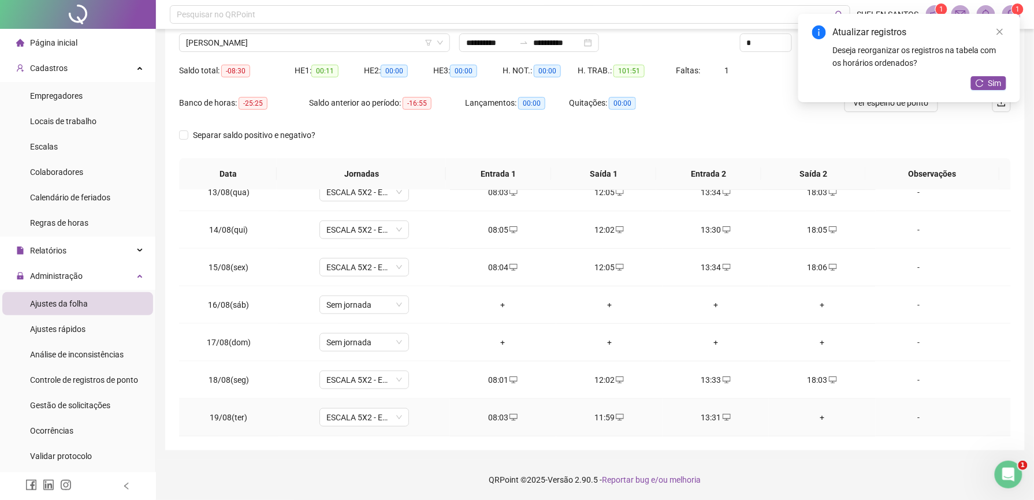
click at [815, 417] on div "+" at bounding box center [822, 417] width 88 height 13
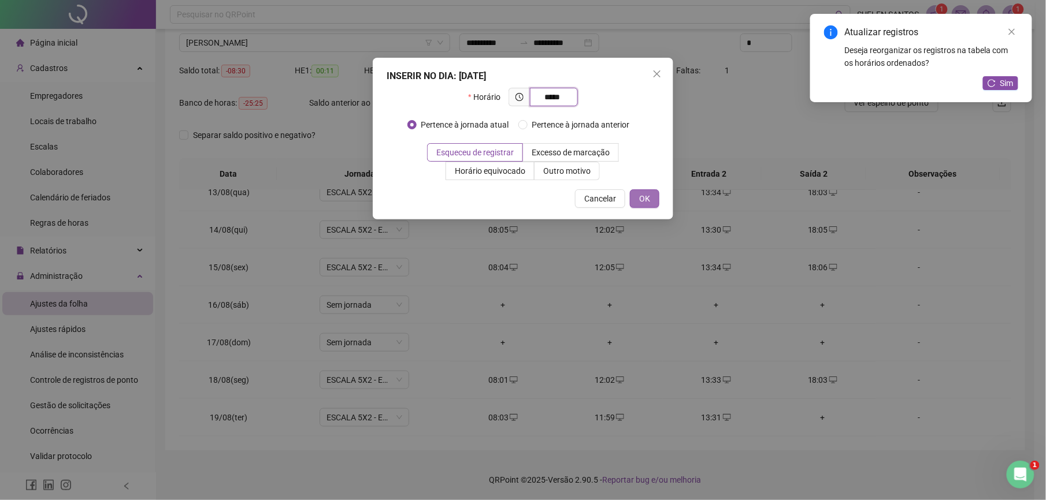
type input "*****"
click at [652, 199] on button "OK" at bounding box center [644, 199] width 29 height 18
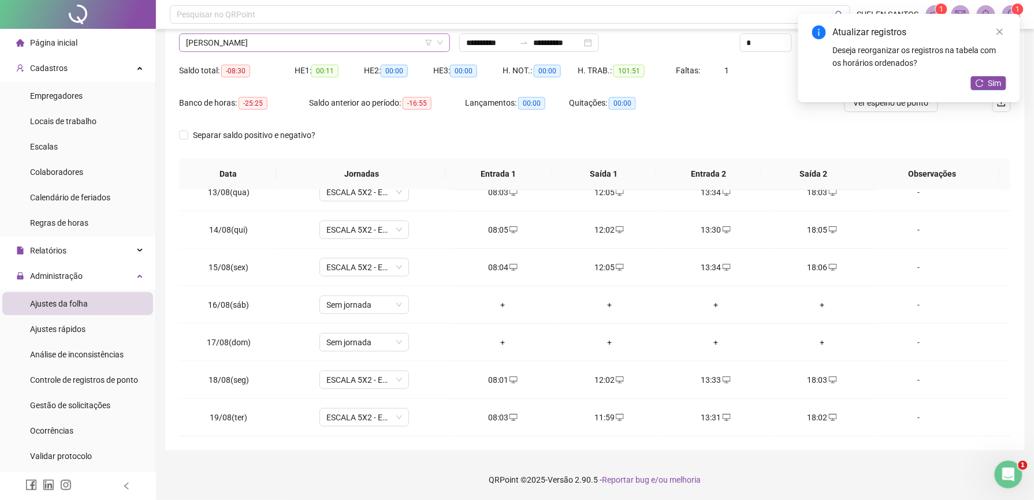
click at [361, 38] on span "[PERSON_NAME]" at bounding box center [314, 42] width 257 height 17
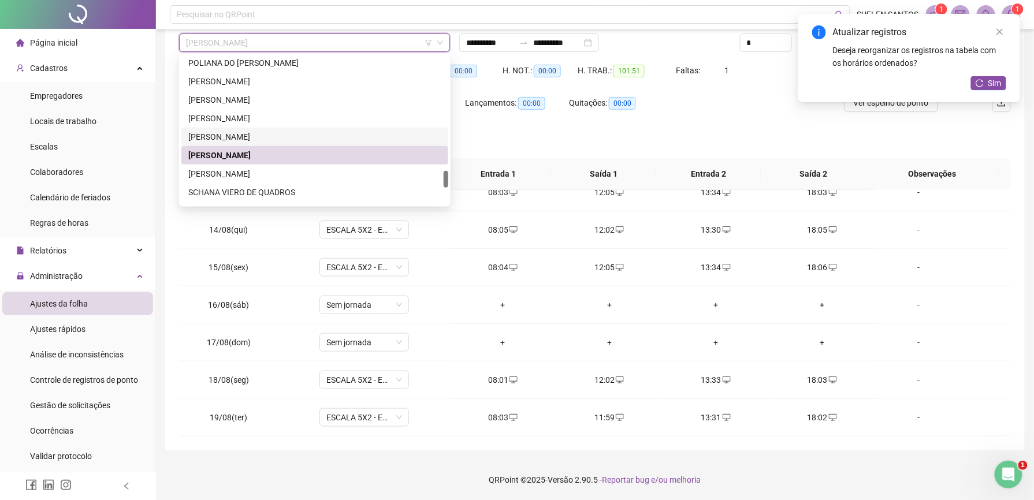
scroll to position [1078, 0]
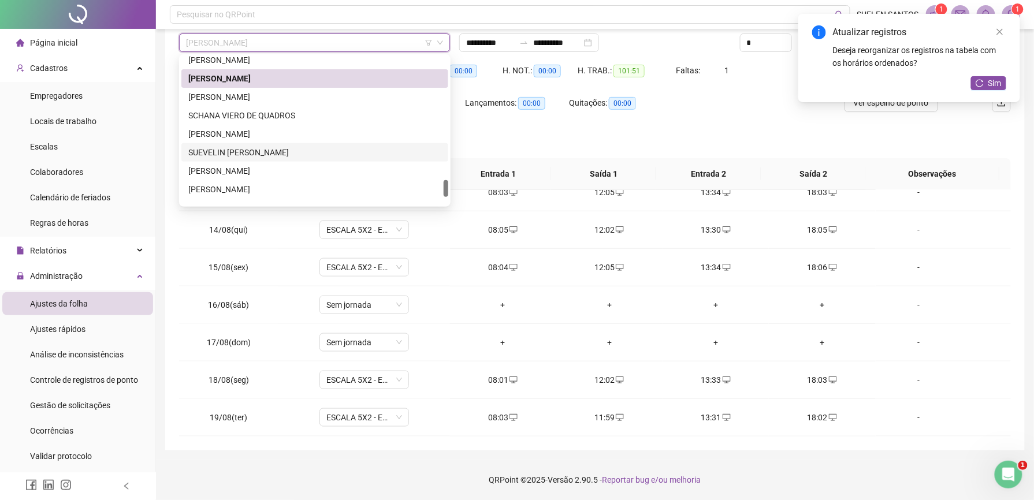
click at [251, 153] on div "SUEVELIN [PERSON_NAME]" at bounding box center [314, 152] width 253 height 13
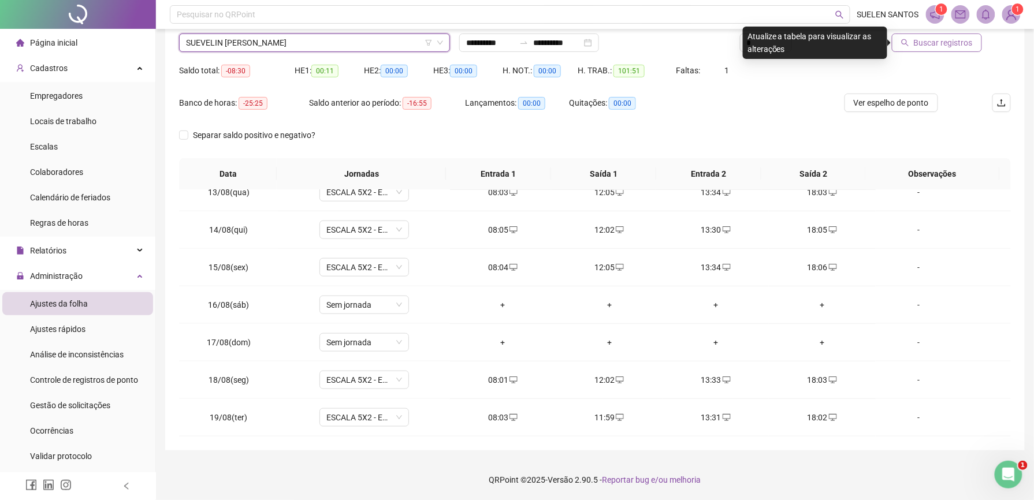
click at [945, 47] on span "Buscar registros" at bounding box center [943, 42] width 59 height 13
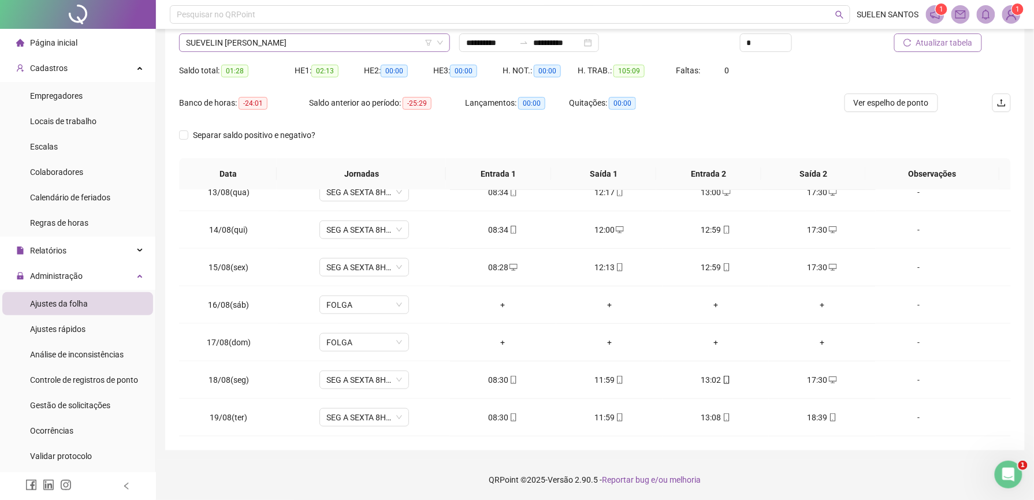
click at [342, 37] on span "SUEVELIN [PERSON_NAME]" at bounding box center [314, 42] width 257 height 17
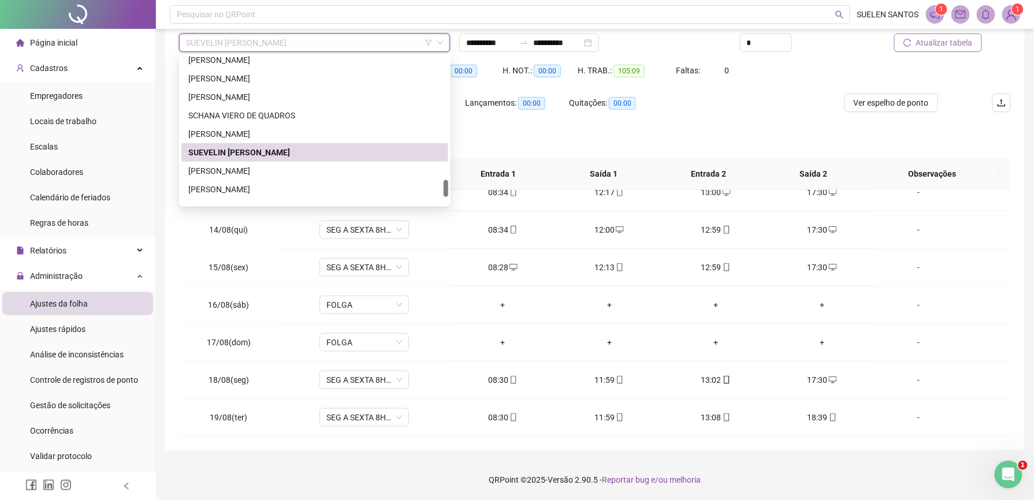
scroll to position [1146, 0]
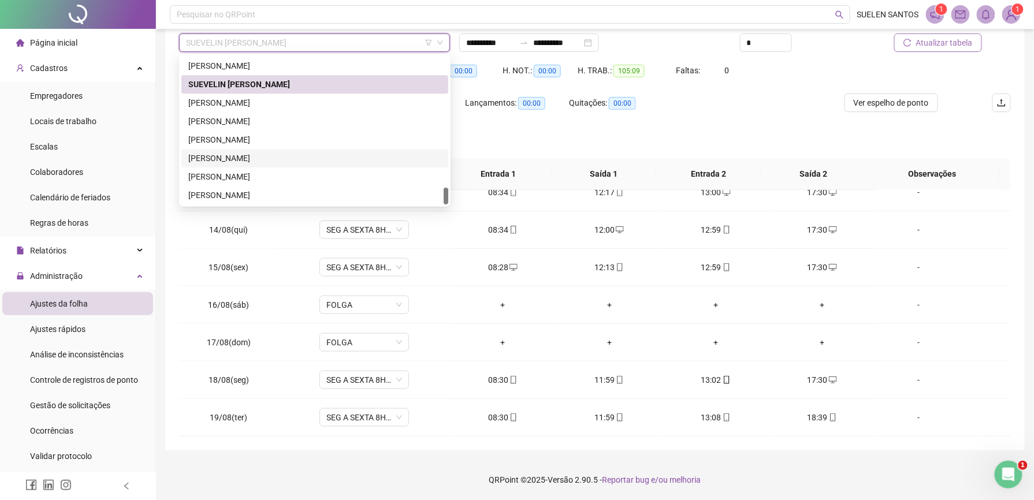
click at [292, 159] on div "[PERSON_NAME]" at bounding box center [314, 158] width 253 height 13
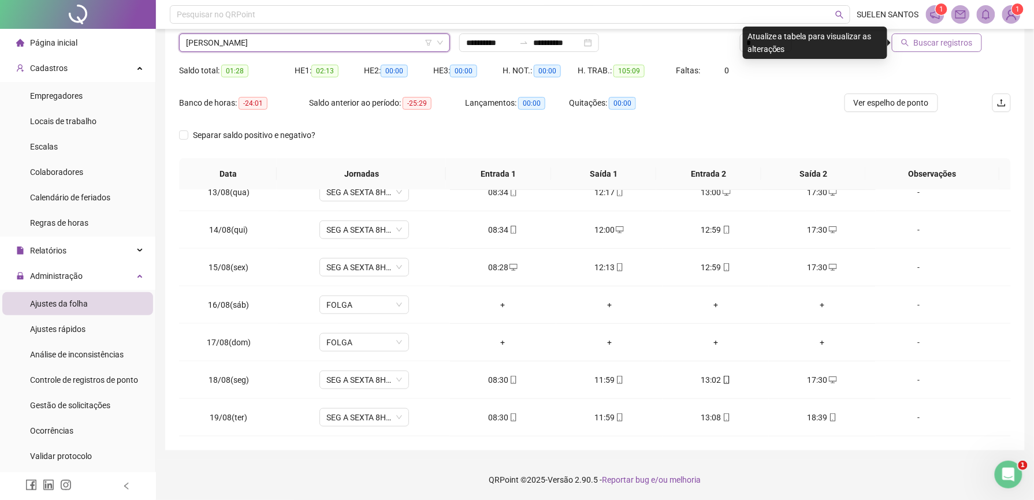
click at [945, 39] on span "Buscar registros" at bounding box center [943, 42] width 59 height 13
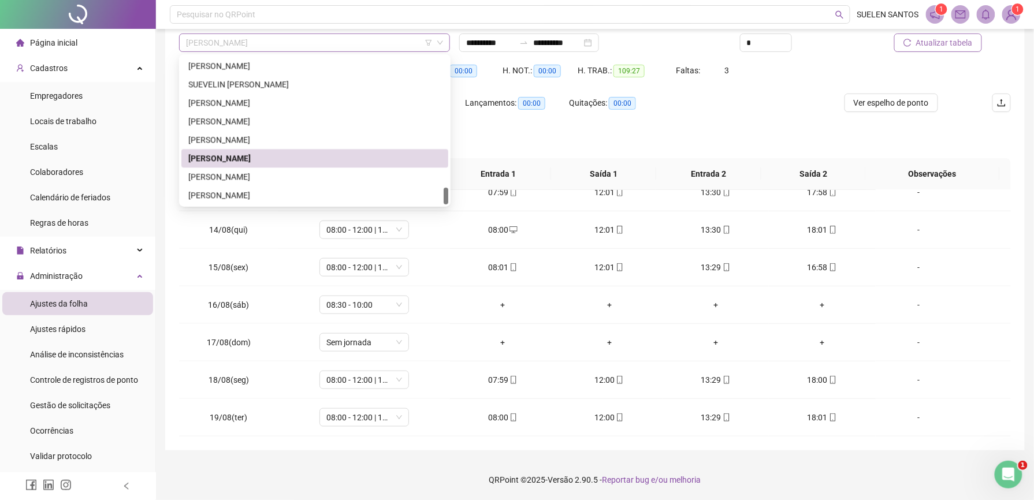
click at [373, 34] on span "[PERSON_NAME]" at bounding box center [314, 42] width 257 height 17
click at [208, 174] on div "[PERSON_NAME]" at bounding box center [314, 176] width 253 height 13
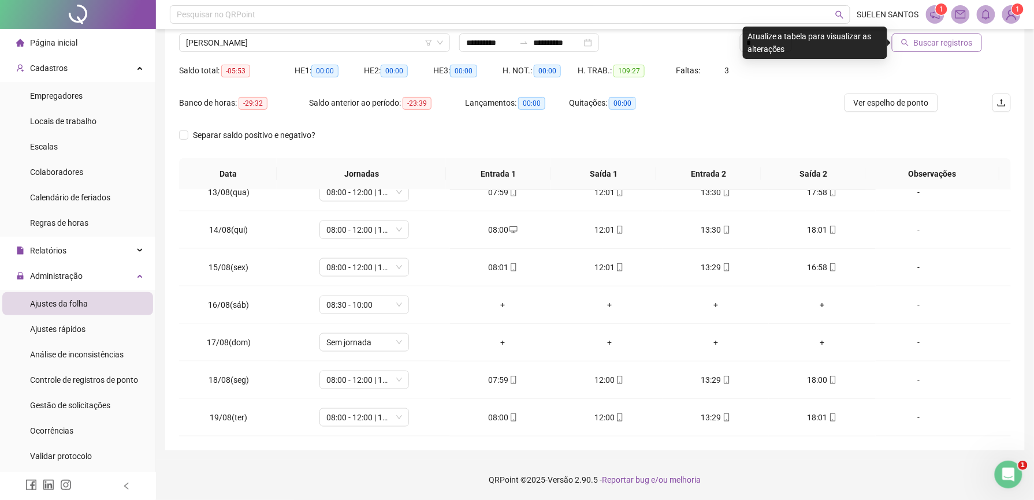
click at [949, 44] on span "Buscar registros" at bounding box center [943, 42] width 59 height 13
click at [342, 45] on span "[PERSON_NAME]" at bounding box center [314, 42] width 257 height 17
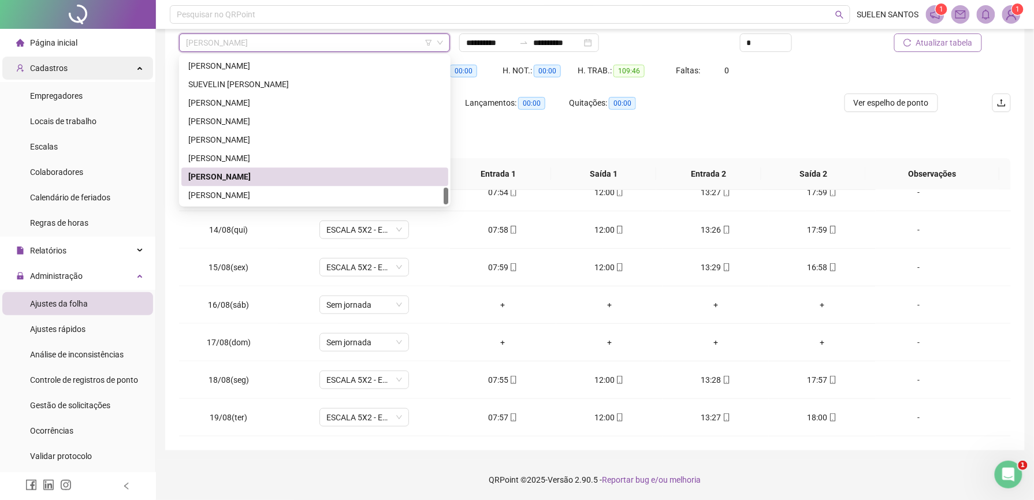
click at [49, 70] on span "Cadastros" at bounding box center [49, 68] width 38 height 9
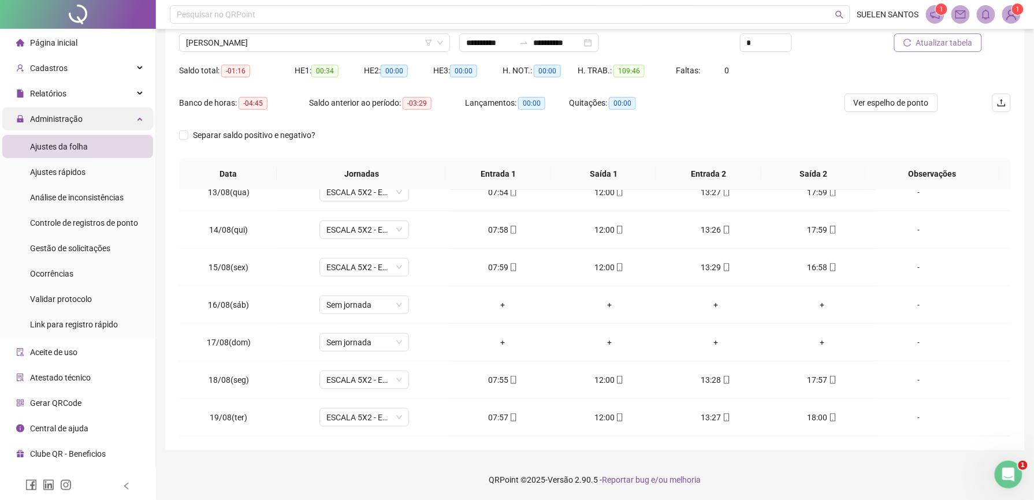
click at [67, 114] on span "Administração" at bounding box center [56, 118] width 53 height 9
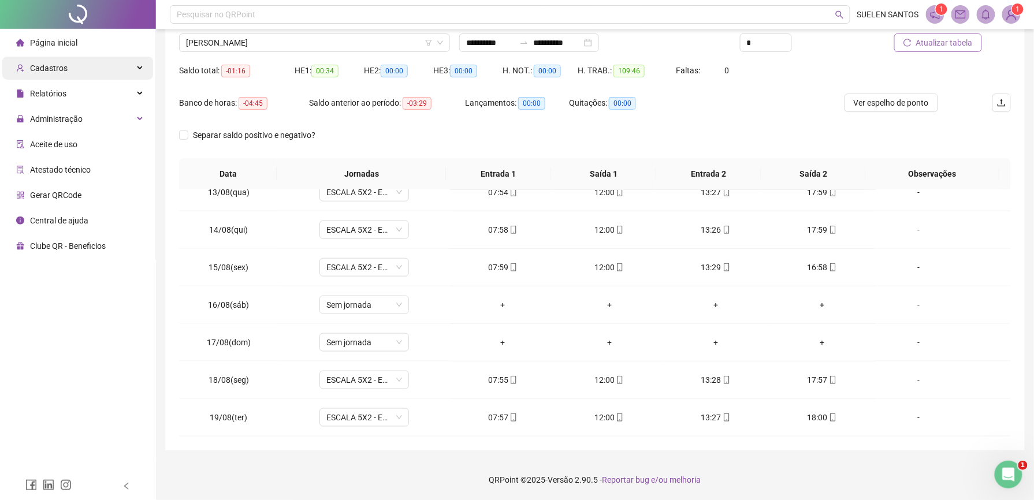
click at [45, 72] on span "Cadastros" at bounding box center [49, 68] width 38 height 9
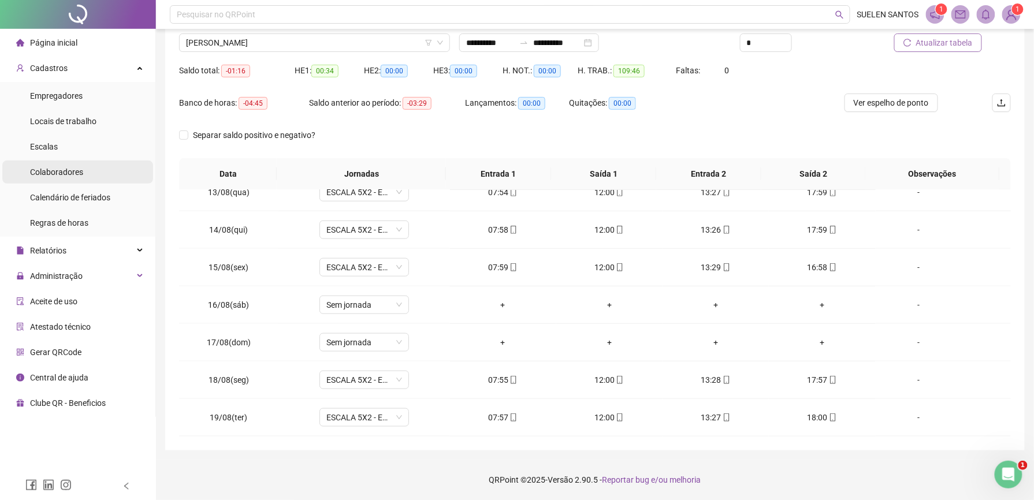
click at [64, 174] on span "Colaboradores" at bounding box center [56, 172] width 53 height 9
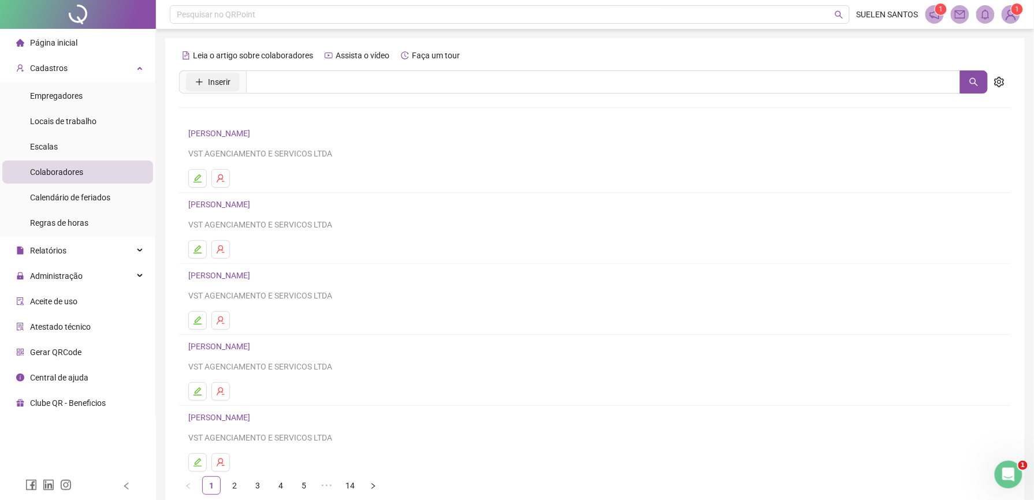
click at [213, 87] on span "Inserir" at bounding box center [219, 82] width 23 height 13
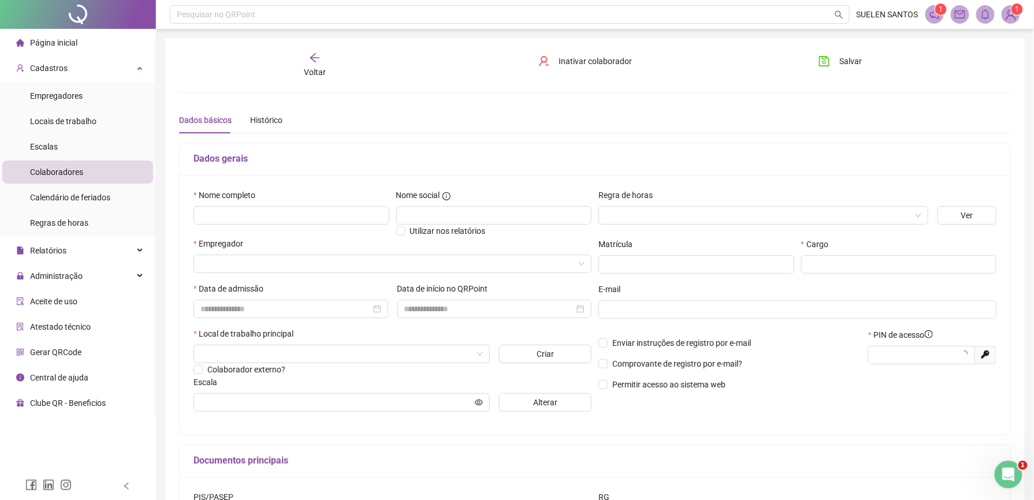
type input "*****"
click at [269, 213] on input "text" at bounding box center [292, 215] width 196 height 18
click at [269, 213] on input "*" at bounding box center [292, 215] width 196 height 18
type input "**********"
click at [302, 267] on input "search" at bounding box center [387, 263] width 374 height 17
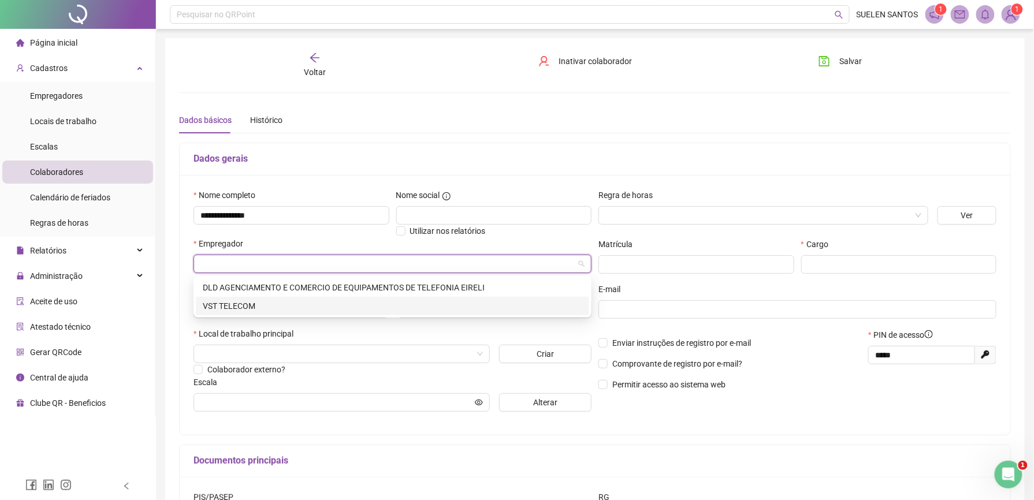
click at [240, 306] on div "VST TELECOM" at bounding box center [393, 306] width 380 height 13
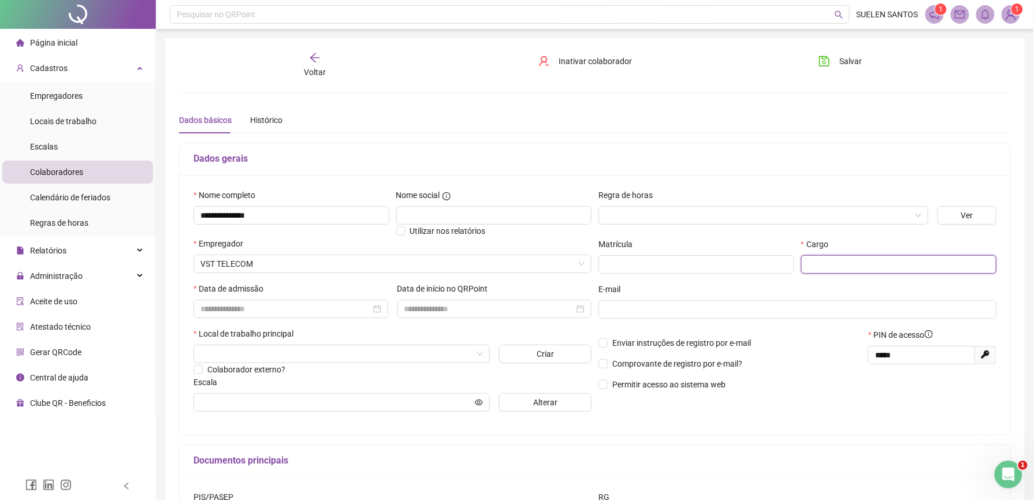
click at [847, 269] on input "text" at bounding box center [899, 264] width 196 height 18
type input "**********"
click at [858, 162] on h5 "Dados gerais" at bounding box center [595, 159] width 803 height 14
click at [663, 210] on input "search" at bounding box center [759, 215] width 306 height 17
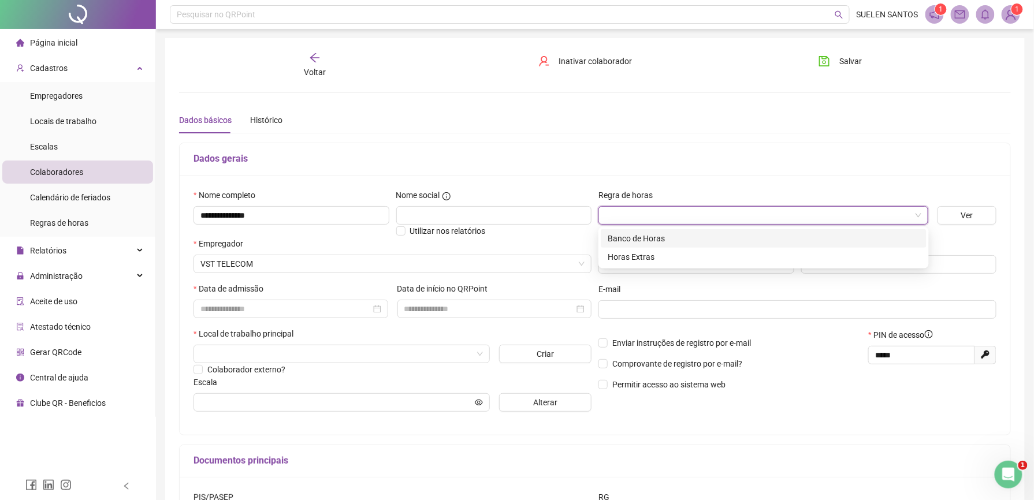
click at [645, 243] on div "Banco de Horas" at bounding box center [764, 238] width 312 height 13
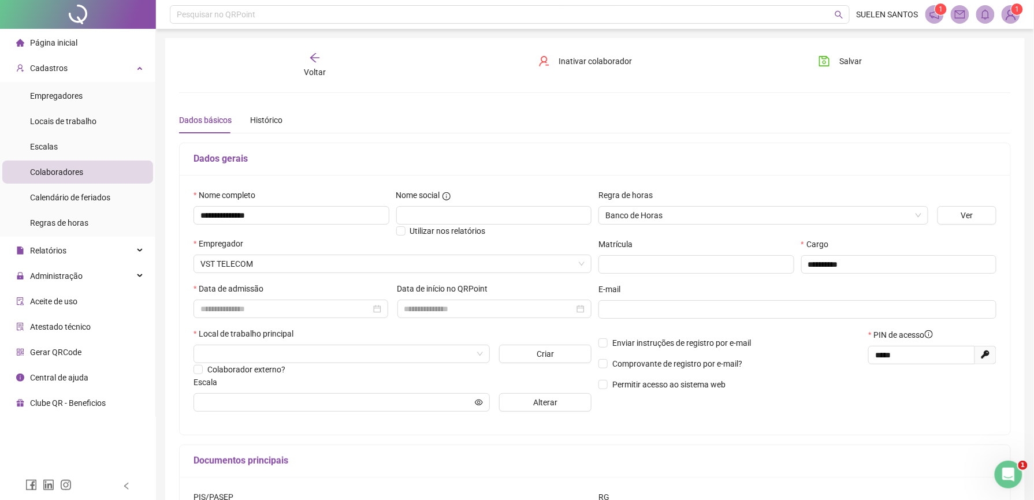
click at [756, 156] on h5 "Dados gerais" at bounding box center [595, 159] width 803 height 14
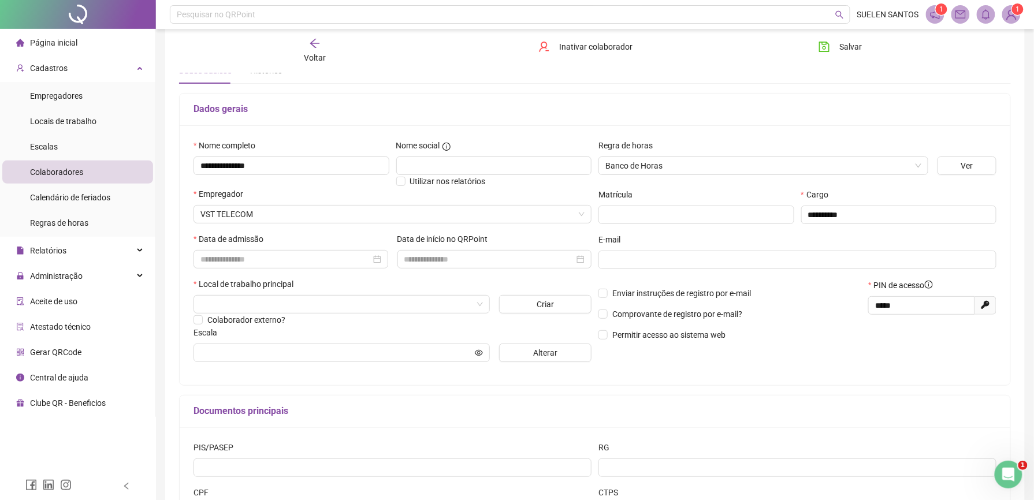
scroll to position [77, 0]
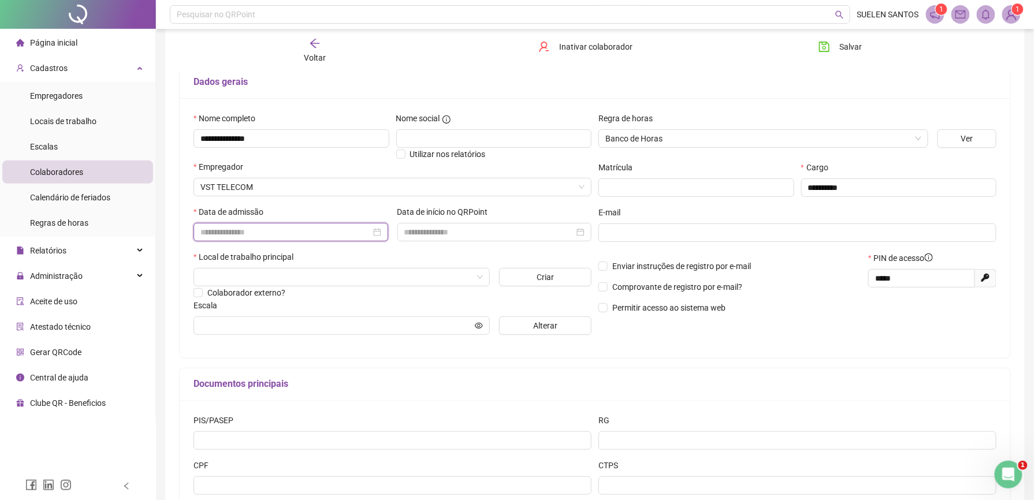
click at [241, 226] on input at bounding box center [285, 232] width 170 height 13
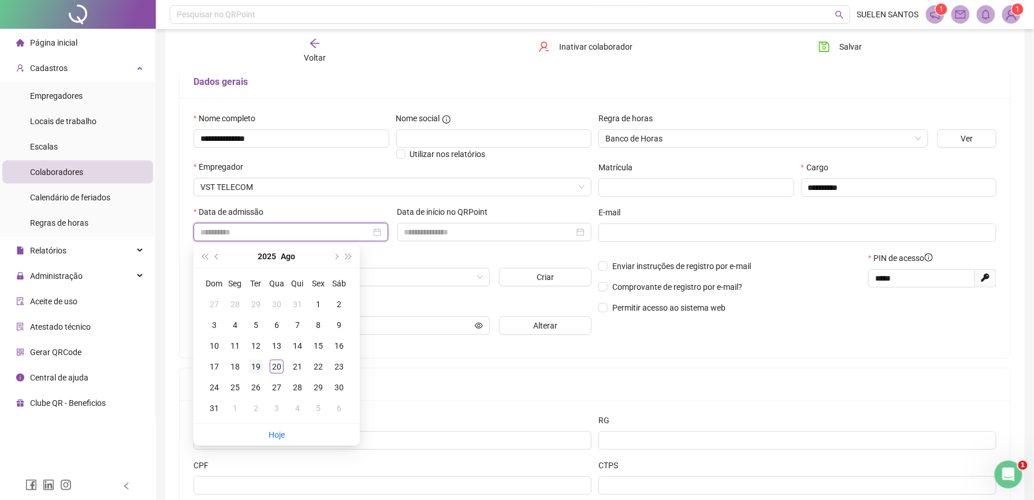
type input "**********"
click at [255, 365] on div "19" at bounding box center [256, 367] width 14 height 14
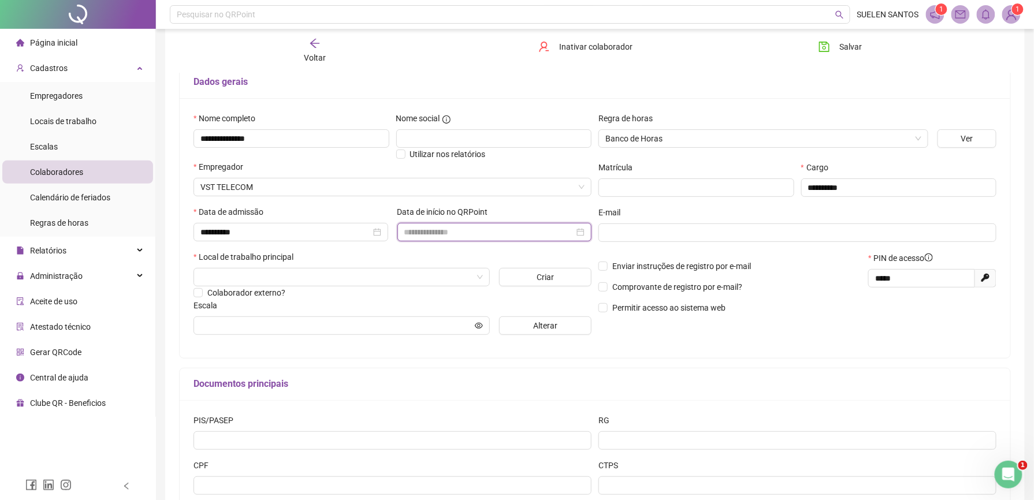
click at [478, 234] on input at bounding box center [489, 232] width 170 height 13
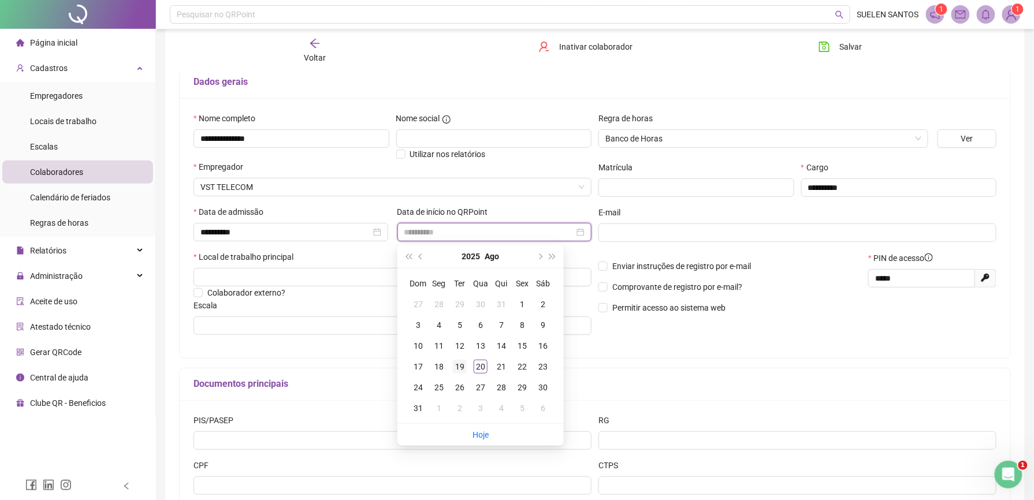
type input "**********"
click at [460, 368] on div "19" at bounding box center [460, 367] width 14 height 14
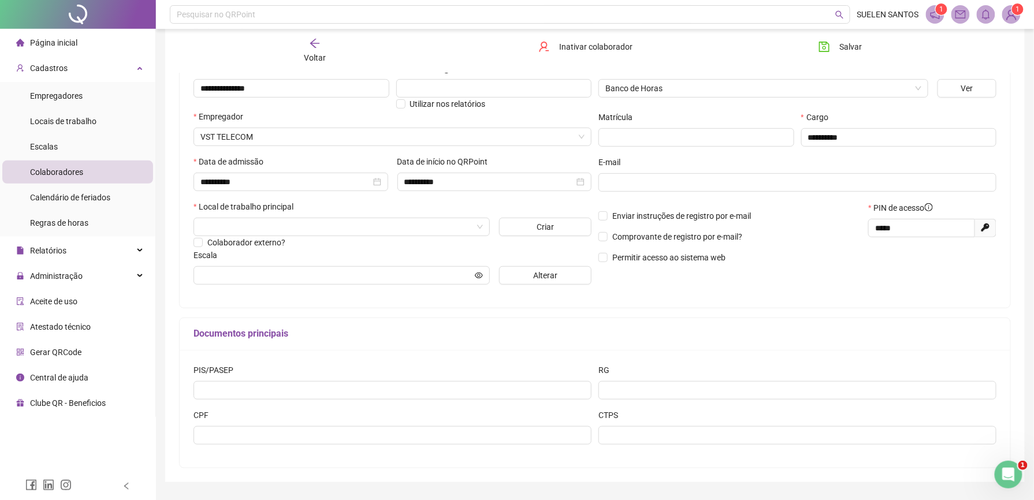
scroll to position [154, 0]
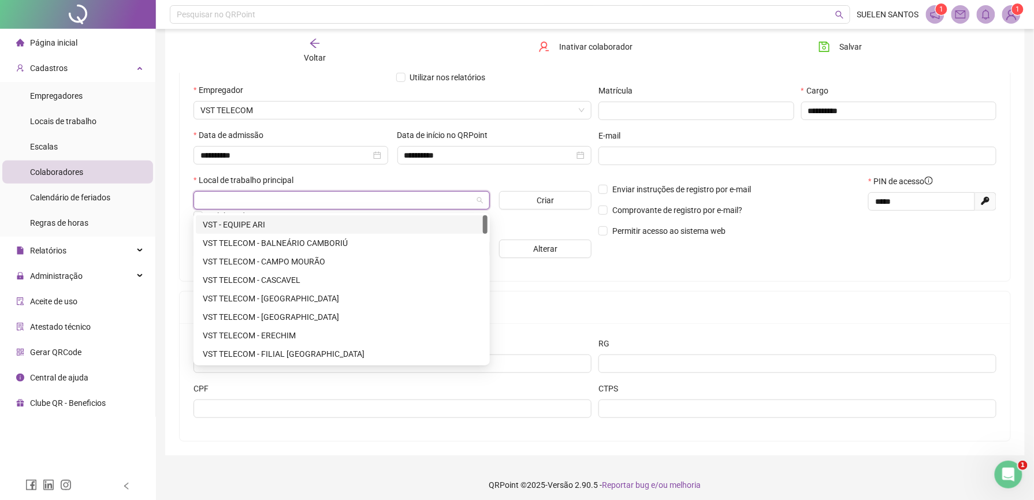
click at [336, 204] on input "search" at bounding box center [336, 200] width 272 height 17
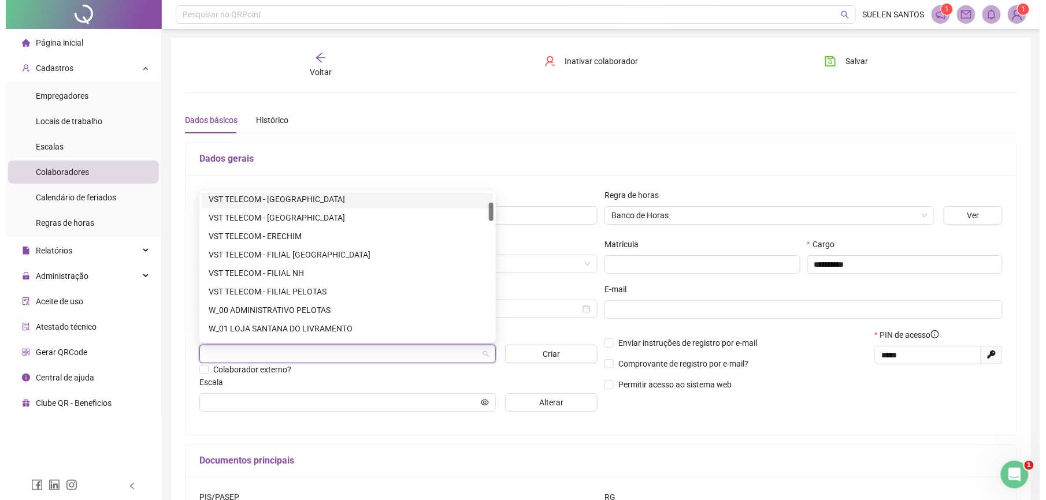
scroll to position [0, 0]
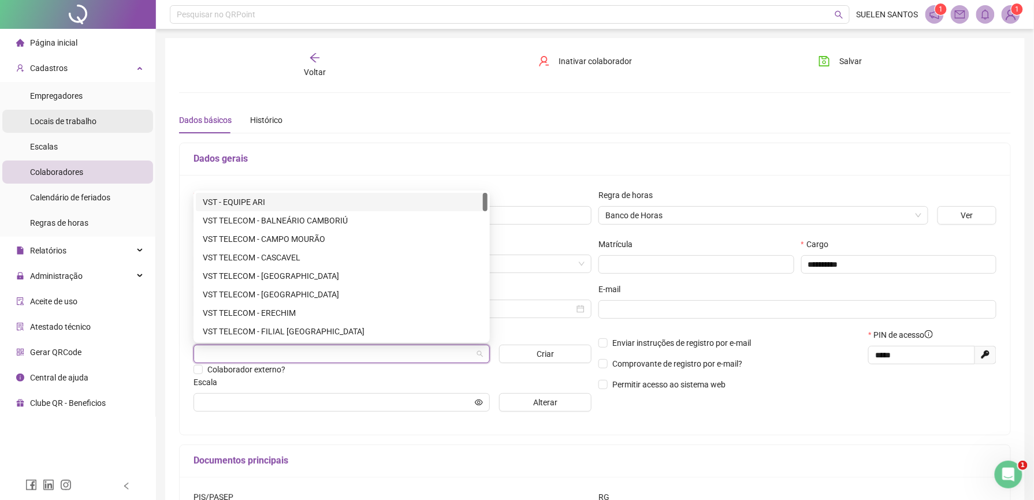
click at [76, 122] on span "Locais de trabalho" at bounding box center [63, 121] width 66 height 9
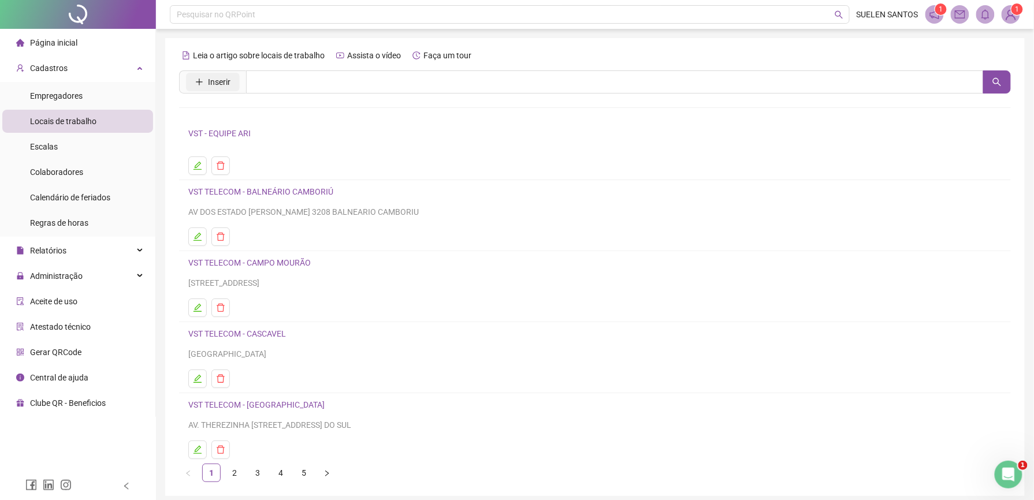
click at [215, 82] on span "Inserir" at bounding box center [219, 82] width 23 height 13
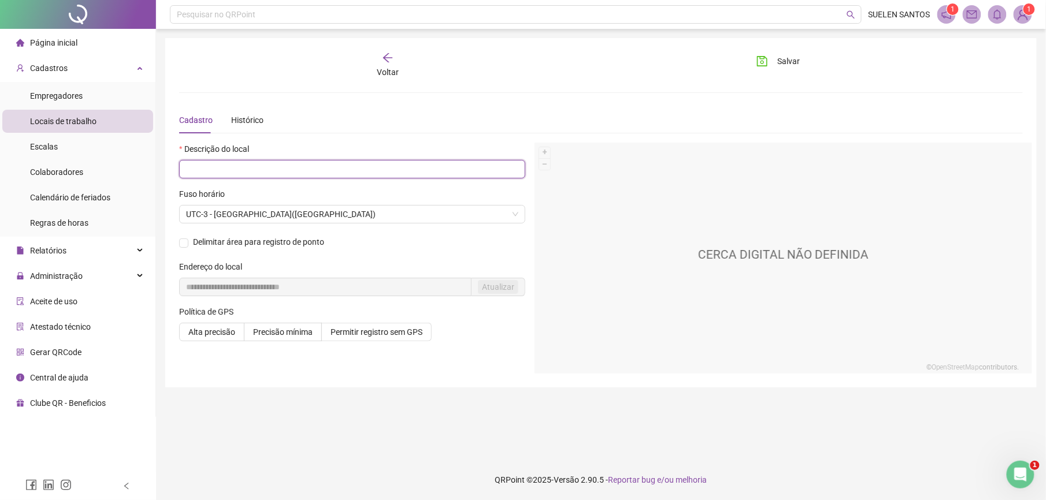
click at [236, 168] on input "text" at bounding box center [352, 169] width 346 height 18
click at [236, 119] on div "Histórico" at bounding box center [247, 120] width 32 height 13
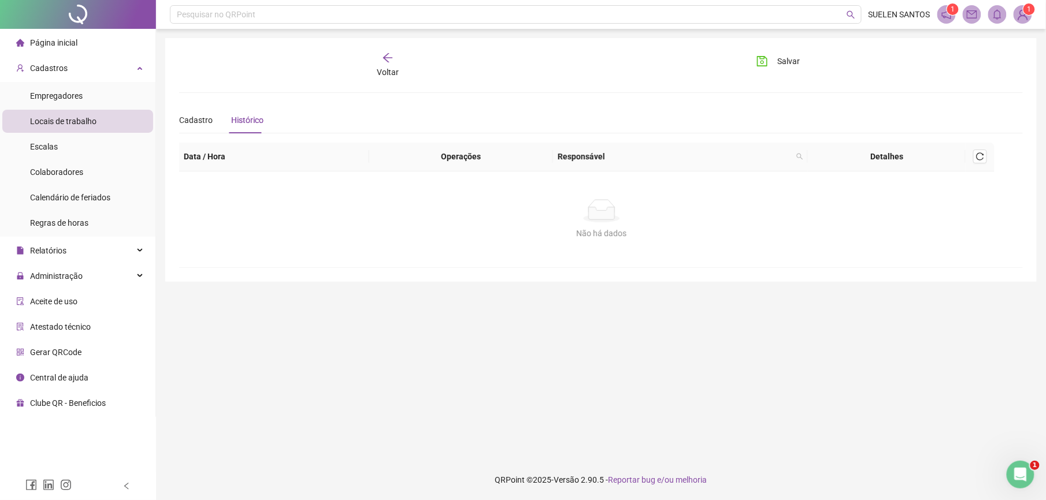
click at [84, 121] on span "Locais de trabalho" at bounding box center [63, 121] width 66 height 9
click at [53, 95] on span "Empregadores" at bounding box center [56, 95] width 53 height 9
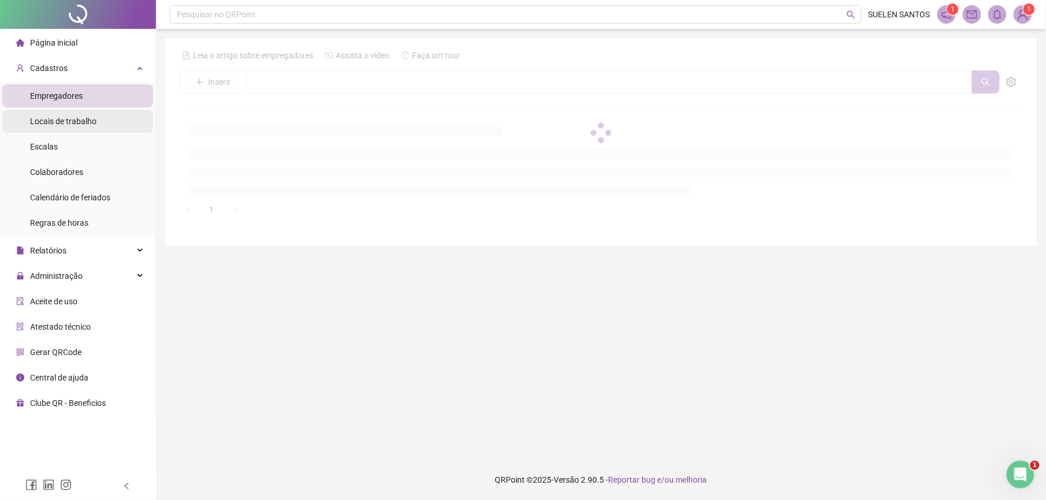
click at [72, 122] on span "Locais de trabalho" at bounding box center [63, 121] width 66 height 9
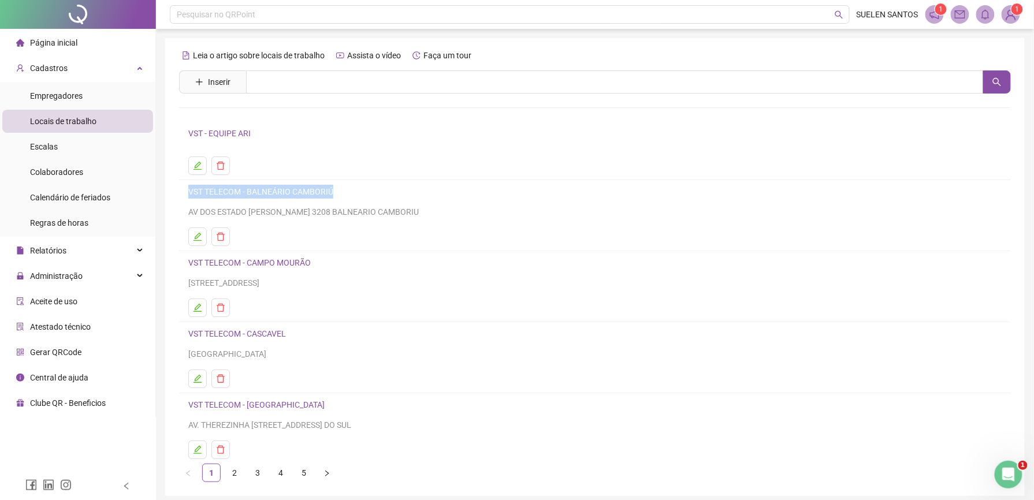
drag, startPoint x: 186, startPoint y: 190, endPoint x: 355, endPoint y: 192, distance: 168.7
click at [355, 192] on li "VST TELECOM - BALNEÁRIO CAMBORIÚ AV DOS ESTADO DALMO VIEIRA 3208 BALNEARIO CAMB…" at bounding box center [595, 215] width 832 height 71
copy link "VST TELECOM - BALNEÁRIO CAMBORIÚ"
click at [218, 84] on span "Inserir" at bounding box center [219, 82] width 23 height 13
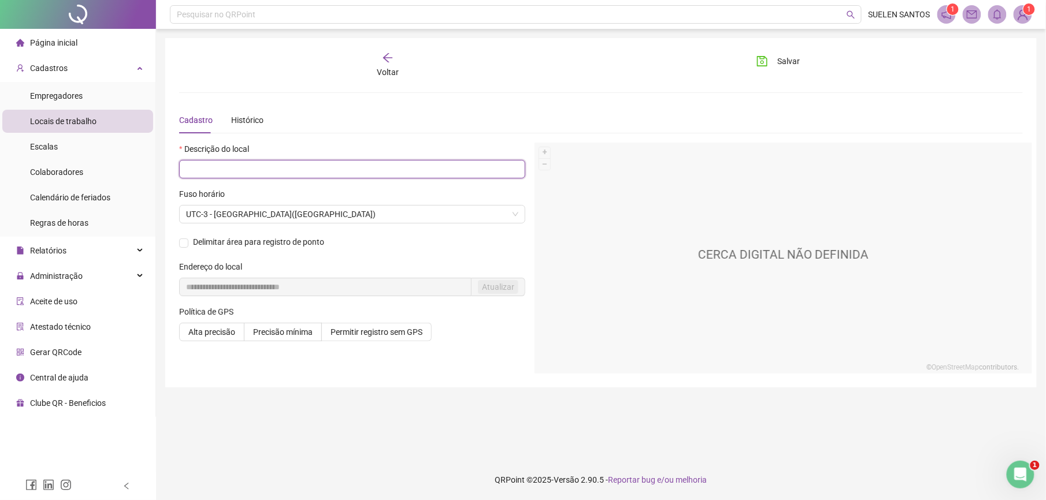
click at [238, 171] on input "text" at bounding box center [352, 169] width 346 height 18
paste input "**********"
type input "**********"
click at [582, 271] on div "CERCA DIGITAL NÃO DEFINIDA" at bounding box center [782, 258] width 497 height 231
click at [292, 216] on span "UTC-3 - [GEOGRAPHIC_DATA]([GEOGRAPHIC_DATA])" at bounding box center [352, 214] width 332 height 17
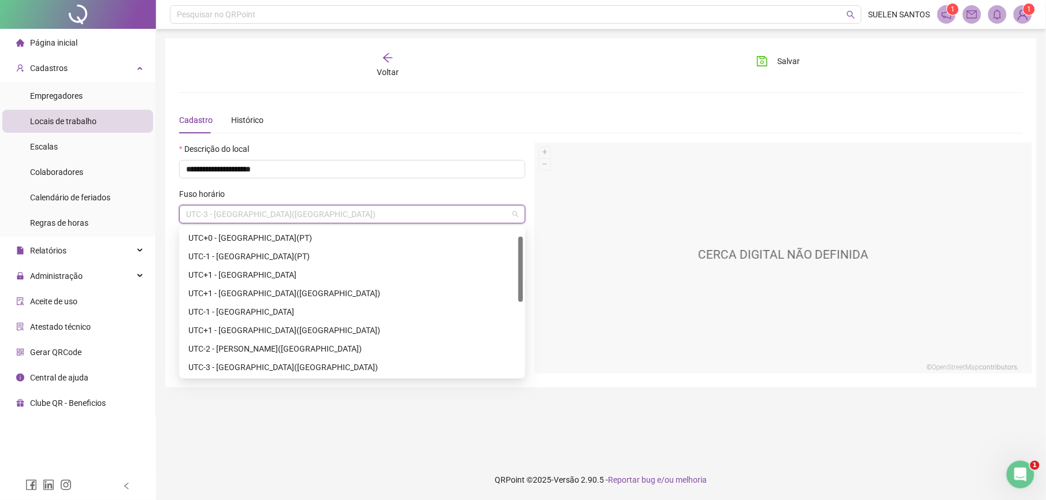
scroll to position [18, 0]
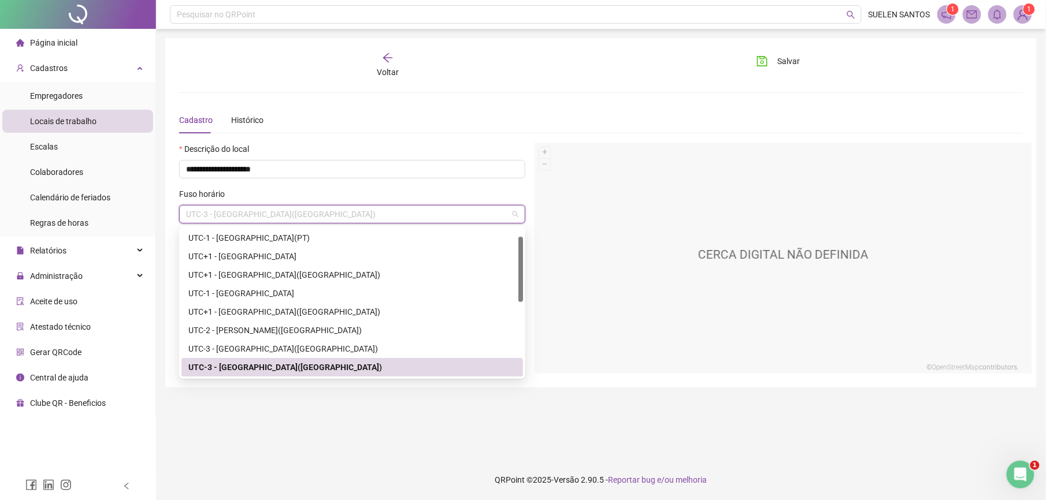
click at [235, 369] on div "UTC-3 - [GEOGRAPHIC_DATA]([GEOGRAPHIC_DATA])" at bounding box center [352, 367] width 328 height 13
click at [278, 211] on span "UTC-3 - [GEOGRAPHIC_DATA]([GEOGRAPHIC_DATA])" at bounding box center [352, 214] width 332 height 17
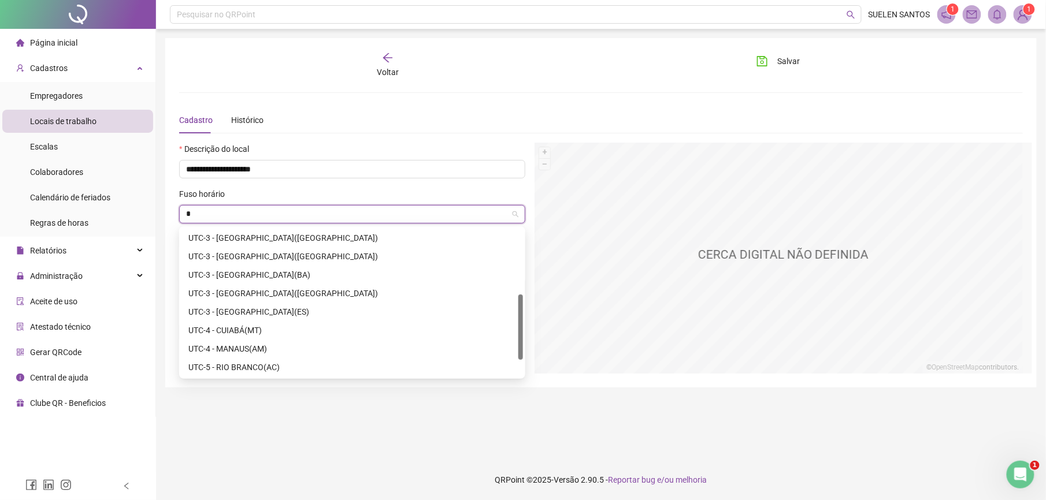
scroll to position [148, 0]
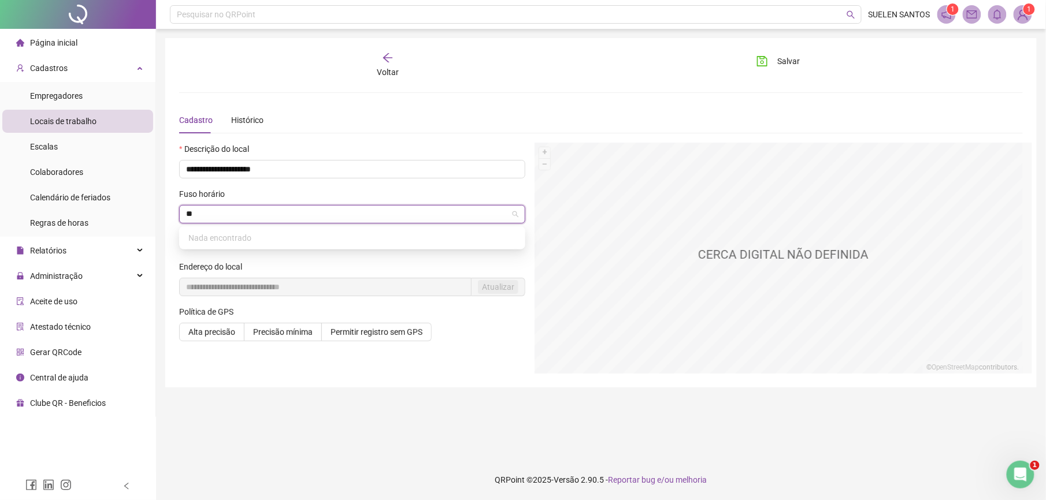
type input "*"
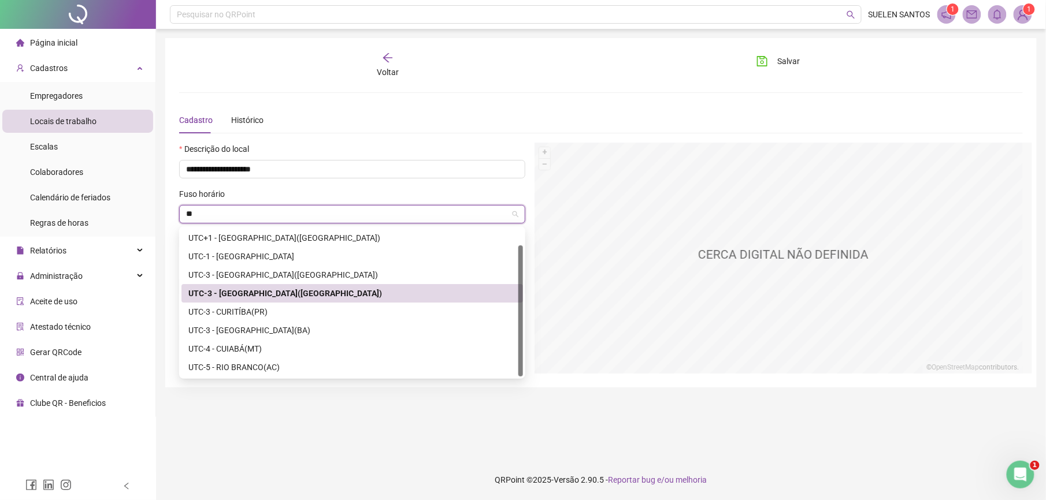
scroll to position [0, 0]
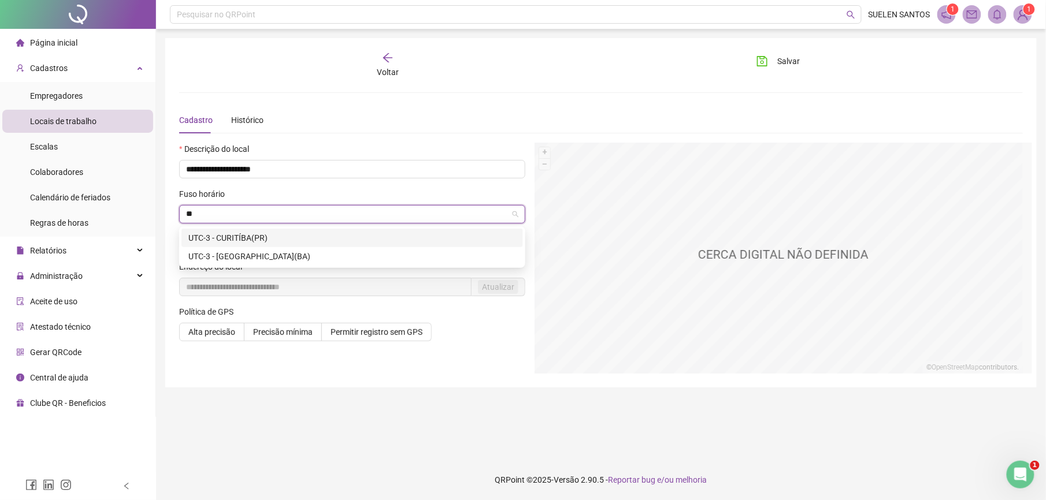
type input "*"
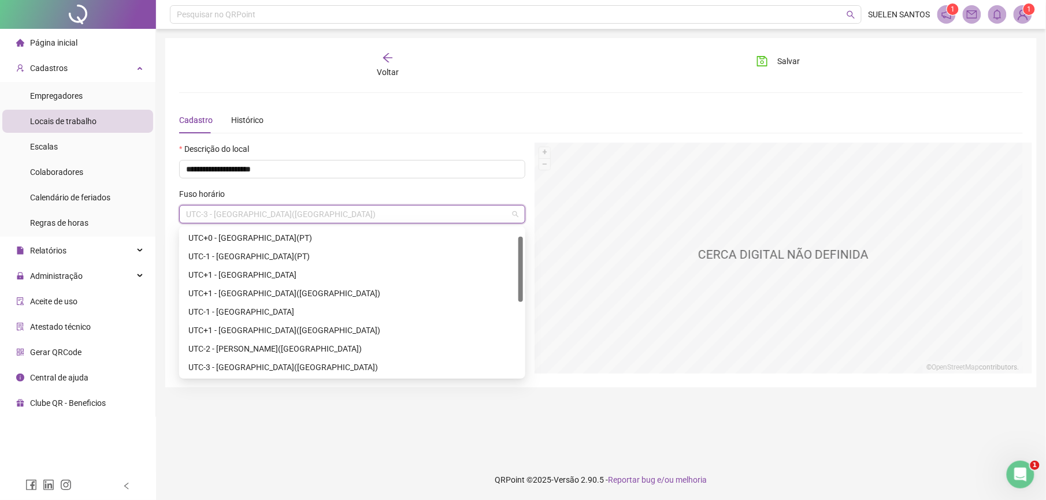
scroll to position [18, 0]
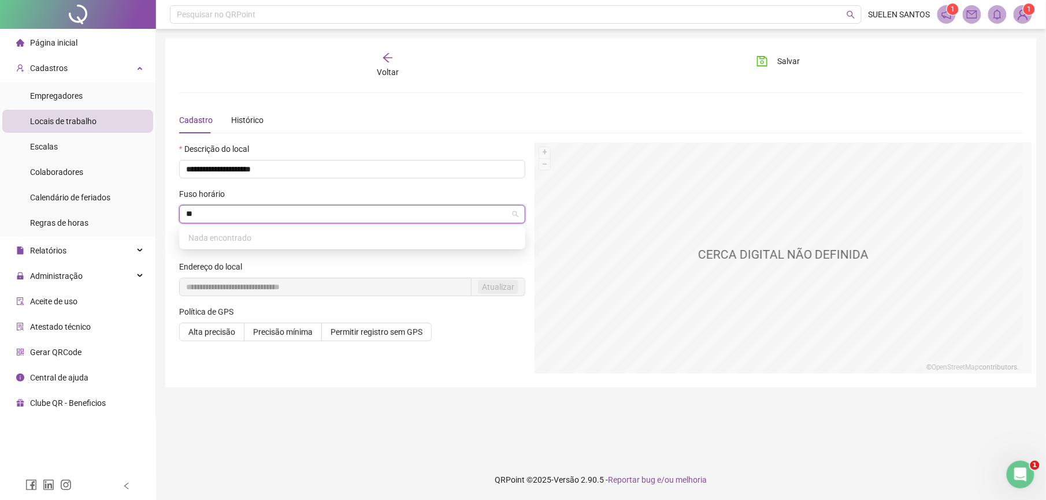
type input "*"
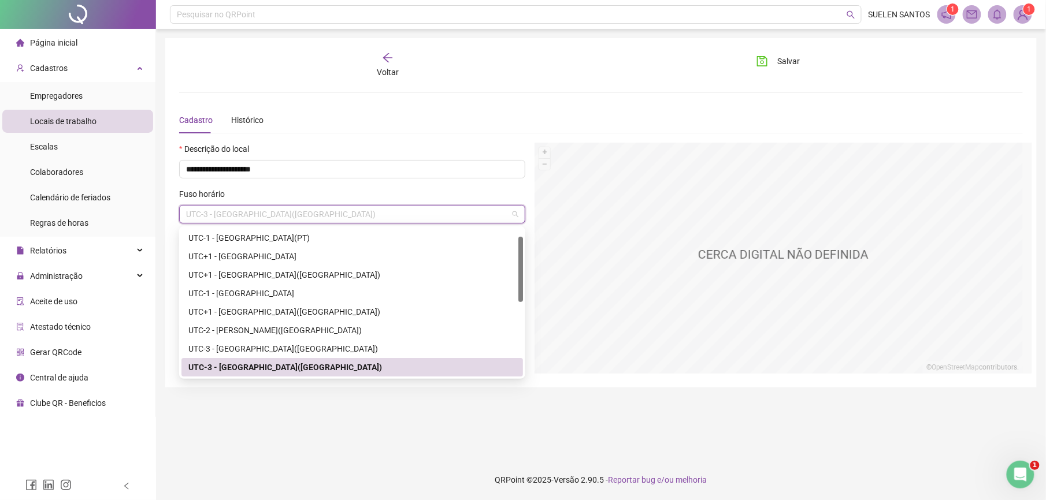
click at [222, 372] on div "UTC-3 - [GEOGRAPHIC_DATA]([GEOGRAPHIC_DATA])" at bounding box center [352, 367] width 328 height 13
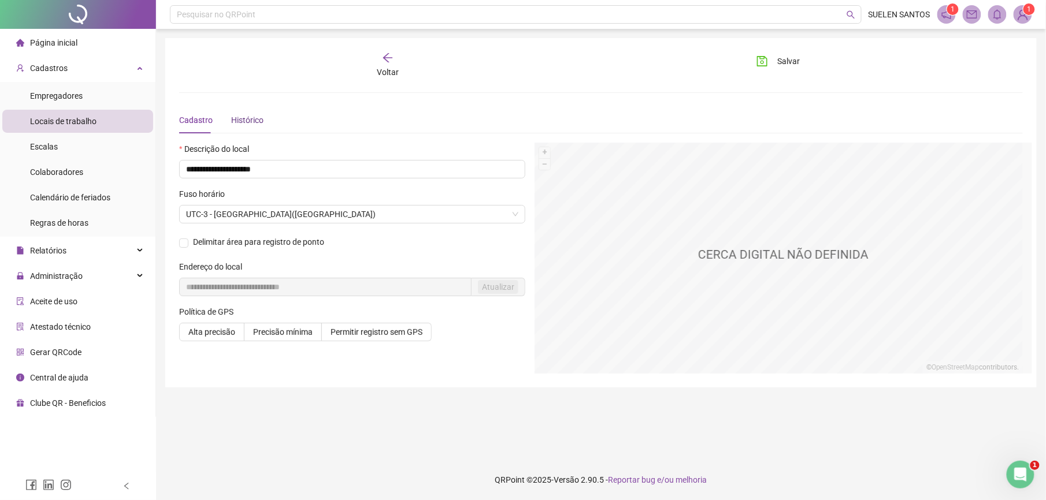
click at [251, 119] on div "Histórico" at bounding box center [247, 120] width 32 height 13
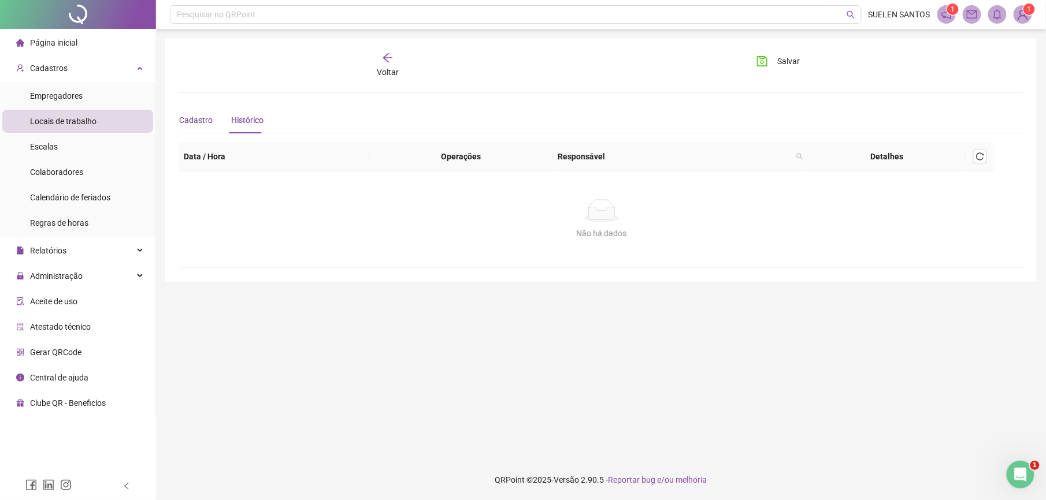
click at [179, 121] on div "Cadastro" at bounding box center [196, 120] width 34 height 13
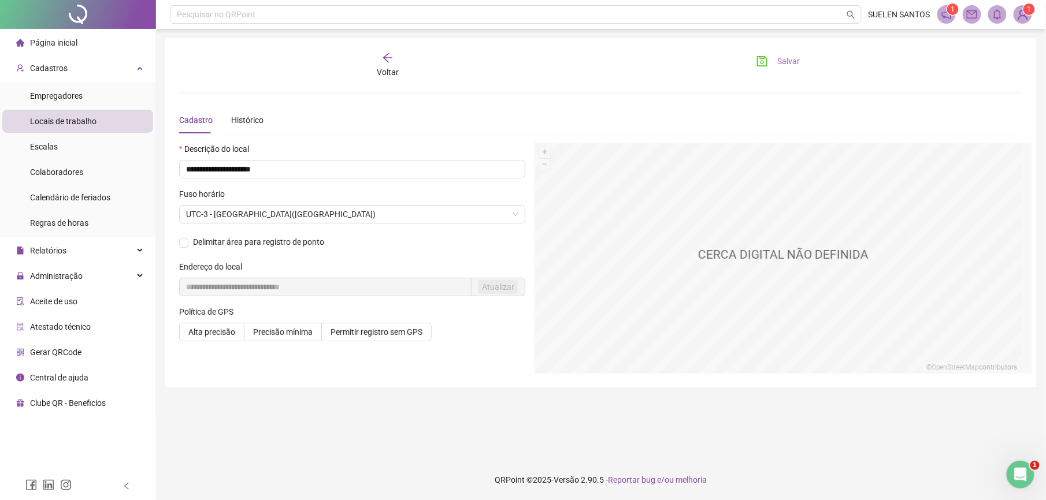
click at [789, 61] on span "Salvar" at bounding box center [788, 61] width 23 height 13
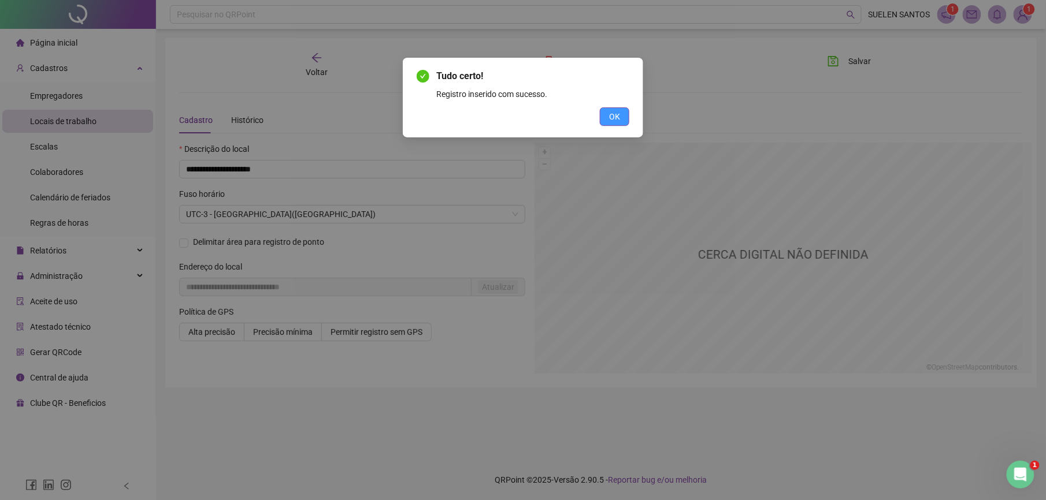
click at [611, 124] on button "OK" at bounding box center [614, 116] width 29 height 18
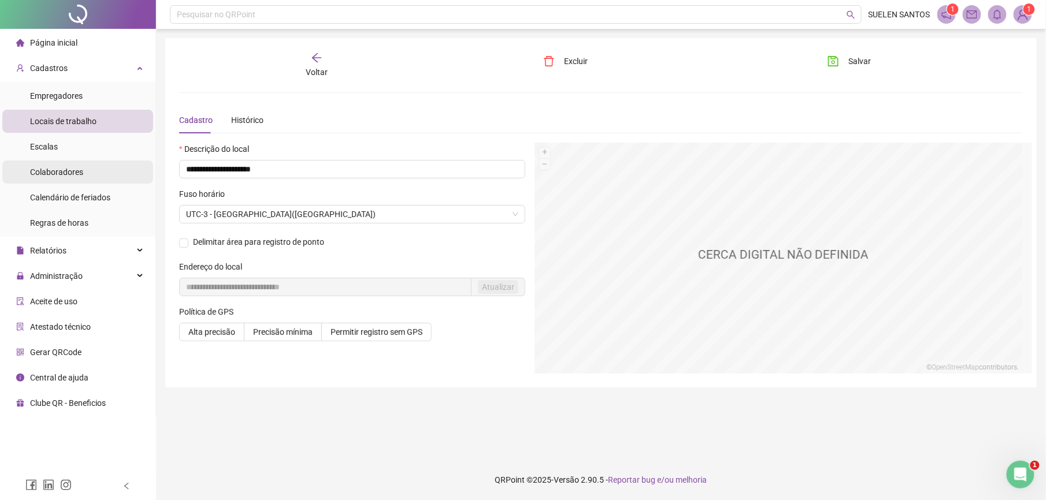
click at [66, 170] on span "Colaboradores" at bounding box center [56, 172] width 53 height 9
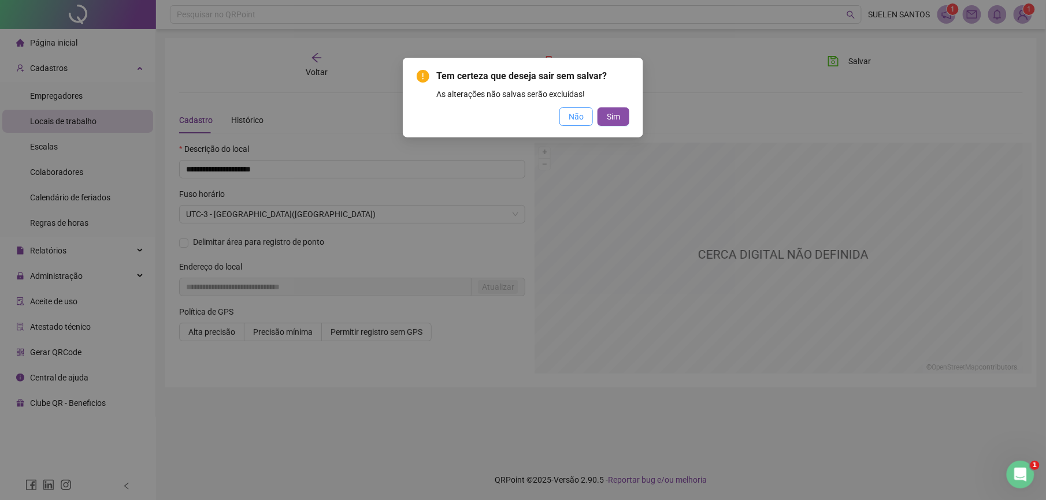
click at [570, 123] on button "Não" at bounding box center [576, 116] width 34 height 18
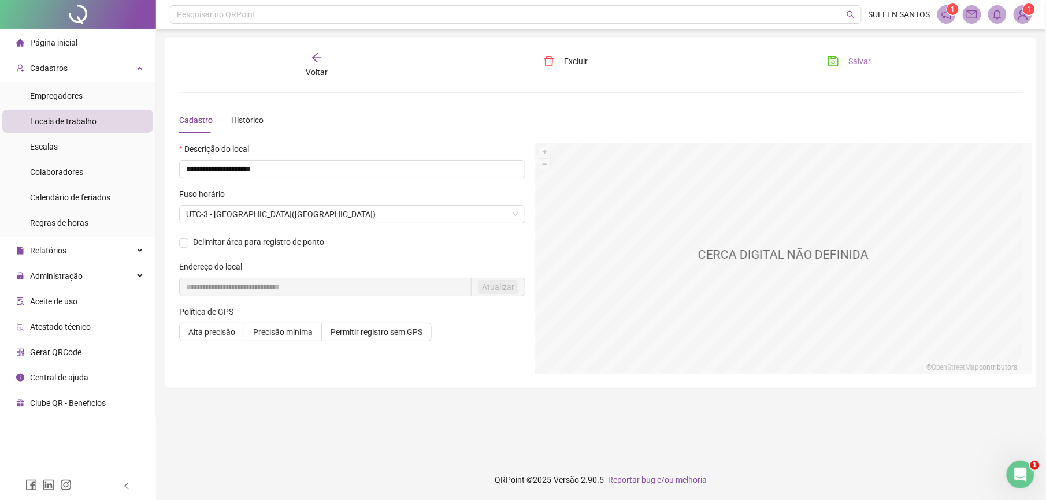
click at [863, 62] on span "Salvar" at bounding box center [859, 61] width 23 height 13
click at [54, 91] on span "Empregadores" at bounding box center [56, 95] width 53 height 9
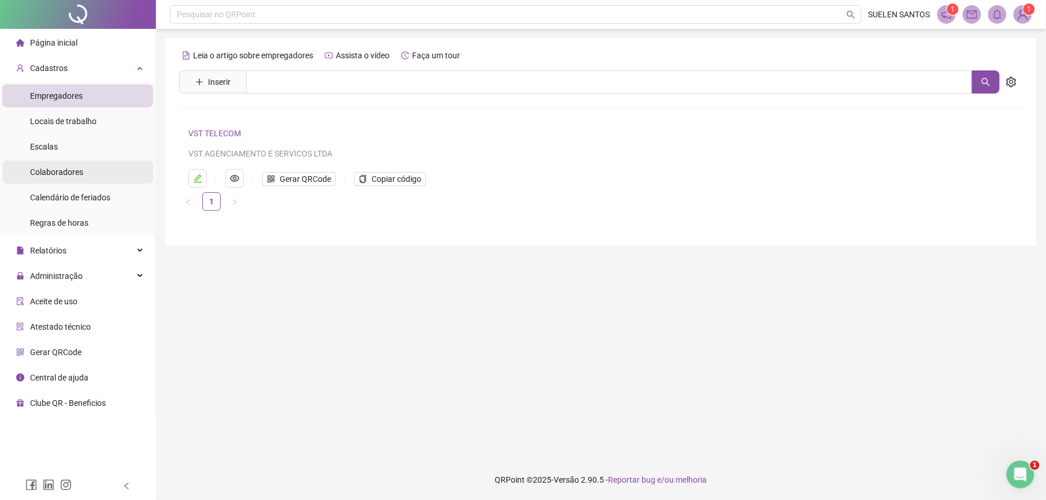
click at [80, 174] on span "Colaboradores" at bounding box center [56, 172] width 53 height 9
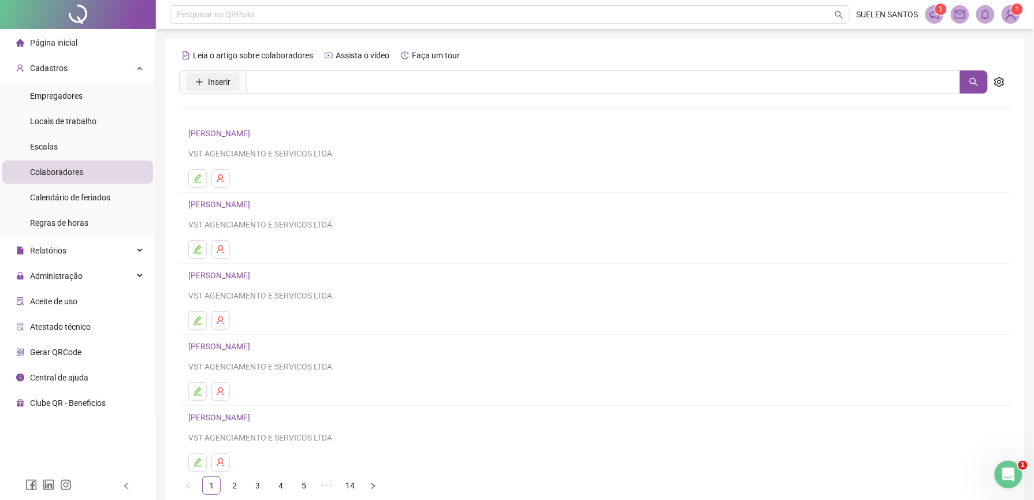
click at [213, 84] on span "Inserir" at bounding box center [219, 82] width 23 height 13
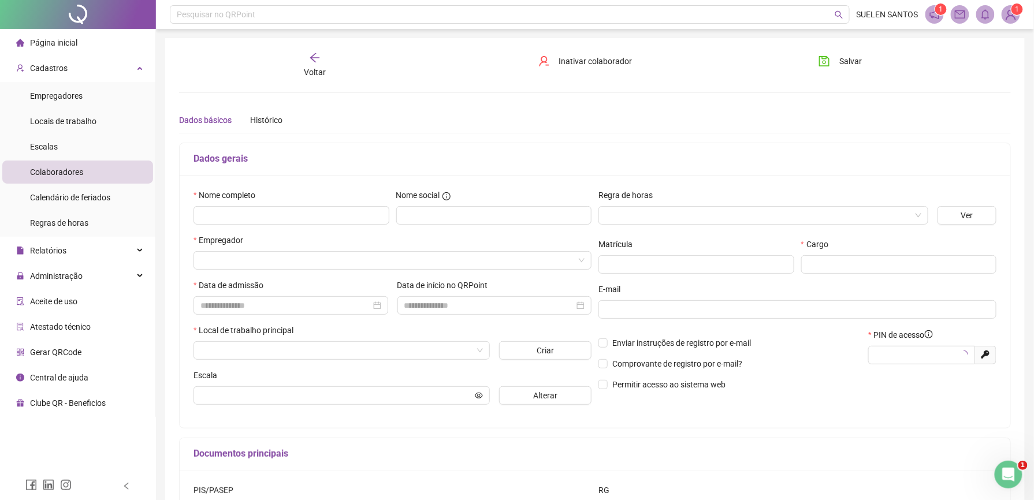
type input "*****"
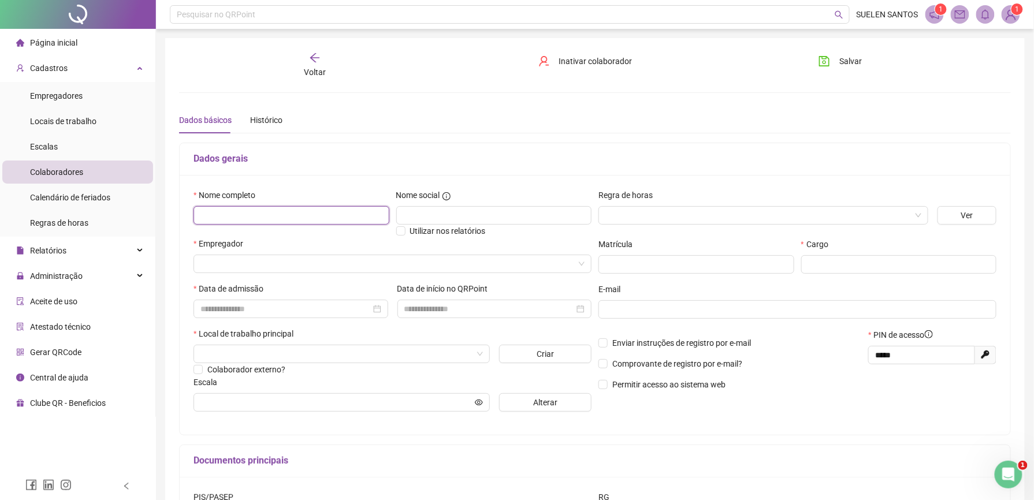
click at [236, 213] on input "text" at bounding box center [292, 215] width 196 height 18
type input "**********"
click at [671, 214] on input "search" at bounding box center [759, 215] width 306 height 17
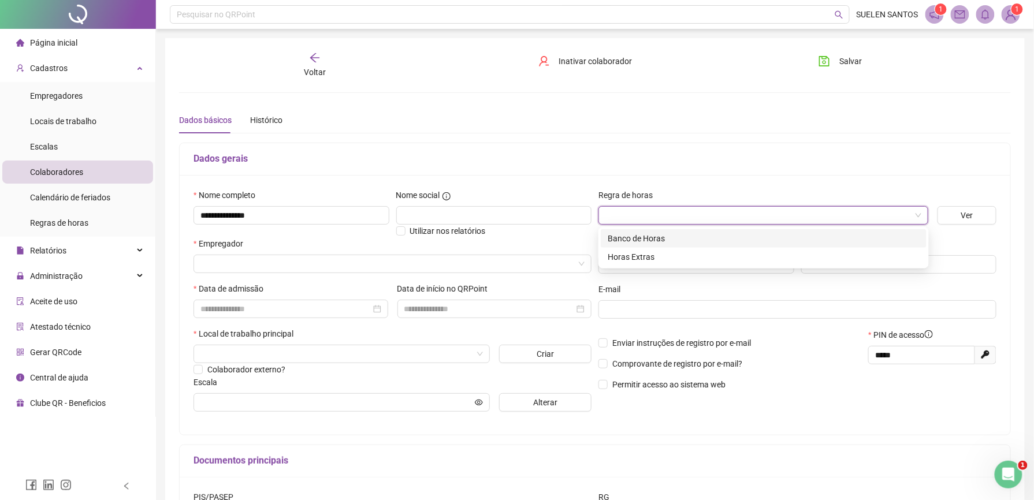
click at [649, 242] on div "Banco de Horas" at bounding box center [764, 238] width 312 height 13
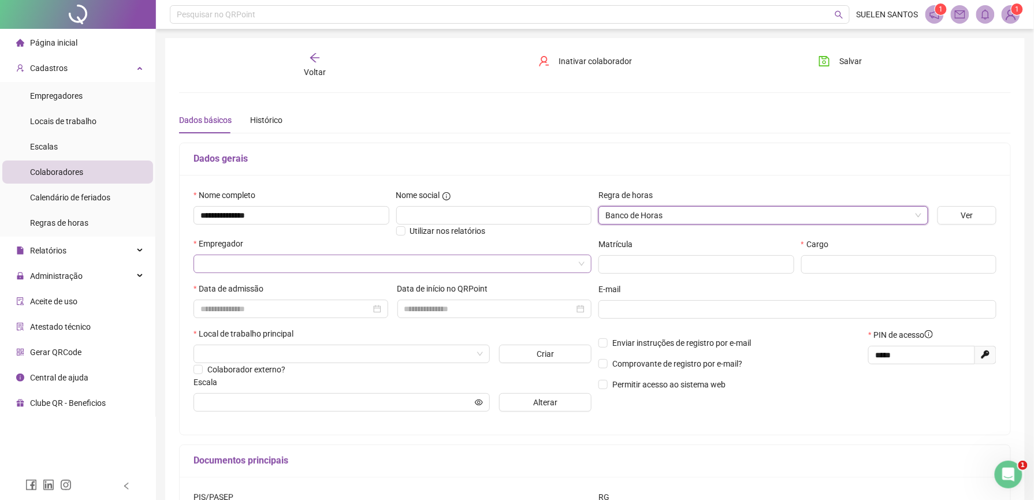
click at [274, 262] on input "search" at bounding box center [387, 263] width 374 height 17
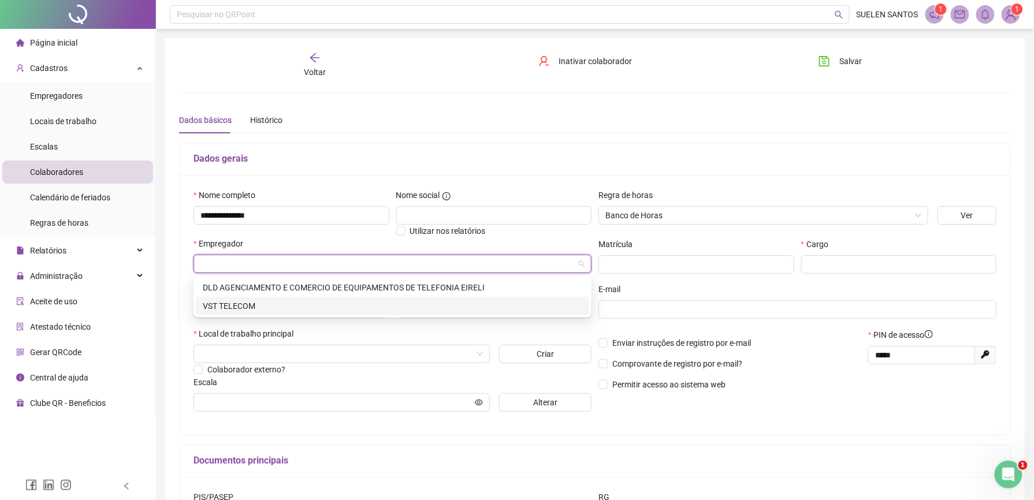
click at [250, 304] on div "VST TELECOM" at bounding box center [393, 306] width 380 height 13
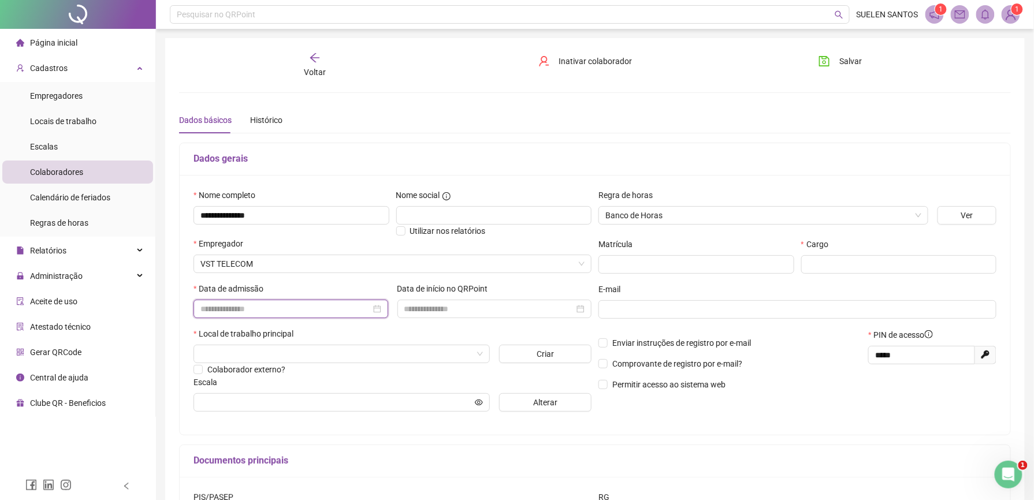
click at [260, 310] on input at bounding box center [285, 309] width 170 height 13
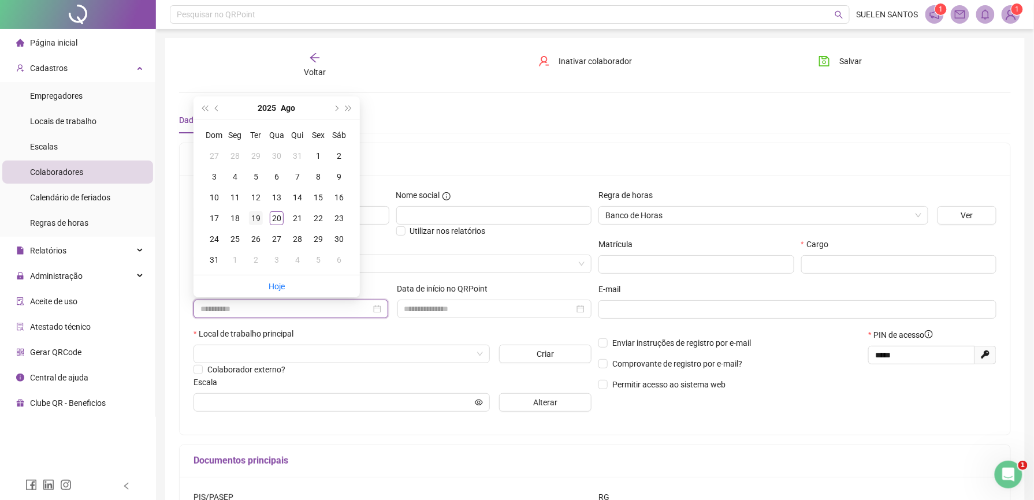
type input "**********"
click at [252, 216] on div "19" at bounding box center [256, 218] width 14 height 14
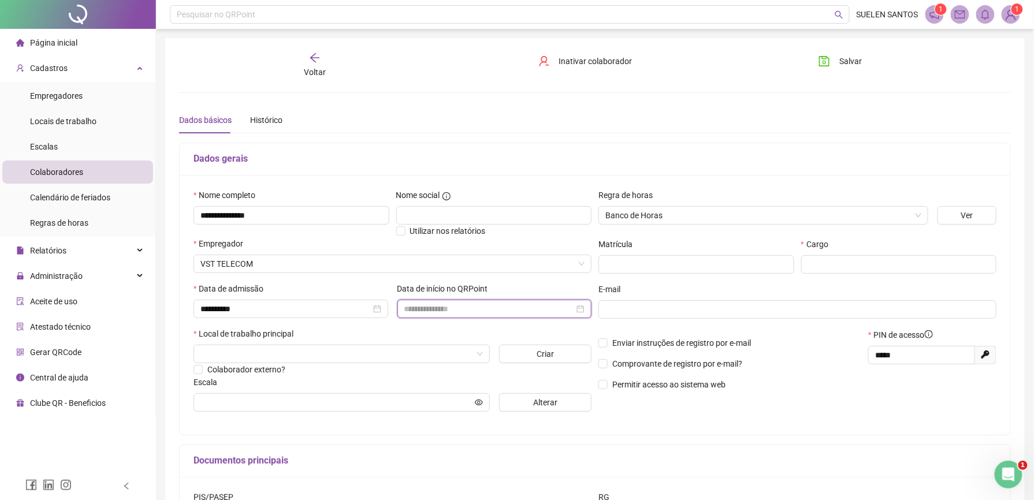
click at [430, 314] on input at bounding box center [489, 309] width 170 height 13
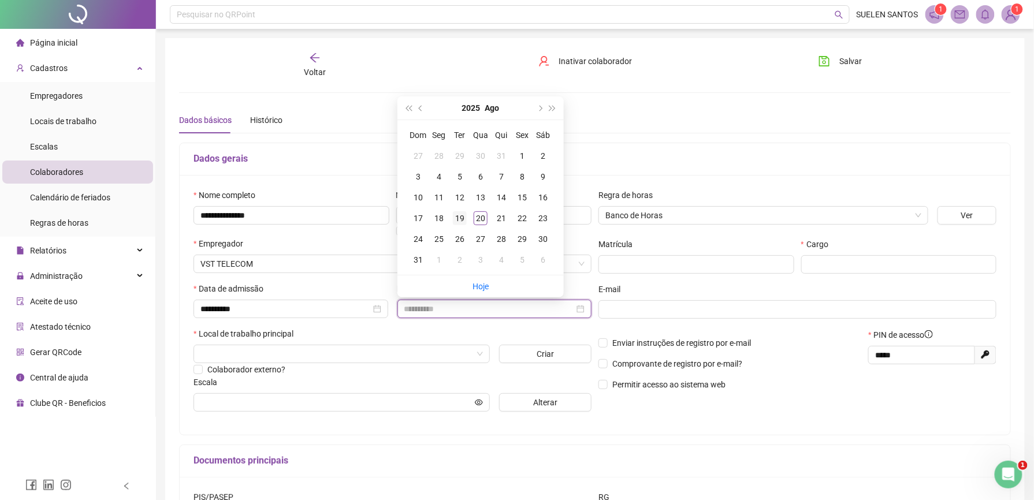
type input "**********"
click at [456, 222] on div "19" at bounding box center [460, 218] width 14 height 14
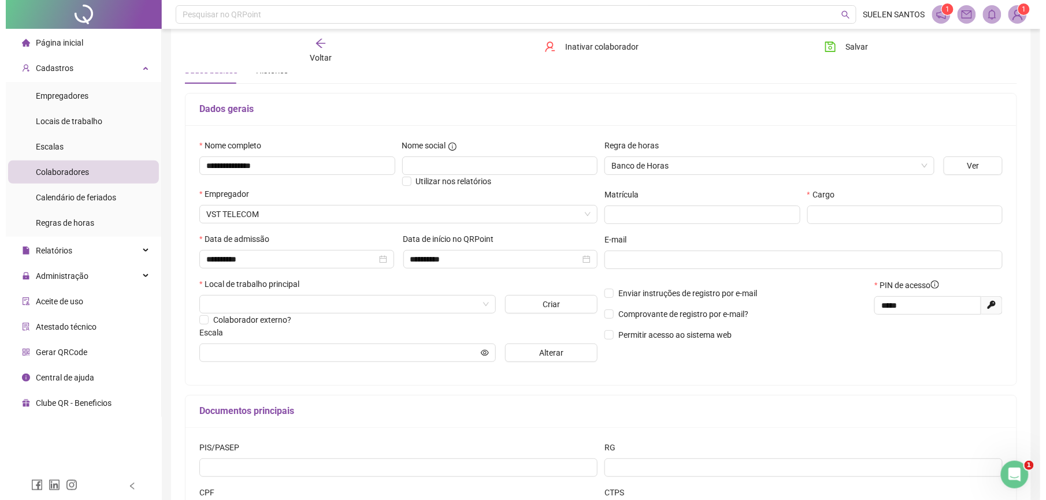
scroll to position [77, 0]
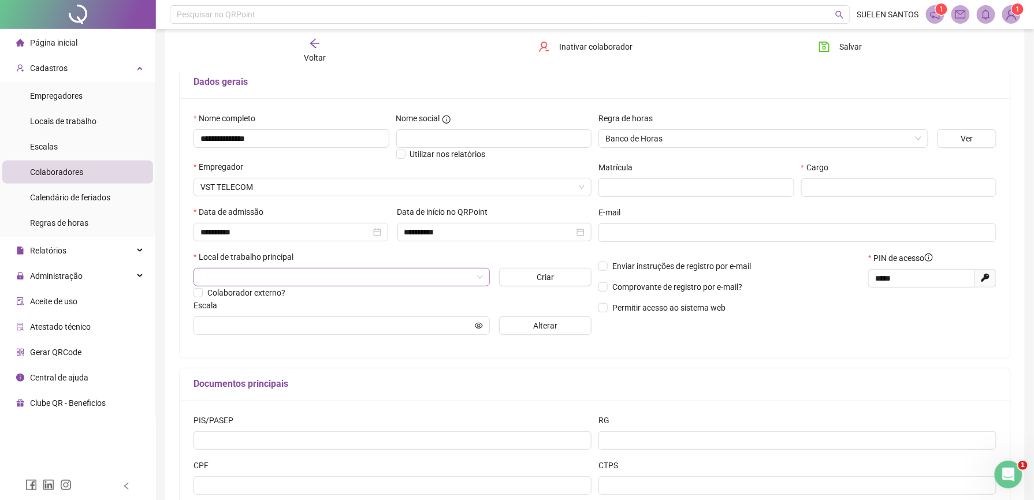
click at [291, 273] on input "search" at bounding box center [336, 277] width 272 height 17
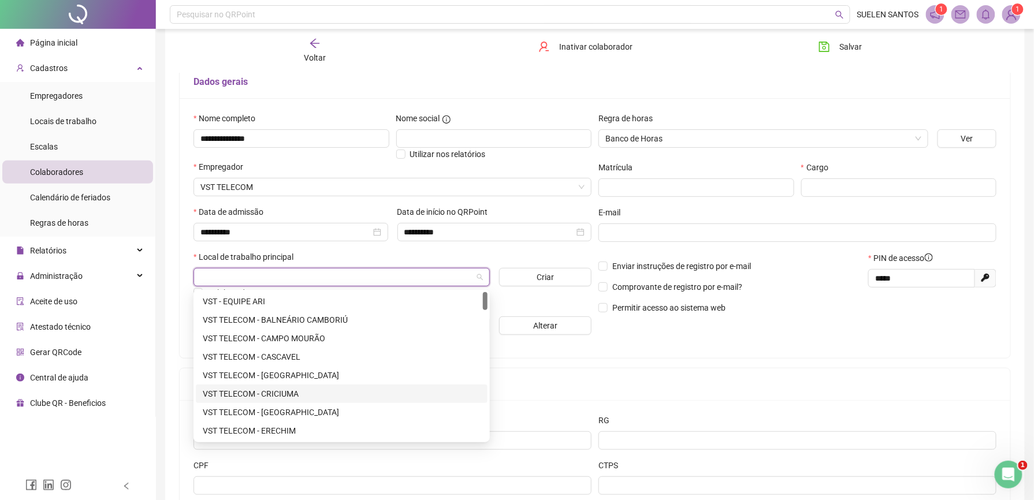
click at [280, 399] on div "VST TELECOM - CRICIUMA" at bounding box center [342, 394] width 278 height 13
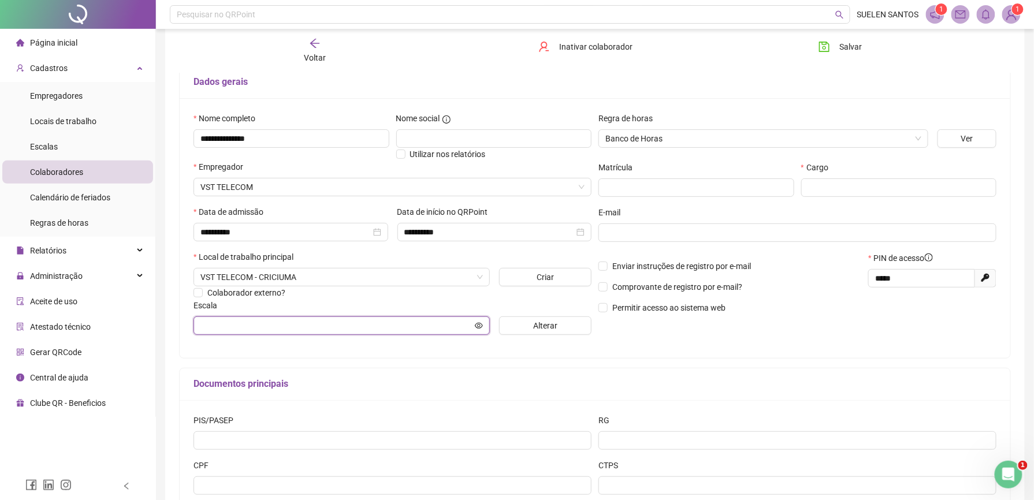
click at [275, 326] on input "text" at bounding box center [336, 326] width 272 height 13
click at [555, 325] on span "Alterar" at bounding box center [545, 326] width 24 height 13
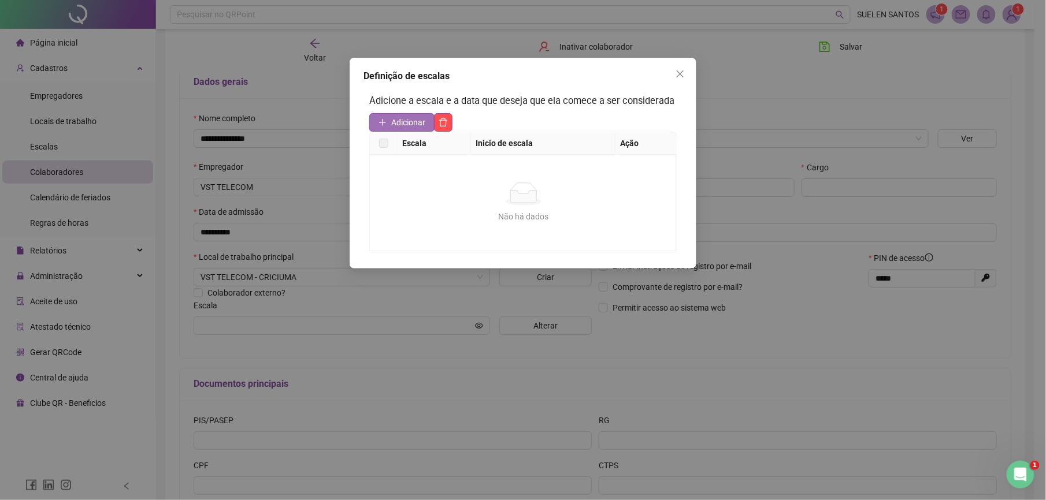
click at [384, 120] on icon "plus" at bounding box center [382, 122] width 8 height 8
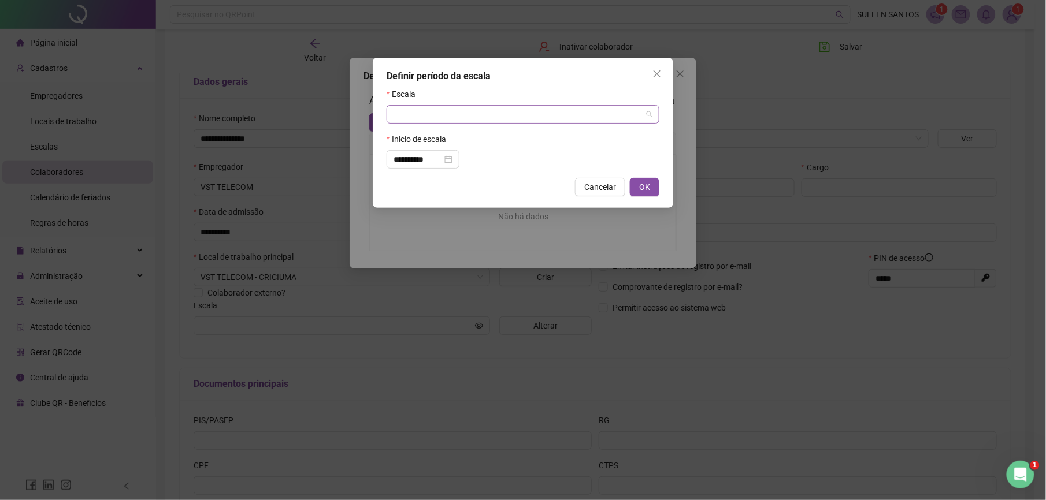
click at [421, 110] on input "search" at bounding box center [517, 114] width 248 height 17
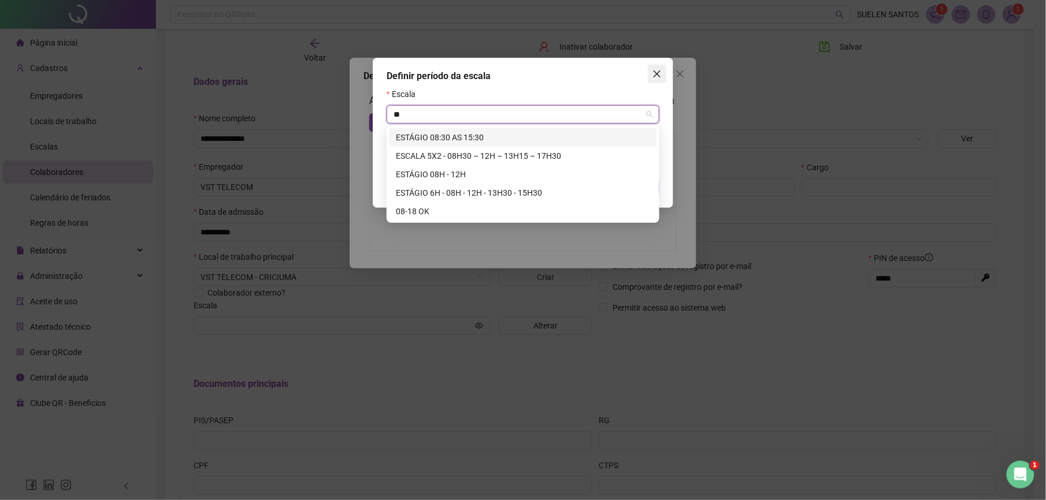
type input "**"
click at [657, 72] on icon "close" at bounding box center [656, 73] width 9 height 9
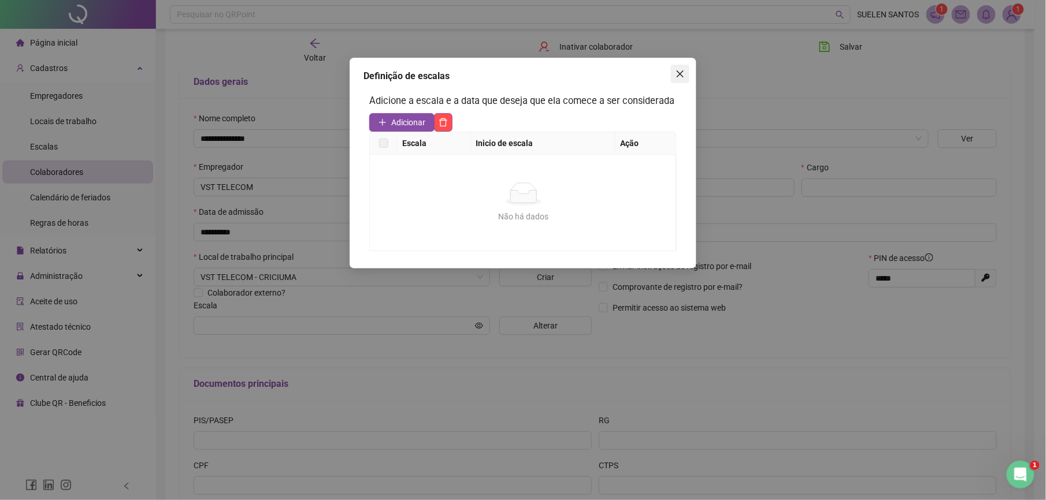
click at [681, 72] on icon "close" at bounding box center [679, 73] width 9 height 9
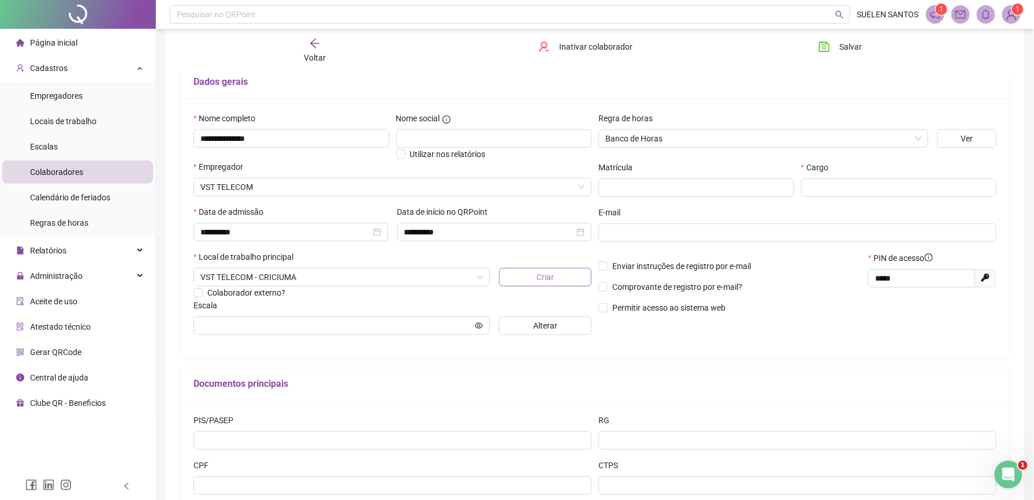
click at [551, 281] on span "Criar" at bounding box center [545, 277] width 17 height 13
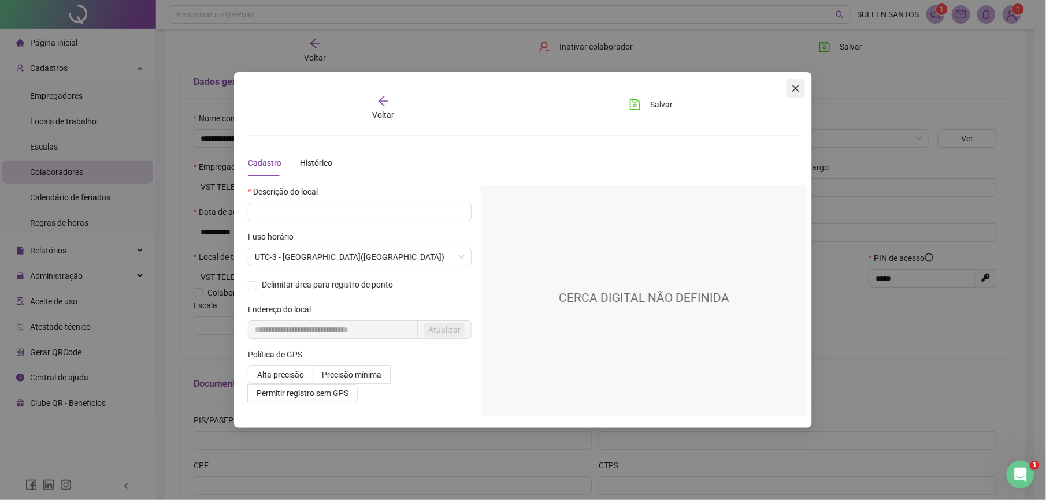
click at [792, 91] on icon "close" at bounding box center [795, 88] width 9 height 9
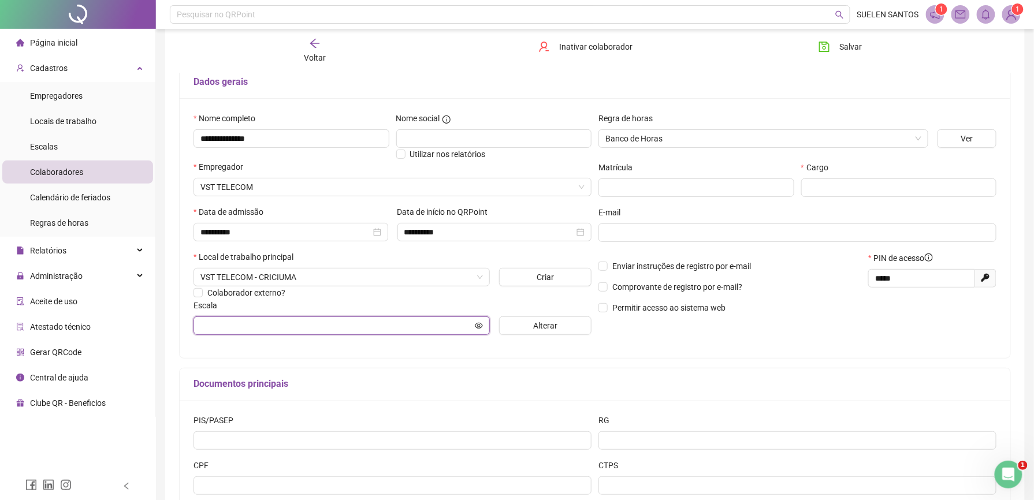
click at [307, 330] on input "text" at bounding box center [336, 326] width 272 height 13
click at [350, 322] on input "text" at bounding box center [336, 326] width 272 height 13
click at [479, 328] on icon "eye" at bounding box center [479, 325] width 8 height 6
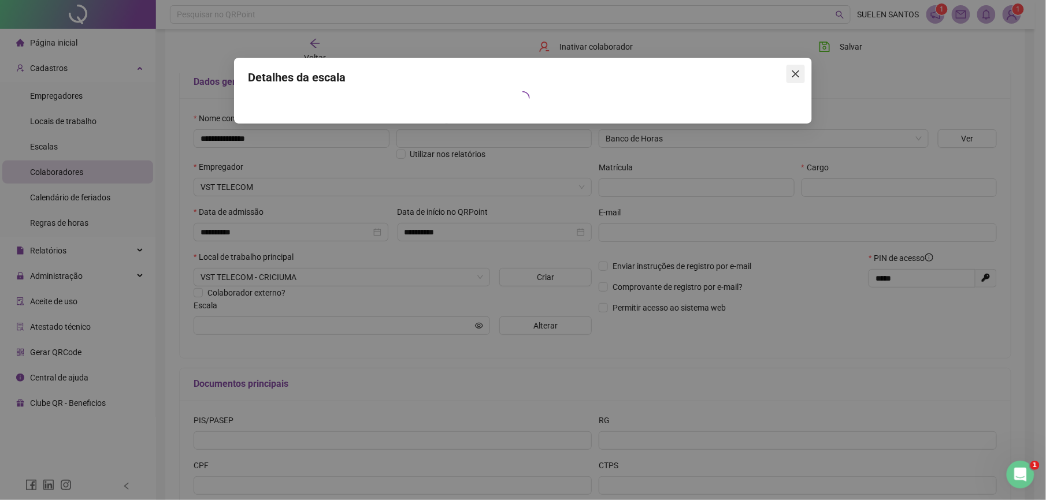
click at [796, 70] on icon "close" at bounding box center [795, 73] width 9 height 9
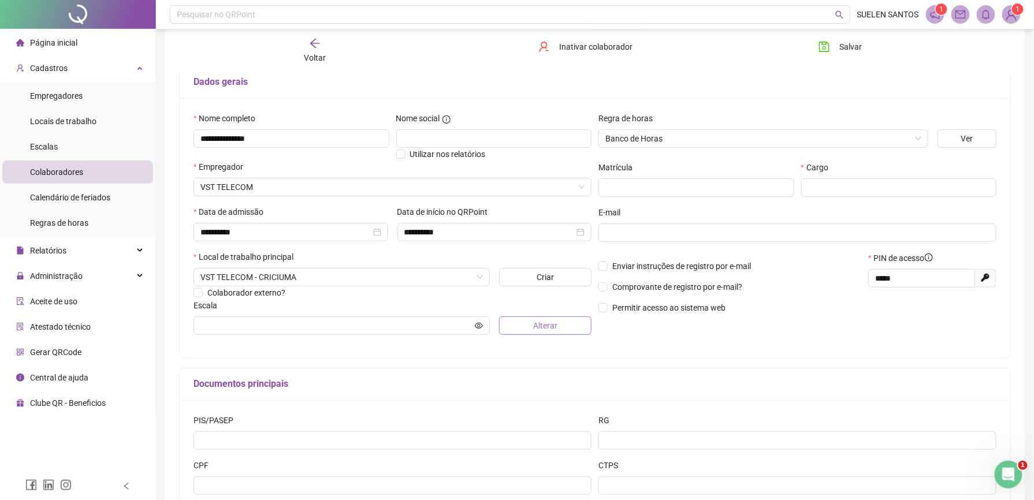
click at [546, 328] on span "Alterar" at bounding box center [545, 326] width 24 height 13
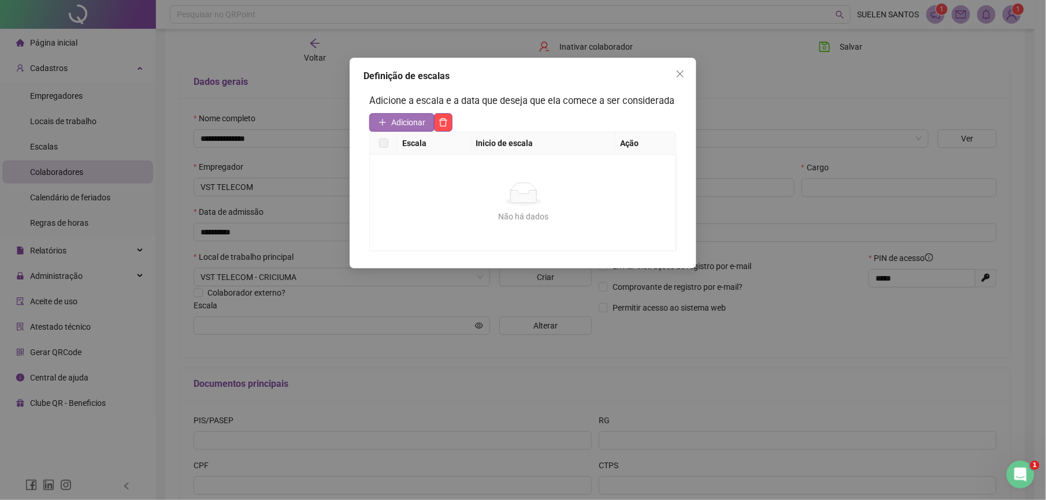
click at [395, 119] on span "Adicionar" at bounding box center [408, 122] width 34 height 13
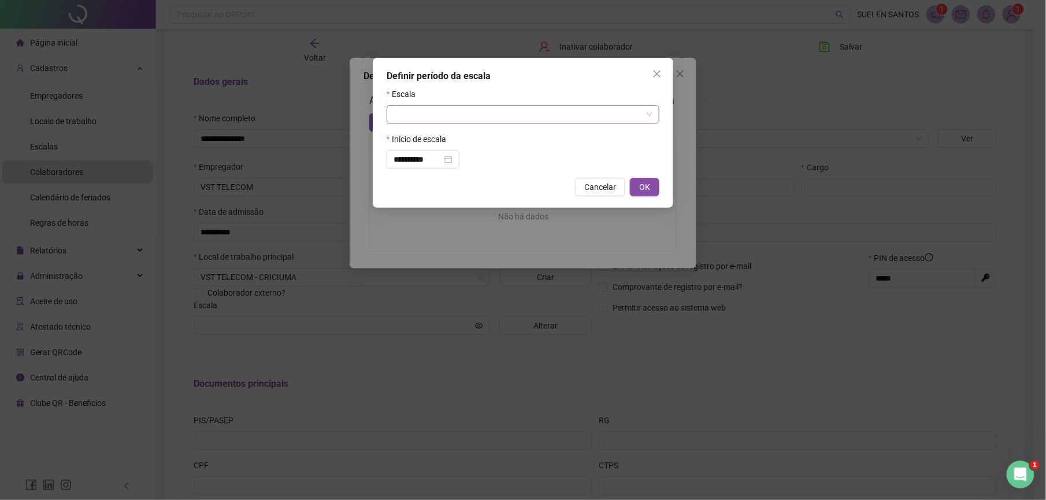
click at [463, 110] on input "search" at bounding box center [517, 114] width 248 height 17
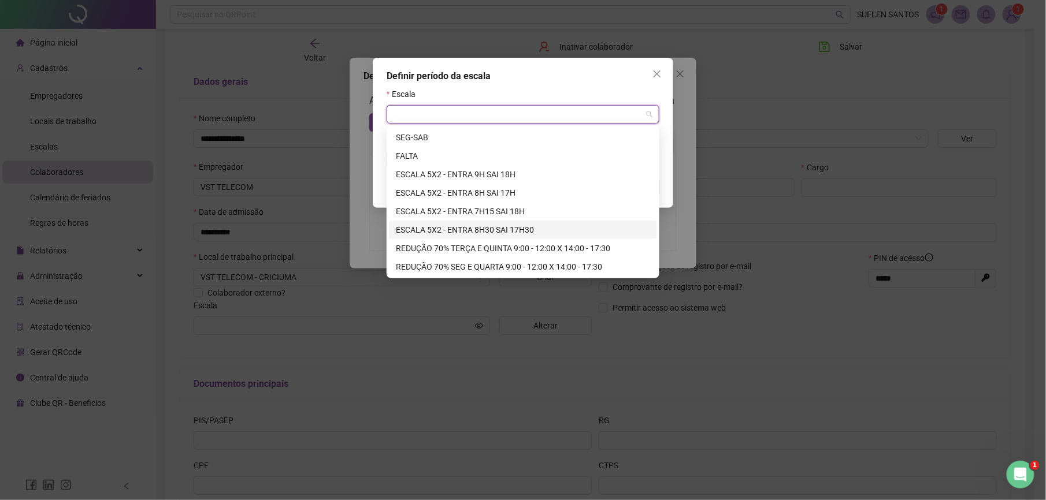
click at [479, 233] on div "ESCALA 5X2 - ENTRA 8H30 SAI 17H30" at bounding box center [523, 230] width 254 height 13
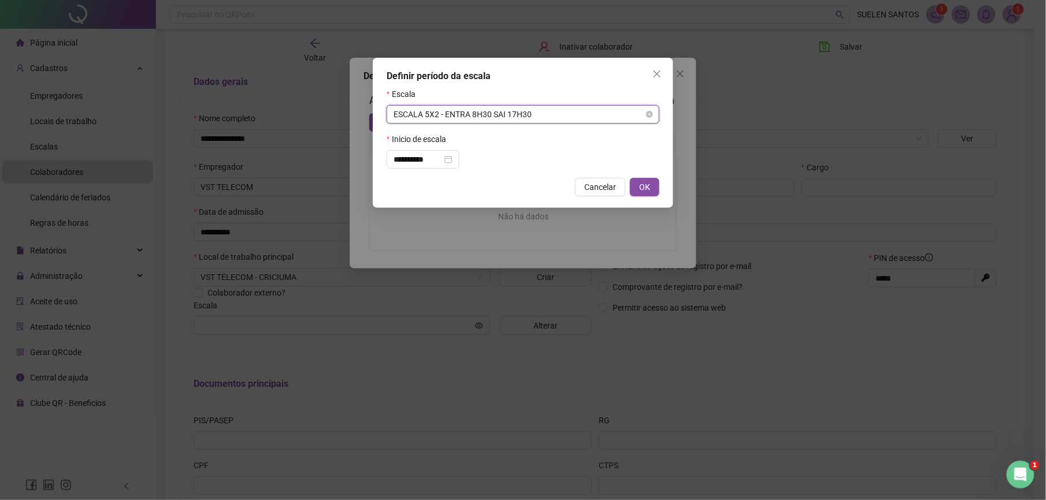
click at [548, 117] on span "ESCALA 5X2 - ENTRA 8H30 SAI 17H30" at bounding box center [522, 114] width 259 height 17
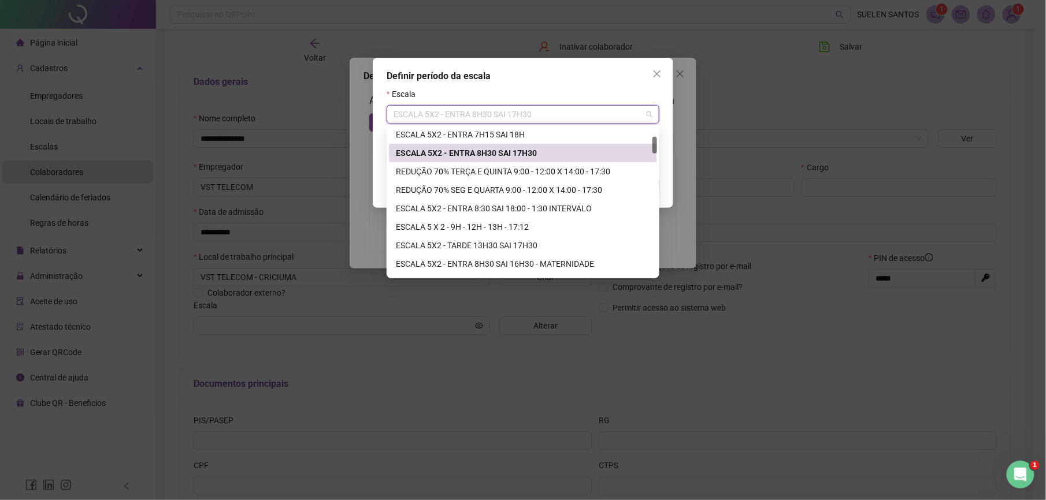
scroll to position [154, 0]
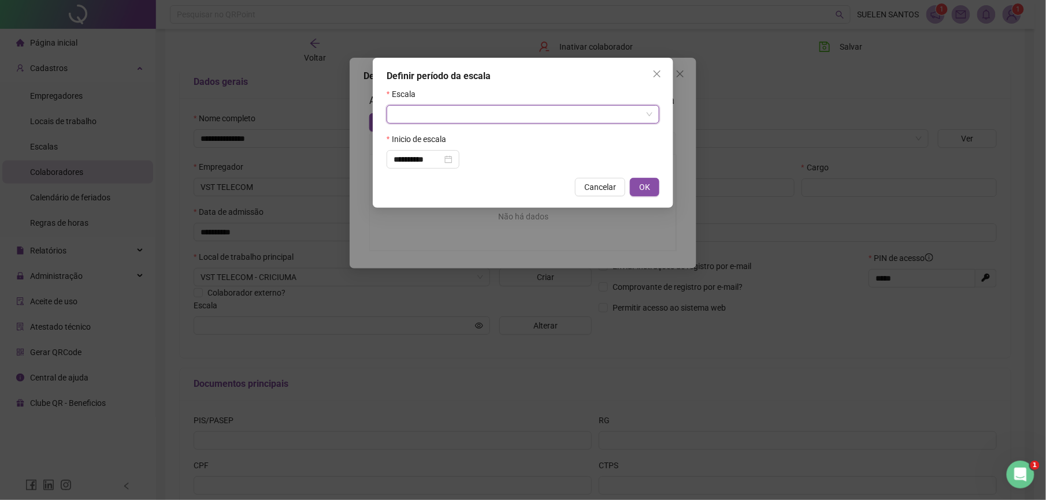
click at [471, 117] on input "search" at bounding box center [517, 114] width 248 height 17
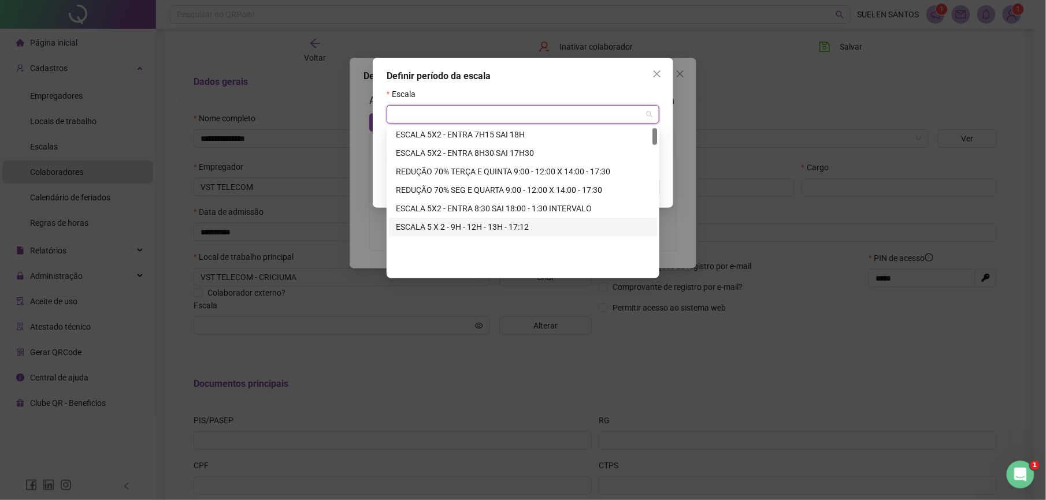
scroll to position [0, 0]
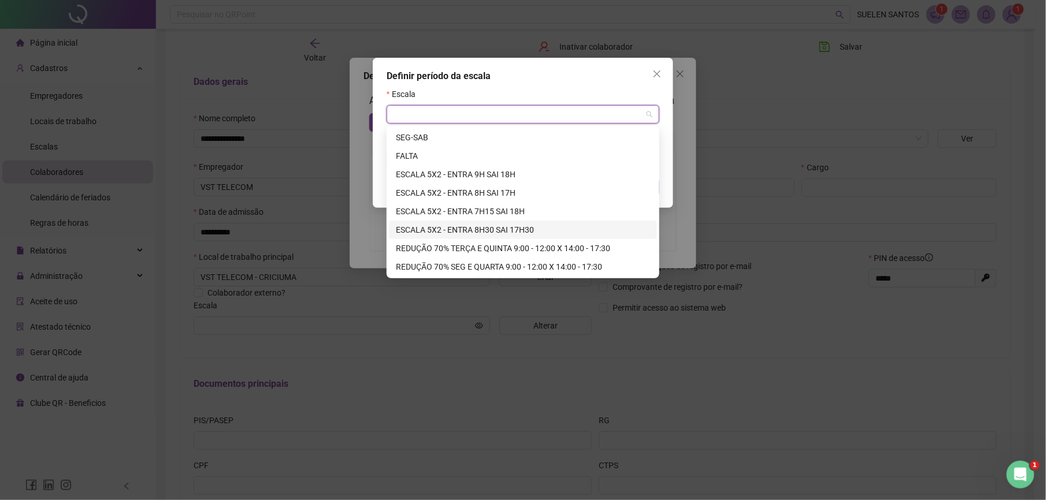
click at [502, 230] on div "ESCALA 5X2 - ENTRA 8H30 SAI 17H30" at bounding box center [523, 230] width 254 height 13
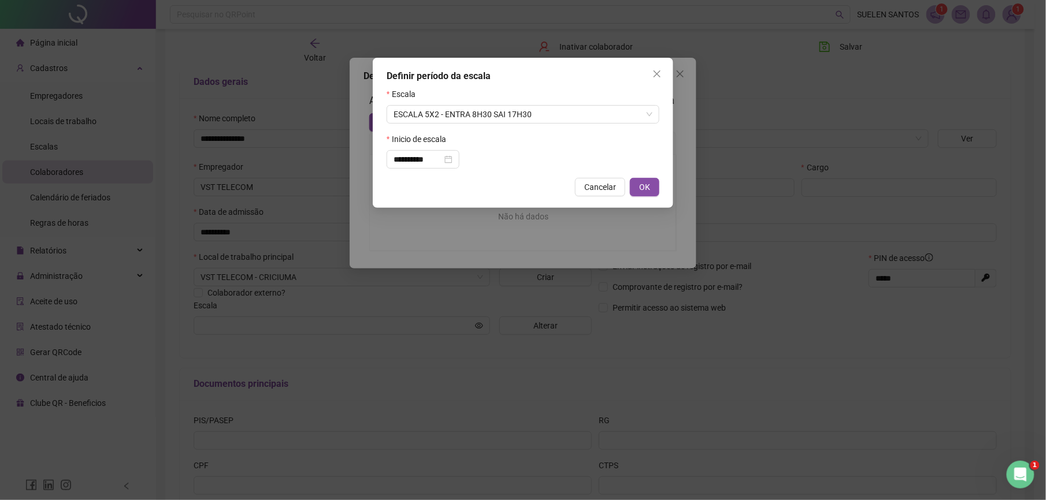
click at [544, 159] on div "**********" at bounding box center [523, 159] width 273 height 18
